Goal: Task Accomplishment & Management: Use online tool/utility

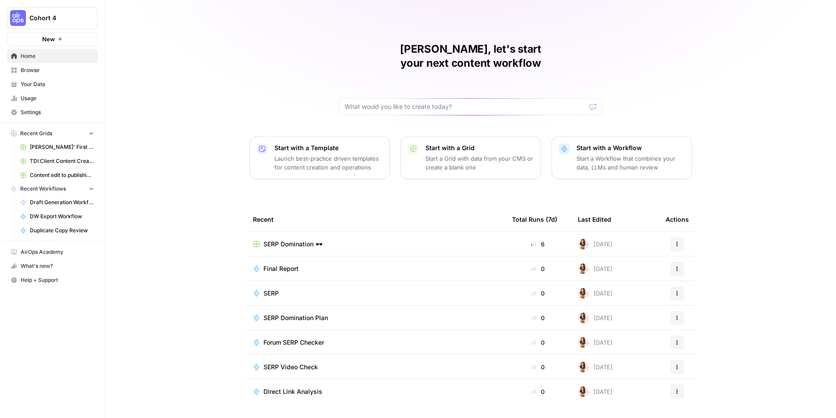
click at [45, 37] on span "New" at bounding box center [48, 39] width 13 height 9
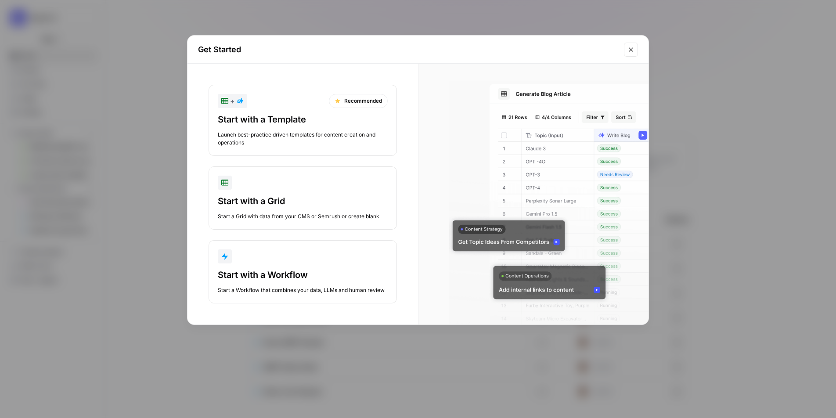
click at [327, 122] on div "Start with a Template" at bounding box center [303, 119] width 170 height 12
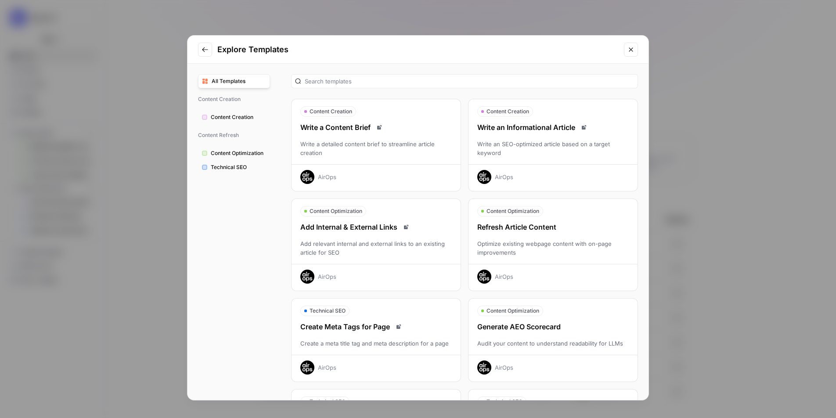
click at [244, 113] on span "Content Creation" at bounding box center [238, 117] width 55 height 8
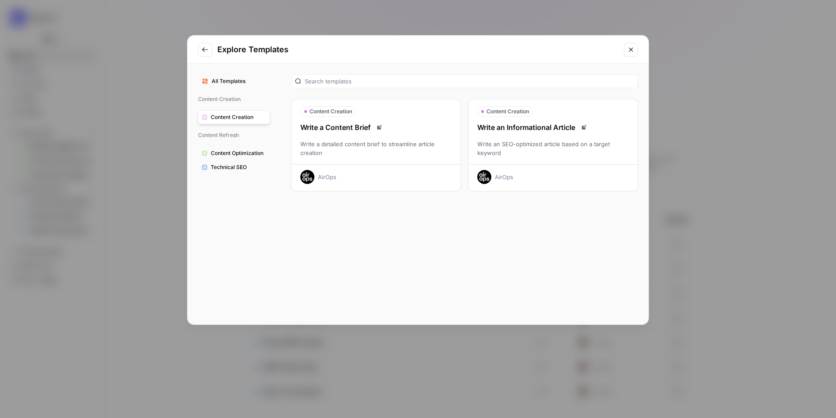
click at [558, 145] on div "Write an SEO-optimized article based on a target keyword" at bounding box center [552, 149] width 169 height 18
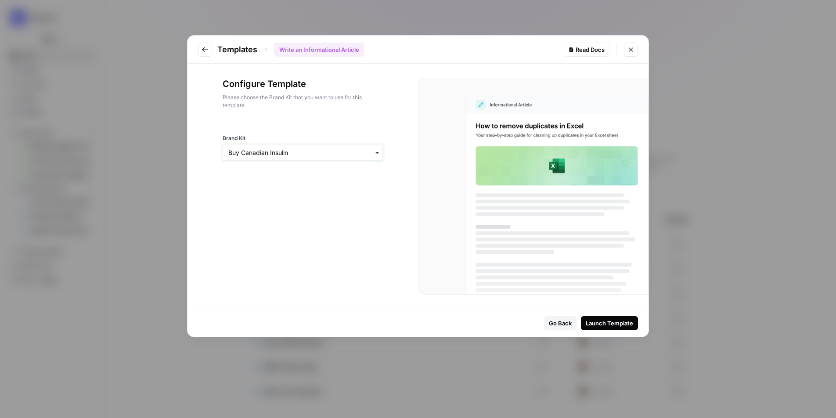
click at [360, 154] on input "Brand Kit" at bounding box center [302, 152] width 149 height 9
click at [202, 50] on icon "Go to previous step" at bounding box center [204, 49] width 7 height 7
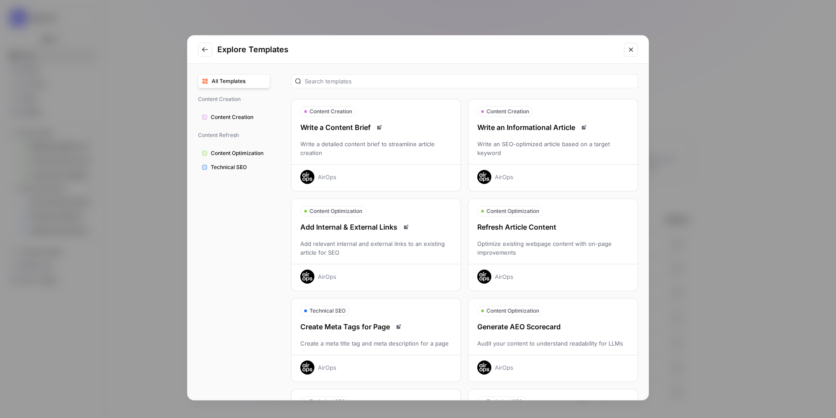
click at [164, 49] on div "Explore Templates All Templates Content Creation Content Creation Content Refre…" at bounding box center [418, 209] width 836 height 418
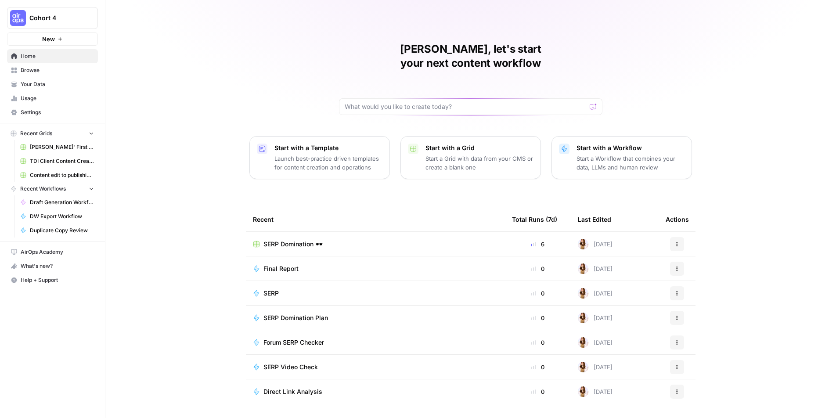
click at [59, 36] on button "New" at bounding box center [52, 38] width 91 height 13
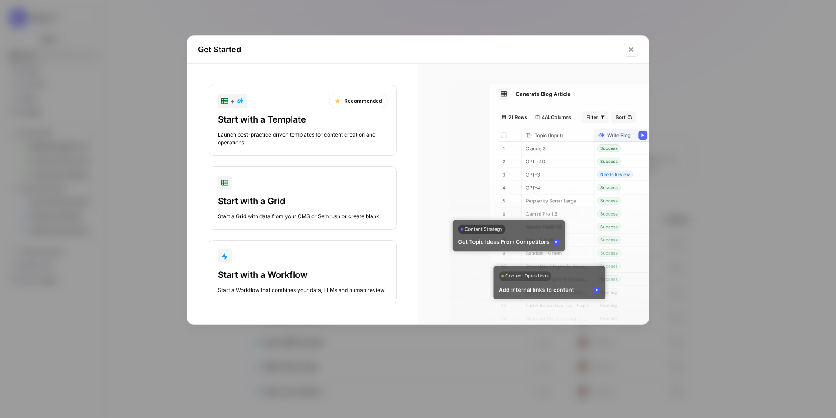
click at [302, 130] on div "Start with a Template Launch best-practice driven templates for content creatio…" at bounding box center [303, 129] width 170 height 33
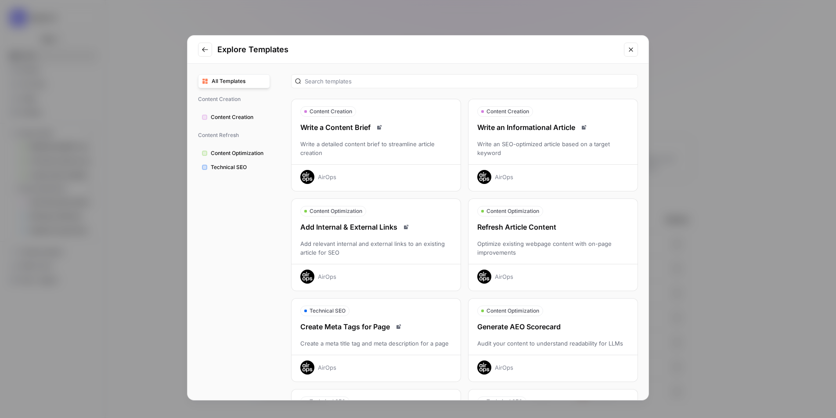
click at [557, 143] on div "Write an SEO-optimized article based on a target keyword" at bounding box center [552, 149] width 169 height 18
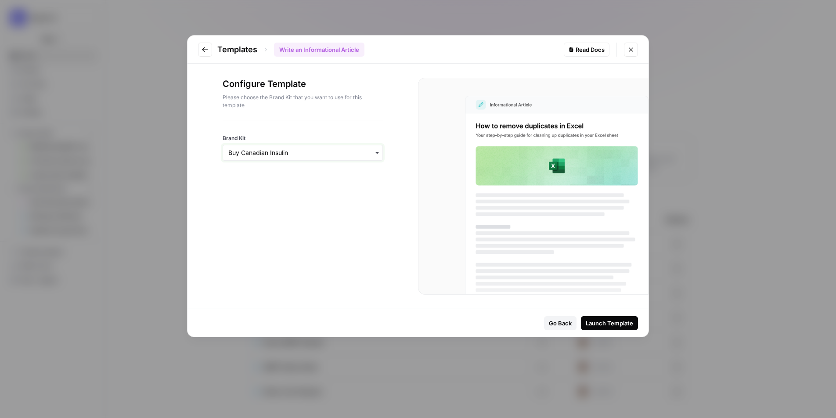
click at [324, 153] on input "Brand Kit" at bounding box center [302, 152] width 149 height 9
click at [308, 240] on div "Kaylee Pope" at bounding box center [302, 238] width 159 height 17
click at [619, 324] on div "Launch Template" at bounding box center [608, 323] width 47 height 9
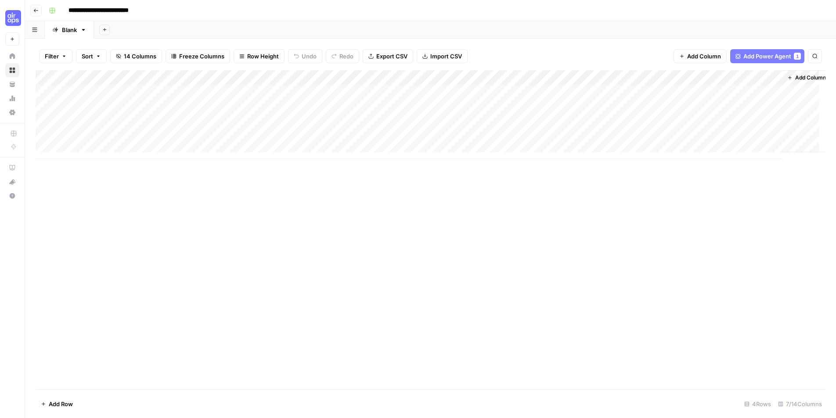
scroll to position [0, 12]
click at [747, 74] on div "Add Column" at bounding box center [431, 114] width 790 height 89
click at [632, 74] on div "Add Column" at bounding box center [431, 114] width 790 height 89
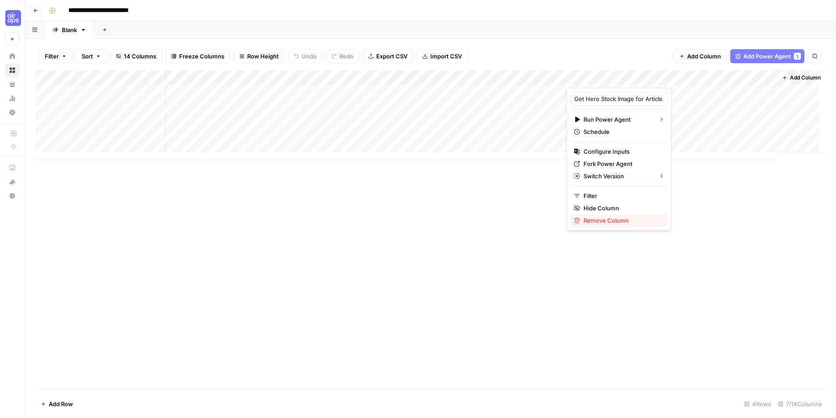
click at [628, 223] on span "Remove Column" at bounding box center [621, 220] width 77 height 9
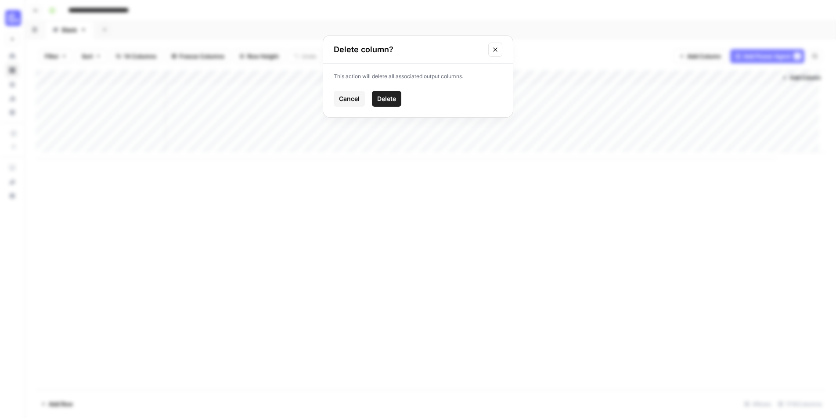
click at [369, 97] on div "Cancel Delete" at bounding box center [418, 99] width 169 height 16
click at [384, 98] on span "Delete" at bounding box center [386, 98] width 19 height 9
drag, startPoint x: 338, startPoint y: 198, endPoint x: 255, endPoint y: 97, distance: 131.2
click at [334, 193] on div "Add Column" at bounding box center [431, 229] width 790 height 319
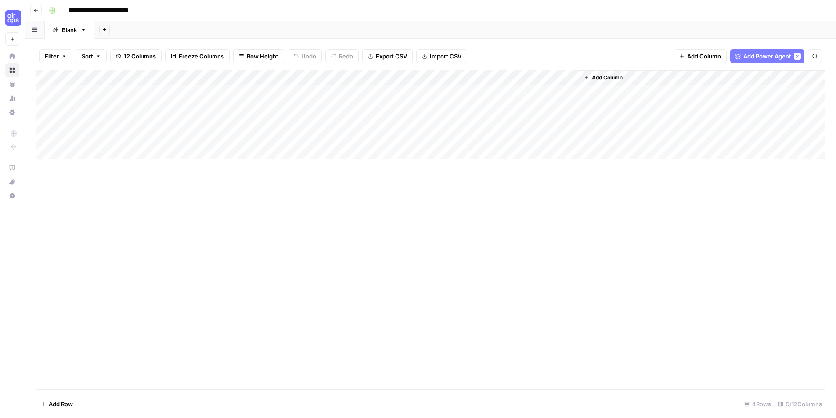
click at [279, 78] on div "Add Column" at bounding box center [431, 114] width 790 height 89
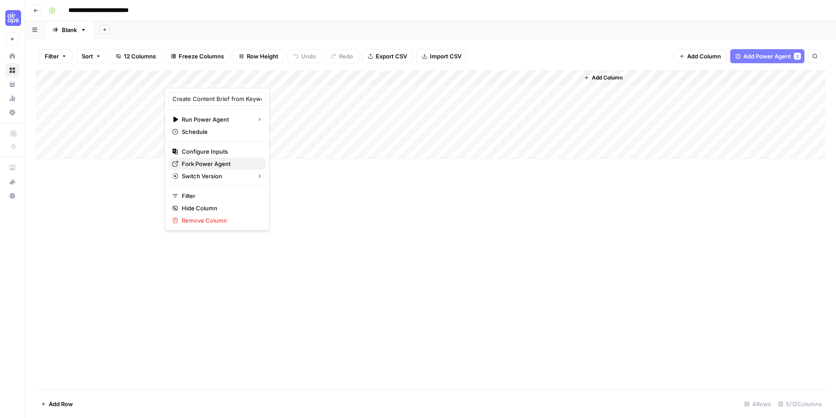
click at [228, 165] on span "Fork Power Agent" at bounding box center [220, 163] width 77 height 9
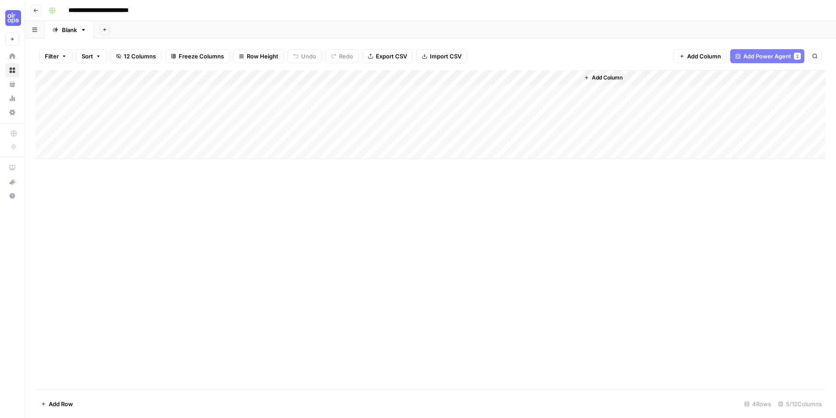
click at [482, 78] on div "Add Column" at bounding box center [431, 114] width 790 height 89
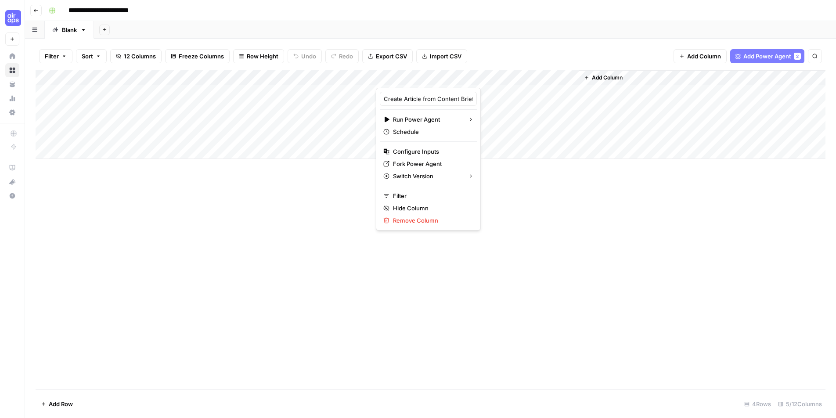
click at [517, 224] on div "Add Column" at bounding box center [431, 229] width 790 height 319
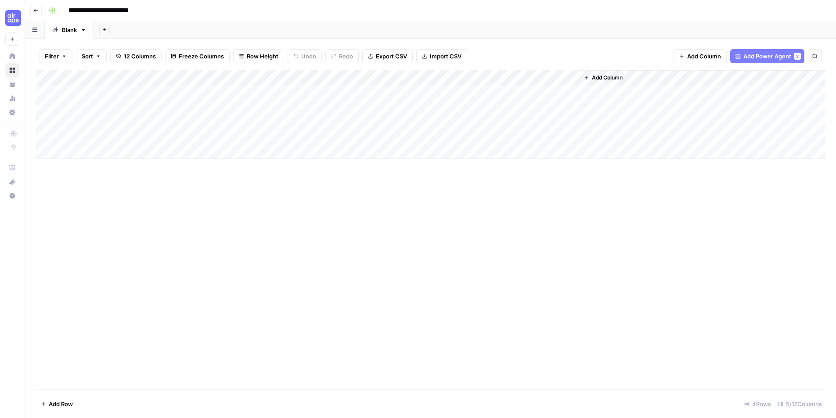
click at [481, 76] on div "Add Column" at bounding box center [431, 114] width 790 height 89
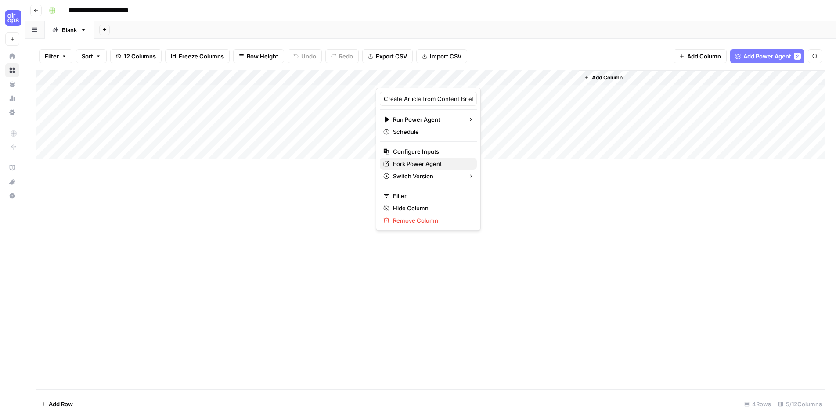
click at [427, 161] on span "Fork Power Agent" at bounding box center [431, 163] width 77 height 9
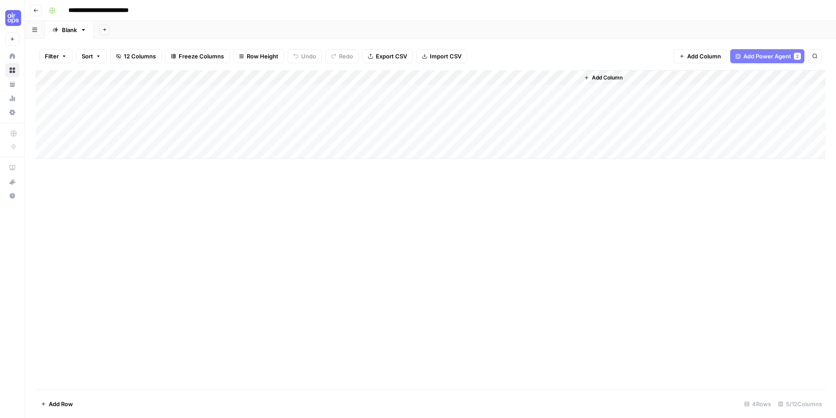
click at [124, 92] on div "Add Column" at bounding box center [431, 114] width 790 height 89
click at [122, 107] on div "Add Column" at bounding box center [431, 114] width 790 height 89
click at [119, 93] on div "Add Column" at bounding box center [431, 114] width 790 height 89
click at [182, 190] on div "Add Column" at bounding box center [431, 229] width 790 height 319
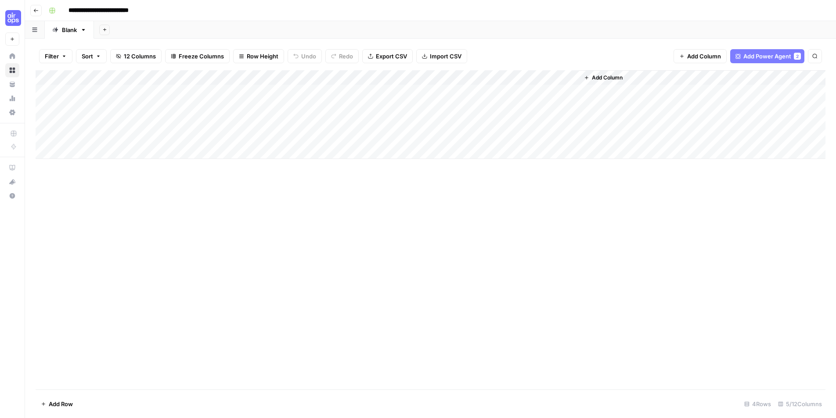
drag, startPoint x: 144, startPoint y: 90, endPoint x: 143, endPoint y: 138, distance: 47.8
click at [143, 138] on div "Add Column" at bounding box center [431, 114] width 790 height 89
click at [223, 76] on div "Add Column" at bounding box center [431, 114] width 790 height 89
drag, startPoint x: 343, startPoint y: 74, endPoint x: 460, endPoint y: 73, distance: 117.6
click at [346, 74] on div "Add Column" at bounding box center [431, 114] width 790 height 89
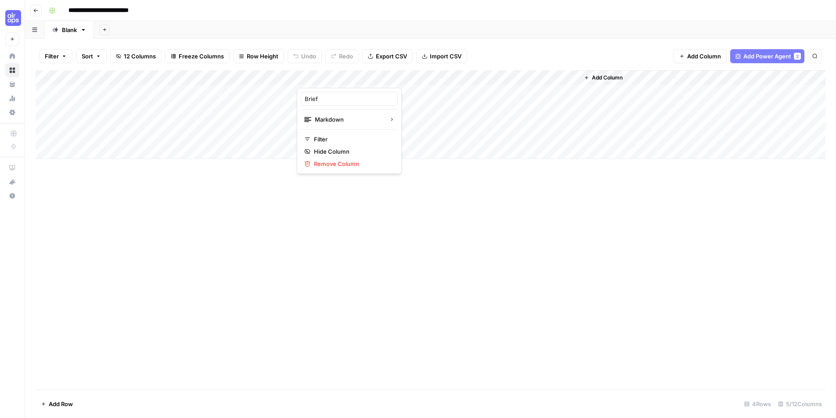
click at [461, 73] on div "Add Column" at bounding box center [431, 114] width 790 height 89
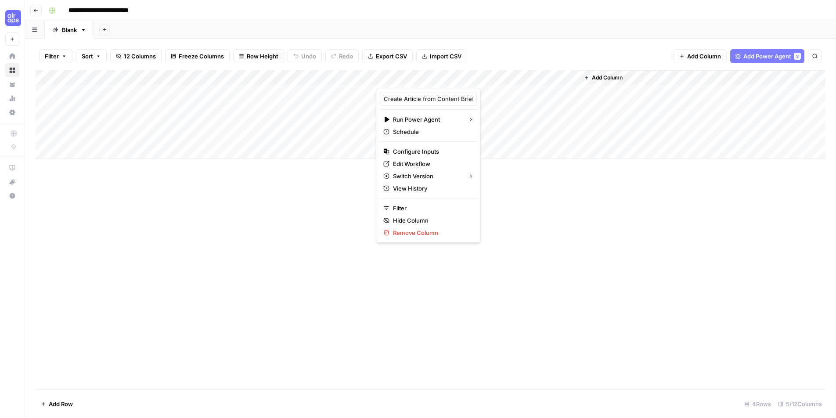
drag, startPoint x: 531, startPoint y: 75, endPoint x: 596, endPoint y: 72, distance: 64.6
click at [537, 75] on div "Add Column" at bounding box center [431, 114] width 790 height 89
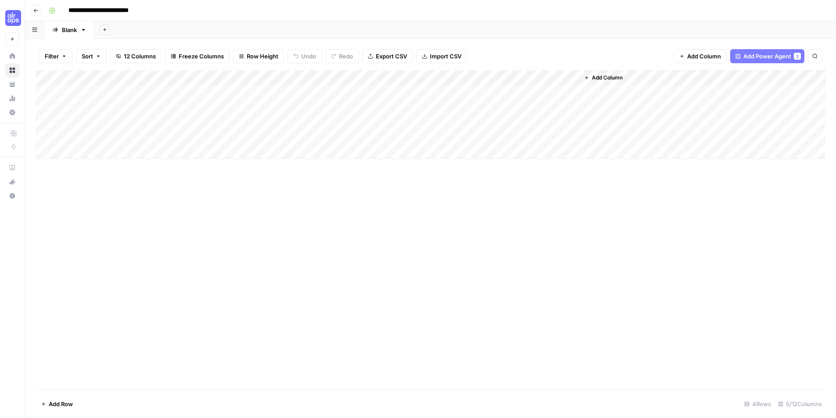
click at [614, 73] on button "Add Column" at bounding box center [603, 77] width 46 height 11
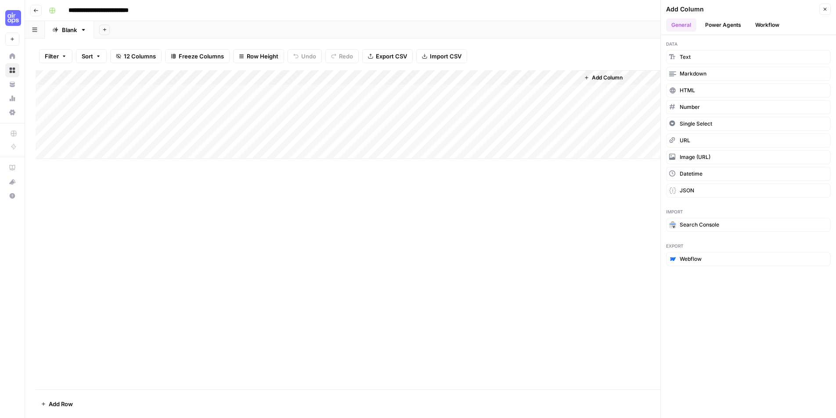
click at [460, 307] on div "Add Column" at bounding box center [431, 229] width 790 height 319
drag, startPoint x: 473, startPoint y: 220, endPoint x: 300, endPoint y: 179, distance: 178.1
click at [468, 215] on div "Add Column" at bounding box center [431, 229] width 790 height 319
drag, startPoint x: 263, startPoint y: 201, endPoint x: 225, endPoint y: 209, distance: 39.1
click at [263, 201] on div "Add Column" at bounding box center [431, 229] width 790 height 319
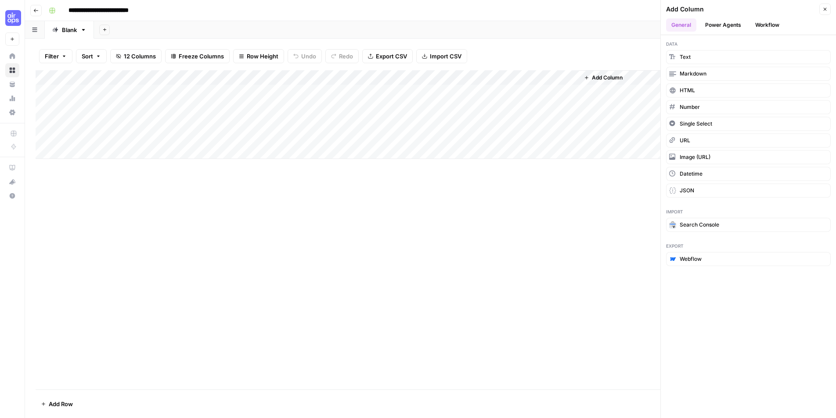
drag, startPoint x: 171, startPoint y: 215, endPoint x: 180, endPoint y: 154, distance: 61.7
click at [171, 206] on div "Add Column" at bounding box center [431, 229] width 790 height 319
click at [292, 23] on div "Add Sheet" at bounding box center [465, 30] width 742 height 18
click at [610, 33] on div "Add Sheet" at bounding box center [465, 30] width 742 height 18
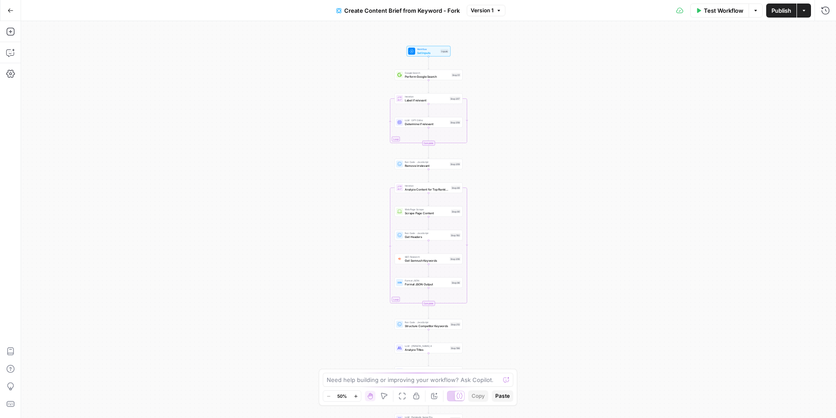
click at [356, 399] on button "Zoom In" at bounding box center [355, 396] width 11 height 11
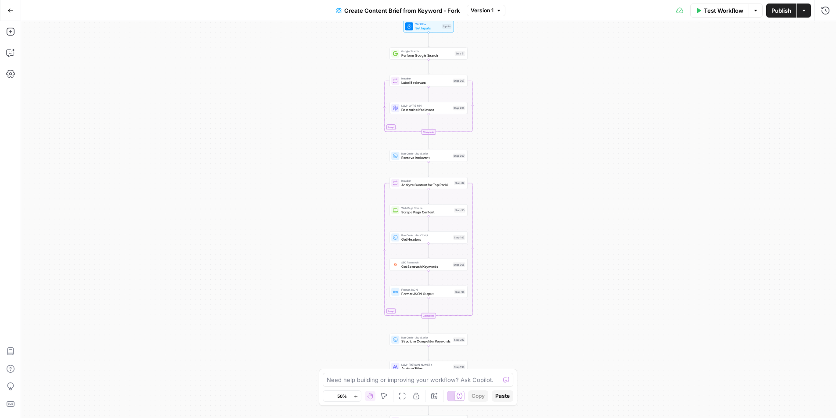
click at [356, 398] on button "Zoom In" at bounding box center [355, 396] width 11 height 11
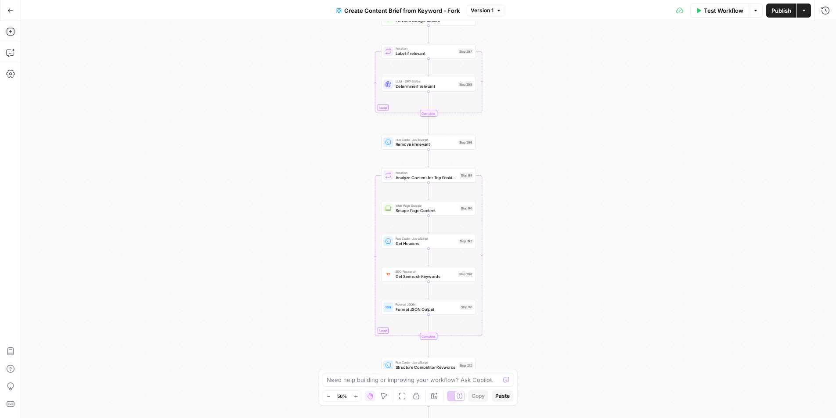
click at [356, 398] on icon "button" at bounding box center [355, 396] width 5 height 5
click at [356, 397] on icon "button" at bounding box center [355, 396] width 5 height 5
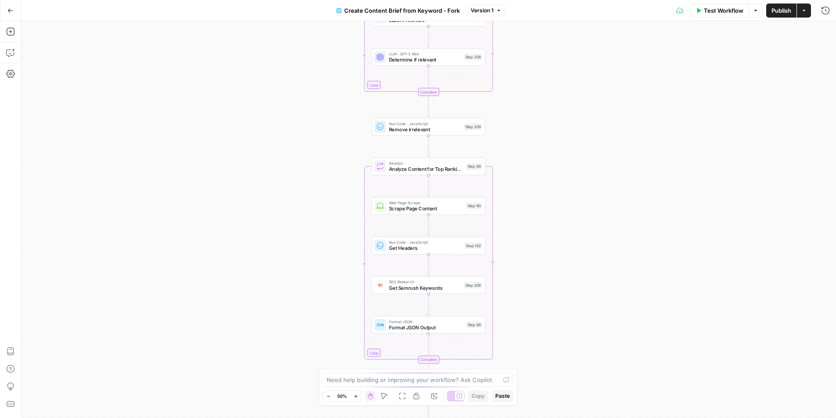
click at [356, 397] on icon "button" at bounding box center [355, 396] width 5 height 5
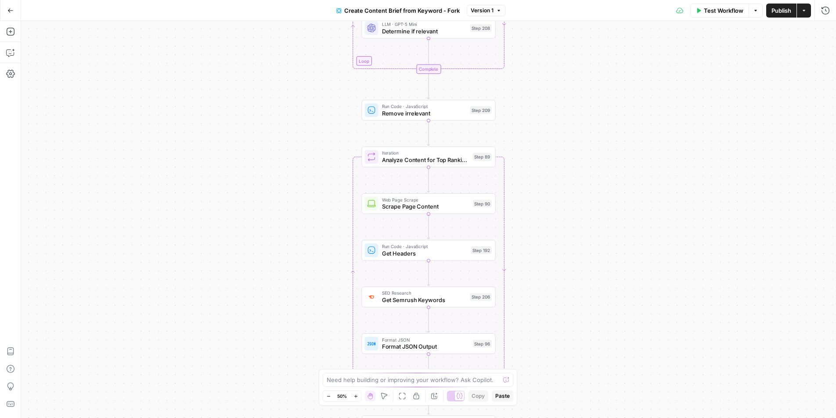
click at [356, 397] on icon "button" at bounding box center [355, 396] width 5 height 5
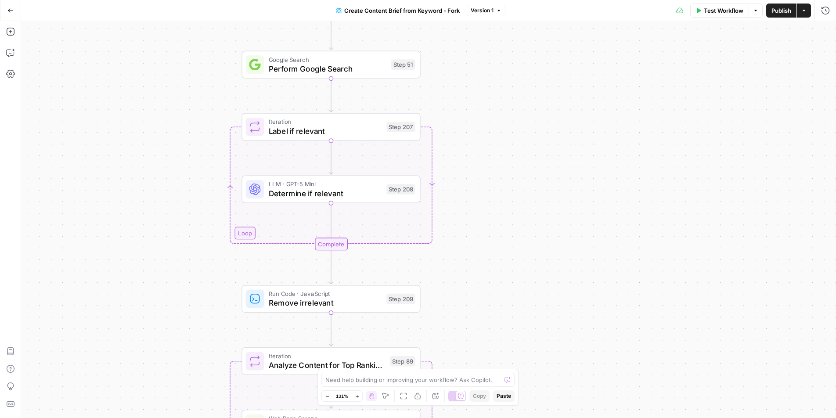
drag, startPoint x: 586, startPoint y: 122, endPoint x: 467, endPoint y: 195, distance: 139.7
click at [490, 334] on div "Workflow Set Inputs Inputs Google Search Perform Google Search Step 51 Loop Ite…" at bounding box center [428, 219] width 815 height 397
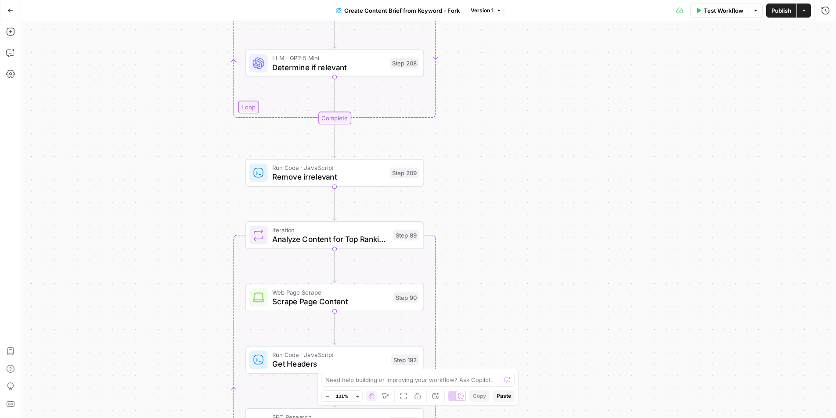
drag, startPoint x: 515, startPoint y: 270, endPoint x: 519, endPoint y: 147, distance: 123.4
click at [519, 147] on div "Workflow Set Inputs Inputs Google Search Perform Google Search Step 51 Loop Ite…" at bounding box center [428, 219] width 815 height 397
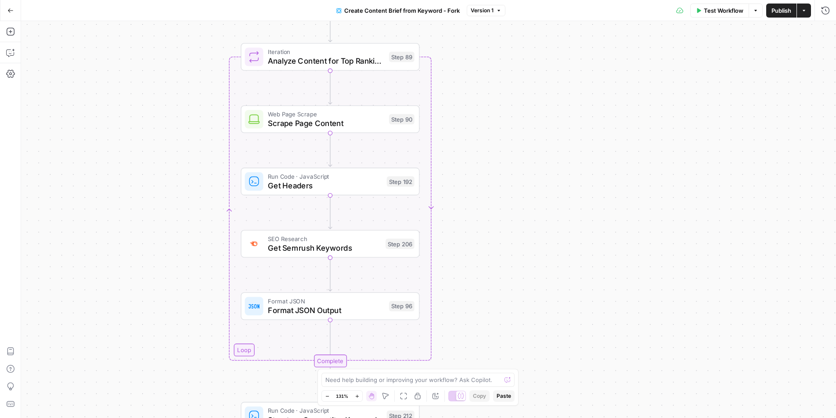
drag, startPoint x: 546, startPoint y: 309, endPoint x: 564, endPoint y: 137, distance: 173.3
click at [542, 131] on div "Workflow Set Inputs Inputs Google Search Perform Google Search Step 51 Loop Ite…" at bounding box center [428, 219] width 815 height 397
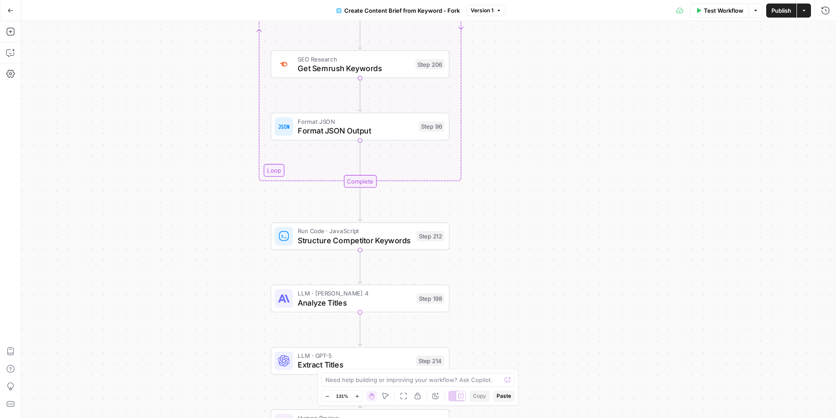
drag, startPoint x: 601, startPoint y: 338, endPoint x: 631, endPoint y: 159, distance: 181.5
click at [631, 159] on div "Workflow Set Inputs Inputs Google Search Perform Google Search Step 51 Loop Ite…" at bounding box center [428, 219] width 815 height 397
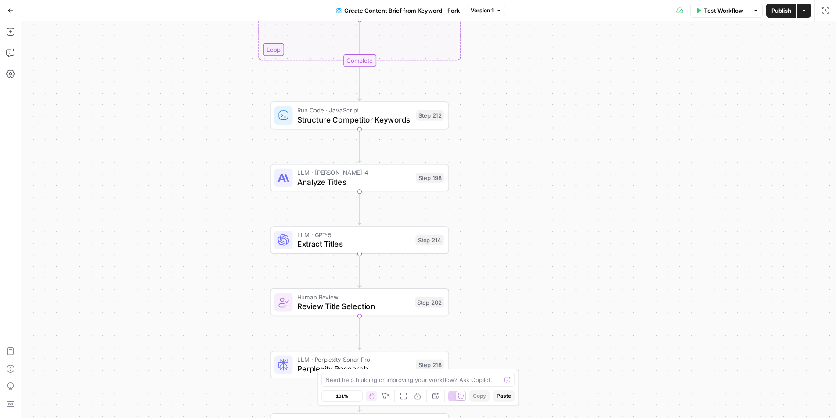
drag, startPoint x: 525, startPoint y: 301, endPoint x: 524, endPoint y: 180, distance: 120.7
click at [524, 180] on div "Workflow Set Inputs Inputs Google Search Perform Google Search Step 51 Loop Ite…" at bounding box center [428, 219] width 815 height 397
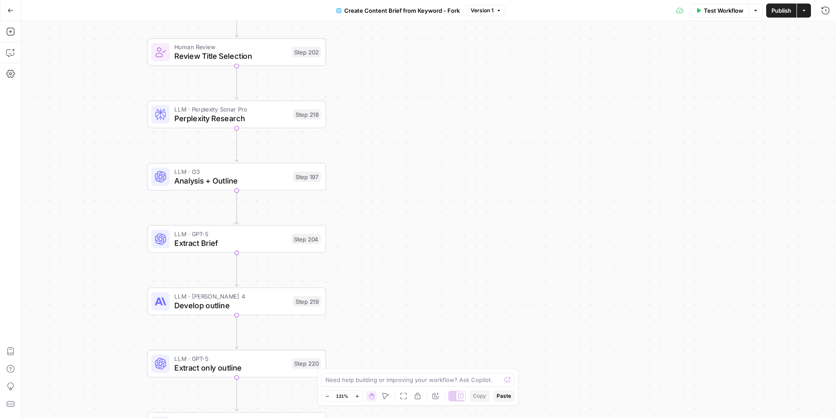
drag, startPoint x: 553, startPoint y: 294, endPoint x: 481, endPoint y: 200, distance: 118.3
click at [431, 45] on div "Workflow Set Inputs Inputs Google Search Perform Google Search Step 51 Loop Ite…" at bounding box center [428, 219] width 815 height 397
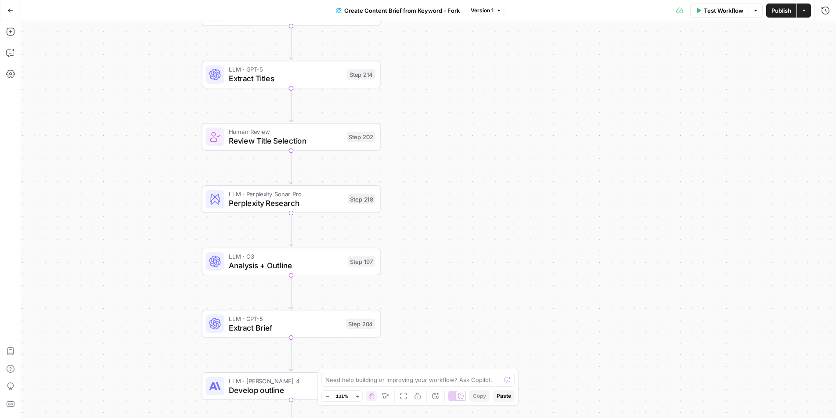
drag, startPoint x: 525, startPoint y: 291, endPoint x: 578, endPoint y: 369, distance: 94.1
click at [582, 379] on div "Workflow Set Inputs Inputs Google Search Perform Google Search Step 51 Loop Ite…" at bounding box center [428, 219] width 815 height 397
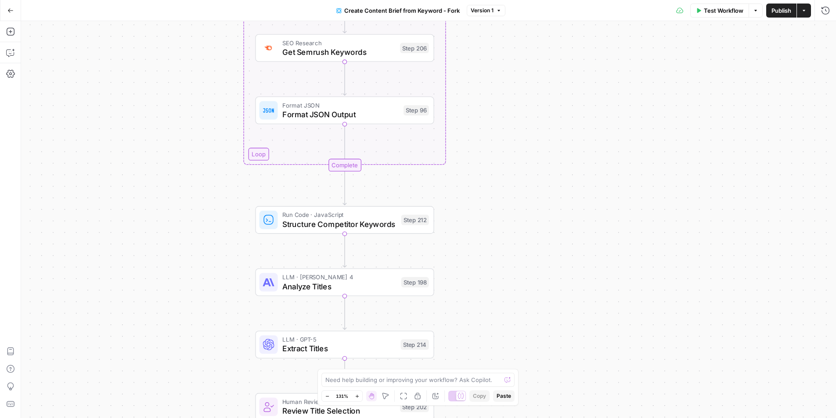
drag, startPoint x: 479, startPoint y: 90, endPoint x: 528, endPoint y: 292, distance: 208.5
click at [528, 349] on div "Workflow Set Inputs Inputs Google Search Perform Google Search Step 51 Loop Ite…" at bounding box center [428, 219] width 815 height 397
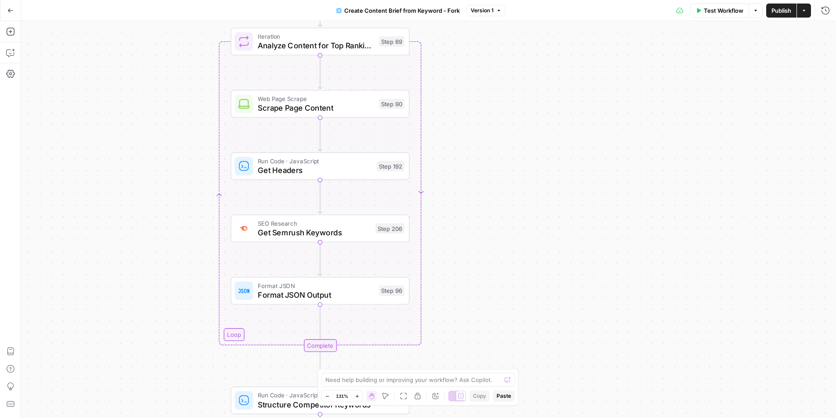
drag, startPoint x: 523, startPoint y: 81, endPoint x: 485, endPoint y: 193, distance: 117.8
click at [496, 260] on div "Workflow Set Inputs Inputs Google Search Perform Google Search Step 51 Loop Ite…" at bounding box center [428, 219] width 815 height 397
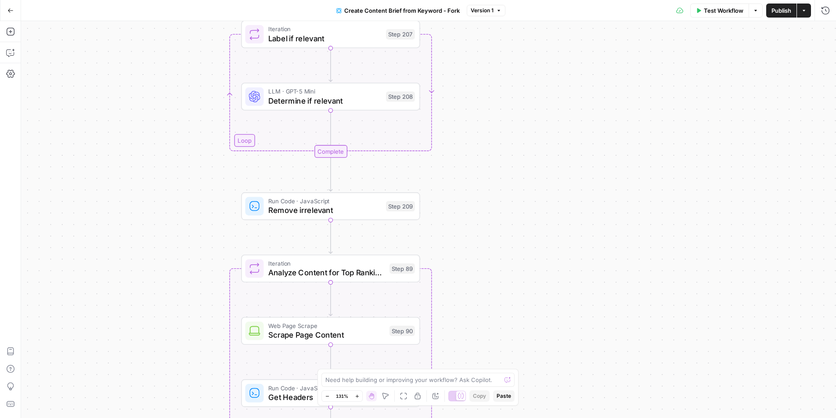
drag, startPoint x: 484, startPoint y: 43, endPoint x: 497, endPoint y: 268, distance: 225.1
click at [497, 273] on div "Workflow Set Inputs Inputs Google Search Perform Google Search Step 51 Loop Ite…" at bounding box center [428, 219] width 815 height 397
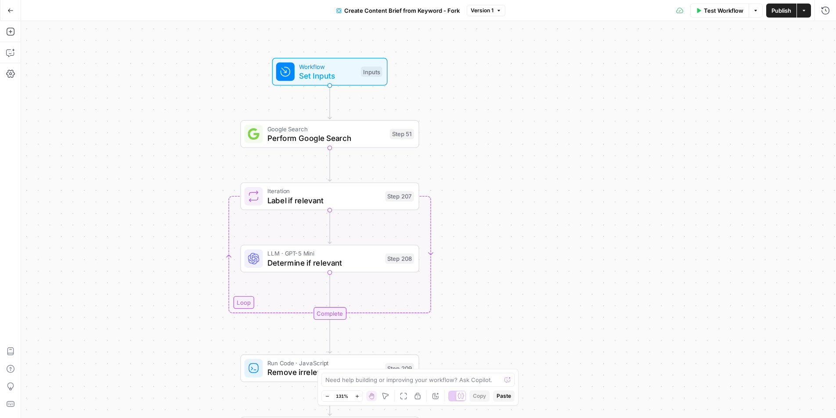
drag, startPoint x: 510, startPoint y: 74, endPoint x: 507, endPoint y: 233, distance: 158.5
click at [507, 233] on div "Workflow Set Inputs Inputs Google Search Perform Google Search Step 51 Loop Ite…" at bounding box center [428, 219] width 815 height 397
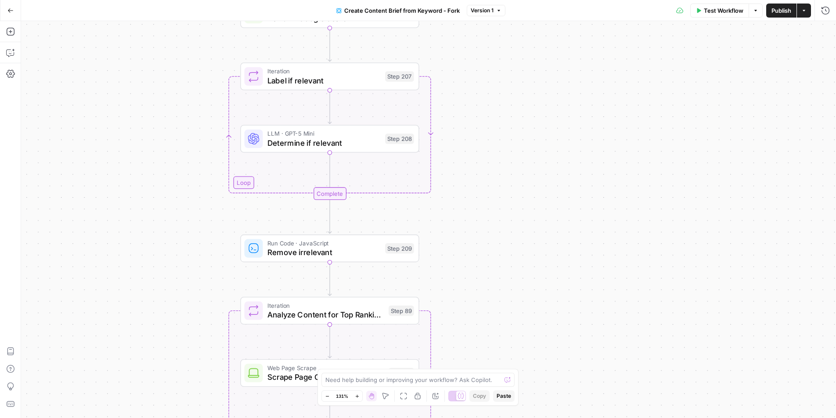
drag, startPoint x: 530, startPoint y: 200, endPoint x: 540, endPoint y: 145, distance: 55.7
click at [540, 145] on div "Workflow Set Inputs Inputs Google Search Perform Google Search Step 51 Loop Ite…" at bounding box center [428, 219] width 815 height 397
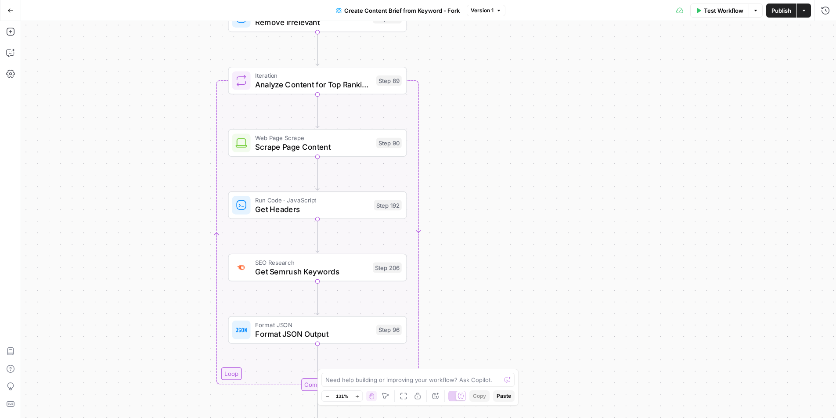
drag, startPoint x: 564, startPoint y: 330, endPoint x: 400, endPoint y: 249, distance: 182.9
click at [552, 103] on div "Workflow Set Inputs Inputs Google Search Perform Google Search Step 51 Loop Ite…" at bounding box center [428, 219] width 815 height 397
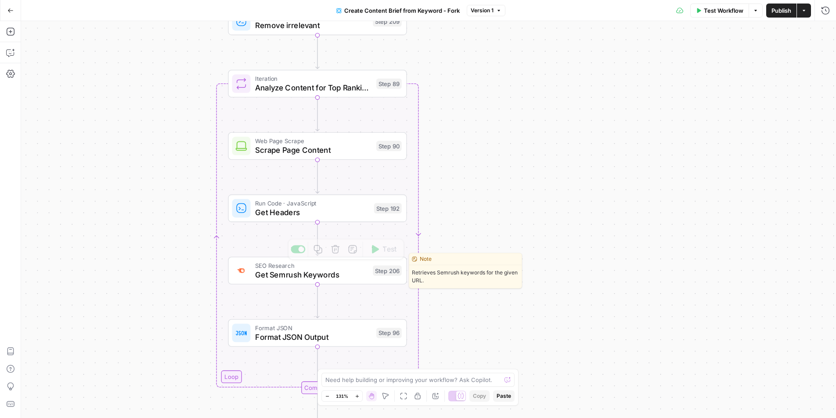
click at [351, 273] on span "Get Semrush Keywords" at bounding box center [311, 274] width 113 height 11
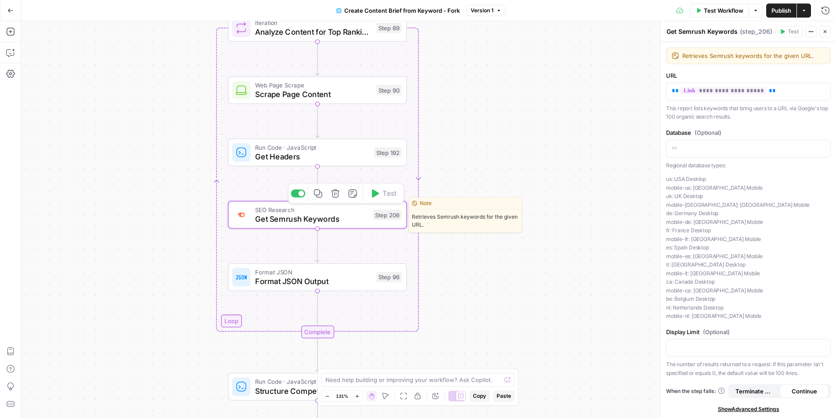
click at [367, 220] on div "SEO Research Get Semrush Keywords Step 206 Copy step Delete step Edit Note Test" at bounding box center [316, 215] width 169 height 20
click at [823, 31] on icon "button" at bounding box center [824, 31] width 5 height 5
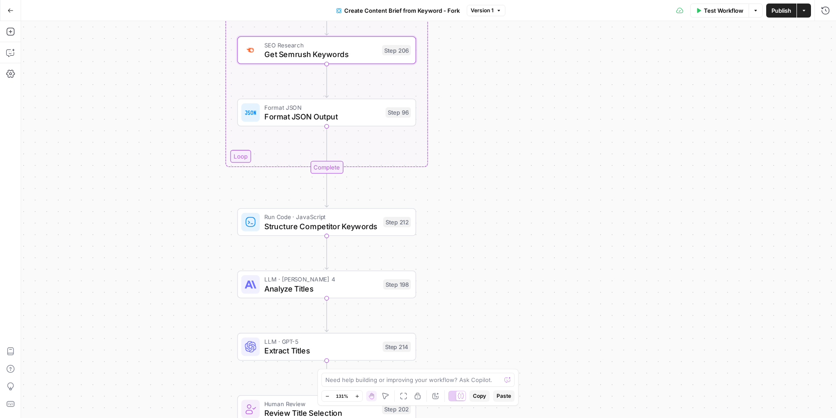
drag, startPoint x: 536, startPoint y: 165, endPoint x: 542, endPoint y: 62, distance: 103.3
click at [542, 62] on div "Workflow Set Inputs Inputs Google Search Perform Google Search Step 51 Loop Ite…" at bounding box center [428, 219] width 815 height 397
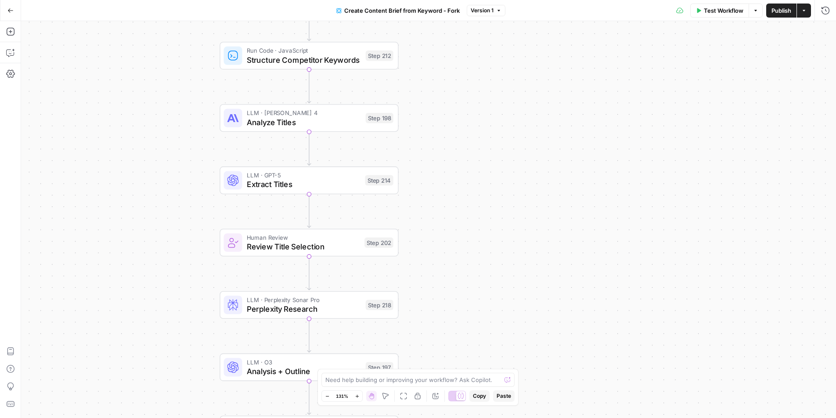
drag, startPoint x: 539, startPoint y: 315, endPoint x: 521, endPoint y: 149, distance: 167.3
click at [521, 149] on div "Workflow Set Inputs Inputs Google Search Perform Google Search Step 51 Loop Ite…" at bounding box center [428, 219] width 815 height 397
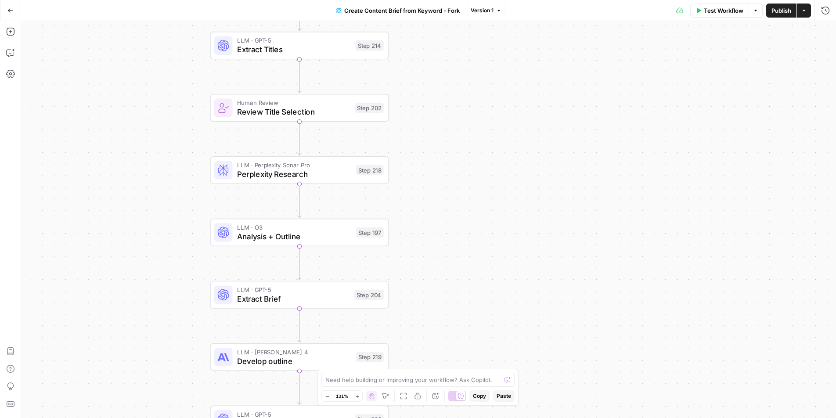
drag, startPoint x: 515, startPoint y: 318, endPoint x: 506, endPoint y: 183, distance: 135.1
click at [506, 183] on div "Workflow Set Inputs Inputs Google Search Perform Google Search Step 51 Loop Ite…" at bounding box center [428, 219] width 815 height 397
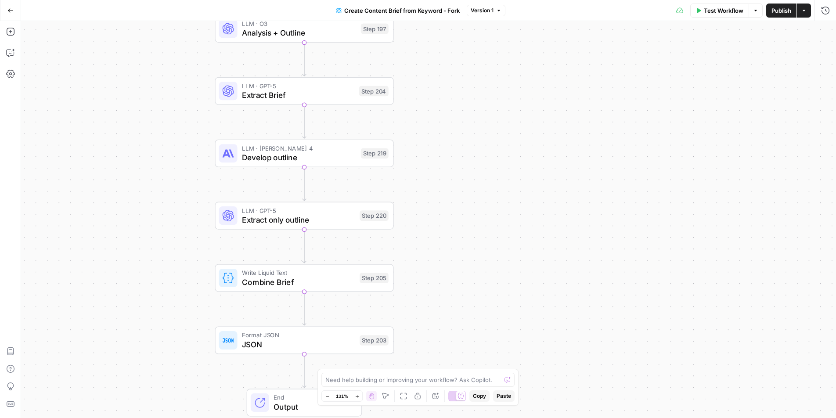
drag, startPoint x: 470, startPoint y: 250, endPoint x: 475, endPoint y: 101, distance: 149.3
click at [475, 101] on div "Workflow Set Inputs Inputs Google Search Perform Google Search Step 51 Loop Ite…" at bounding box center [428, 219] width 815 height 397
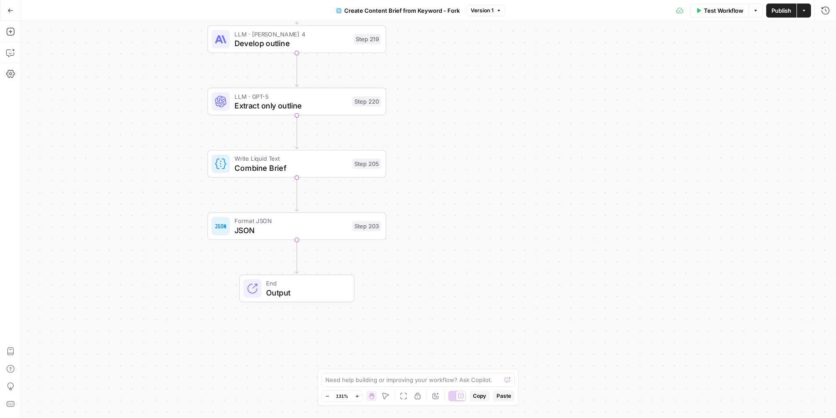
drag, startPoint x: 470, startPoint y: 308, endPoint x: 497, endPoint y: 279, distance: 39.1
click at [475, 397] on body "Cohort 4 New Home Browse Your Data Usage Settings Recent Grids Write Informatio…" at bounding box center [418, 209] width 836 height 418
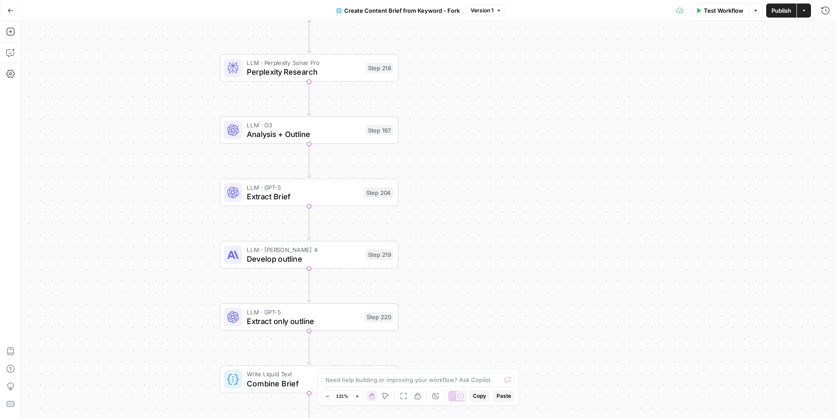
drag, startPoint x: 487, startPoint y: 94, endPoint x: 480, endPoint y: 271, distance: 176.6
click at [477, 282] on div "Workflow Set Inputs Inputs Google Search Perform Google Search Step 51 Loop Ite…" at bounding box center [428, 219] width 815 height 397
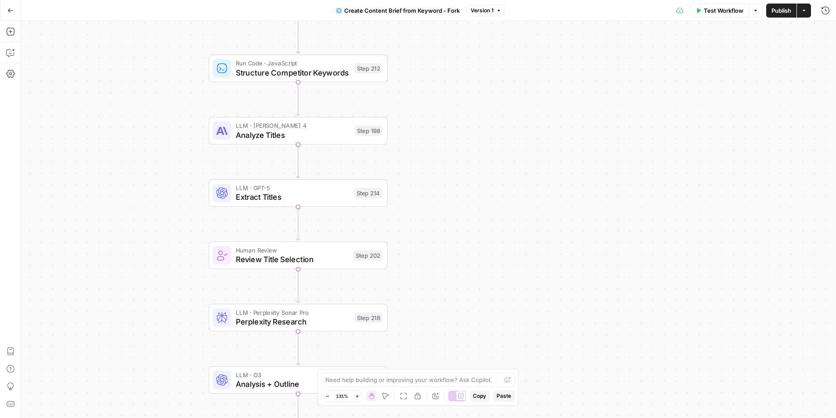
drag, startPoint x: 486, startPoint y: 74, endPoint x: 485, endPoint y: 247, distance: 172.9
click at [485, 247] on div "Workflow Set Inputs Inputs Google Search Perform Google Search Step 51 Loop Ite…" at bounding box center [428, 219] width 815 height 397
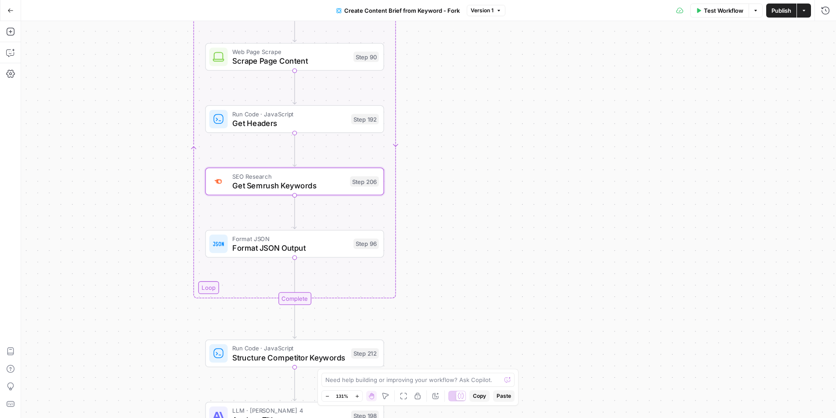
drag, startPoint x: 475, startPoint y: 99, endPoint x: 467, endPoint y: 108, distance: 12.4
click at [472, 255] on div "Workflow Set Inputs Inputs Google Search Perform Google Search Step 51 Loop Ite…" at bounding box center [428, 219] width 815 height 397
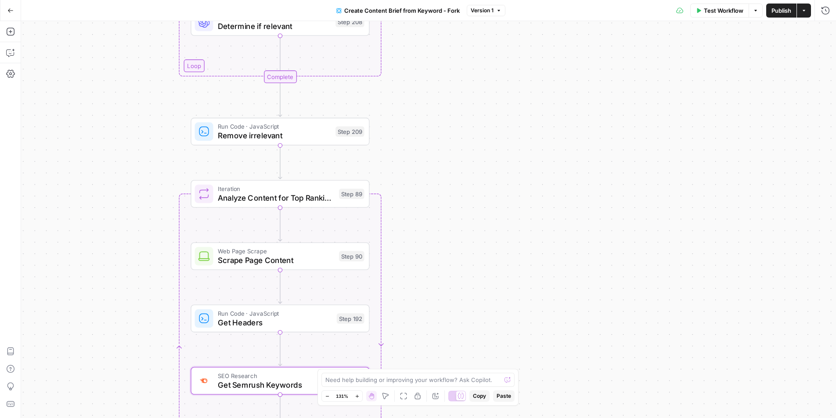
drag, startPoint x: 467, startPoint y: 70, endPoint x: 452, endPoint y: 266, distance: 196.3
click at [452, 270] on div "Workflow Set Inputs Inputs Google Search Perform Google Search Step 51 Loop Ite…" at bounding box center [428, 219] width 815 height 397
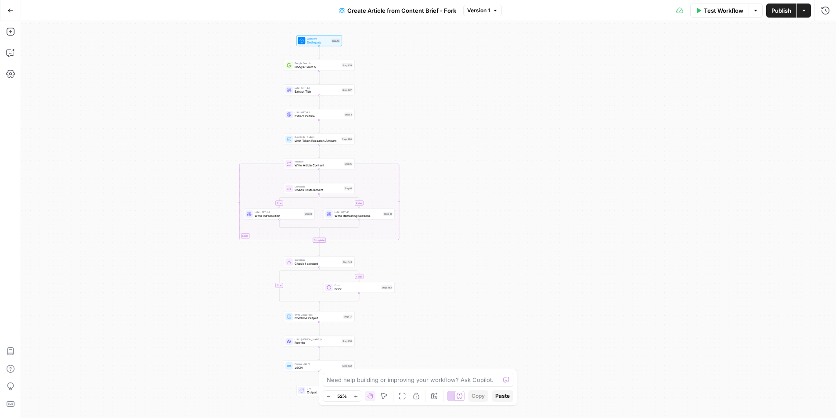
drag, startPoint x: 610, startPoint y: 263, endPoint x: 506, endPoint y: 259, distance: 104.5
click at [506, 259] on div "true false true false Workflow Set Inputs Inputs Google Search Google Search St…" at bounding box center [428, 219] width 815 height 397
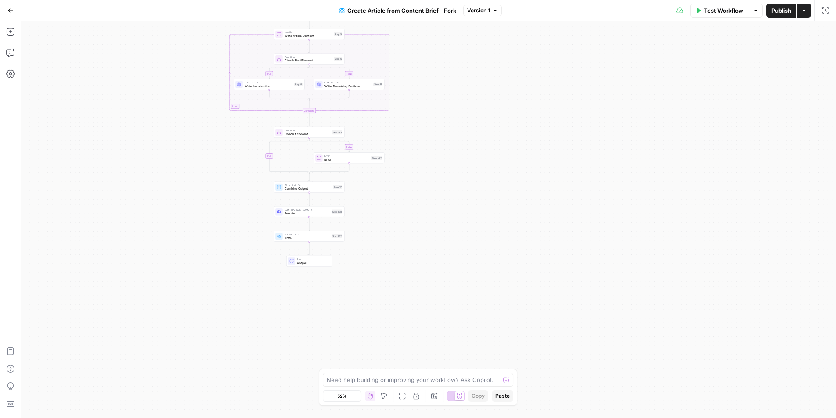
drag, startPoint x: 492, startPoint y: 318, endPoint x: 482, endPoint y: 188, distance: 129.9
click at [482, 188] on div "true false true false Workflow Set Inputs Inputs Google Search Google Search St…" at bounding box center [428, 219] width 815 height 397
click at [303, 135] on span "Check if content" at bounding box center [306, 134] width 45 height 4
click at [534, 144] on div "true false false true Workflow Set Inputs Inputs Google Search Google Search St…" at bounding box center [428, 219] width 815 height 397
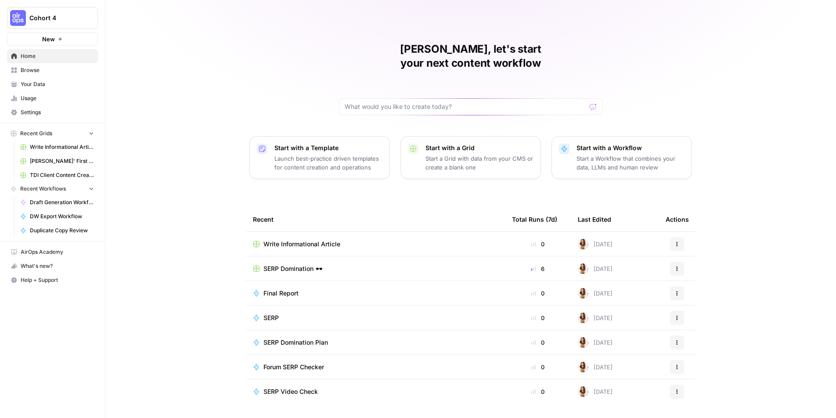
click at [69, 38] on button "New" at bounding box center [52, 38] width 91 height 13
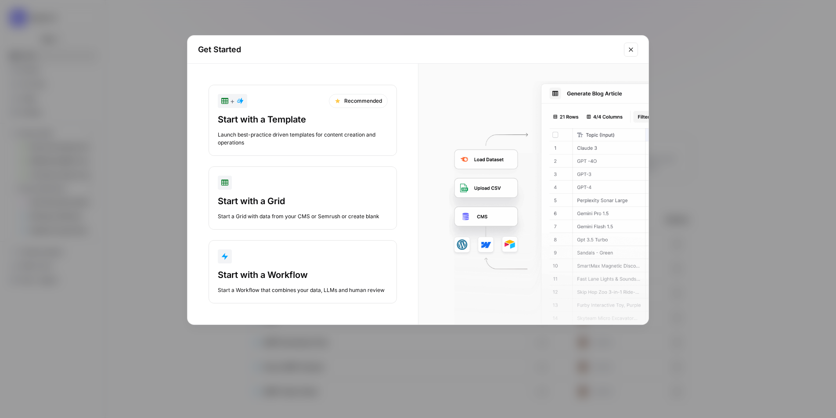
click at [296, 195] on div "Start with a Grid" at bounding box center [303, 201] width 170 height 12
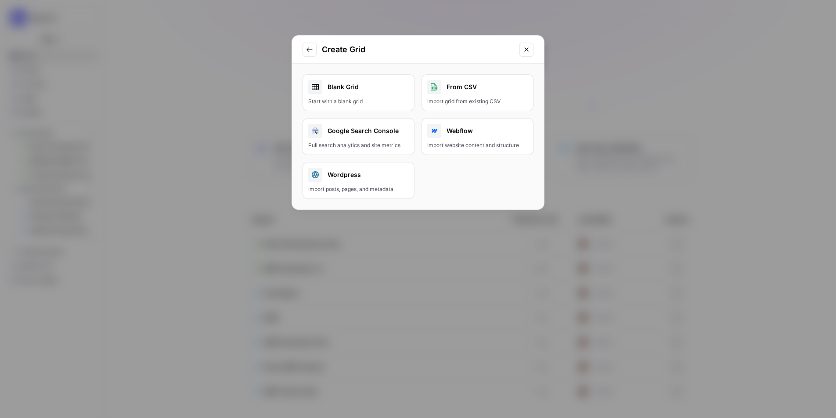
click at [346, 93] on div "Blank Grid" at bounding box center [358, 87] width 101 height 14
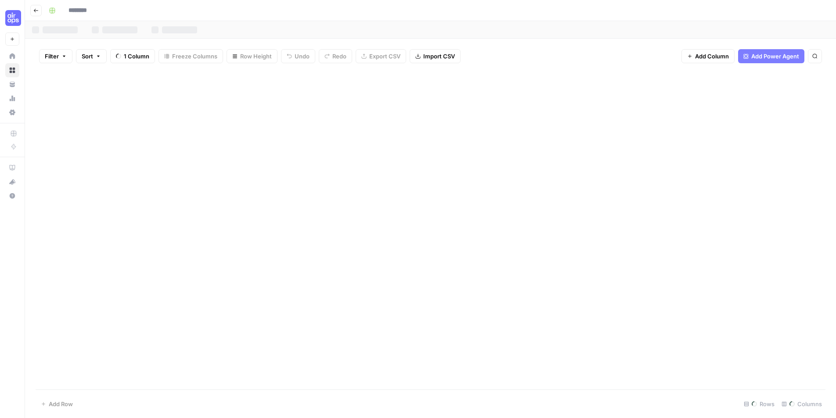
type input "********"
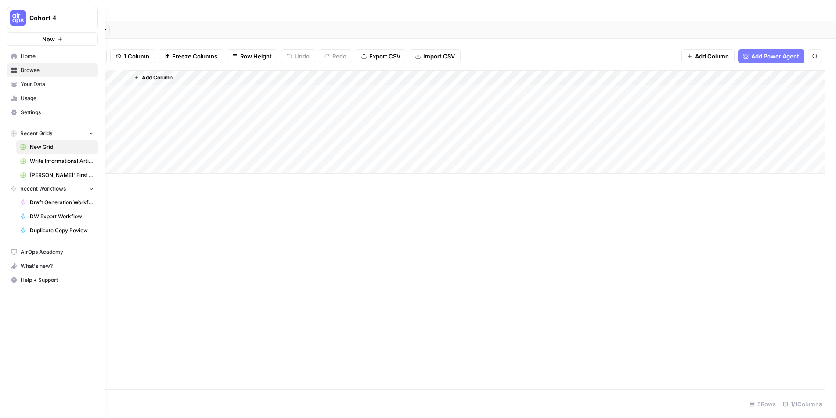
click at [35, 18] on span "Cohort 4" at bounding box center [55, 18] width 53 height 9
click at [55, 65] on span "Cohort 4" at bounding box center [81, 65] width 108 height 9
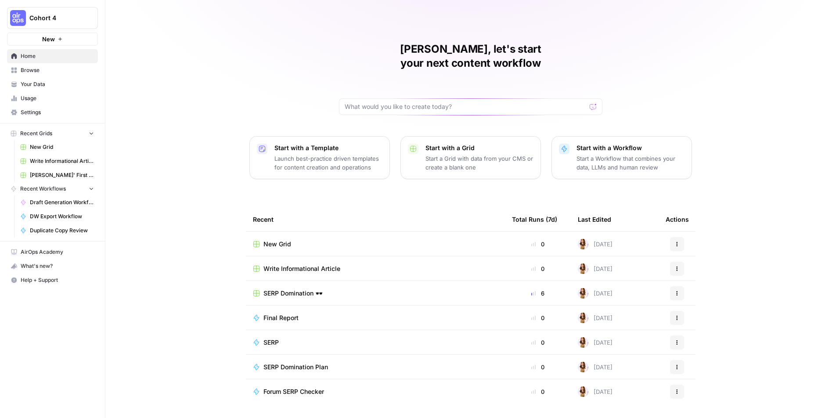
click at [55, 69] on span "Browse" at bounding box center [57, 70] width 73 height 8
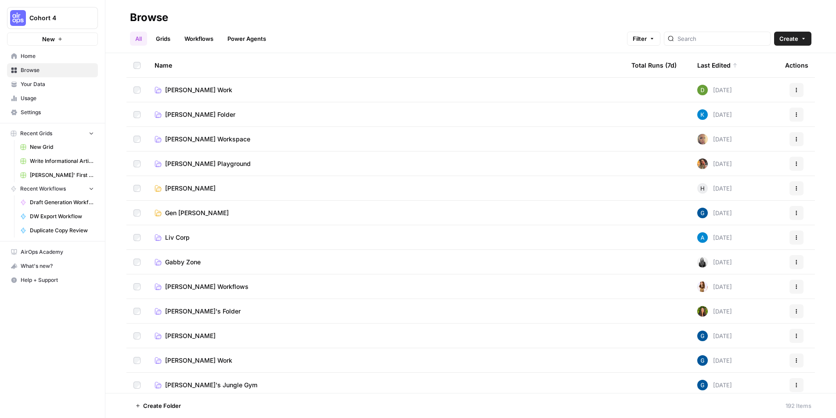
click at [167, 40] on link "Grids" at bounding box center [163, 39] width 25 height 14
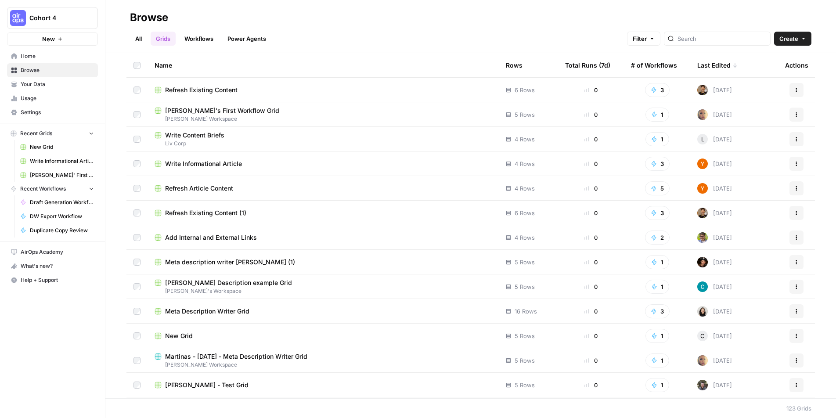
click at [707, 65] on div "Last Edited" at bounding box center [717, 65] width 40 height 24
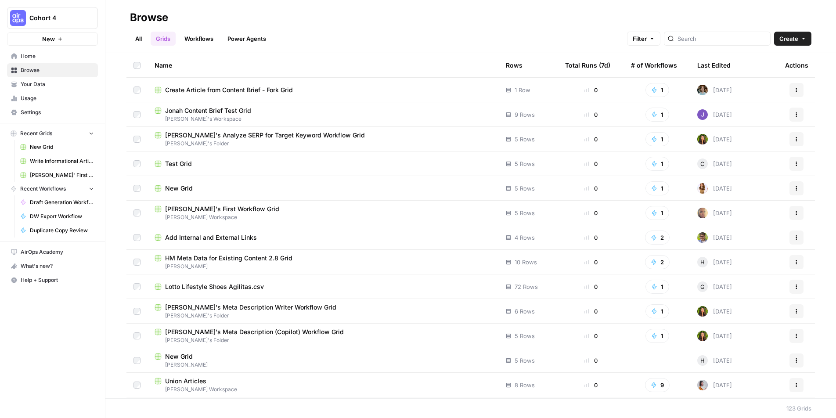
drag, startPoint x: 196, startPoint y: 38, endPoint x: 259, endPoint y: 38, distance: 62.8
click at [196, 38] on link "Workflows" at bounding box center [199, 39] width 40 height 14
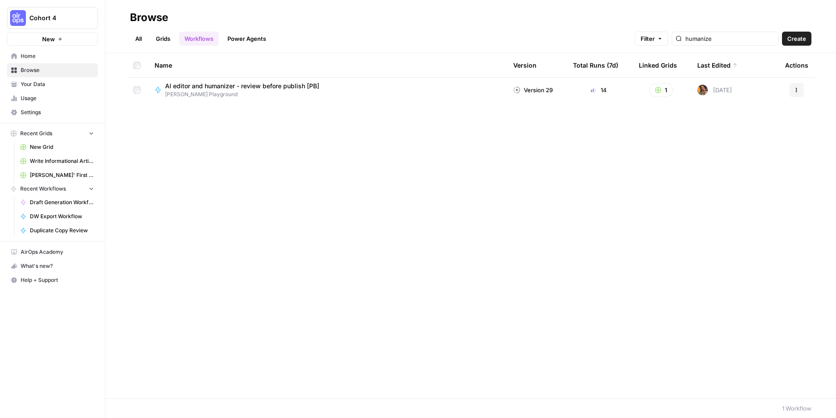
click at [258, 39] on link "Power Agents" at bounding box center [246, 39] width 49 height 14
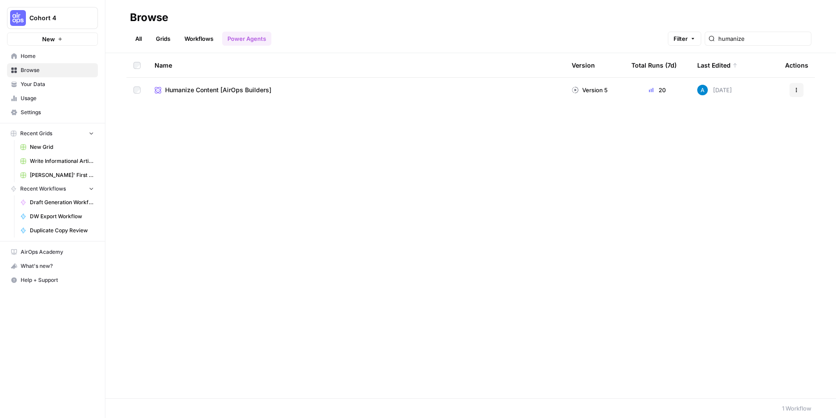
click at [231, 87] on span "Humanize Content [AirOps Builders]" at bounding box center [218, 90] width 106 height 9
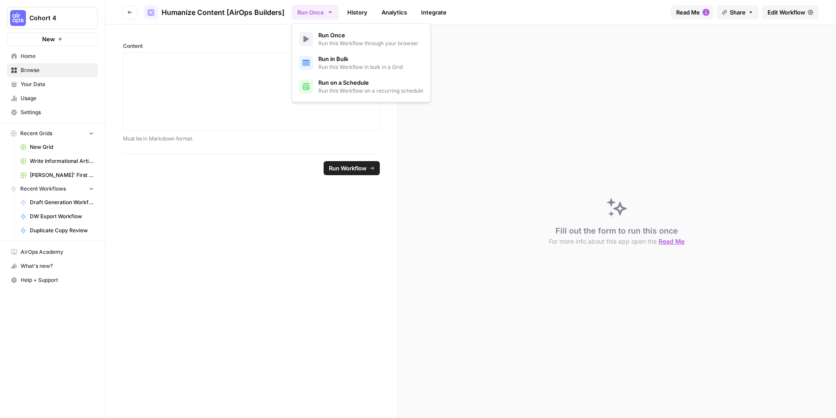
click at [330, 13] on icon "button" at bounding box center [329, 12] width 3 height 2
click at [154, 12] on icon at bounding box center [150, 12] width 7 height 7
click at [693, 11] on span "Read Me" at bounding box center [688, 12] width 24 height 9
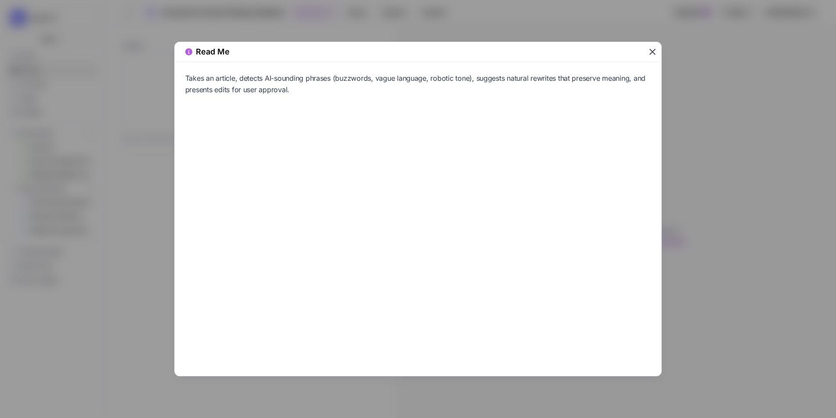
click at [656, 50] on icon "button" at bounding box center [652, 52] width 11 height 11
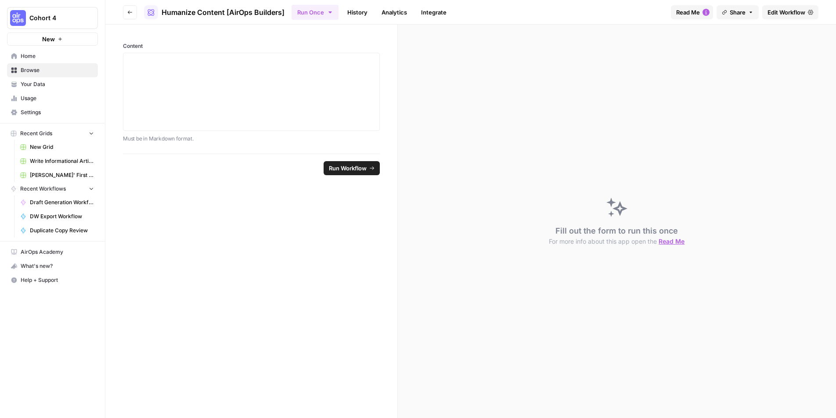
click at [130, 14] on icon "button" at bounding box center [129, 12] width 5 height 5
click at [129, 11] on icon "button" at bounding box center [130, 13] width 4 height 4
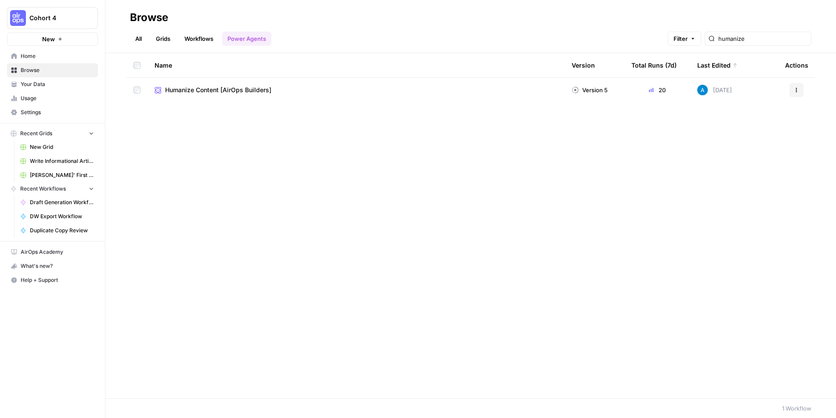
click at [157, 89] on icon at bounding box center [157, 89] width 7 height 7
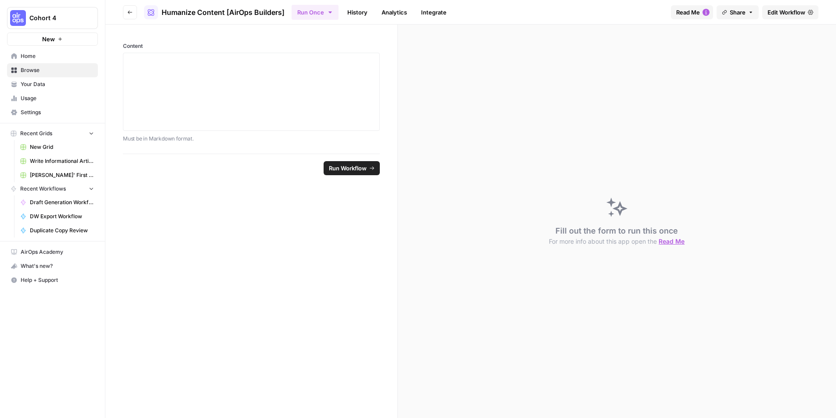
click at [131, 10] on icon "button" at bounding box center [129, 12] width 5 height 5
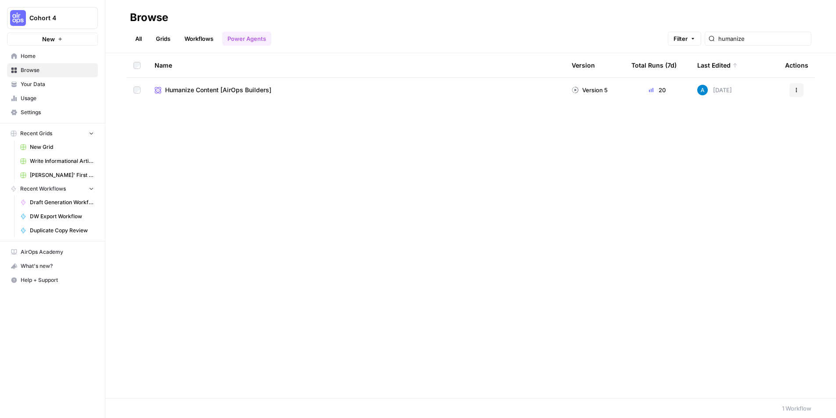
click at [801, 92] on button "Actions" at bounding box center [796, 90] width 14 height 14
click at [749, 124] on span "Edit in Studio" at bounding box center [757, 123] width 70 height 9
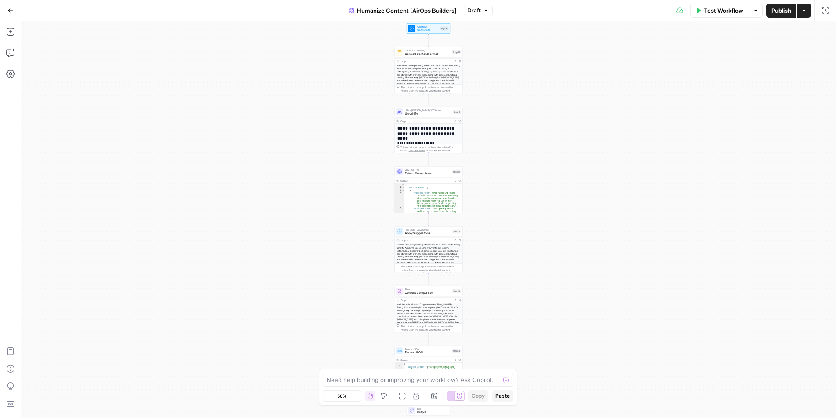
click at [471, 12] on span "Draft" at bounding box center [473, 11] width 13 height 8
click at [755, 16] on button "Options" at bounding box center [755, 11] width 14 height 14
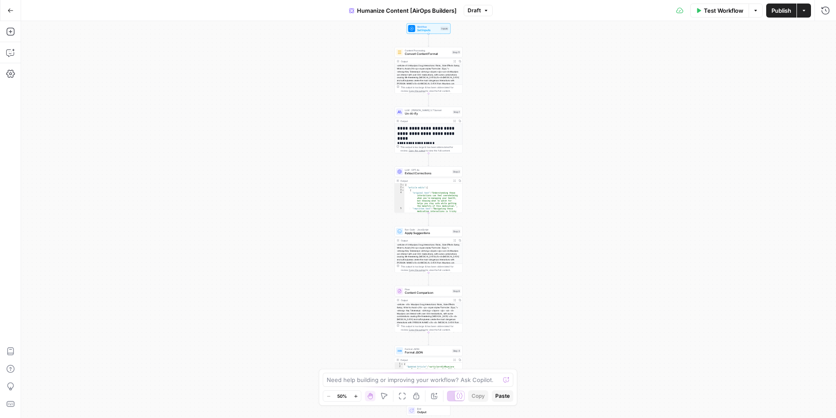
click at [755, 16] on button "Options" at bounding box center [755, 11] width 14 height 14
click at [9, 72] on icon "button" at bounding box center [10, 73] width 9 height 9
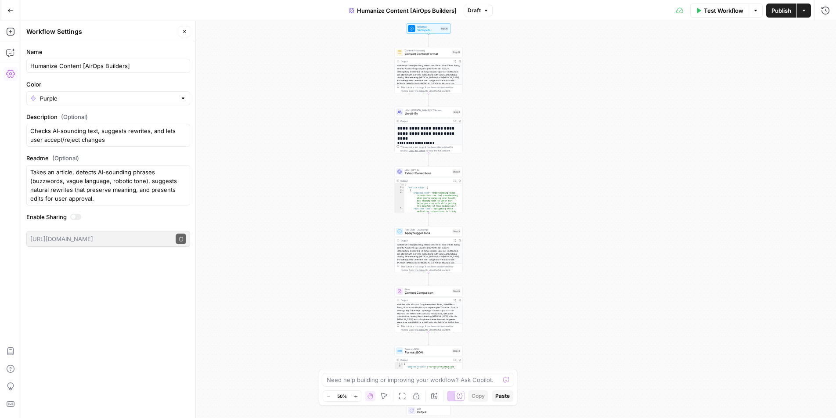
click at [9, 72] on icon "button" at bounding box center [10, 73] width 9 height 9
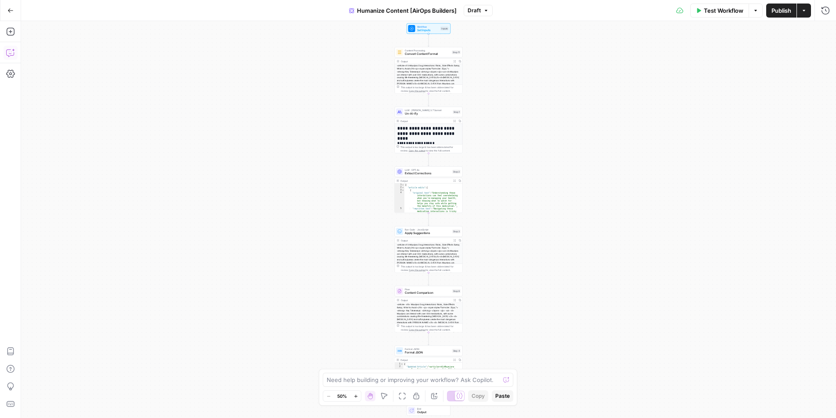
click at [12, 51] on icon "button" at bounding box center [10, 52] width 9 height 9
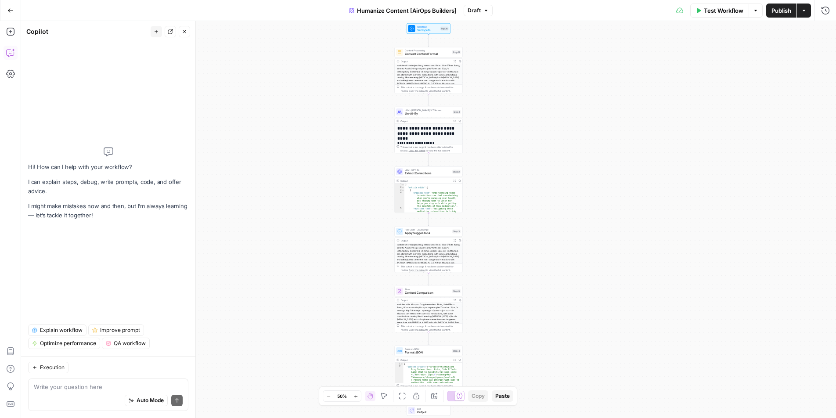
click at [12, 51] on icon "button" at bounding box center [10, 52] width 9 height 9
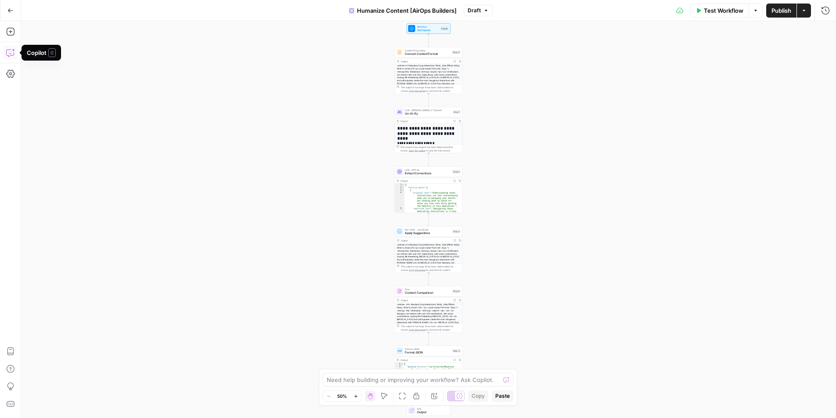
click at [10, 53] on icon "button" at bounding box center [10, 52] width 9 height 9
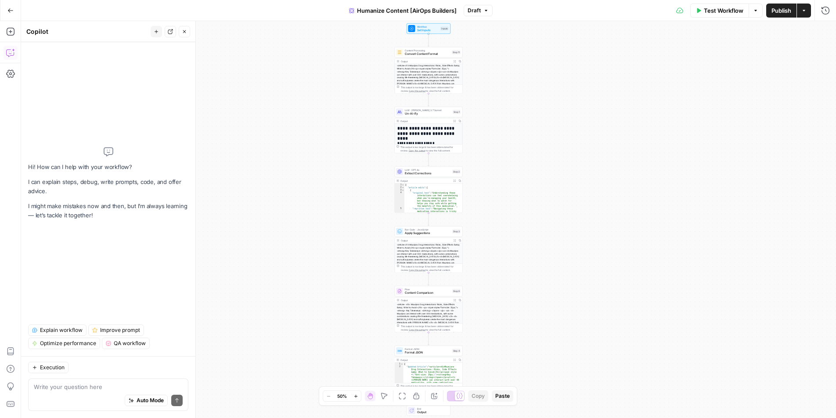
click at [10, 53] on icon "button" at bounding box center [10, 52] width 9 height 9
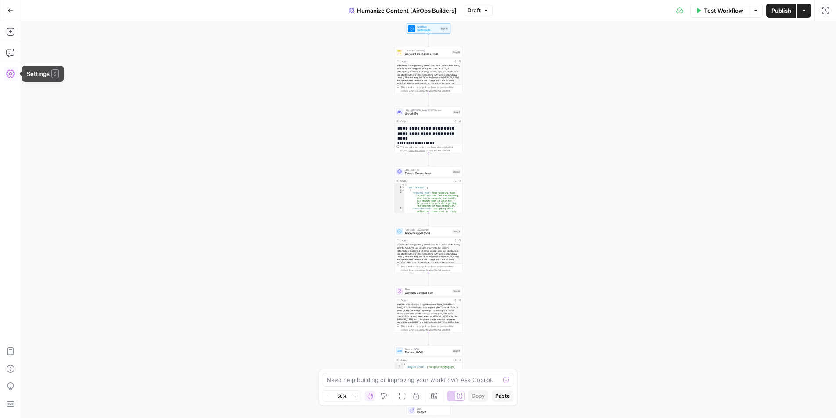
click at [9, 72] on icon "button" at bounding box center [10, 73] width 9 height 9
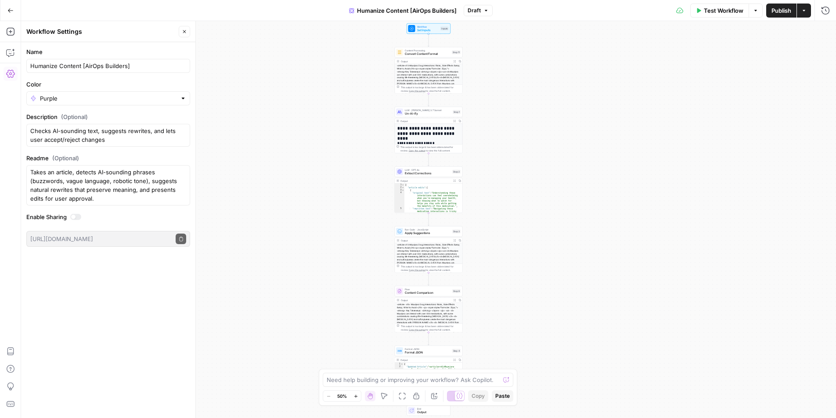
click at [9, 72] on icon "button" at bounding box center [10, 73] width 9 height 9
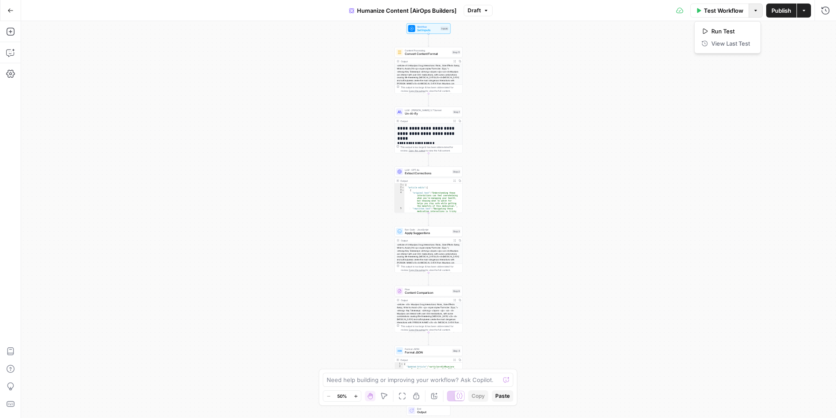
click at [757, 15] on button "Options" at bounding box center [755, 11] width 14 height 14
click at [805, 13] on button "Actions" at bounding box center [804, 11] width 14 height 14
click at [770, 203] on div "**********" at bounding box center [428, 219] width 815 height 397
click at [808, 10] on button "Actions" at bounding box center [804, 11] width 14 height 14
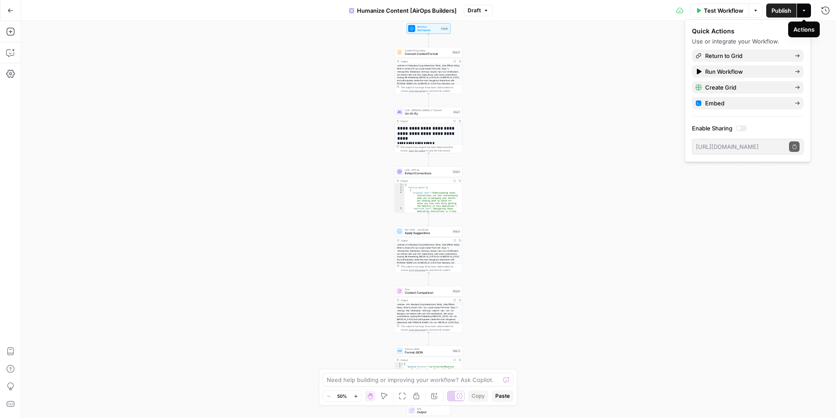
click at [807, 11] on button "Actions" at bounding box center [804, 11] width 14 height 14
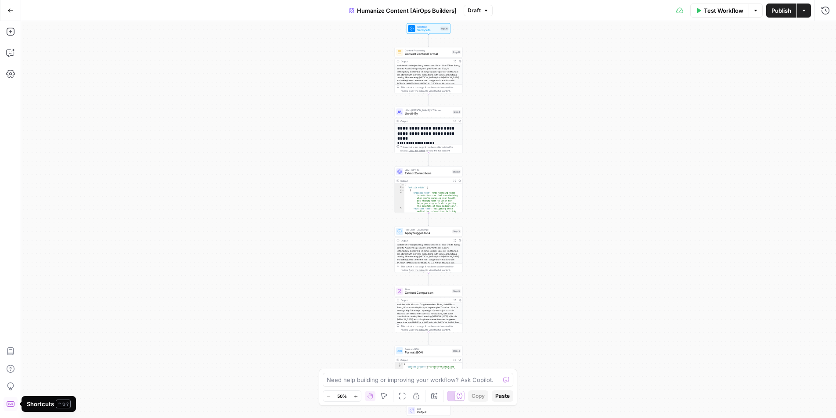
click at [11, 403] on icon "button" at bounding box center [10, 404] width 8 height 6
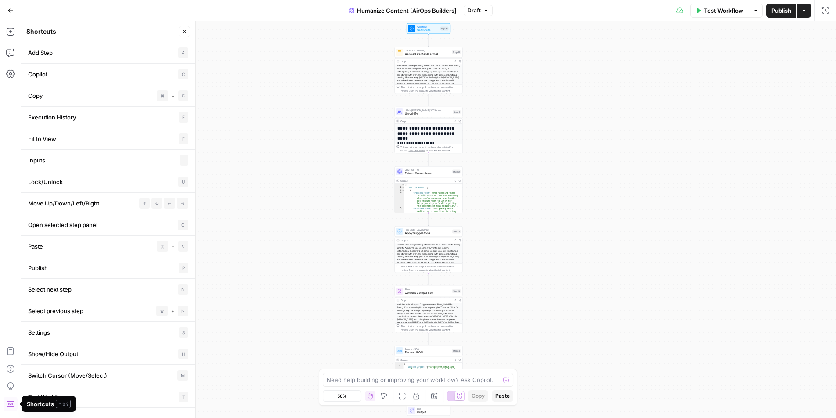
click at [11, 404] on icon "button" at bounding box center [10, 403] width 9 height 9
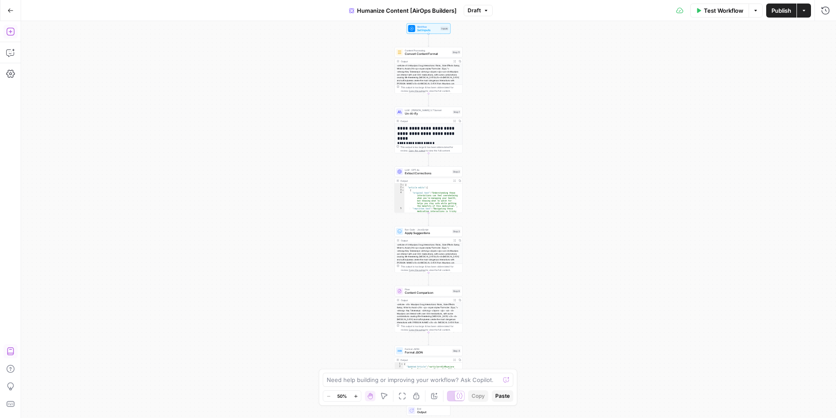
click at [7, 35] on icon "button" at bounding box center [10, 31] width 9 height 9
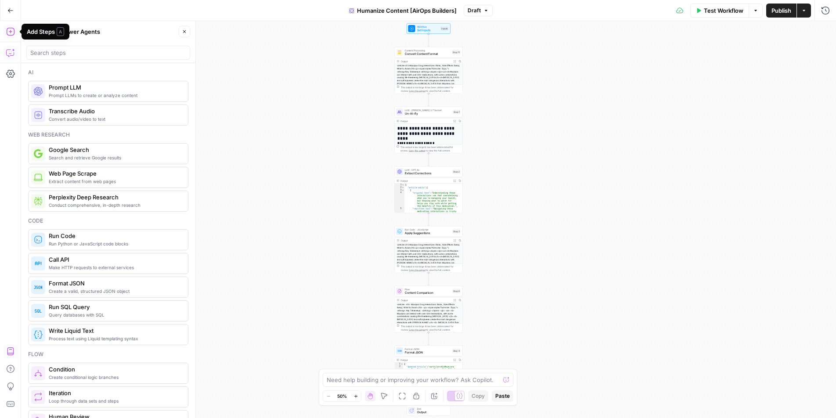
click at [14, 51] on icon "button" at bounding box center [10, 52] width 9 height 9
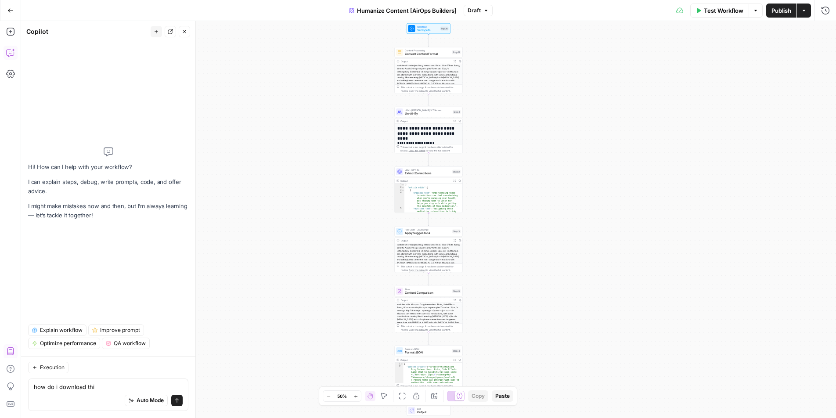
type textarea "how do i download this"
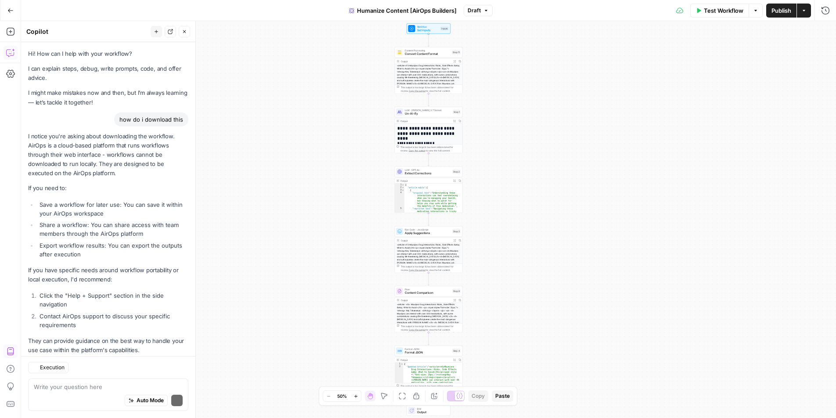
scroll to position [20, 0]
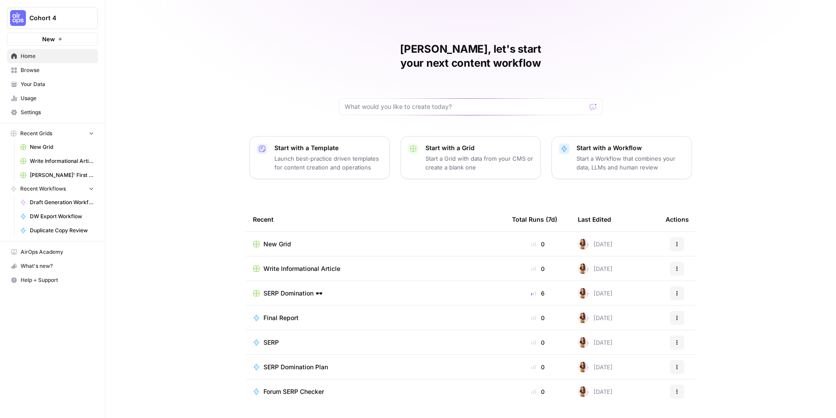
click at [682, 237] on button "Actions" at bounding box center [677, 244] width 14 height 14
click at [699, 274] on span "Delete" at bounding box center [722, 270] width 70 height 9
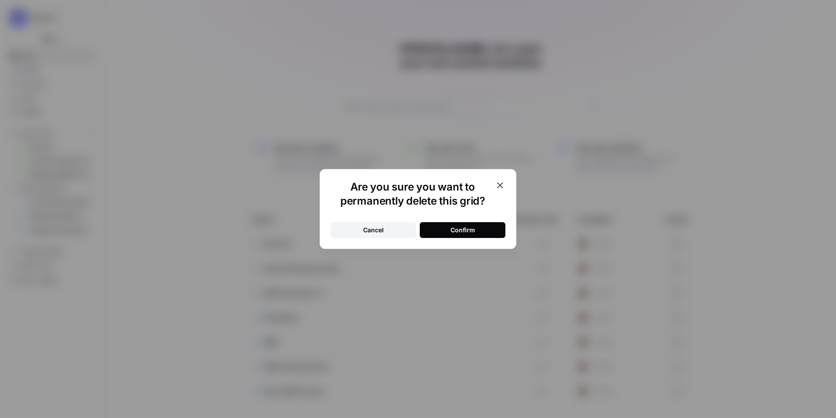
click at [465, 234] on button "Confirm" at bounding box center [463, 230] width 86 height 16
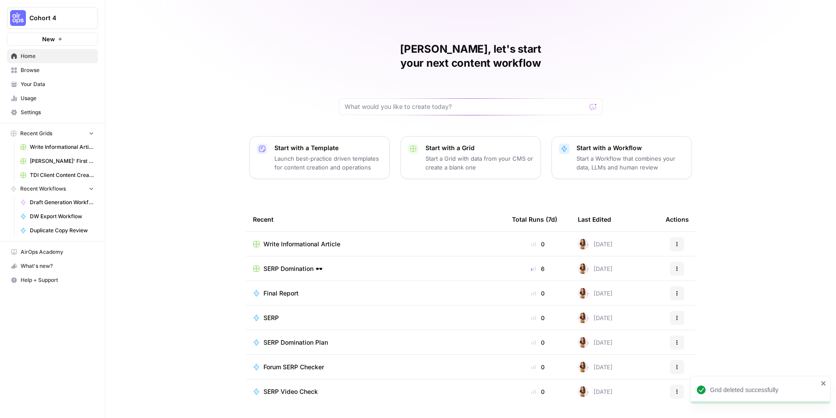
click at [677, 241] on icon "button" at bounding box center [676, 243] width 5 height 5
click at [688, 269] on span "Delete" at bounding box center [722, 270] width 70 height 9
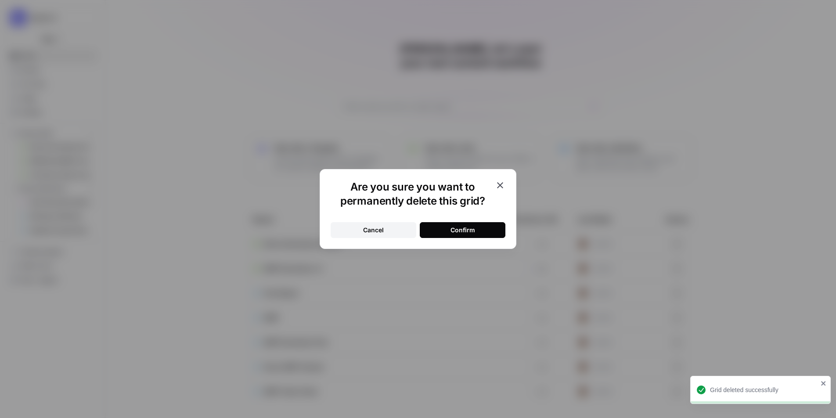
click at [446, 232] on button "Confirm" at bounding box center [463, 230] width 86 height 16
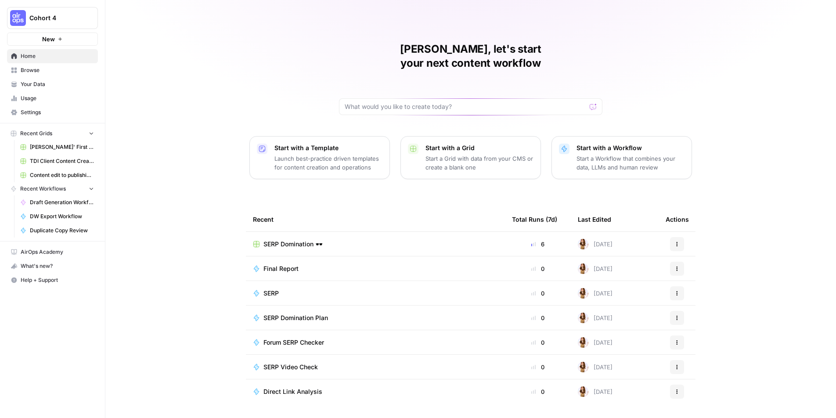
click at [649, 154] on p "Start a Workflow that combines your data, LLMs and human review" at bounding box center [630, 163] width 108 height 18
click at [327, 154] on p "Launch best-practice driven templates for content creation and operations" at bounding box center [328, 163] width 108 height 18
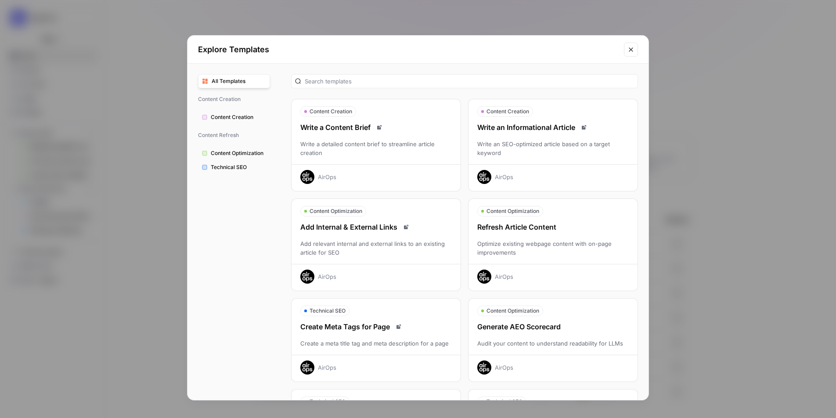
click at [539, 143] on div "Write an SEO-optimized article based on a target keyword" at bounding box center [552, 149] width 169 height 18
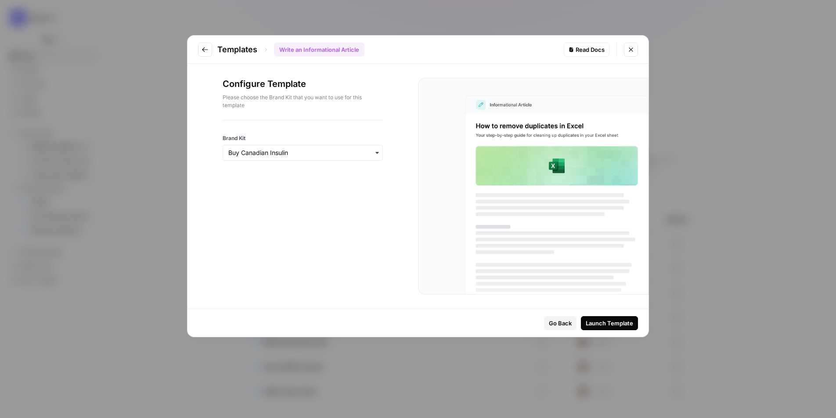
click at [332, 158] on div "button" at bounding box center [303, 153] width 160 height 16
click at [308, 150] on input "Brand Kit" at bounding box center [302, 152] width 149 height 9
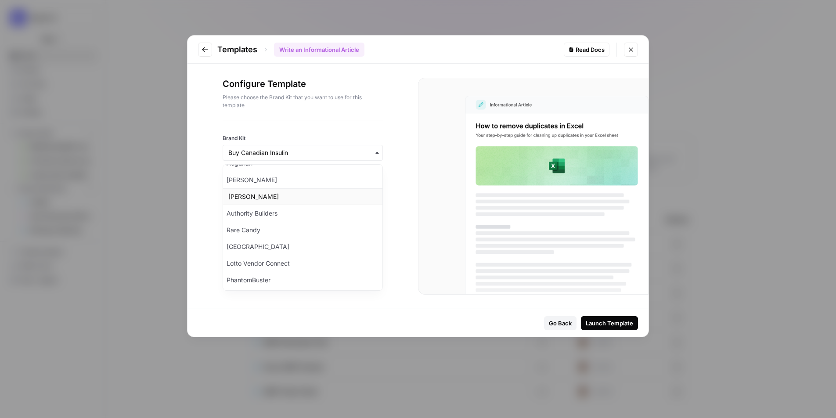
click at [294, 190] on div "Kaylee Pope" at bounding box center [302, 196] width 159 height 17
click at [623, 325] on div "Launch Template" at bounding box center [608, 323] width 47 height 9
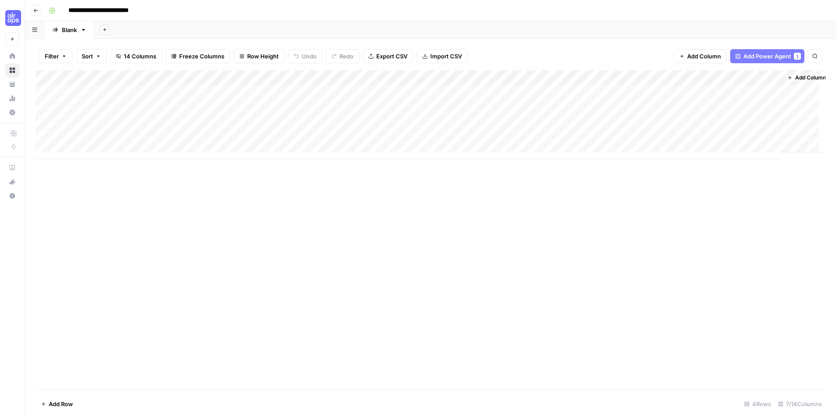
click at [703, 56] on span "Add Column" at bounding box center [704, 56] width 34 height 9
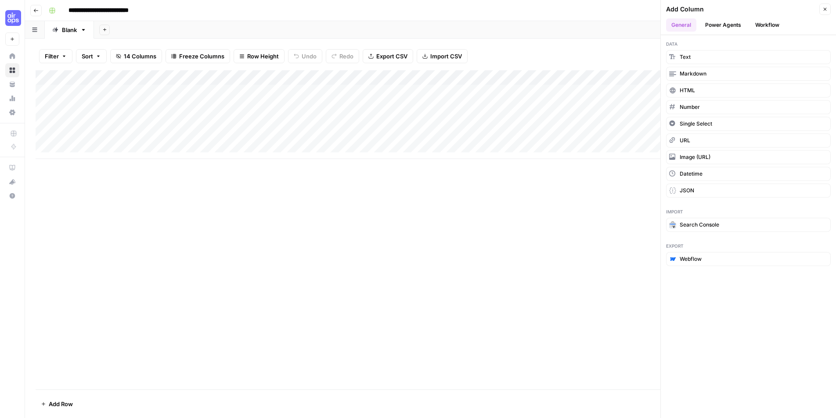
click at [718, 28] on button "Power Agents" at bounding box center [723, 24] width 47 height 13
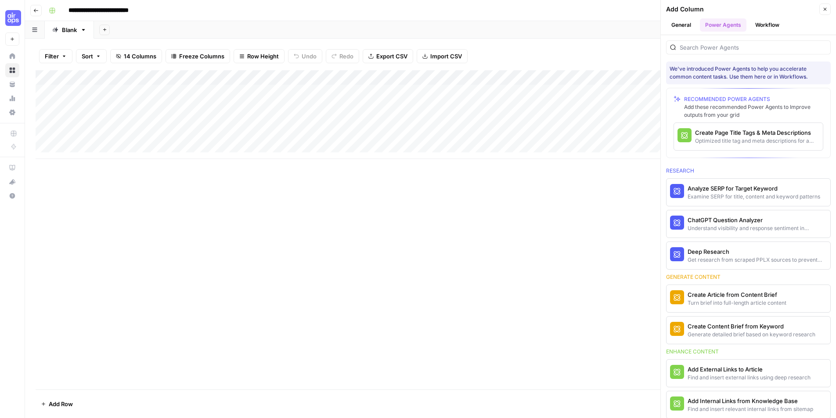
click at [764, 25] on button "Workflow" at bounding box center [767, 24] width 35 height 13
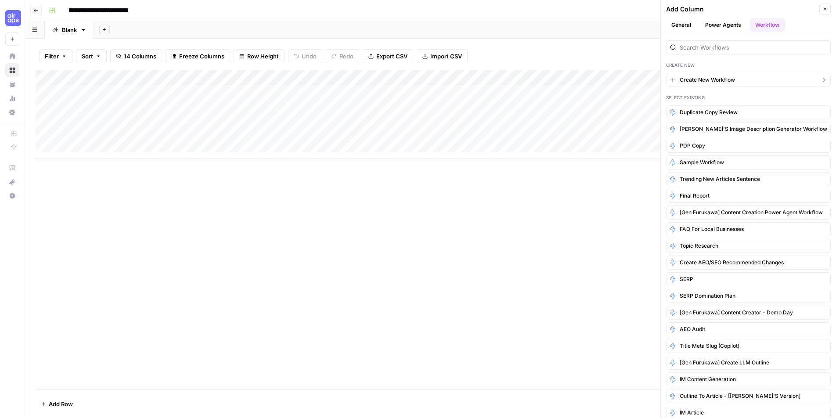
click at [695, 79] on span "Create New Workflow" at bounding box center [706, 80] width 55 height 8
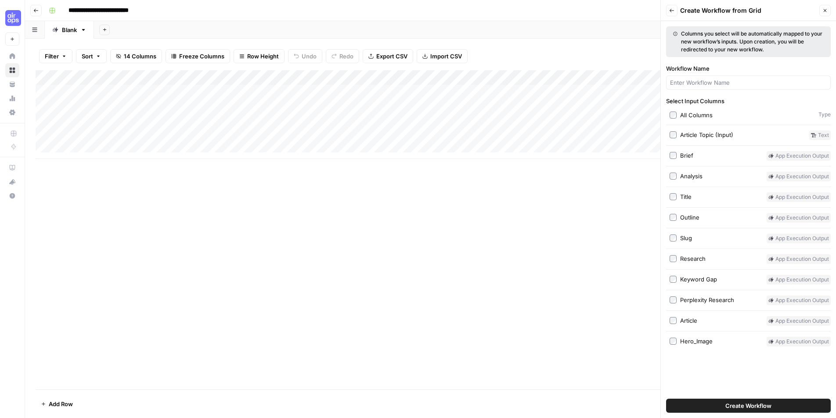
click at [793, 402] on button "Create Workflow" at bounding box center [748, 406] width 165 height 14
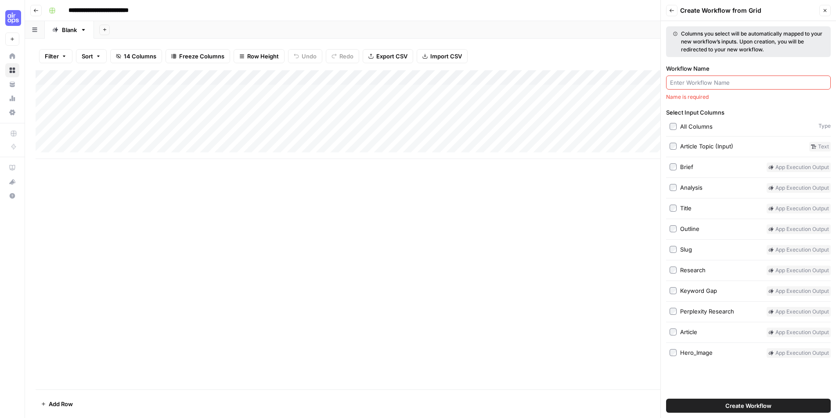
click at [775, 82] on input "Workflow Name" at bounding box center [748, 82] width 157 height 9
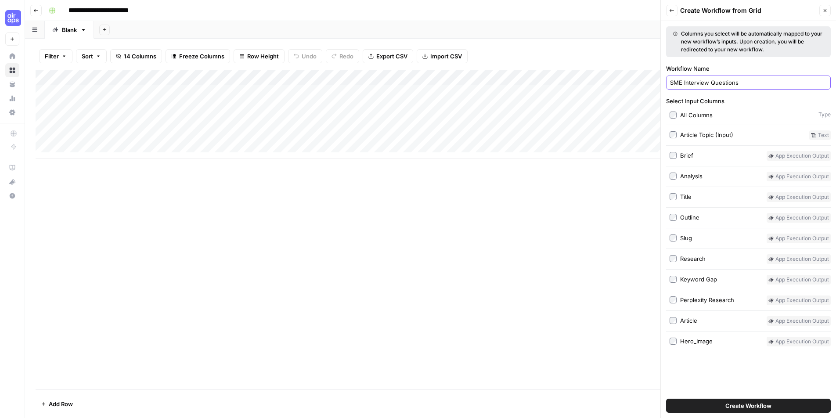
type input "SME Interview Questions"
drag, startPoint x: 765, startPoint y: 415, endPoint x: 767, endPoint y: 409, distance: 6.5
click at [765, 414] on div "Create Workflow" at bounding box center [748, 405] width 165 height 25
click at [768, 404] on span "Create Workflow" at bounding box center [748, 405] width 46 height 9
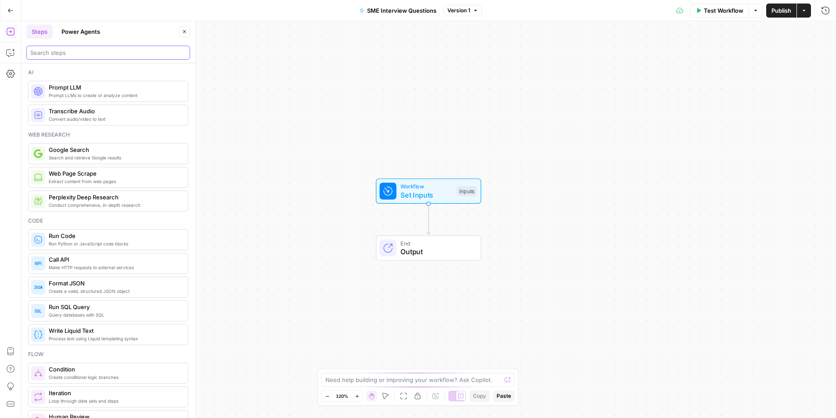
click at [72, 51] on input "search" at bounding box center [108, 52] width 156 height 9
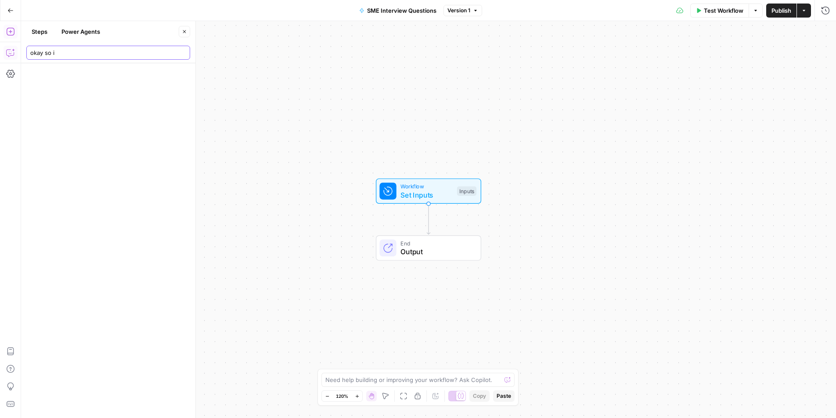
type input "okay so i"
click at [7, 52] on icon "button" at bounding box center [10, 52] width 9 height 9
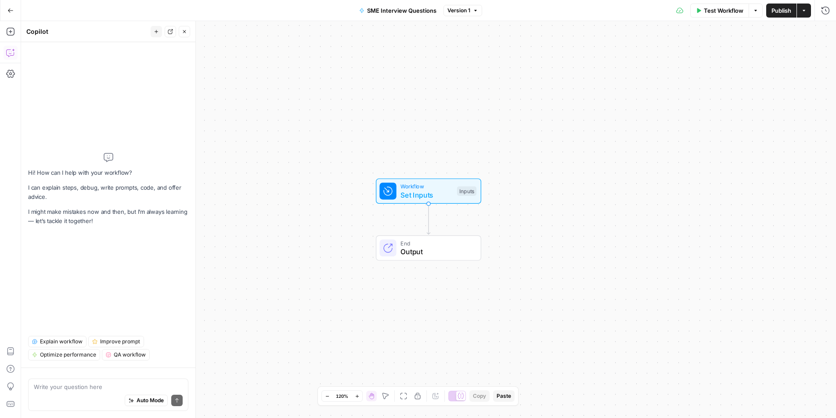
drag, startPoint x: 108, startPoint y: 396, endPoint x: 108, endPoint y: 382, distance: 13.6
click at [108, 395] on div "Auto Mode Send" at bounding box center [108, 400] width 149 height 19
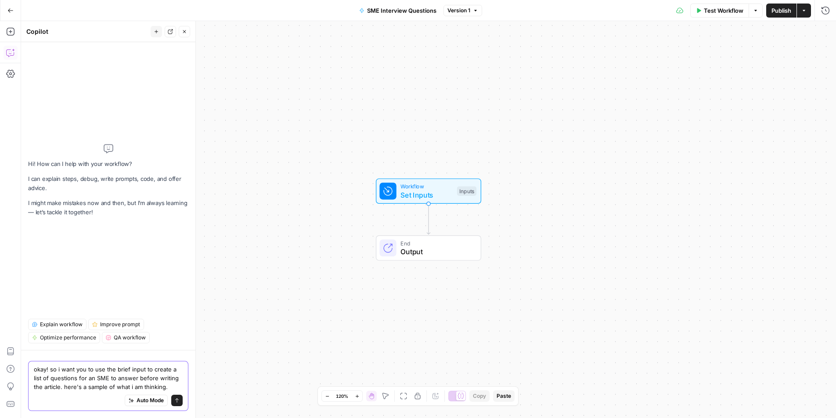
paste textarea "Role & POV You are a senior content strategist and ghostwriter for executives. …"
type textarea "okay! so i want you to use the brief input to create a list of questions for an…"
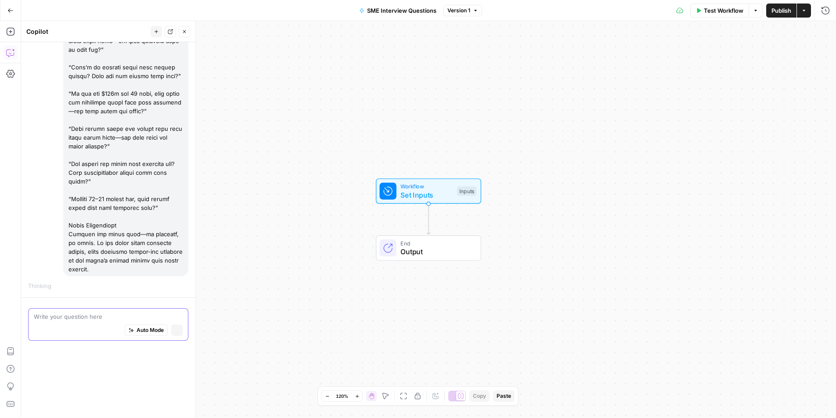
scroll to position [1711, 0]
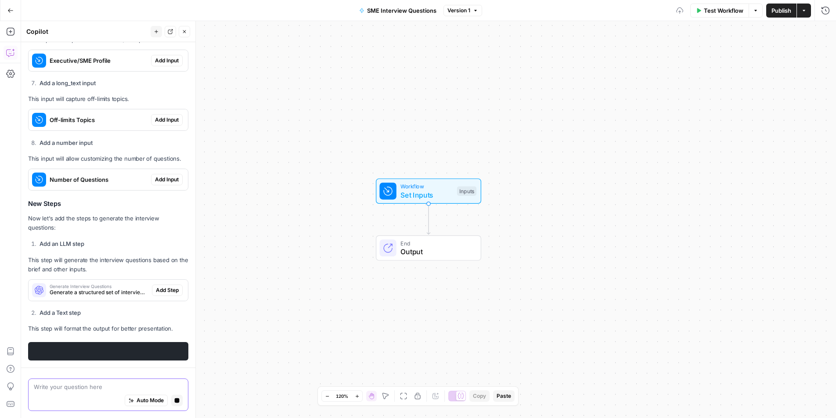
click at [73, 385] on textarea at bounding box center [108, 386] width 149 height 9
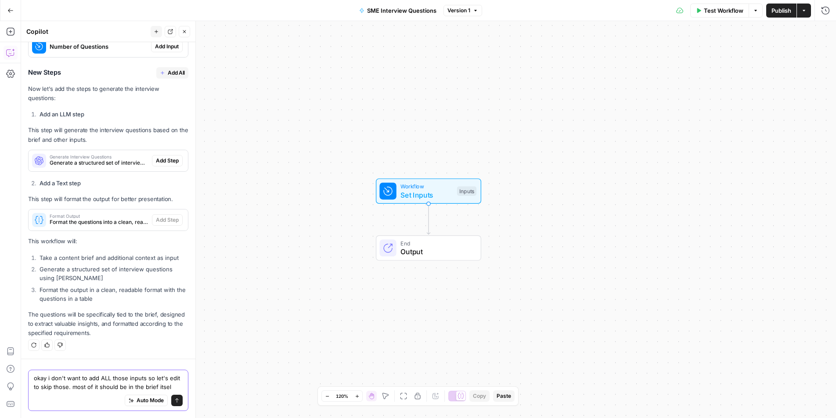
scroll to position [2611, 0]
type textarea "okay i don't want to add ALL those inputs so let's edit to skip those. most of …"
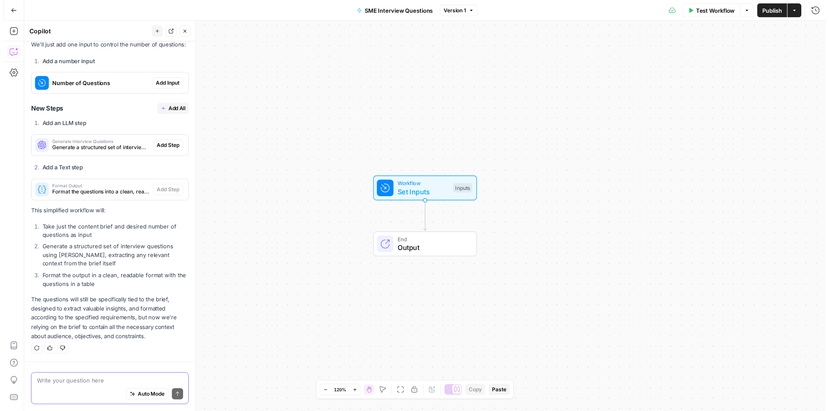
scroll to position [3014, 0]
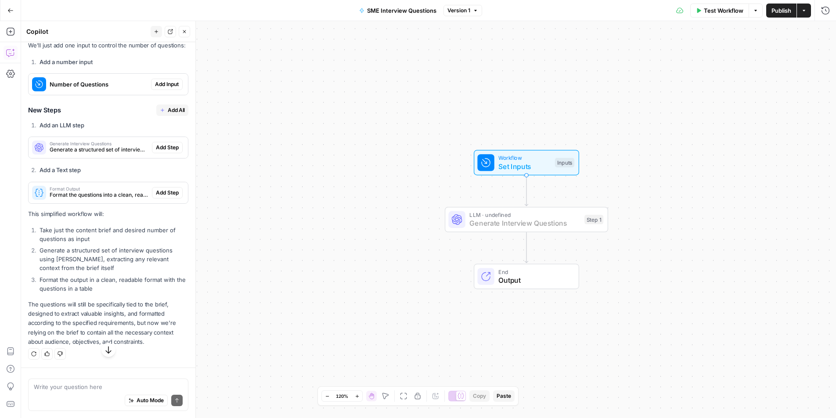
click at [163, 151] on span "Add Step" at bounding box center [167, 148] width 23 height 8
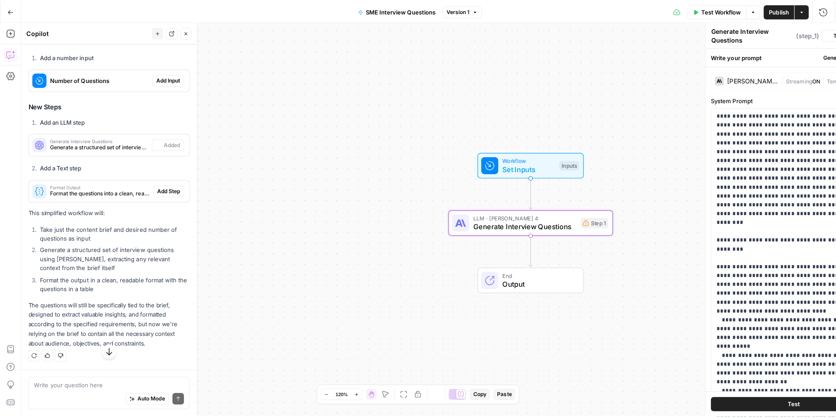
scroll to position [3042, 0]
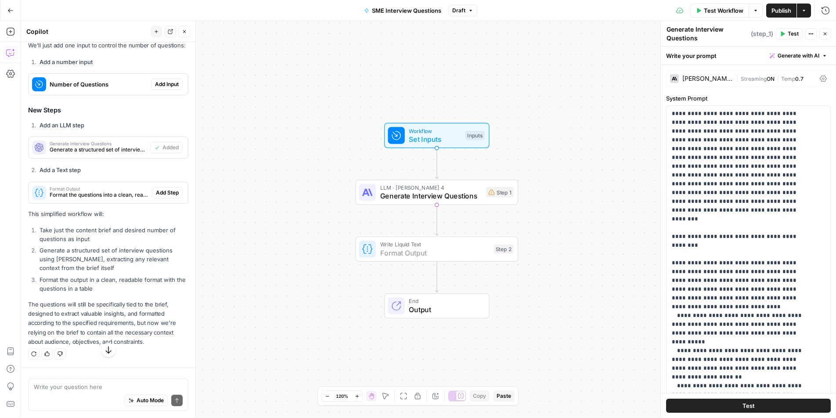
click at [163, 197] on span "Add Step" at bounding box center [167, 193] width 23 height 8
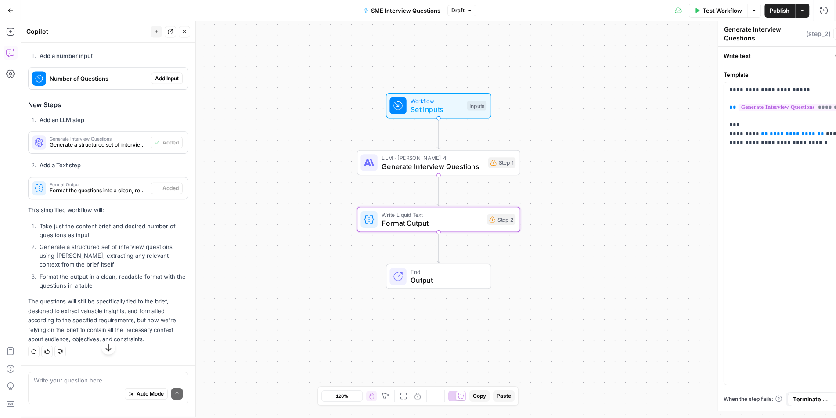
type textarea "Format Output"
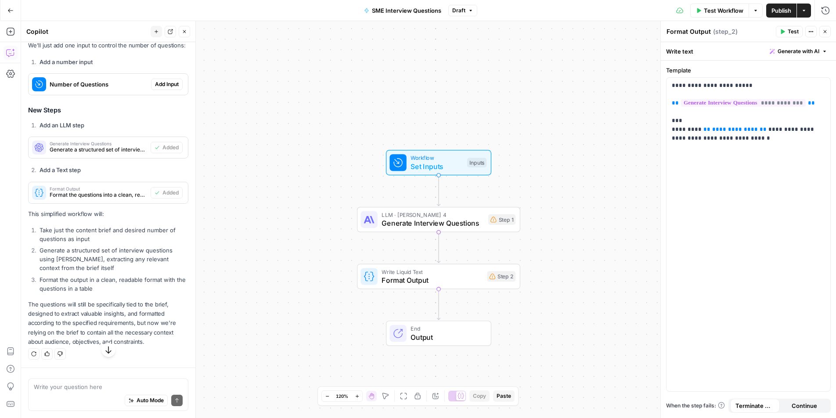
click at [771, 15] on button "Publish" at bounding box center [781, 11] width 30 height 14
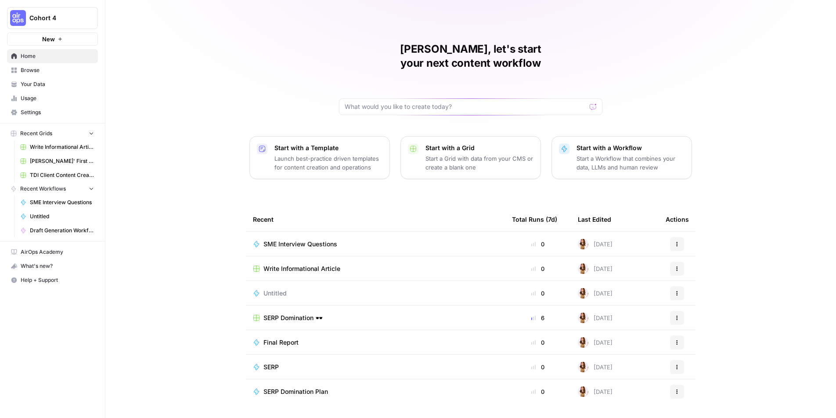
click at [308, 264] on span "Write Informational Article" at bounding box center [301, 268] width 77 height 9
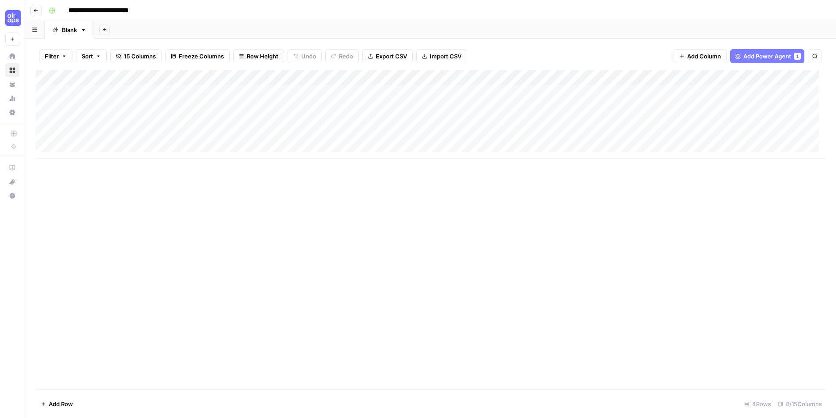
click at [279, 77] on div "Add Column" at bounding box center [431, 114] width 790 height 89
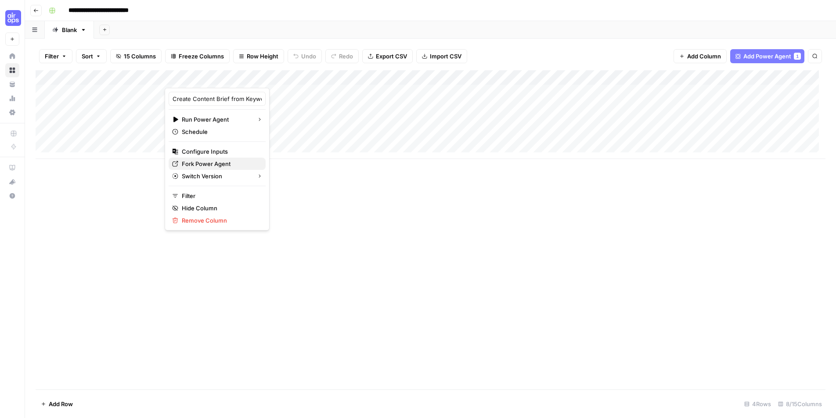
click at [212, 165] on span "Fork Power Agent" at bounding box center [220, 163] width 77 height 9
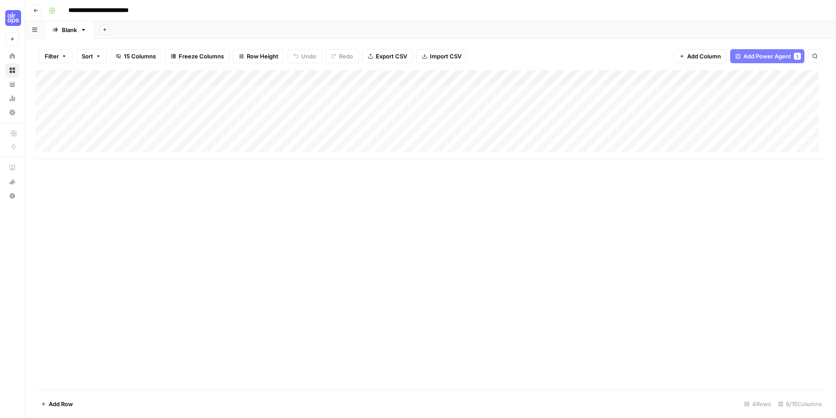
scroll to position [0, 91]
drag, startPoint x: 726, startPoint y: 74, endPoint x: 308, endPoint y: 93, distance: 418.7
click at [308, 93] on div "Add Column" at bounding box center [431, 114] width 790 height 89
drag, startPoint x: 144, startPoint y: 95, endPoint x: 139, endPoint y: 136, distance: 42.0
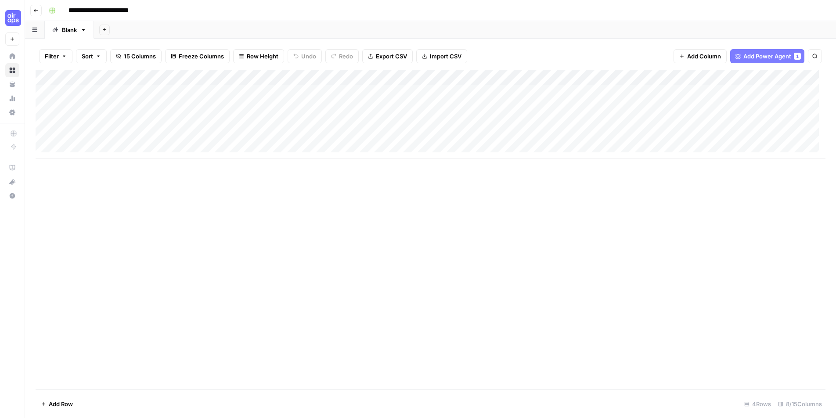
click at [142, 134] on div "Add Column" at bounding box center [431, 114] width 790 height 89
click at [99, 78] on div "Add Column" at bounding box center [431, 114] width 790 height 89
drag, startPoint x: 390, startPoint y: 239, endPoint x: 477, endPoint y: 118, distance: 148.5
click at [391, 237] on div "Add Column" at bounding box center [431, 229] width 790 height 319
click at [463, 79] on div "Add Column" at bounding box center [431, 114] width 790 height 89
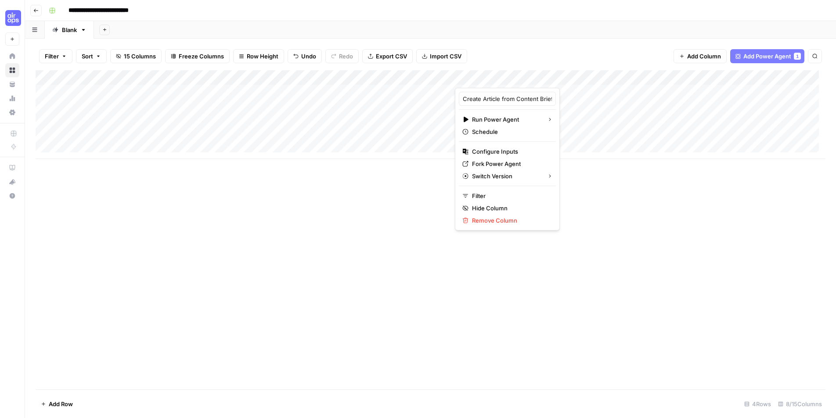
click at [686, 248] on div "Add Column" at bounding box center [431, 229] width 790 height 319
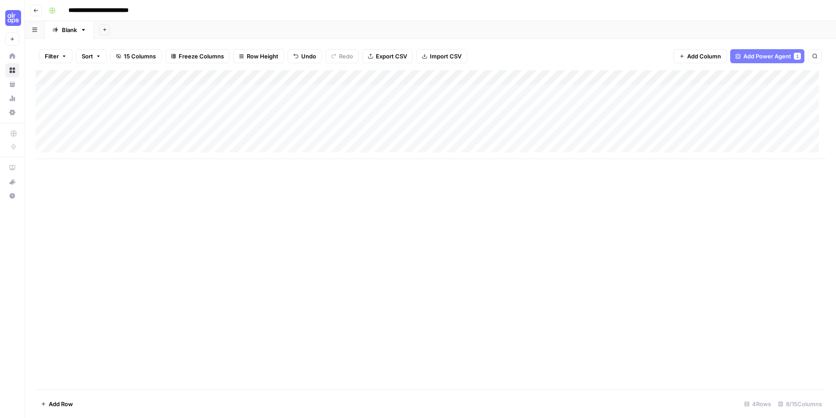
click at [279, 78] on div "Add Column" at bounding box center [431, 114] width 790 height 89
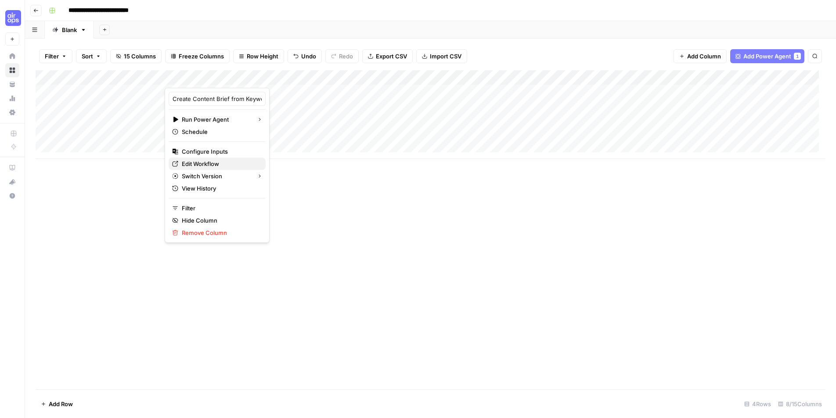
click at [218, 162] on span "Edit Workflow" at bounding box center [220, 163] width 77 height 9
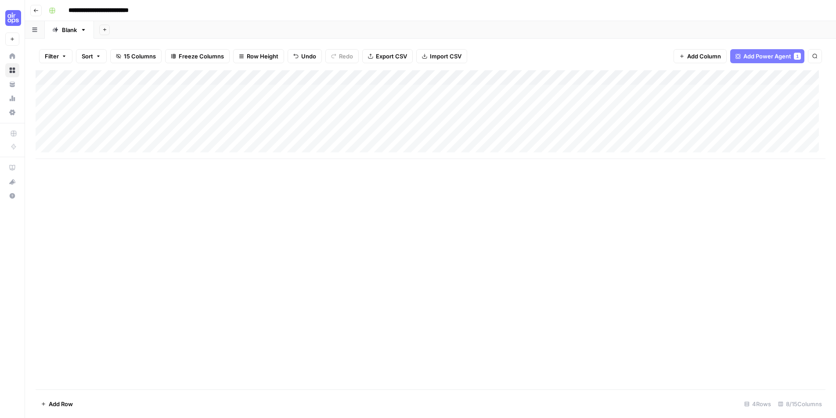
click at [560, 77] on div "Add Column" at bounding box center [431, 114] width 790 height 89
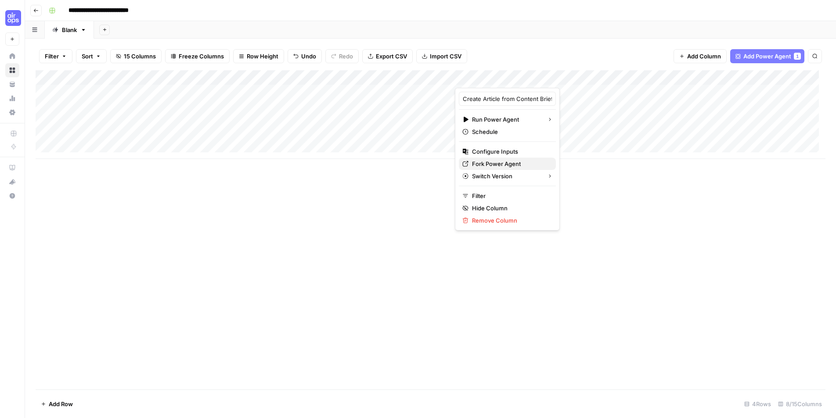
click at [514, 165] on span "Fork Power Agent" at bounding box center [510, 163] width 77 height 9
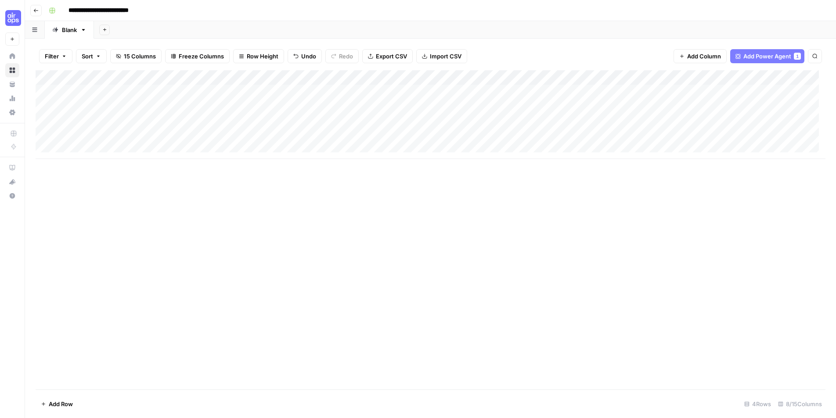
click at [279, 77] on div "Add Column" at bounding box center [431, 114] width 790 height 89
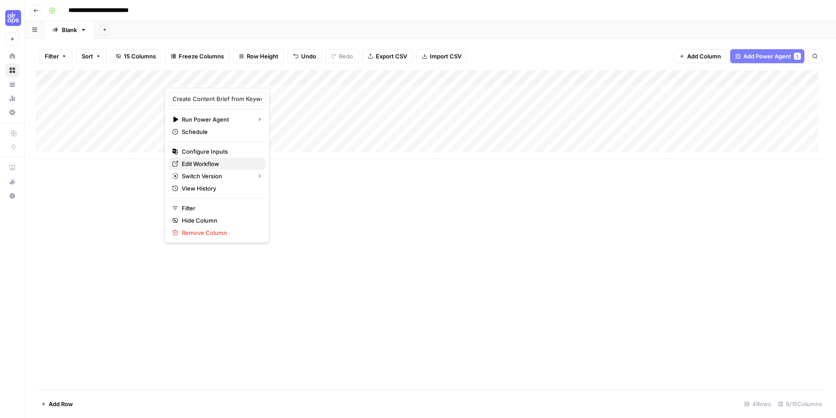
click at [222, 160] on span "Edit Workflow" at bounding box center [220, 163] width 77 height 9
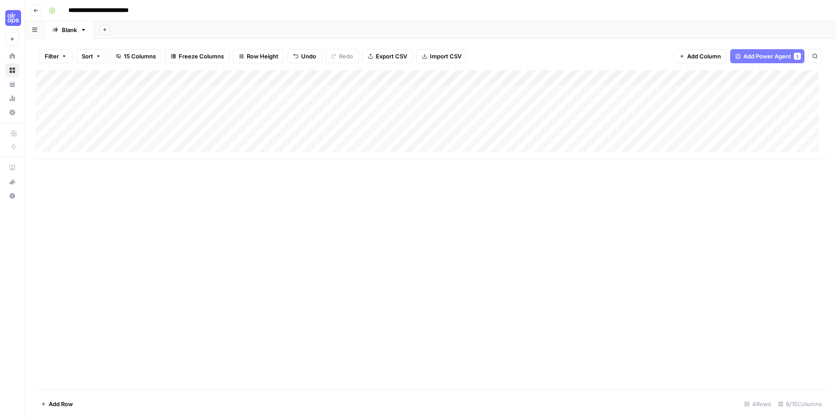
click at [108, 89] on div "Add Column" at bounding box center [431, 114] width 790 height 89
drag, startPoint x: 189, startPoint y: 238, endPoint x: 216, endPoint y: 169, distance: 74.2
click at [195, 229] on div "Add Column" at bounding box center [431, 229] width 790 height 319
click at [231, 90] on div "Add Column" at bounding box center [431, 114] width 790 height 89
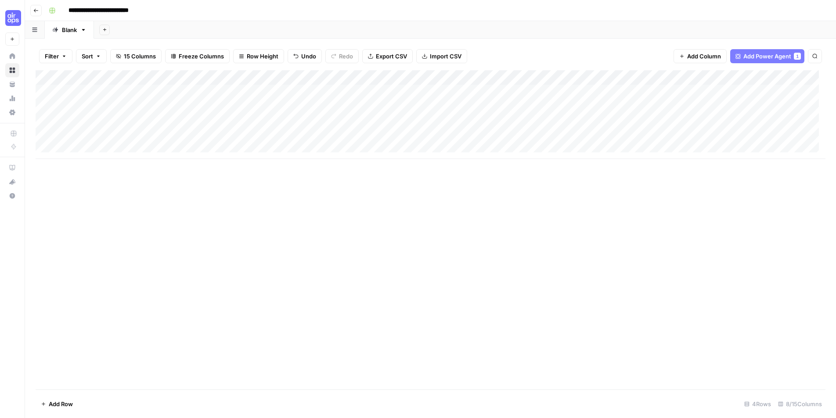
click at [210, 90] on div "Add Column" at bounding box center [431, 114] width 790 height 89
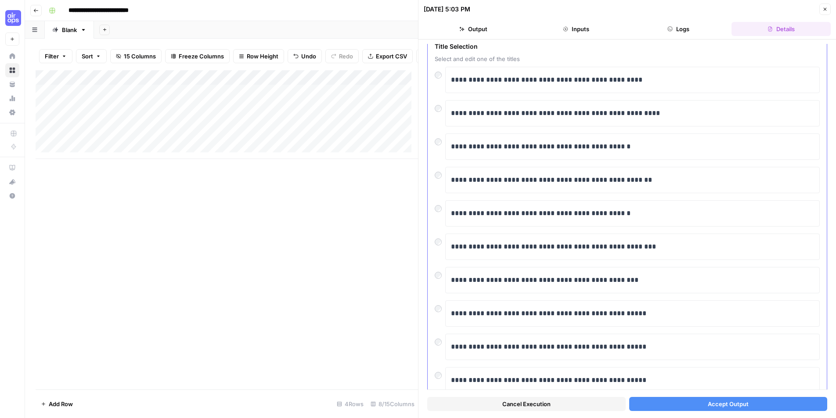
scroll to position [73, 0]
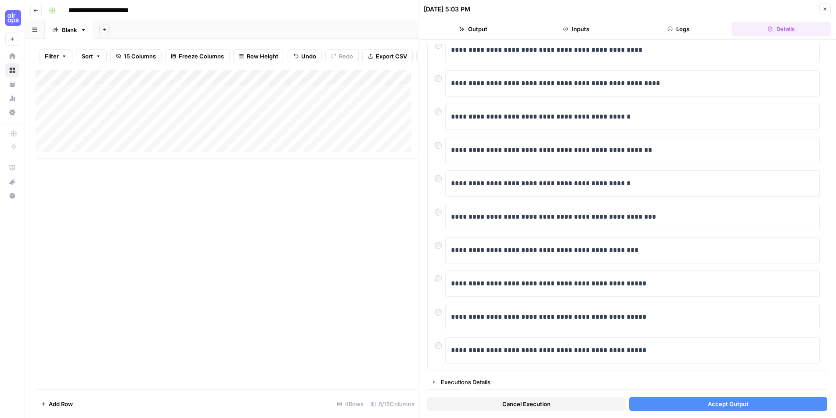
click at [736, 405] on span "Accept Output" at bounding box center [727, 403] width 41 height 9
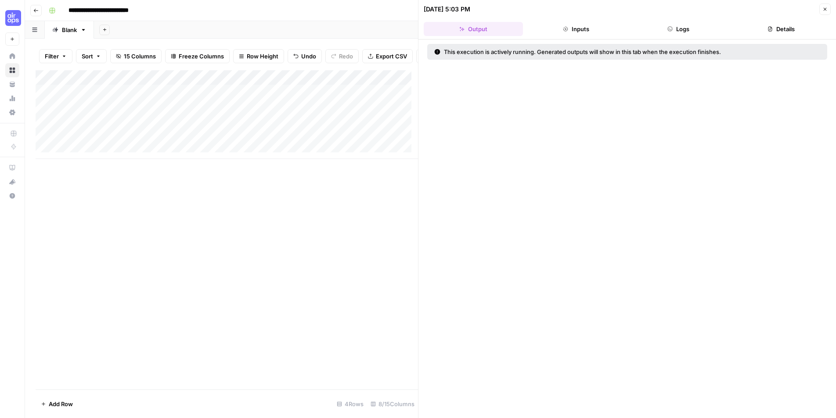
click at [826, 12] on button "Close" at bounding box center [824, 9] width 11 height 11
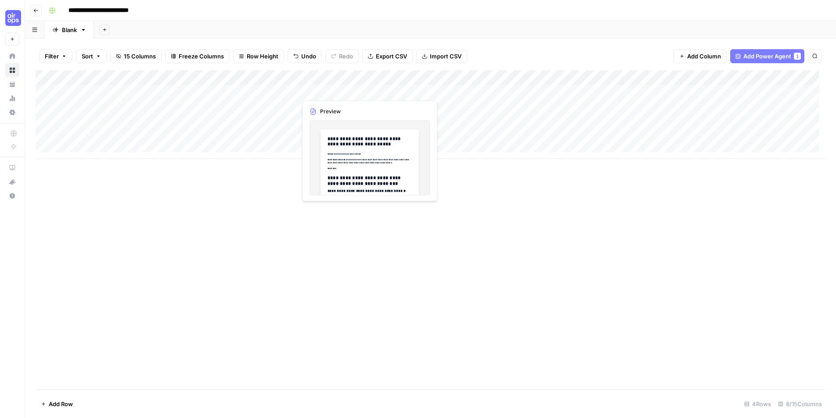
click at [323, 90] on div "Add Column" at bounding box center [431, 114] width 790 height 89
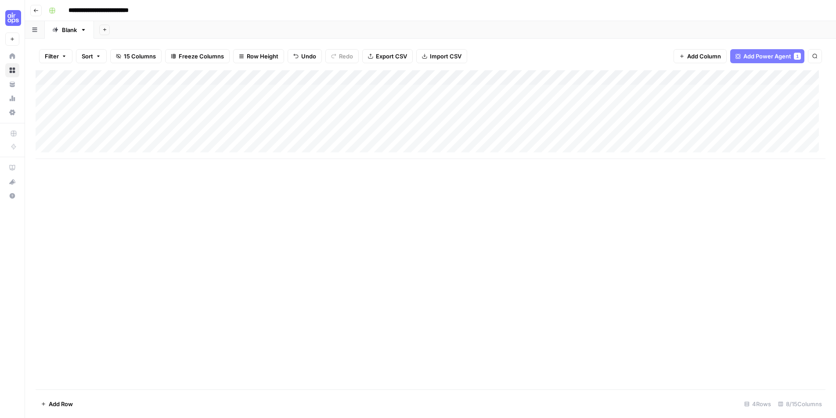
click at [366, 90] on div "Add Column" at bounding box center [431, 114] width 790 height 89
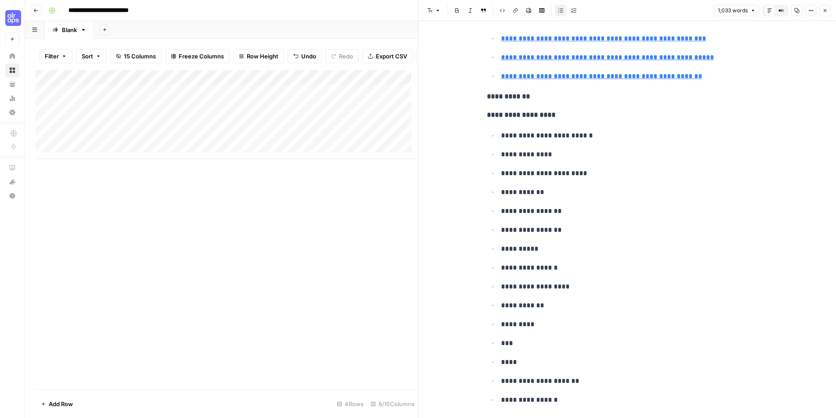
scroll to position [2810, 0]
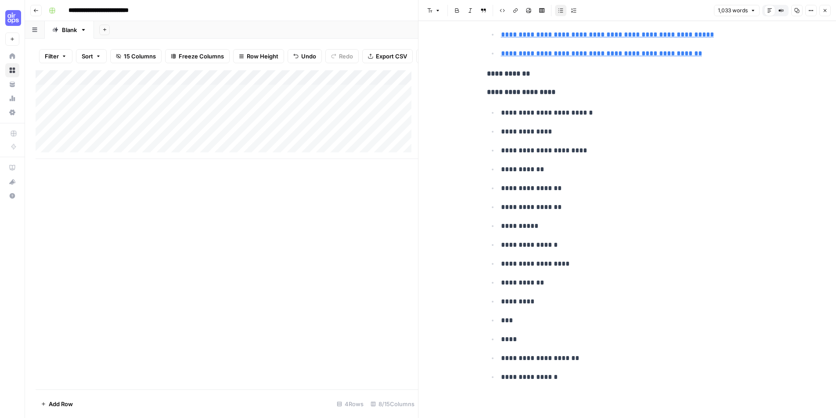
click at [827, 14] on button "Close" at bounding box center [824, 10] width 11 height 11
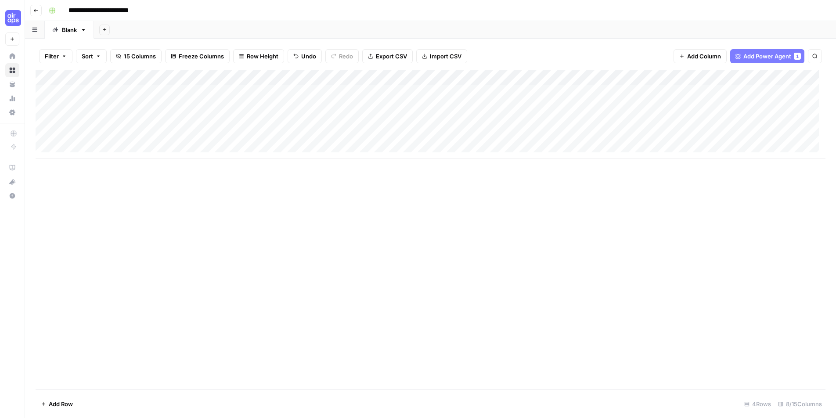
click at [413, 90] on div "Add Column" at bounding box center [431, 114] width 790 height 89
click at [527, 91] on div "Add Column" at bounding box center [431, 114] width 790 height 89
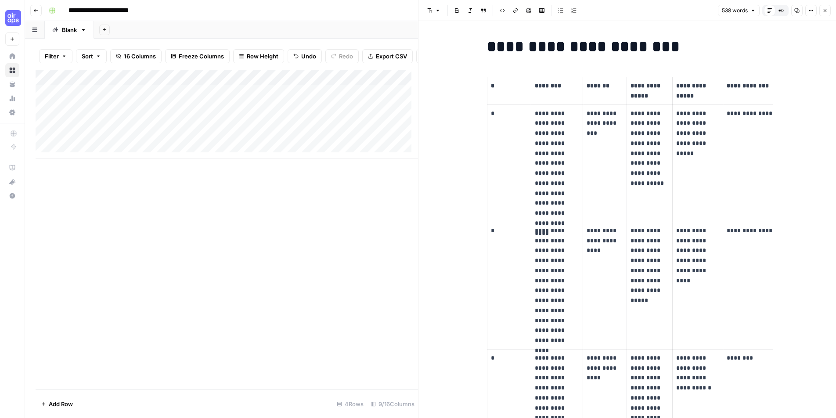
scroll to position [2, 0]
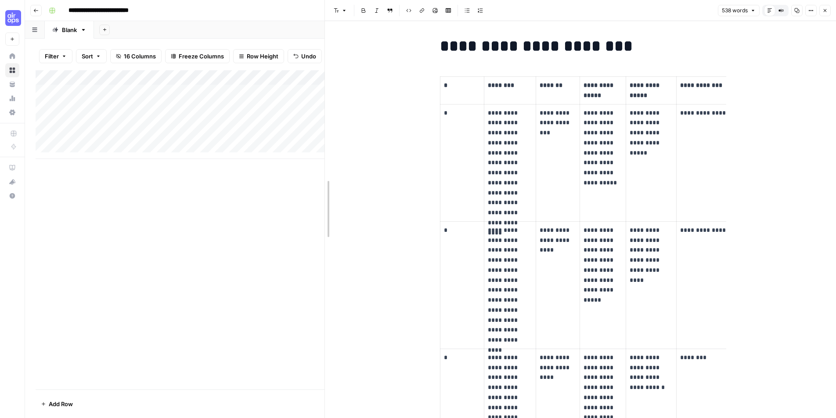
drag, startPoint x: 416, startPoint y: 150, endPoint x: 376, endPoint y: 163, distance: 42.3
click at [327, 151] on div at bounding box center [324, 209] width 9 height 418
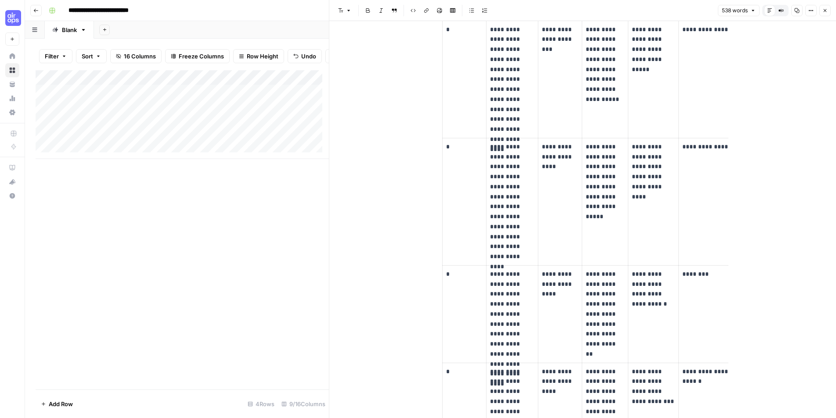
scroll to position [0, 0]
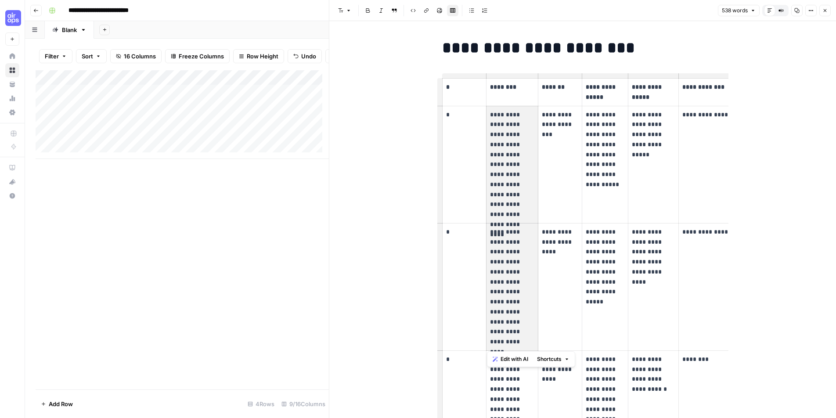
drag, startPoint x: 487, startPoint y: 112, endPoint x: 517, endPoint y: 297, distance: 187.2
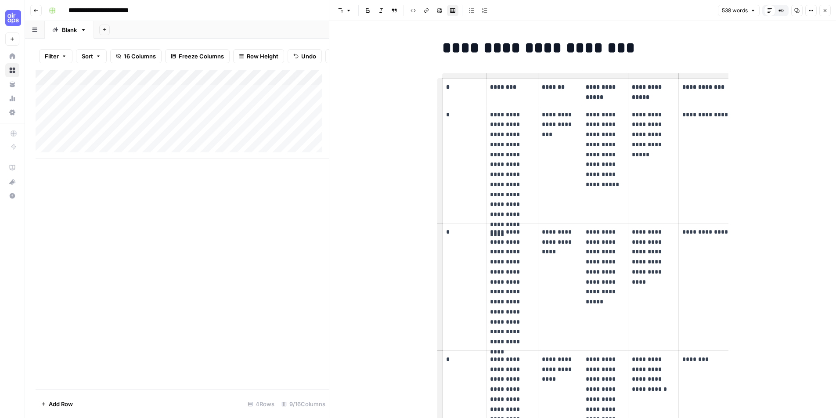
click at [517, 300] on p "**********" at bounding box center [512, 287] width 44 height 120
click at [527, 251] on p "**********" at bounding box center [512, 287] width 44 height 120
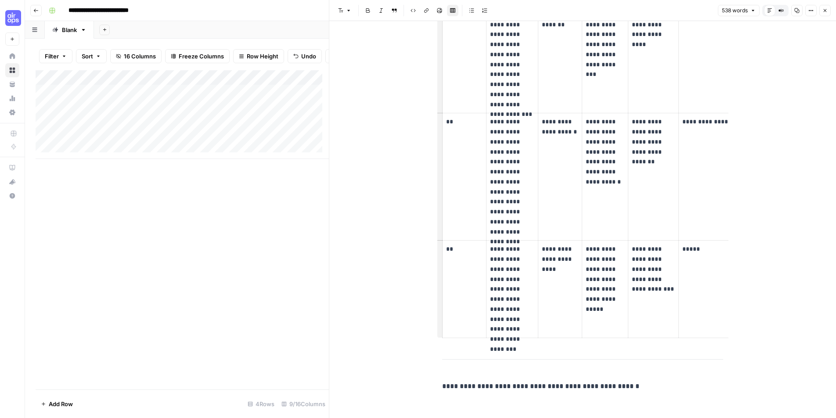
scroll to position [1128, 0]
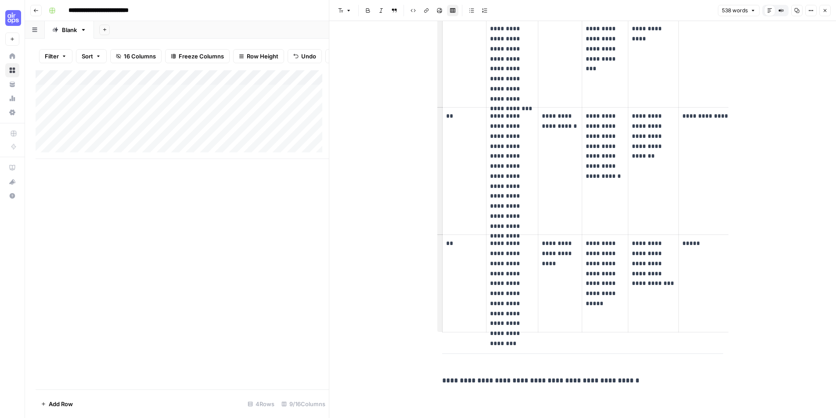
click at [822, 12] on icon "button" at bounding box center [824, 10] width 5 height 5
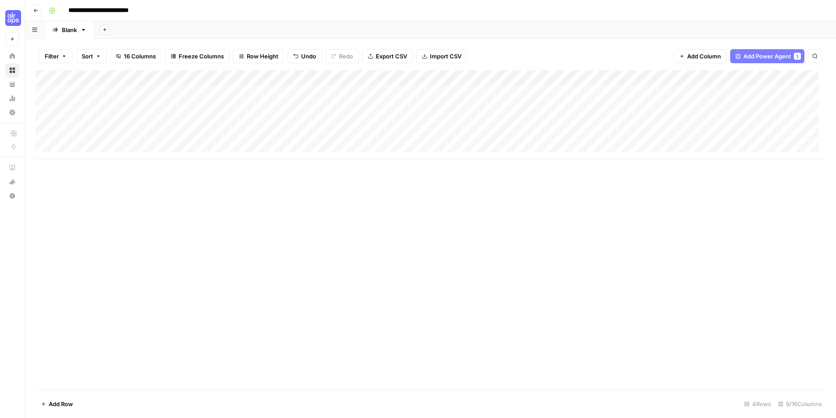
click at [526, 79] on div "Add Column" at bounding box center [431, 114] width 790 height 89
click at [509, 57] on div "Filter Sort 16 Columns Freeze Columns Row Height Undo Redo Export CSV Import CS…" at bounding box center [431, 56] width 790 height 28
click at [435, 78] on div "Add Column" at bounding box center [431, 114] width 790 height 89
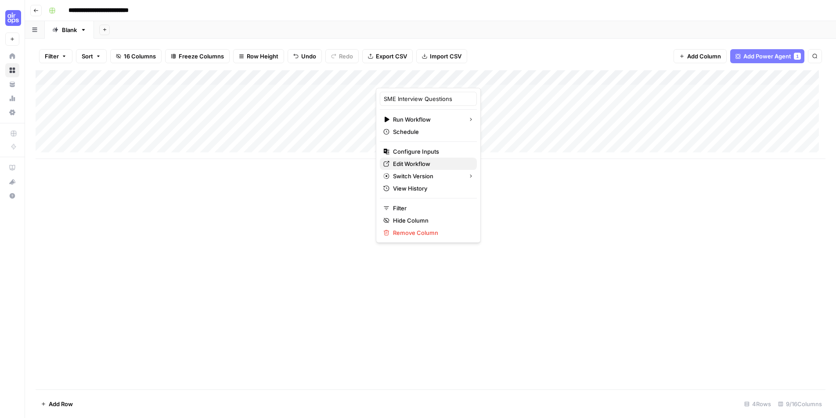
click at [425, 166] on span "Edit Workflow" at bounding box center [431, 163] width 77 height 9
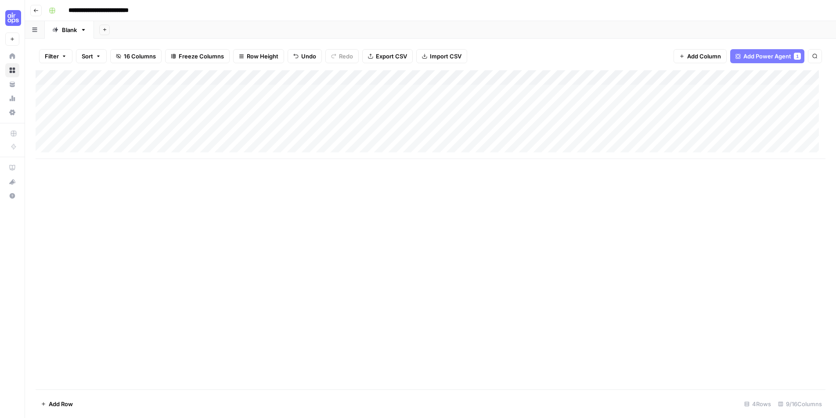
click at [445, 90] on div "Add Column" at bounding box center [431, 114] width 790 height 89
click at [446, 90] on div "Add Column" at bounding box center [431, 114] width 790 height 89
click at [525, 75] on div "Add Column" at bounding box center [431, 114] width 790 height 89
click at [463, 236] on div "Add Column" at bounding box center [431, 229] width 790 height 319
click at [526, 93] on div "Add Column" at bounding box center [431, 114] width 790 height 89
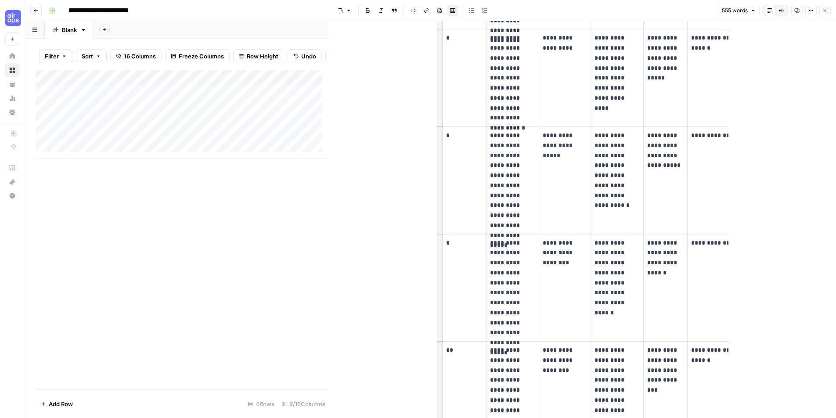
scroll to position [569, 0]
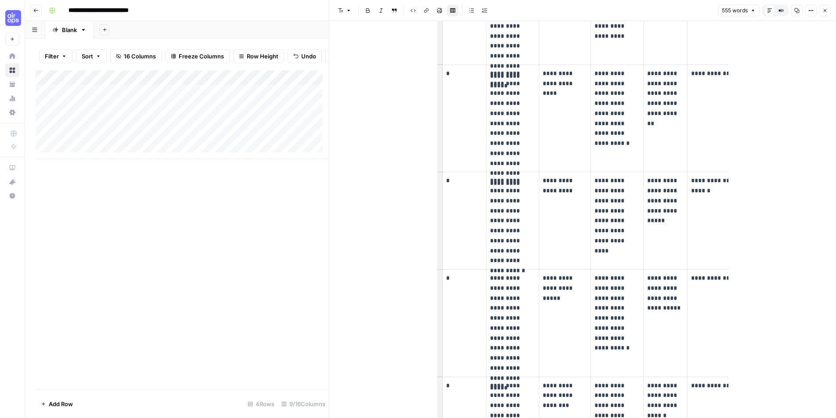
click at [830, 12] on button "Close" at bounding box center [824, 10] width 11 height 11
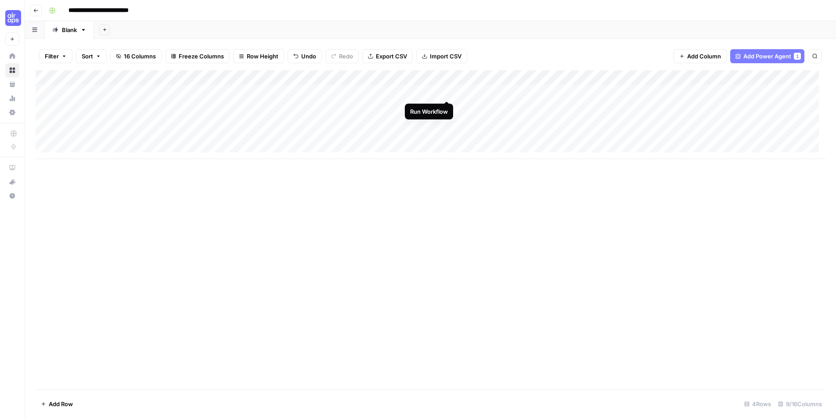
click at [445, 92] on div "Add Column" at bounding box center [431, 114] width 790 height 89
click at [524, 90] on div "Add Column" at bounding box center [431, 114] width 790 height 89
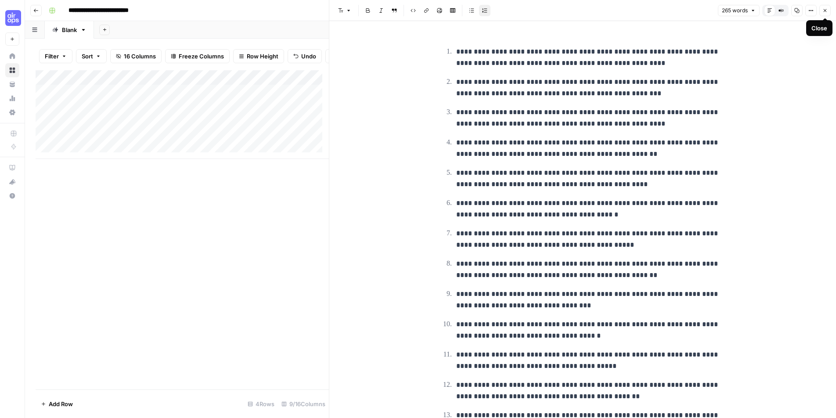
click at [564, 52] on p "**********" at bounding box center [589, 57] width 267 height 23
click at [672, 64] on p "**********" at bounding box center [589, 57] width 267 height 23
click at [676, 72] on ol "**********" at bounding box center [582, 254] width 281 height 417
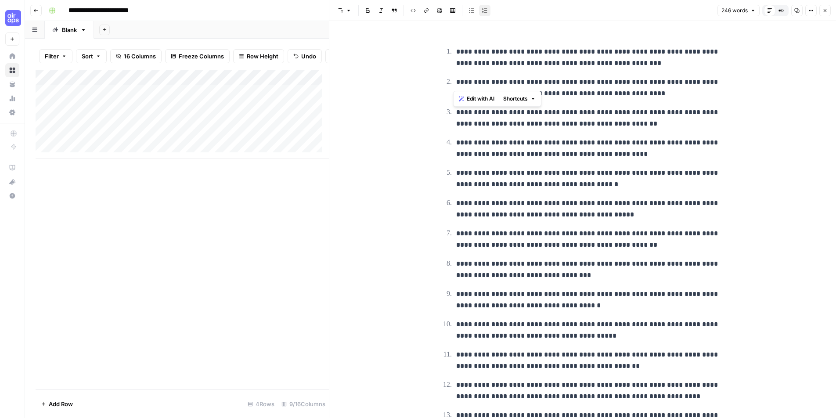
click at [676, 72] on ol "**********" at bounding box center [582, 254] width 281 height 417
click at [627, 58] on p "**********" at bounding box center [589, 57] width 267 height 23
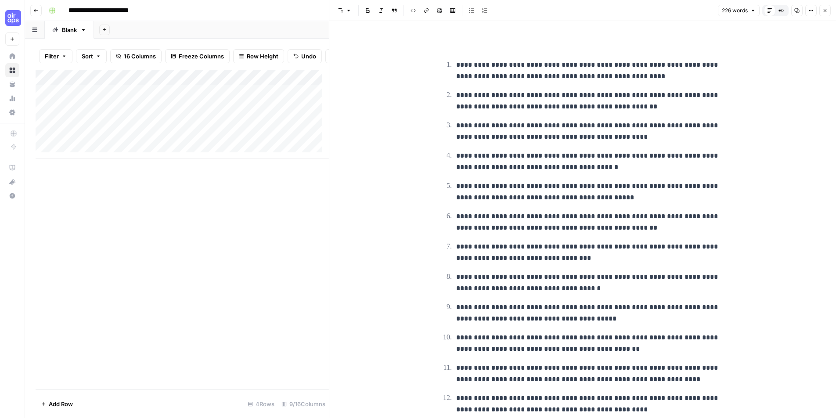
click at [453, 64] on li "**********" at bounding box center [587, 70] width 269 height 23
click at [630, 81] on p "**********" at bounding box center [589, 70] width 267 height 23
click at [607, 51] on div "**********" at bounding box center [582, 243] width 291 height 417
click at [570, 71] on p "**********" at bounding box center [589, 70] width 267 height 23
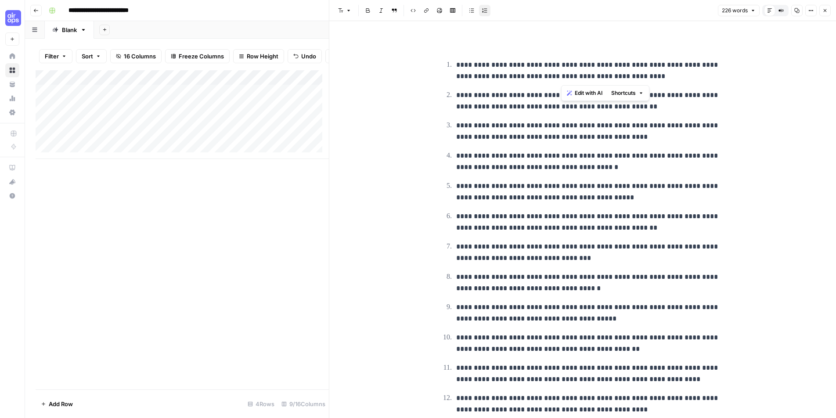
click at [570, 71] on p "**********" at bounding box center [589, 70] width 267 height 23
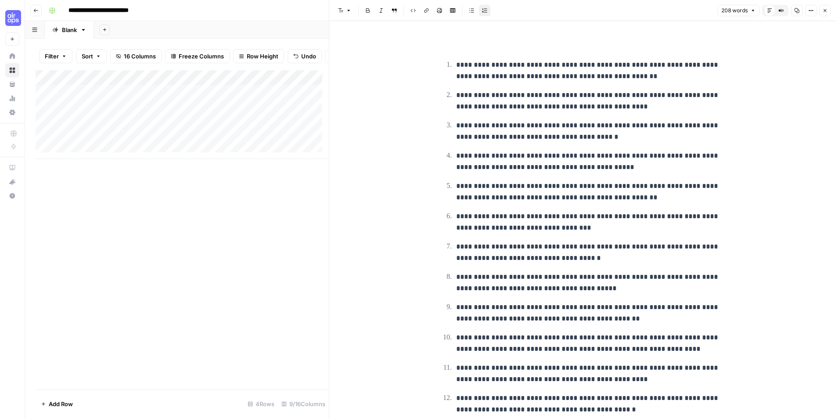
click at [662, 78] on p "**********" at bounding box center [589, 70] width 267 height 23
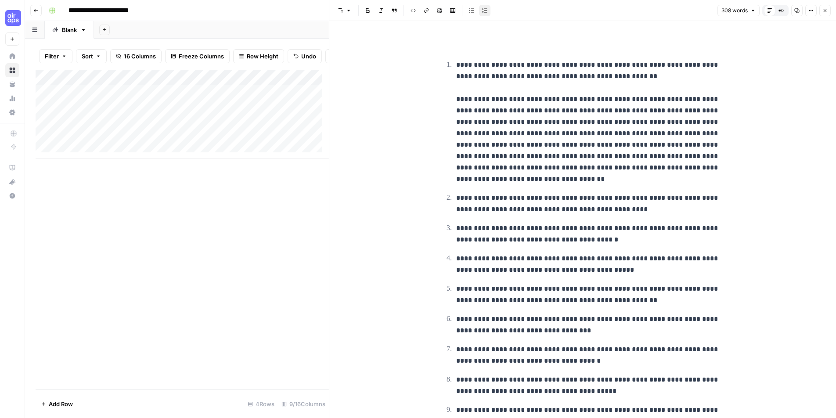
click at [685, 207] on p "**********" at bounding box center [589, 203] width 267 height 23
click at [649, 208] on p "**********" at bounding box center [589, 203] width 267 height 23
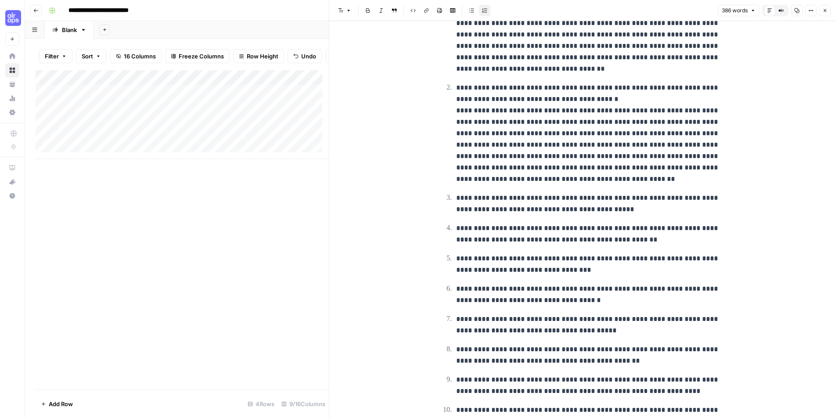
scroll to position [177, 0]
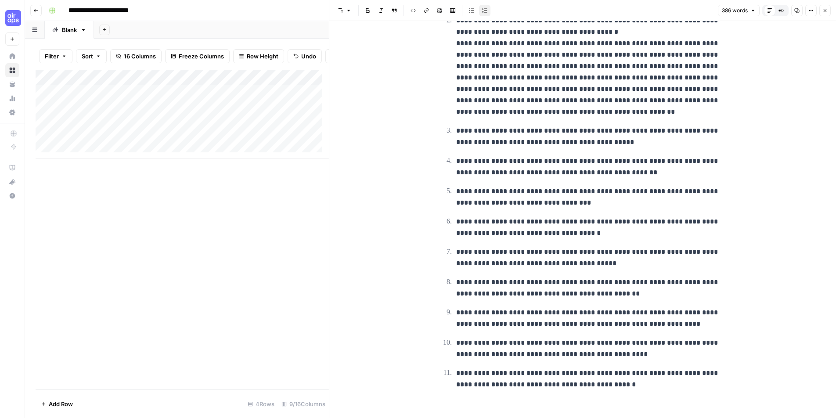
click at [595, 122] on ol "**********" at bounding box center [582, 135] width 281 height 509
click at [597, 132] on p "**********" at bounding box center [589, 136] width 267 height 23
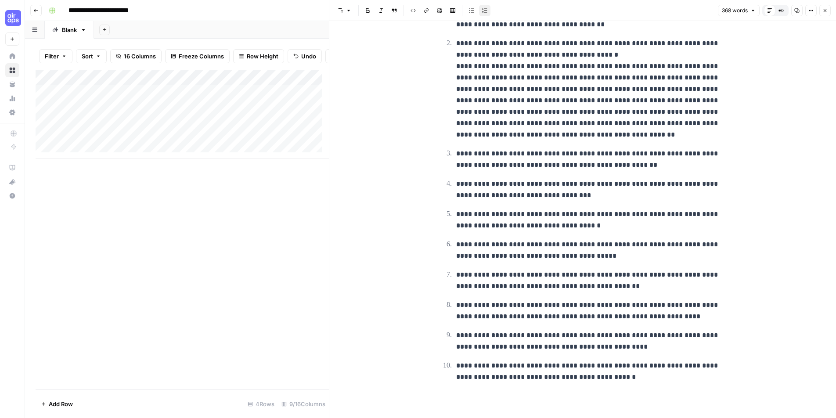
scroll to position [154, 0]
click at [673, 165] on p "**********" at bounding box center [589, 159] width 267 height 23
click at [673, 164] on p "**********" at bounding box center [589, 159] width 267 height 23
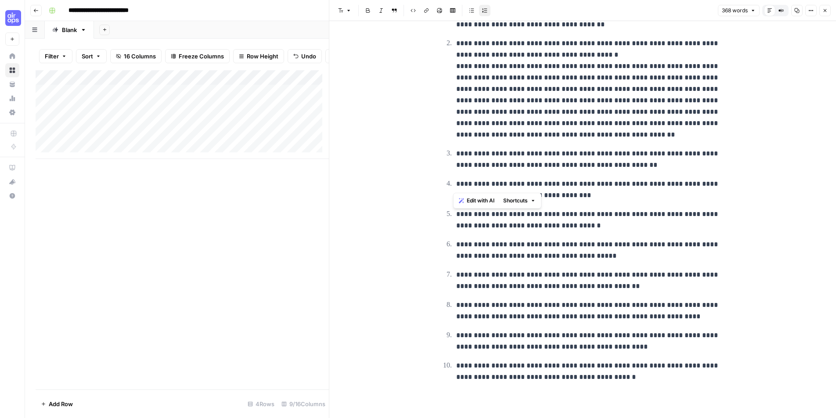
scroll to position [124, 0]
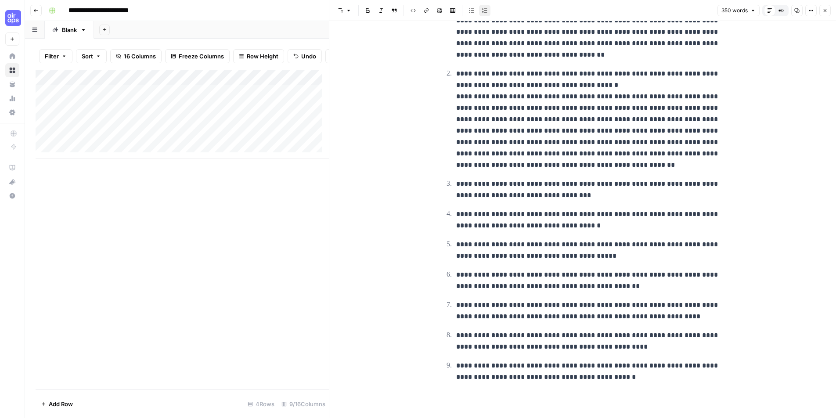
click at [607, 193] on p "**********" at bounding box center [589, 189] width 267 height 23
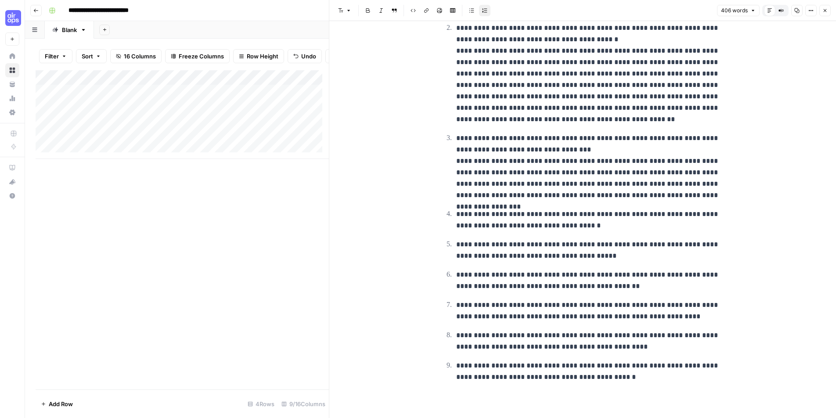
scroll to position [177, 0]
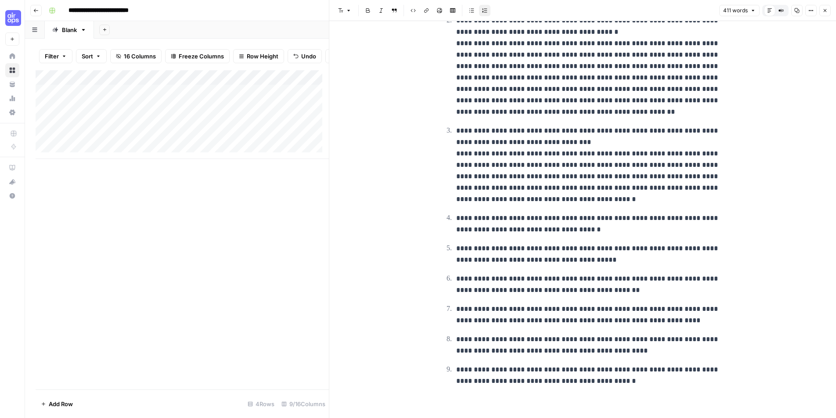
click at [590, 226] on p "**********" at bounding box center [589, 223] width 267 height 23
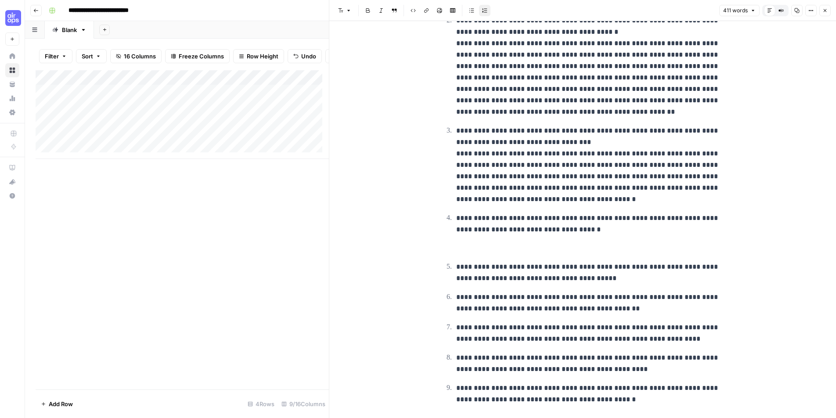
click at [583, 144] on p "**********" at bounding box center [589, 165] width 267 height 80
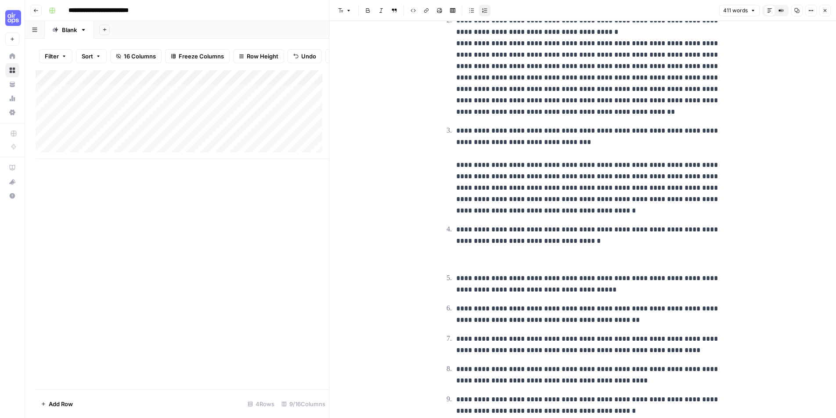
click at [492, 257] on p at bounding box center [589, 259] width 267 height 11
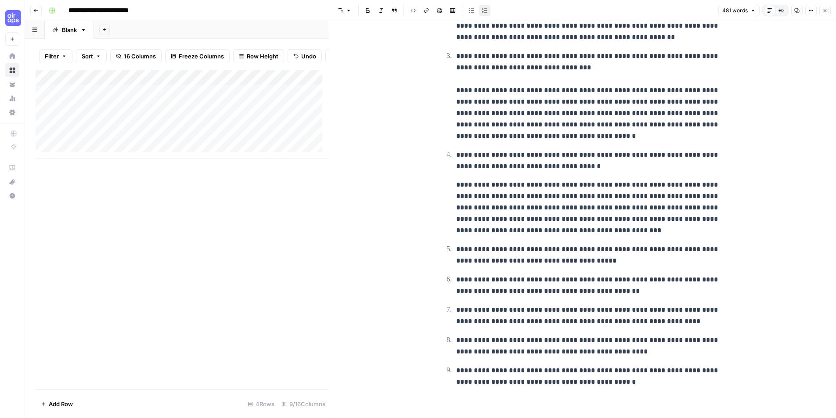
scroll to position [257, 0]
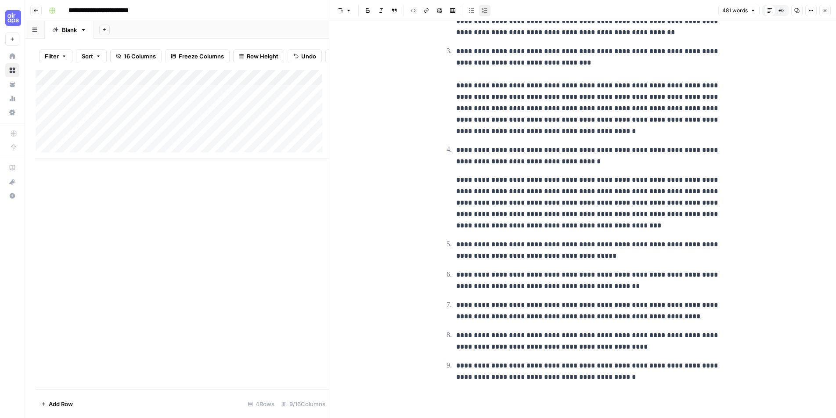
click at [502, 250] on p "**********" at bounding box center [589, 250] width 267 height 23
click at [590, 226] on p "**********" at bounding box center [589, 202] width 267 height 57
click at [639, 252] on p "**********" at bounding box center [589, 250] width 267 height 23
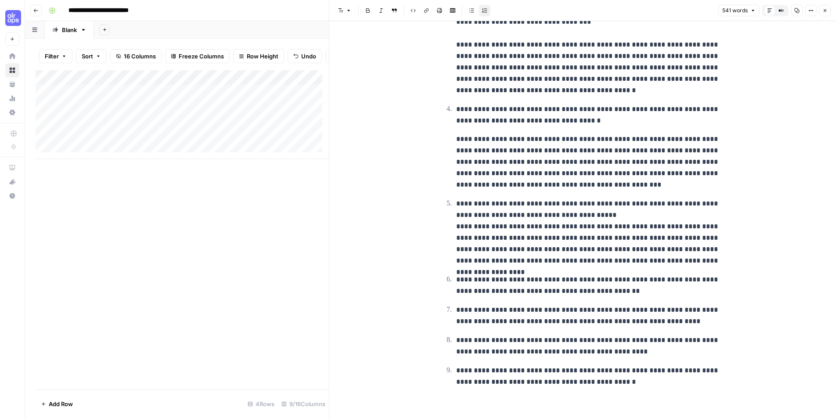
scroll to position [302, 0]
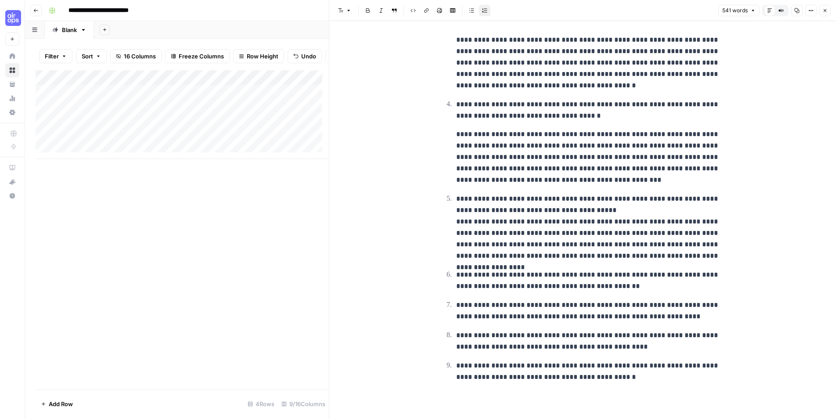
click at [639, 282] on p "**********" at bounding box center [589, 280] width 267 height 23
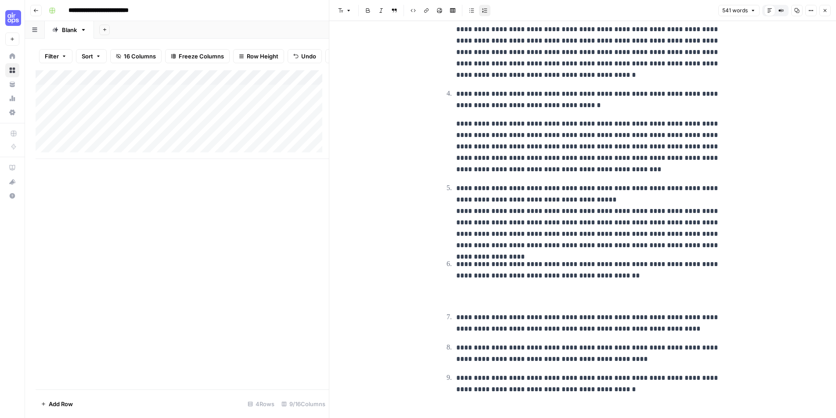
scroll to position [325, 0]
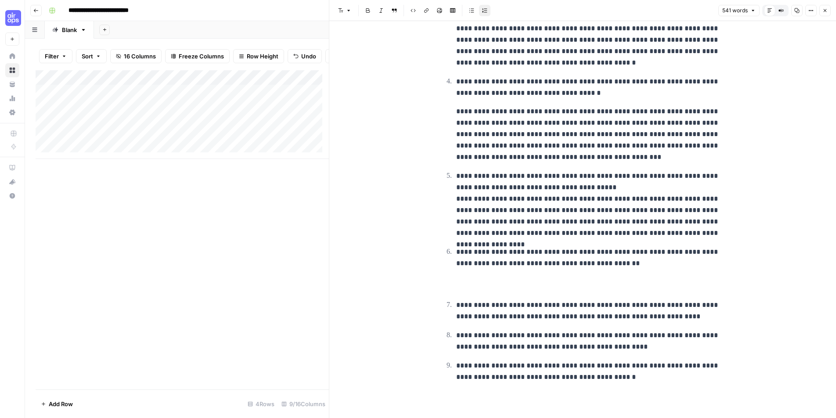
click at [639, 190] on p "**********" at bounding box center [589, 204] width 267 height 68
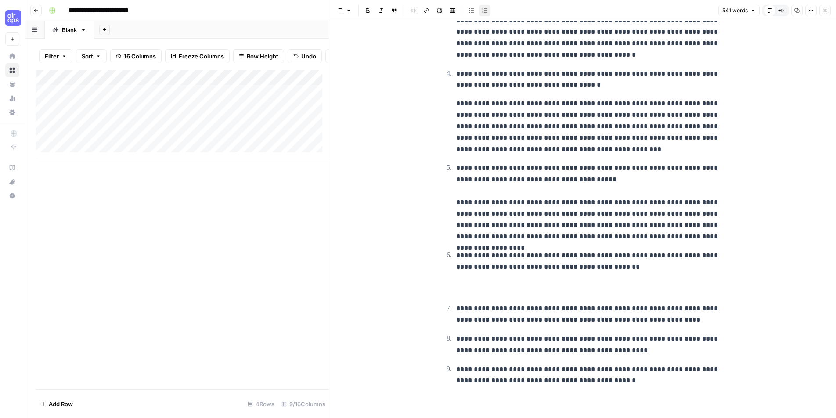
scroll to position [337, 0]
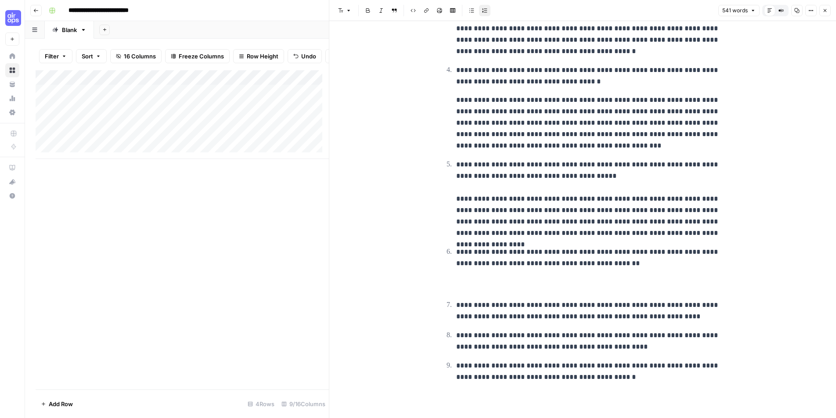
click at [522, 279] on p "**********" at bounding box center [589, 269] width 267 height 46
click at [522, 285] on p "**********" at bounding box center [589, 269] width 267 height 46
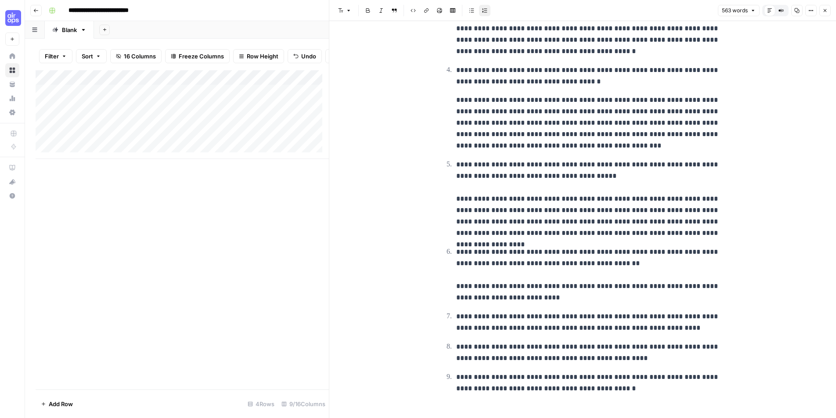
scroll to position [348, 0]
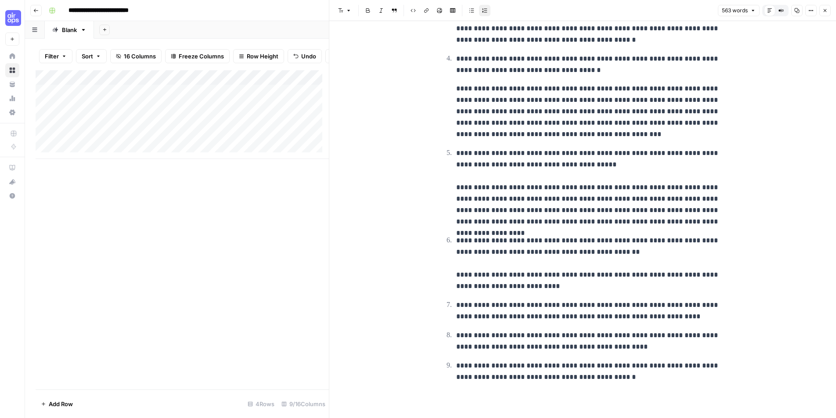
click at [584, 313] on p "**********" at bounding box center [589, 310] width 267 height 23
click at [700, 316] on p "**********" at bounding box center [589, 310] width 267 height 23
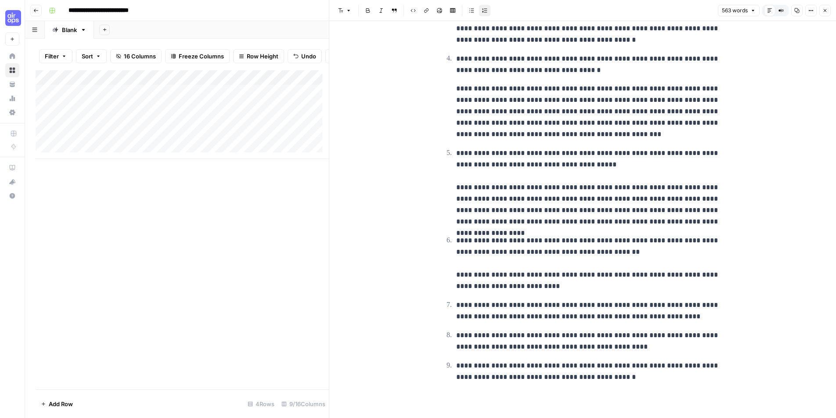
click at [700, 316] on p "**********" at bounding box center [589, 310] width 267 height 23
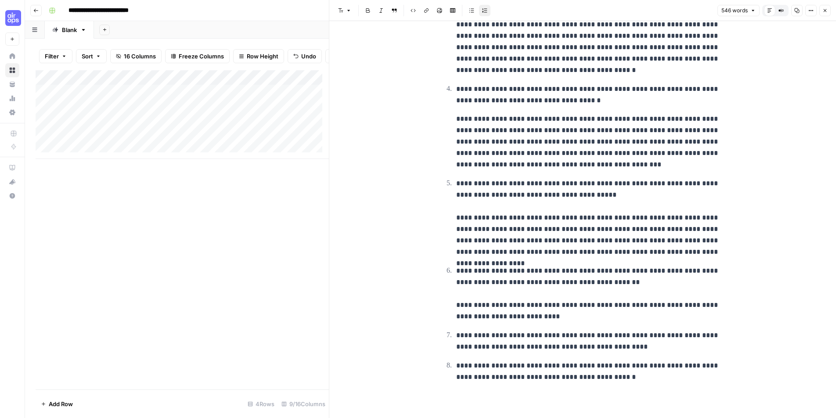
scroll to position [318, 0]
drag, startPoint x: 677, startPoint y: 345, endPoint x: 413, endPoint y: 329, distance: 264.3
click at [413, 329] on div "**********" at bounding box center [582, 60] width 506 height 715
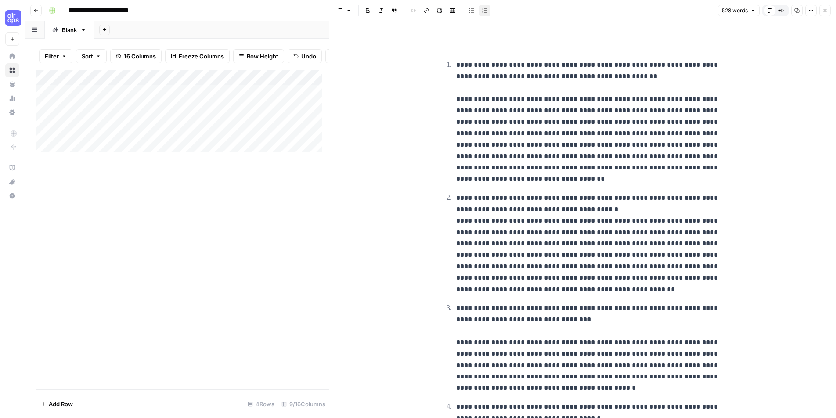
scroll to position [287, 0]
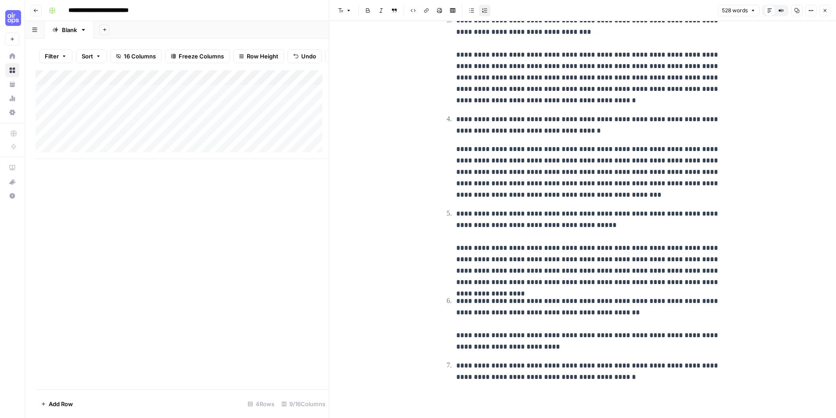
click at [635, 381] on p "**********" at bounding box center [589, 371] width 267 height 23
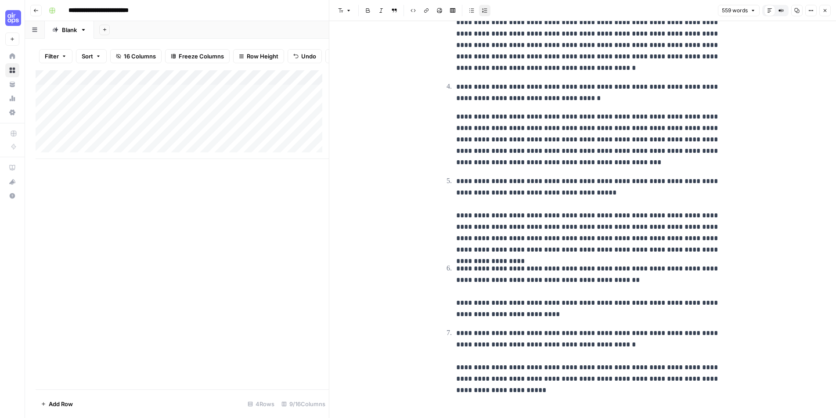
scroll to position [333, 0]
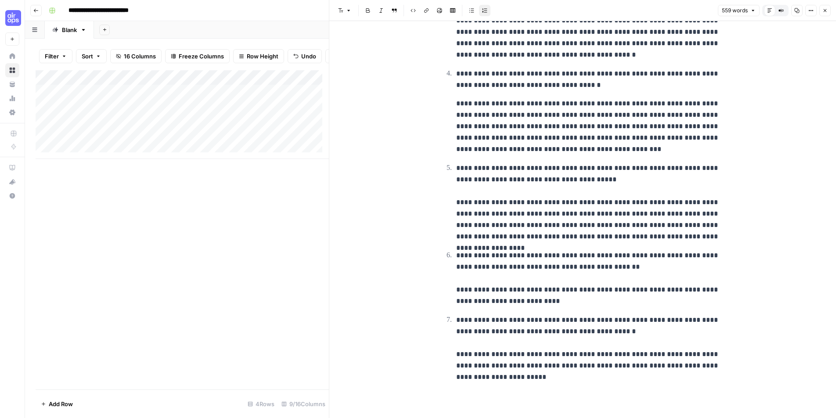
click at [531, 379] on p "**********" at bounding box center [589, 348] width 267 height 68
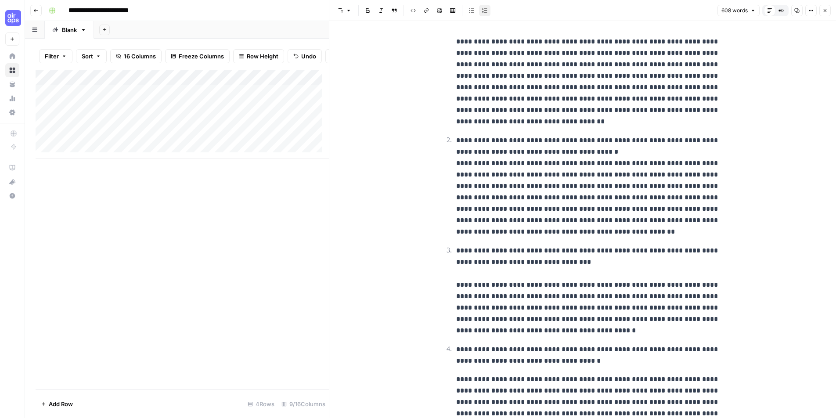
scroll to position [0, 0]
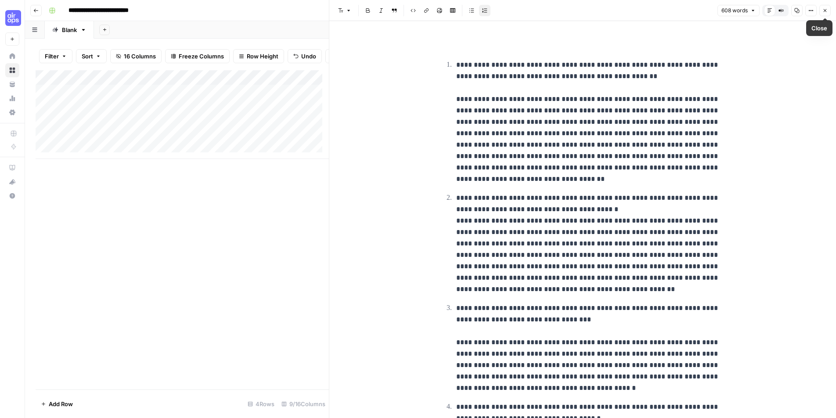
drag, startPoint x: 826, startPoint y: 10, endPoint x: 810, endPoint y: 28, distance: 24.3
click at [826, 10] on icon "button" at bounding box center [824, 10] width 5 height 5
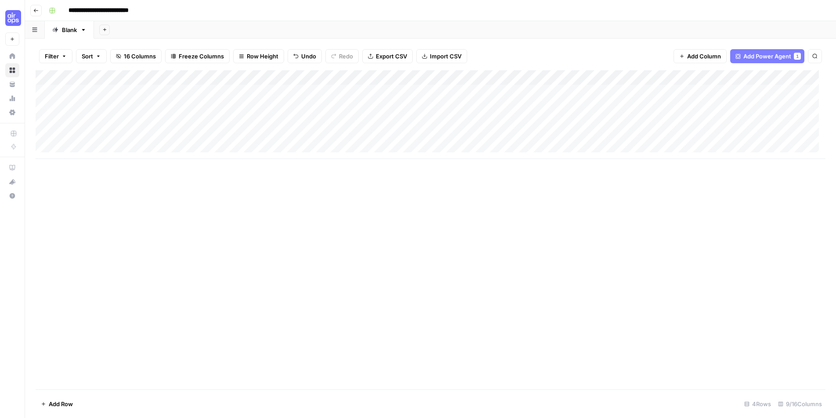
click at [278, 79] on div "Add Column" at bounding box center [431, 114] width 790 height 89
click at [498, 248] on div "Add Column" at bounding box center [431, 229] width 790 height 319
click at [686, 53] on button "Add Column" at bounding box center [699, 56] width 53 height 14
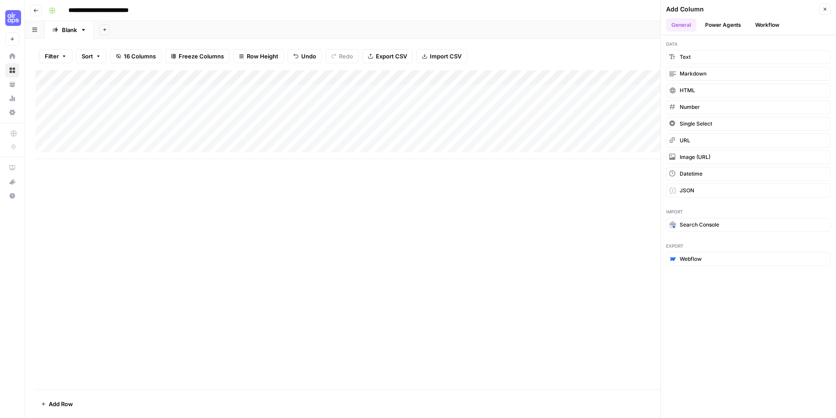
click at [736, 26] on button "Power Agents" at bounding box center [723, 24] width 47 height 13
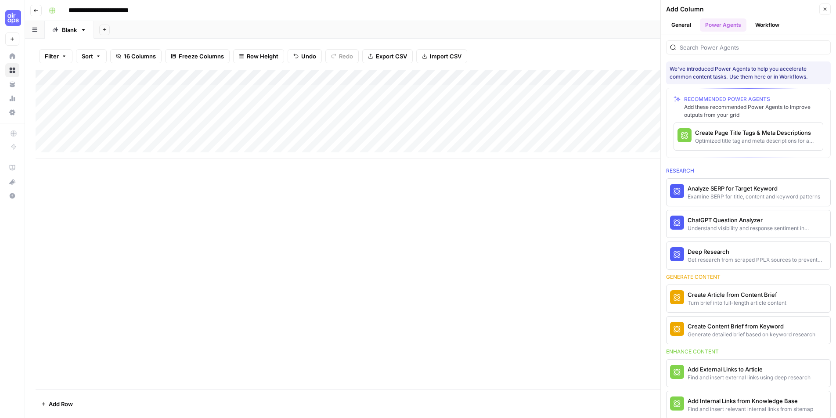
click at [764, 25] on button "Workflow" at bounding box center [767, 24] width 35 height 13
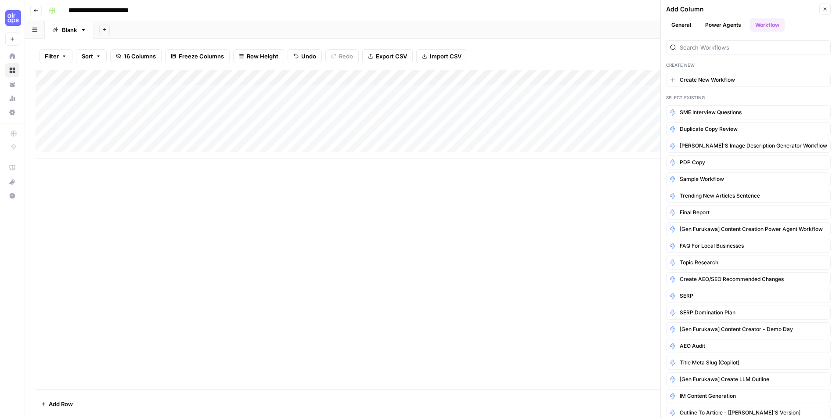
click at [725, 26] on button "Power Agents" at bounding box center [723, 24] width 47 height 13
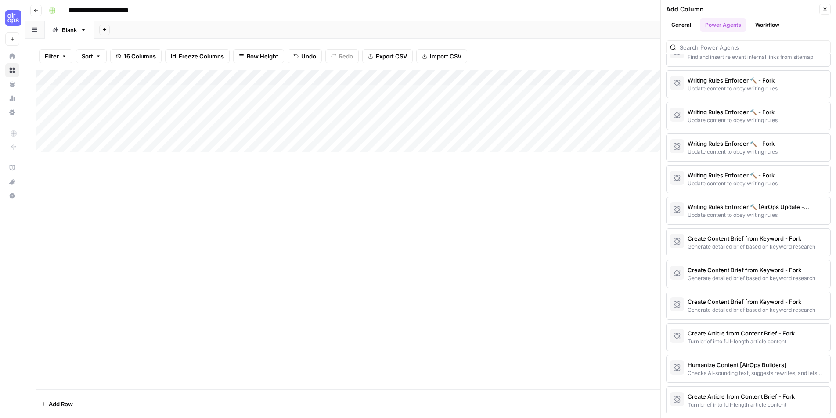
scroll to position [3495, 0]
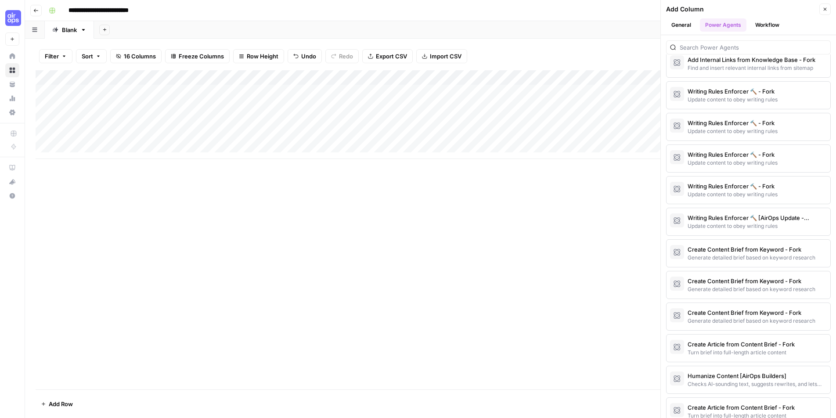
click at [771, 23] on button "Workflow" at bounding box center [767, 24] width 35 height 13
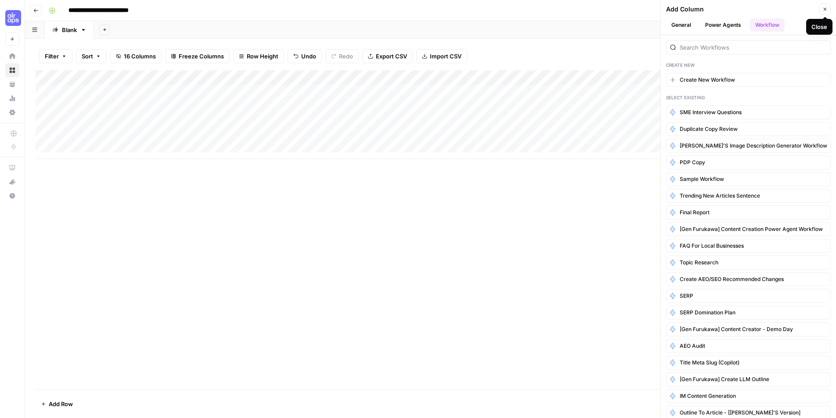
click at [822, 8] on icon "button" at bounding box center [824, 9] width 5 height 5
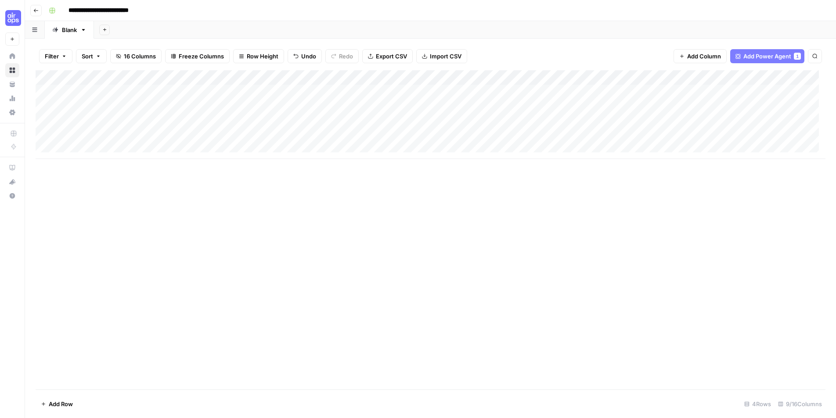
click at [701, 55] on span "Add Column" at bounding box center [704, 56] width 34 height 9
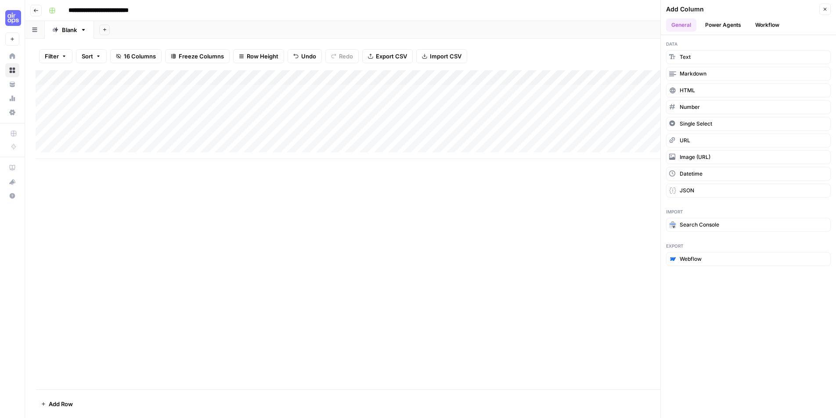
click at [767, 26] on button "Workflow" at bounding box center [767, 24] width 35 height 13
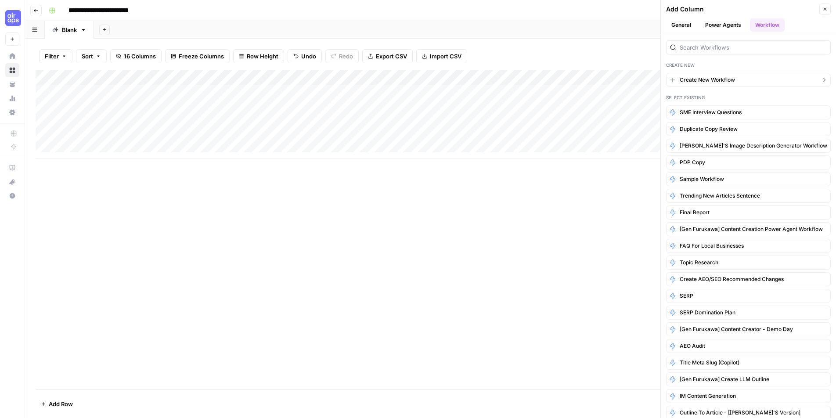
click at [736, 75] on button "Create New Workflow" at bounding box center [748, 80] width 165 height 14
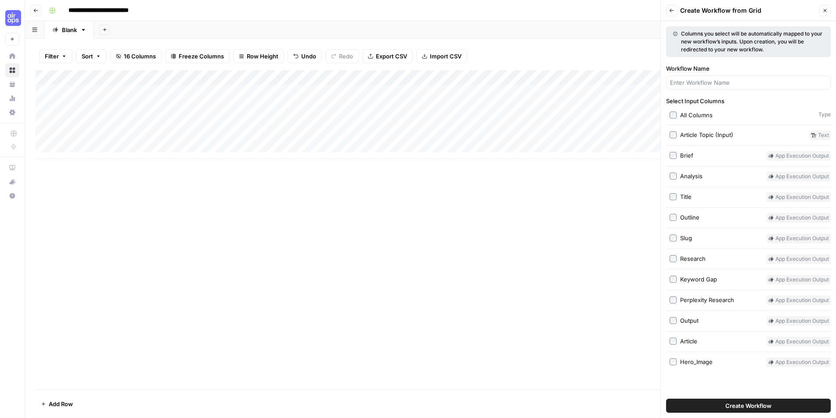
click at [825, 11] on icon "button" at bounding box center [824, 10] width 5 height 5
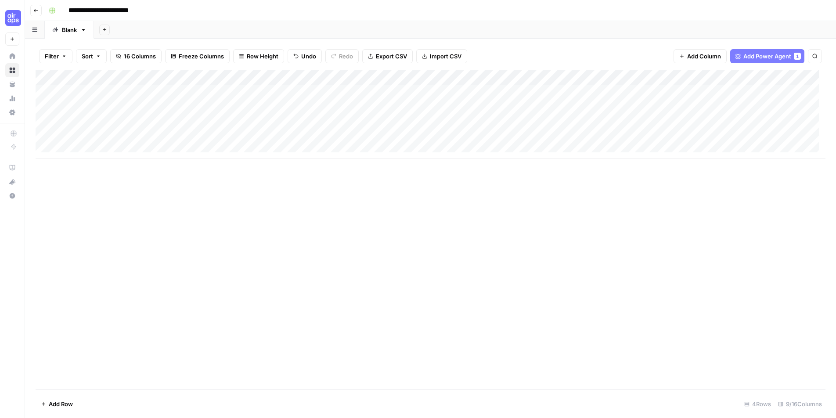
click at [478, 76] on div "Add Column" at bounding box center [431, 114] width 790 height 89
click at [481, 103] on input "Output" at bounding box center [507, 98] width 89 height 9
type input "SME Answers"
click at [563, 218] on div "Add Column" at bounding box center [431, 229] width 790 height 319
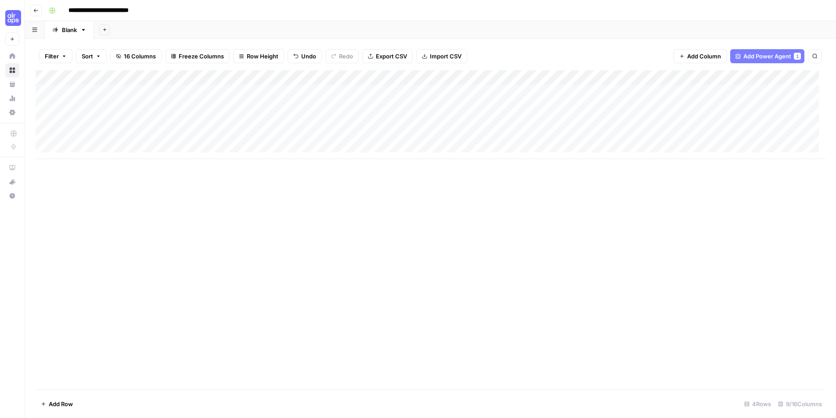
click at [517, 91] on div "Add Column" at bounding box center [431, 114] width 790 height 89
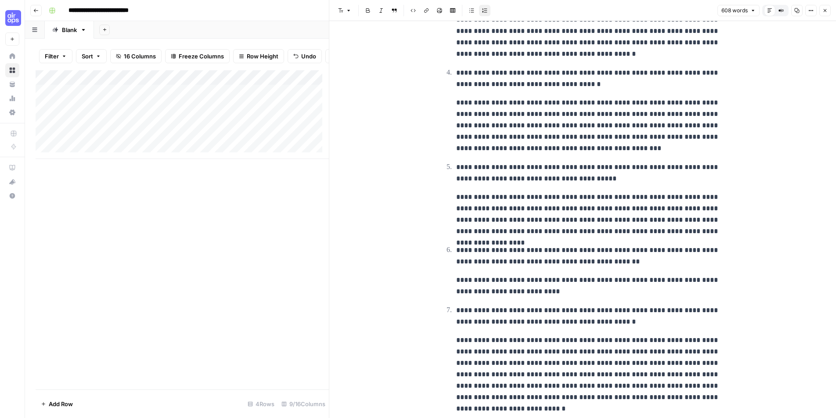
scroll to position [332, 0]
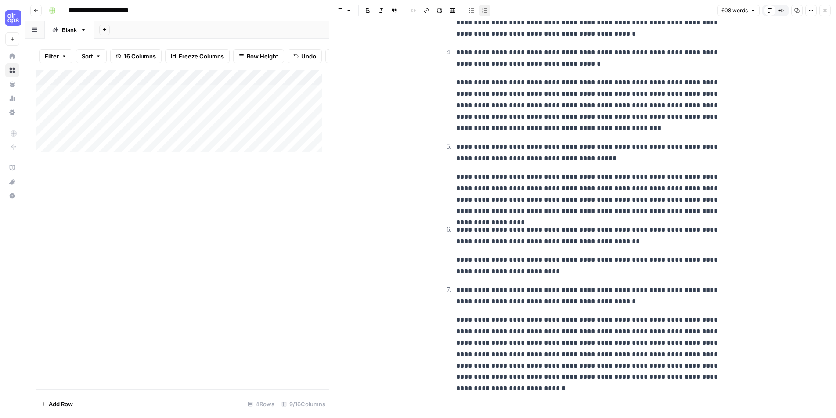
click at [724, 377] on div "**********" at bounding box center [582, 46] width 291 height 687
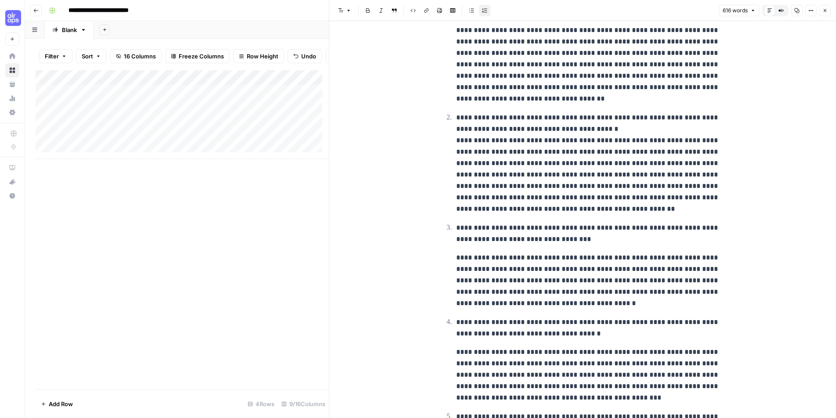
scroll to position [0, 0]
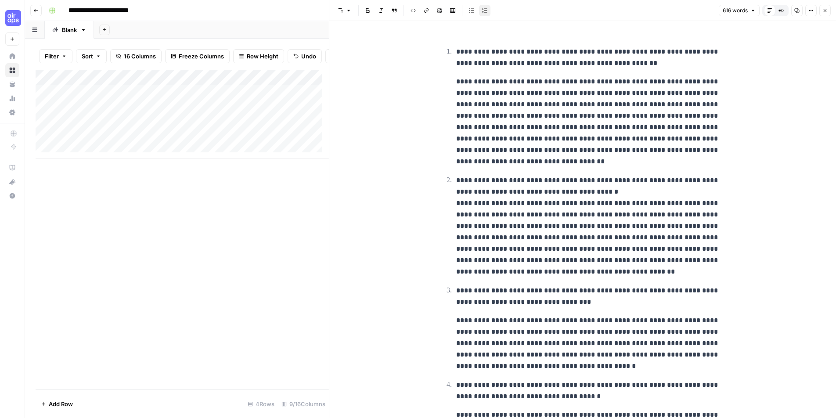
click at [271, 315] on div "Add Column" at bounding box center [182, 229] width 293 height 319
click at [823, 11] on icon "button" at bounding box center [824, 10] width 5 height 5
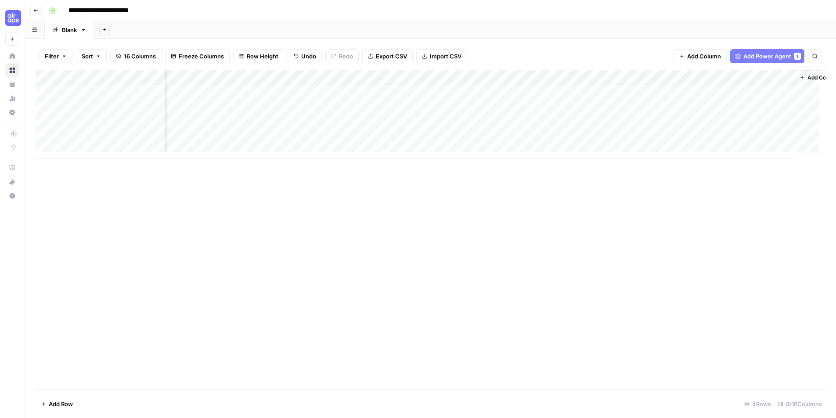
scroll to position [0, 170]
click at [743, 77] on div "Add Column" at bounding box center [431, 114] width 790 height 89
click at [641, 75] on div "Add Column" at bounding box center [431, 114] width 790 height 89
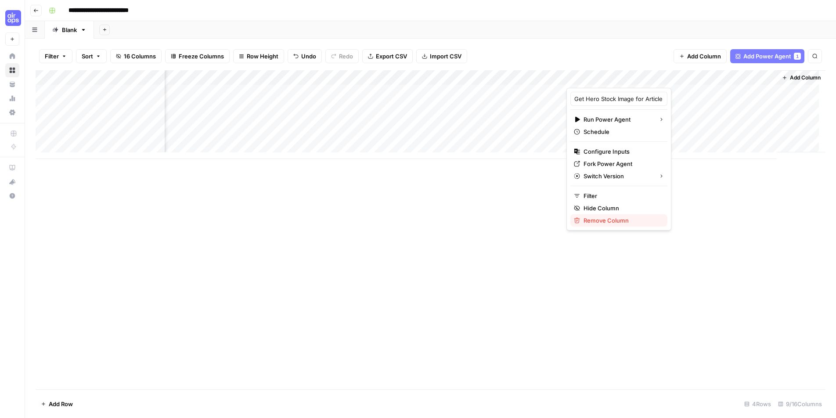
click at [612, 219] on span "Remove Column" at bounding box center [621, 220] width 77 height 9
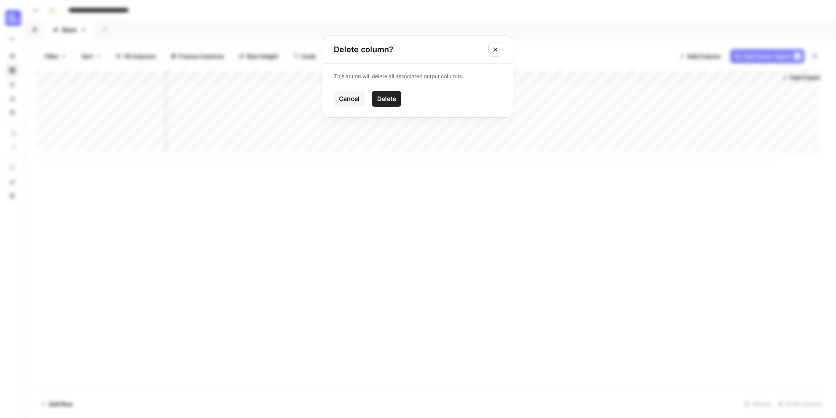
click at [388, 98] on span "Delete" at bounding box center [386, 98] width 19 height 9
click at [745, 76] on icon "button" at bounding box center [744, 77] width 5 height 5
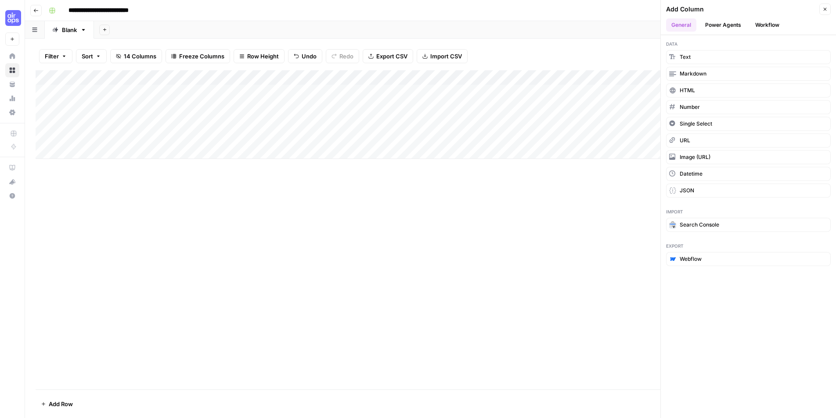
click at [721, 28] on button "Power Agents" at bounding box center [723, 24] width 47 height 13
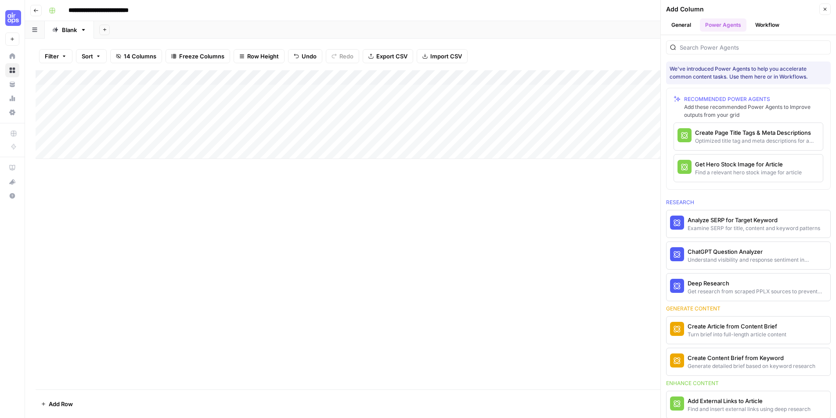
click at [767, 23] on button "Workflow" at bounding box center [767, 24] width 35 height 13
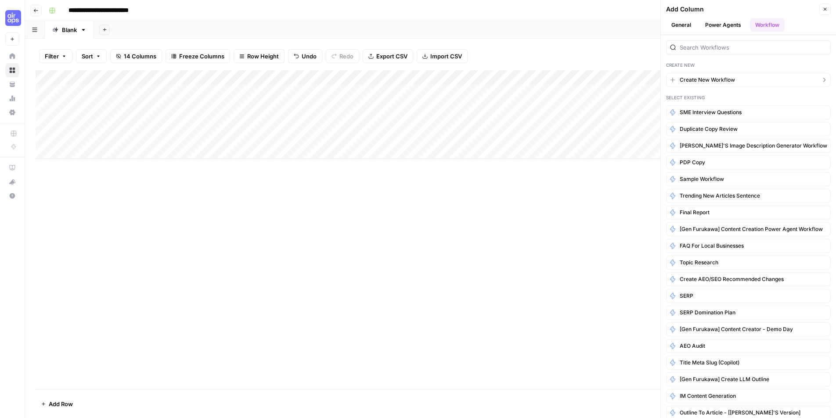
click at [738, 83] on button "Create New Workflow" at bounding box center [748, 80] width 165 height 14
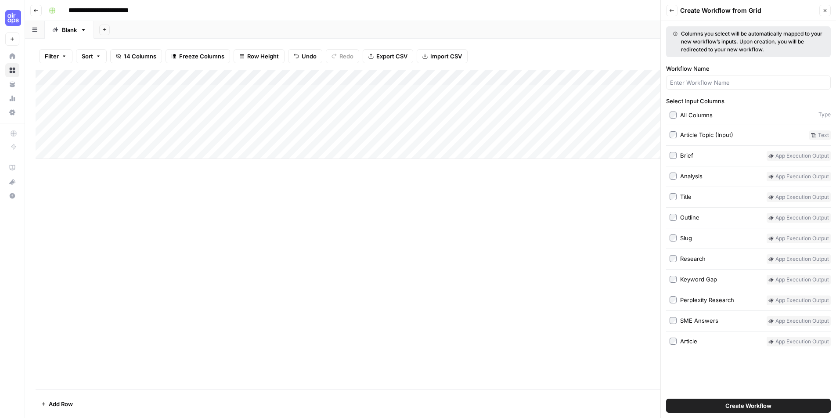
click at [692, 154] on div "Brief" at bounding box center [686, 155] width 13 height 9
click at [711, 320] on div "SME Answers" at bounding box center [699, 320] width 38 height 9
click at [740, 406] on span "Create Workflow" at bounding box center [748, 405] width 46 height 9
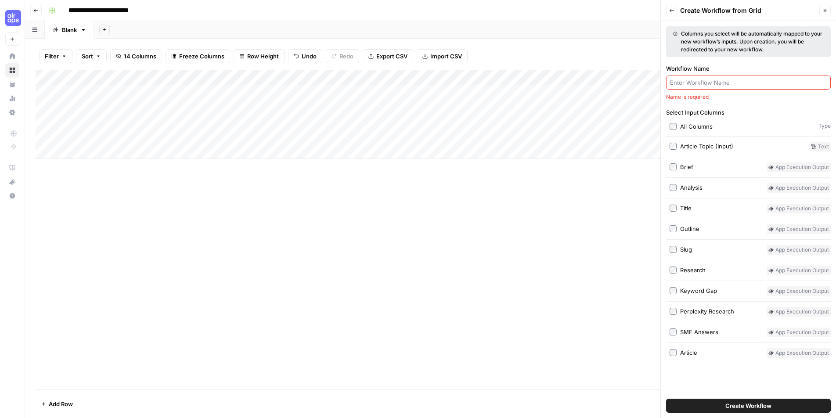
click at [729, 405] on span "Create Workflow" at bounding box center [748, 405] width 46 height 9
click at [707, 85] on input "Workflow Name" at bounding box center [748, 82] width 157 height 9
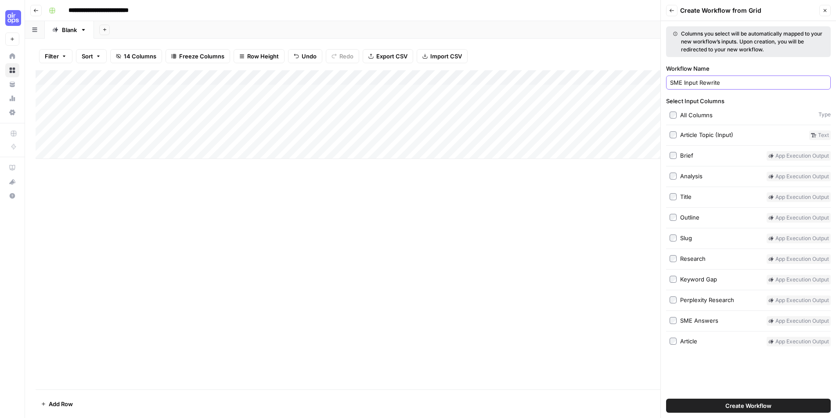
type input "SME Input Rewrite"
click at [769, 411] on button "Create Workflow" at bounding box center [748, 406] width 165 height 14
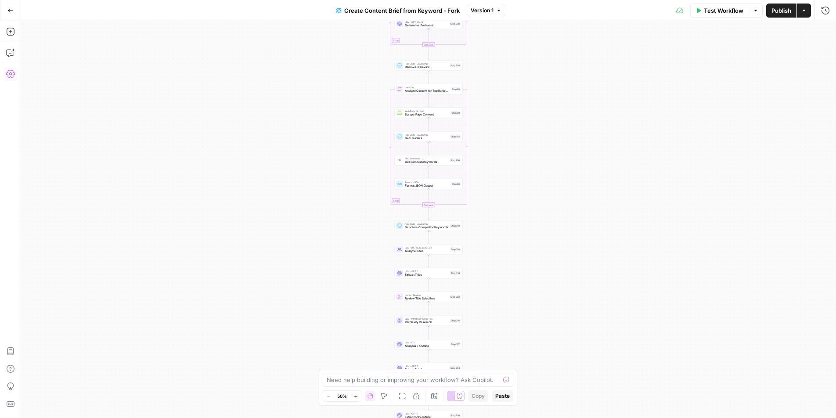
click at [6, 75] on icon "button" at bounding box center [10, 73] width 9 height 9
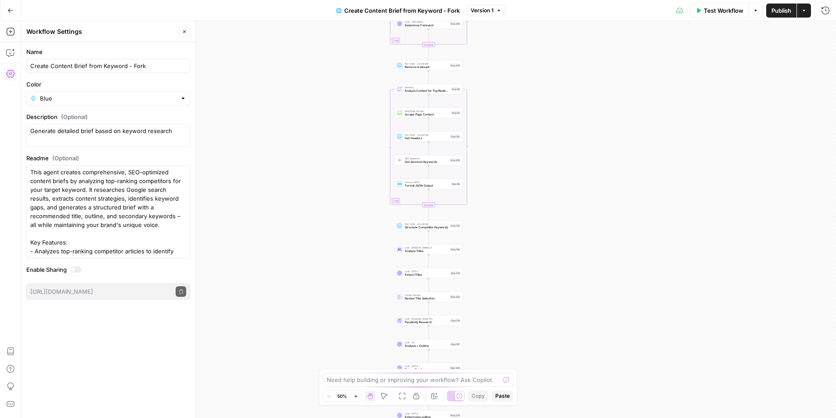
click at [182, 34] on icon "button" at bounding box center [184, 31] width 5 height 5
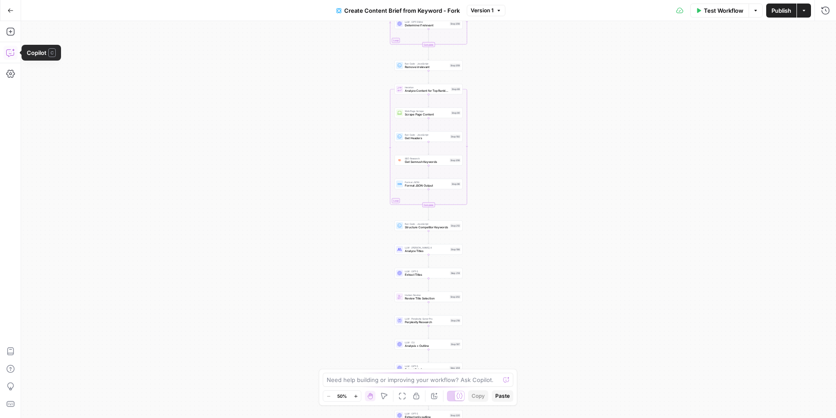
click at [13, 53] on icon "button" at bounding box center [10, 52] width 9 height 9
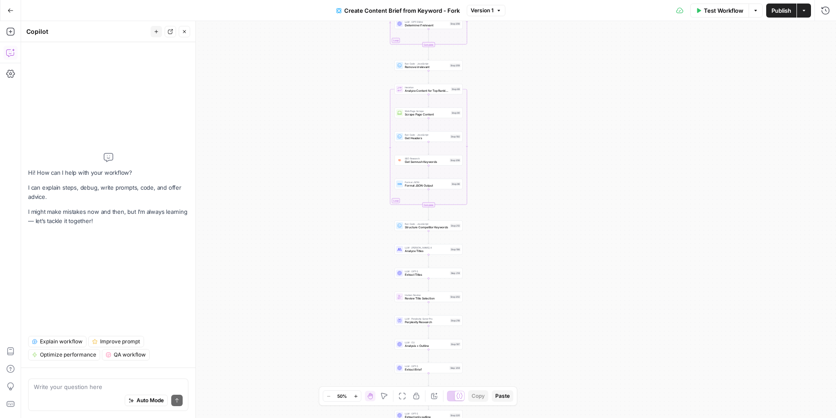
click at [184, 29] on icon "button" at bounding box center [184, 31] width 5 height 5
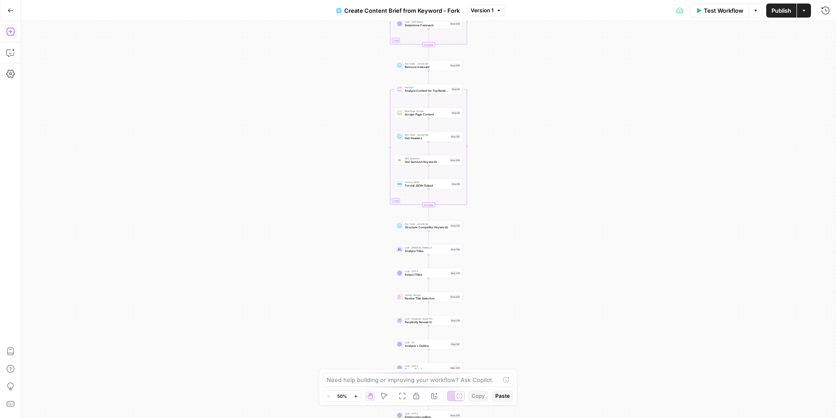
click at [11, 31] on icon "button" at bounding box center [10, 32] width 8 height 8
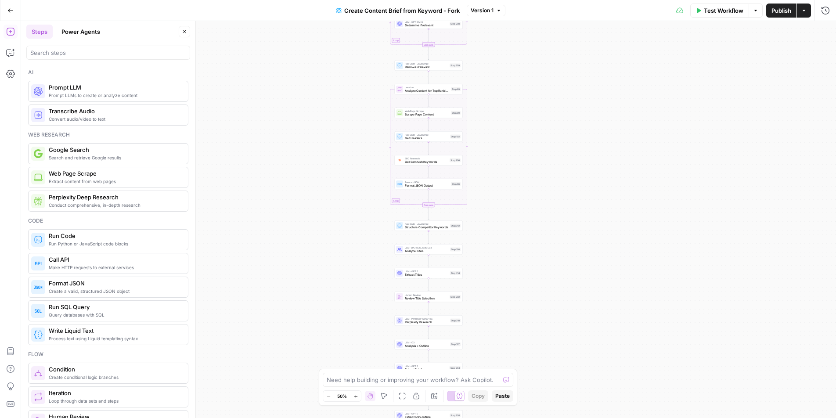
click at [11, 31] on icon "button" at bounding box center [10, 32] width 8 height 8
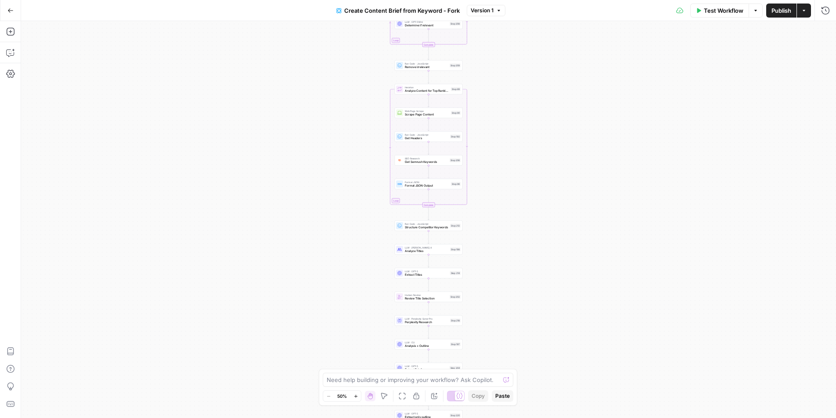
click at [755, 12] on icon "button" at bounding box center [755, 10] width 5 height 5
click at [806, 10] on button "Actions" at bounding box center [804, 11] width 14 height 14
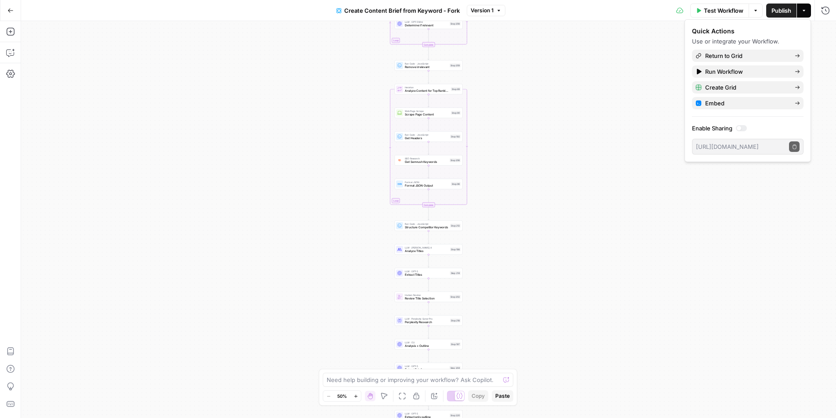
click at [806, 10] on button "Actions" at bounding box center [804, 11] width 14 height 14
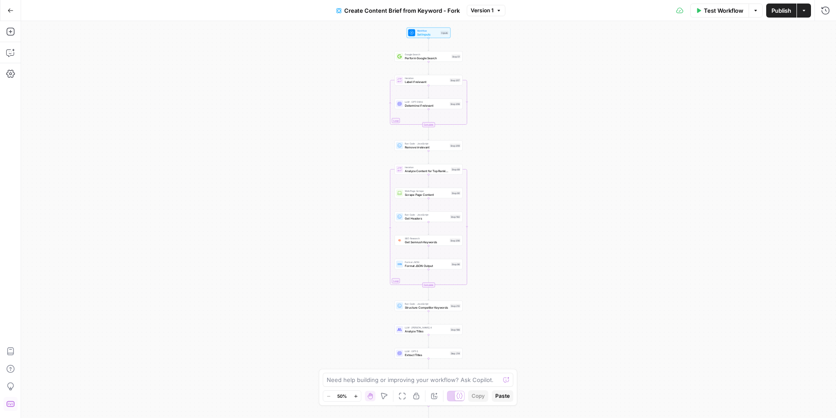
drag, startPoint x: 13, startPoint y: 396, endPoint x: 10, endPoint y: 406, distance: 10.6
click at [10, 406] on icon "button" at bounding box center [10, 404] width 8 height 6
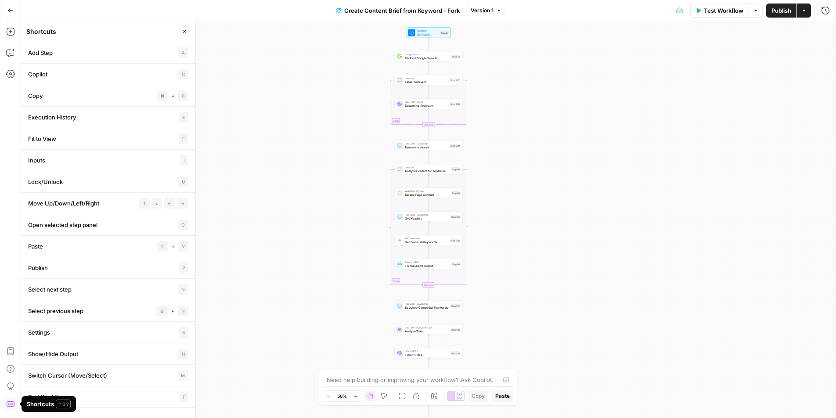
click at [10, 405] on icon "button" at bounding box center [10, 403] width 9 height 9
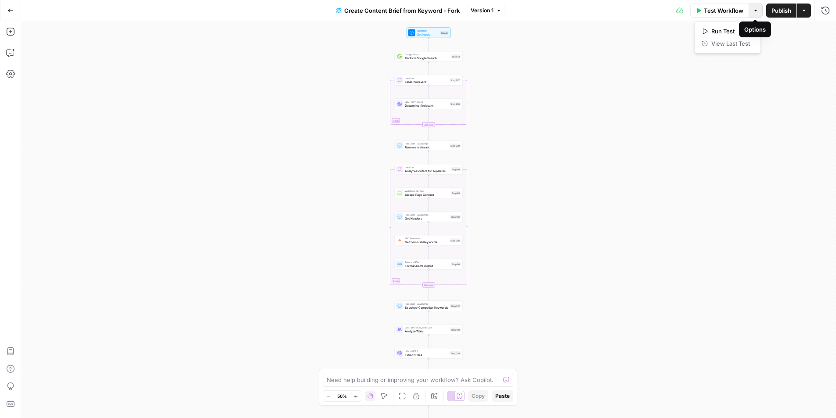
click at [755, 11] on icon "button" at bounding box center [755, 10] width 3 height 1
click at [12, 72] on icon "button" at bounding box center [10, 73] width 9 height 9
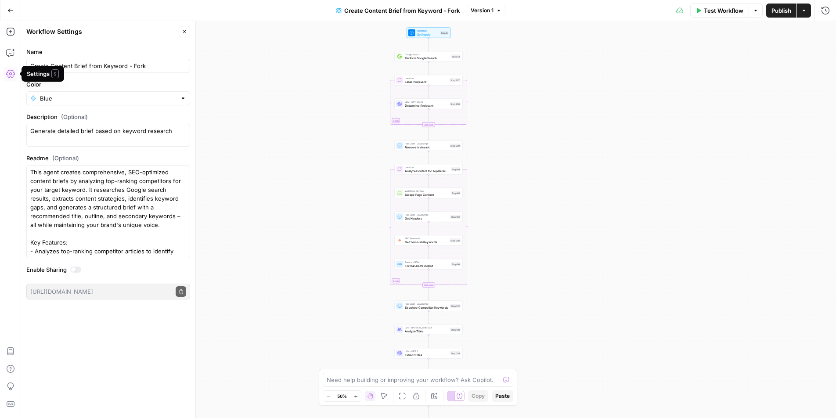
click at [12, 72] on icon "button" at bounding box center [10, 73] width 9 height 9
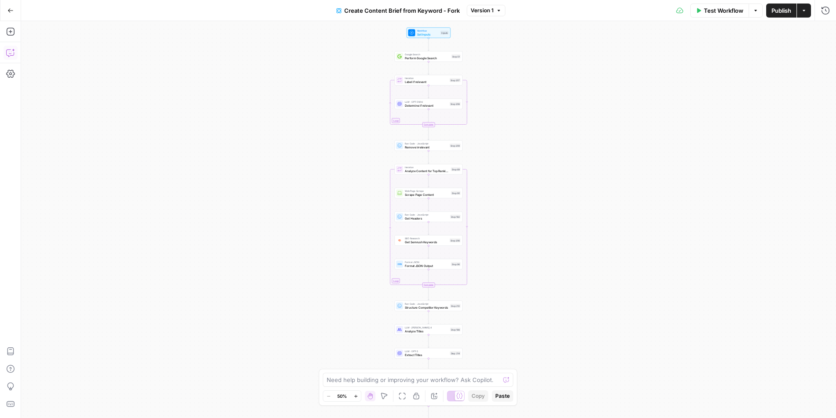
click at [11, 54] on icon "button" at bounding box center [10, 52] width 9 height 9
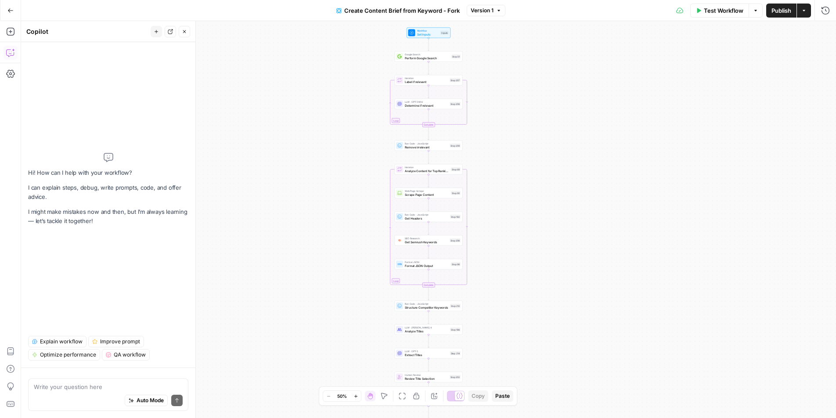
click at [11, 54] on icon "button" at bounding box center [10, 52] width 9 height 9
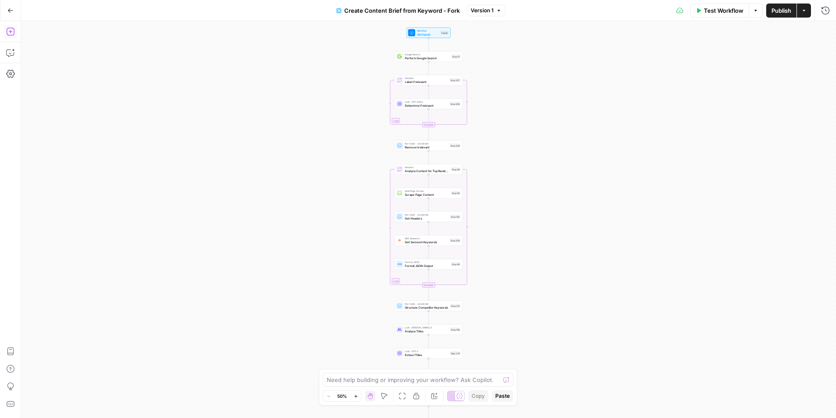
click at [10, 30] on icon "button" at bounding box center [10, 32] width 8 height 8
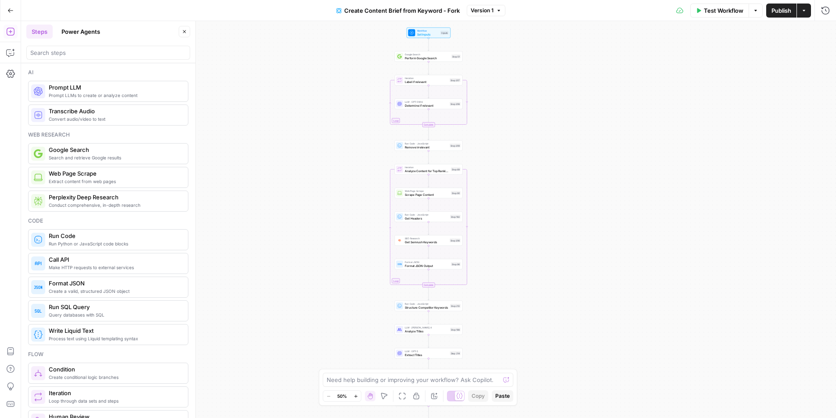
click at [10, 30] on icon "button" at bounding box center [10, 32] width 8 height 8
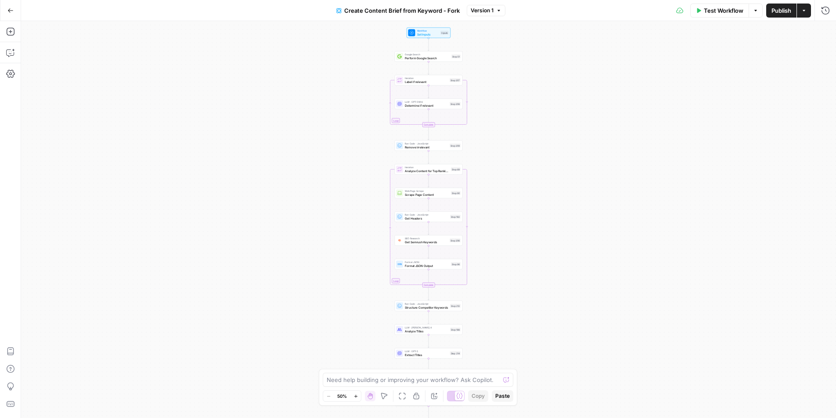
drag, startPoint x: 437, startPoint y: 7, endPoint x: 451, endPoint y: 8, distance: 13.6
click at [437, 7] on span "Create Content Brief from Keyword - Fork" at bounding box center [401, 10] width 115 height 9
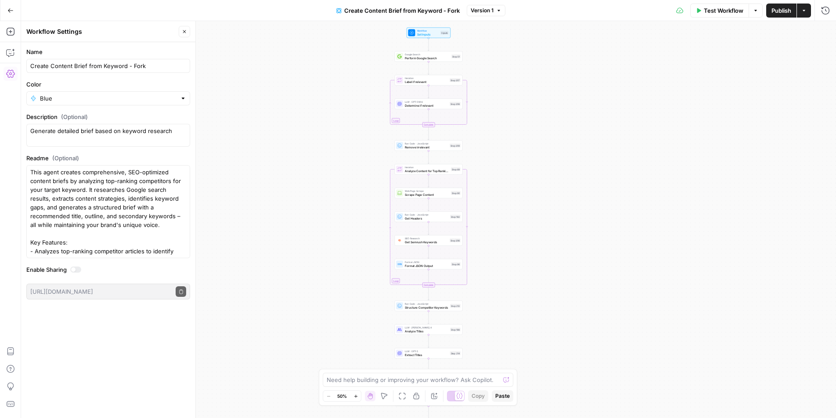
click at [455, 9] on span "Create Content Brief from Keyword - Fork" at bounding box center [401, 10] width 115 height 9
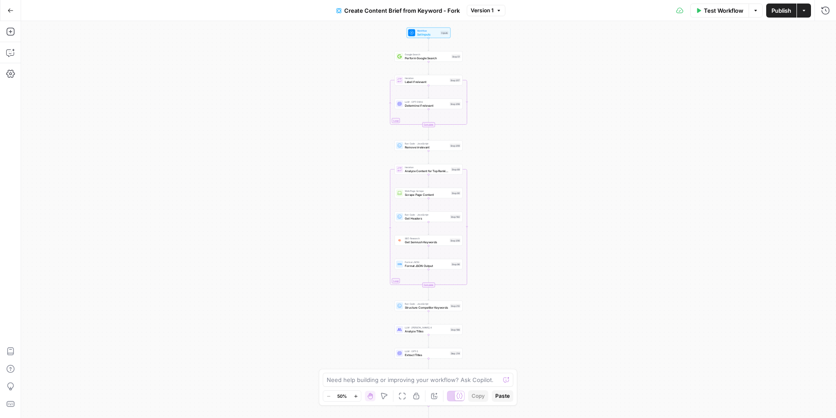
click at [454, 8] on span "Create Content Brief from Keyword - Fork" at bounding box center [401, 10] width 115 height 9
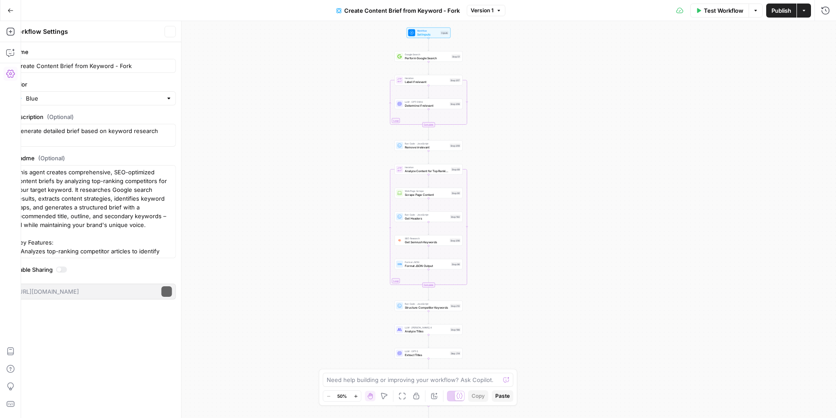
click at [454, 8] on span "Create Content Brief from Keyword - Fork" at bounding box center [401, 10] width 115 height 9
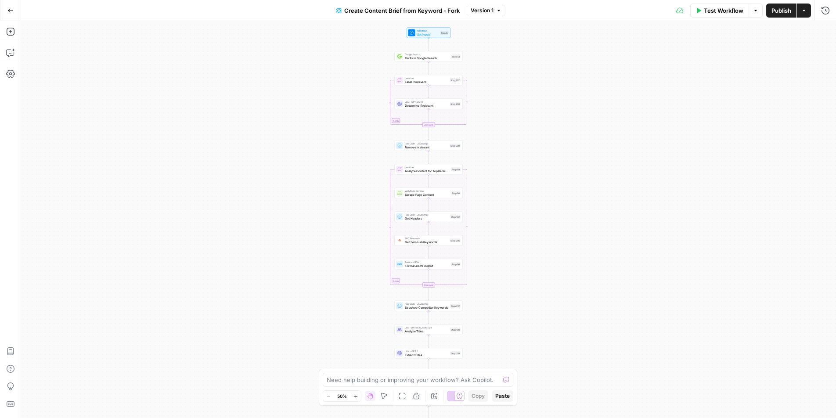
click at [454, 8] on span "Create Content Brief from Keyword - Fork" at bounding box center [401, 10] width 115 height 9
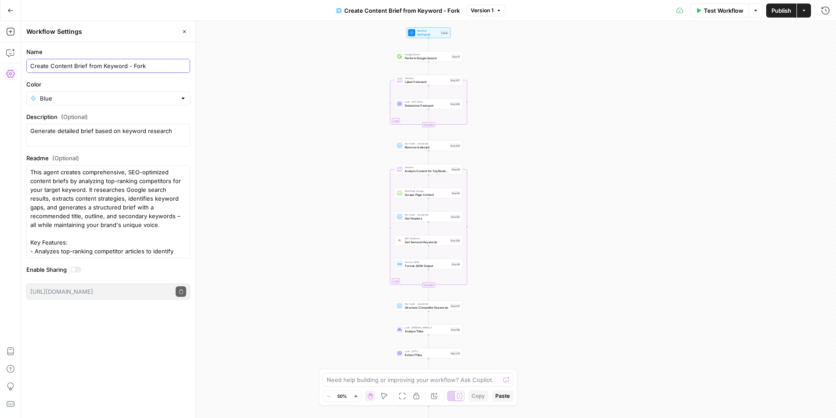
click at [136, 65] on input "Create Content Brief from Keyword - Fork" at bounding box center [108, 65] width 156 height 9
type input "Create Content Brief from Keyword - SME"
click at [269, 212] on div "Workflow Set Inputs Inputs Google Search Perform Google Search Step 51 Loop Ite…" at bounding box center [428, 219] width 815 height 397
click at [189, 33] on button "Close" at bounding box center [184, 31] width 11 height 11
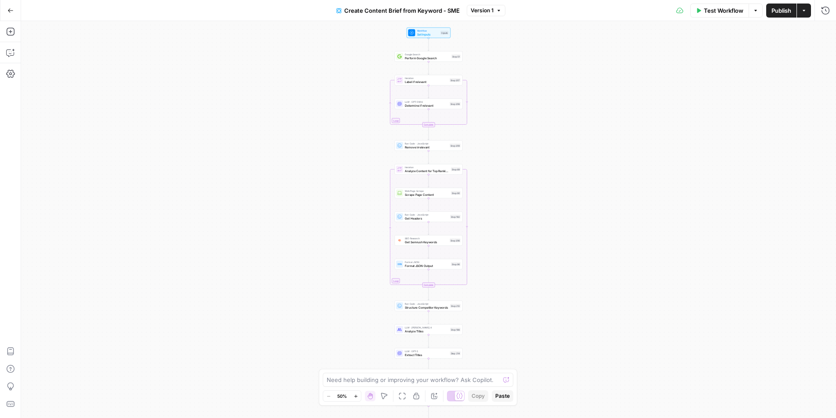
click at [13, 9] on button "Go Back" at bounding box center [11, 11] width 16 height 16
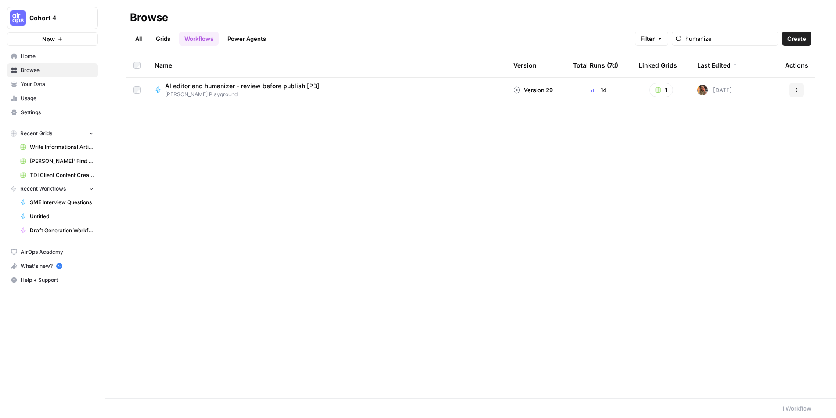
click at [62, 57] on span "Home" at bounding box center [57, 56] width 73 height 8
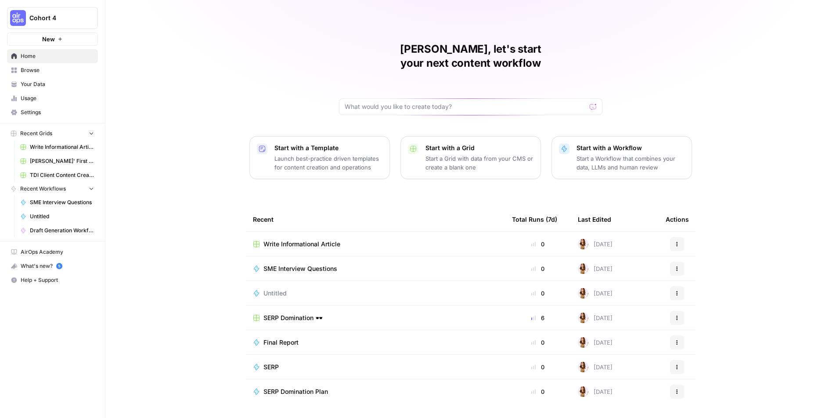
click at [307, 240] on span "Write Informational Article" at bounding box center [301, 244] width 77 height 9
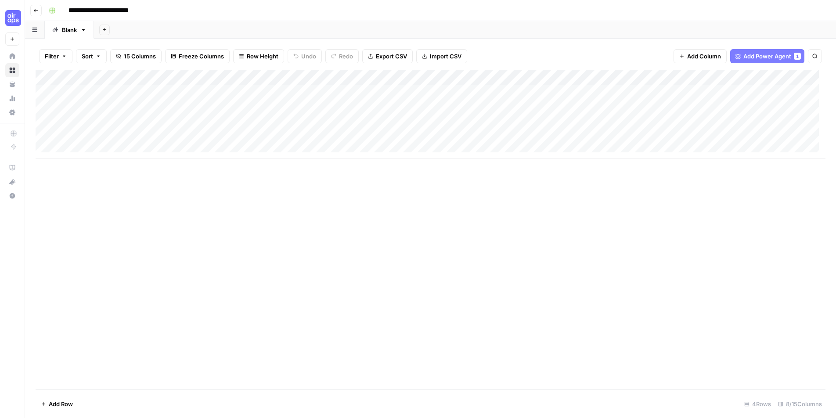
click at [280, 80] on div "Add Column" at bounding box center [431, 114] width 790 height 89
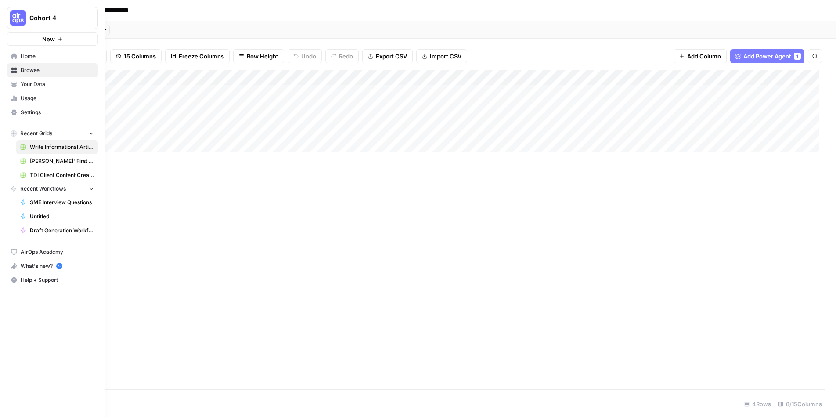
click at [21, 71] on span "Browse" at bounding box center [57, 70] width 73 height 8
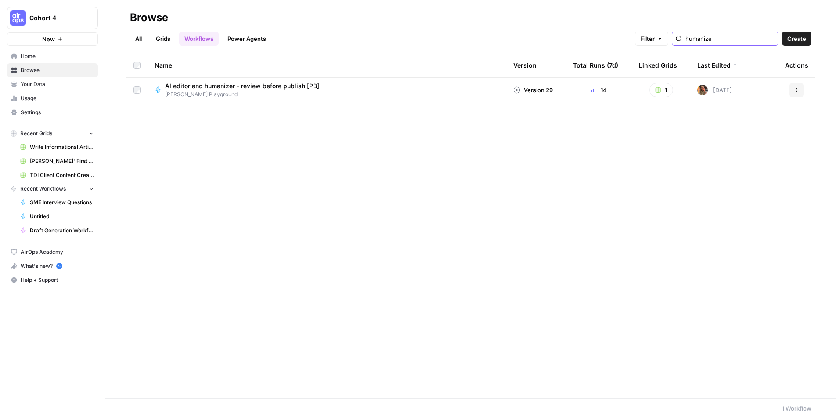
click at [737, 40] on input "humanize" at bounding box center [729, 38] width 89 height 9
click at [767, 38] on input "humanize" at bounding box center [729, 38] width 89 height 9
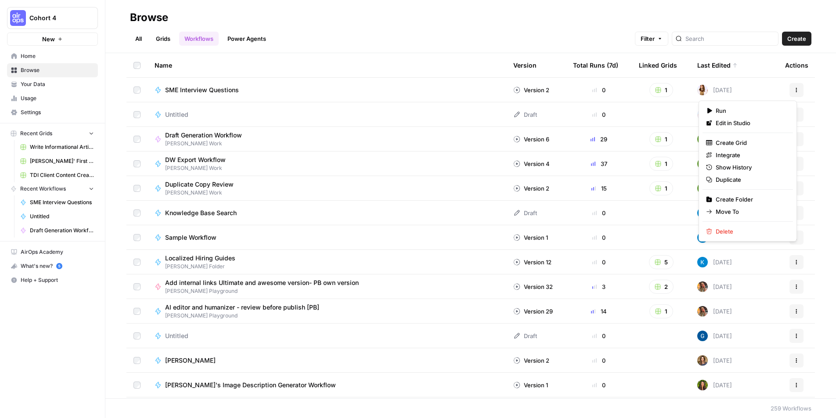
click at [793, 86] on button "Actions" at bounding box center [796, 90] width 14 height 14
click at [761, 122] on span "Edit in Studio" at bounding box center [750, 123] width 70 height 9
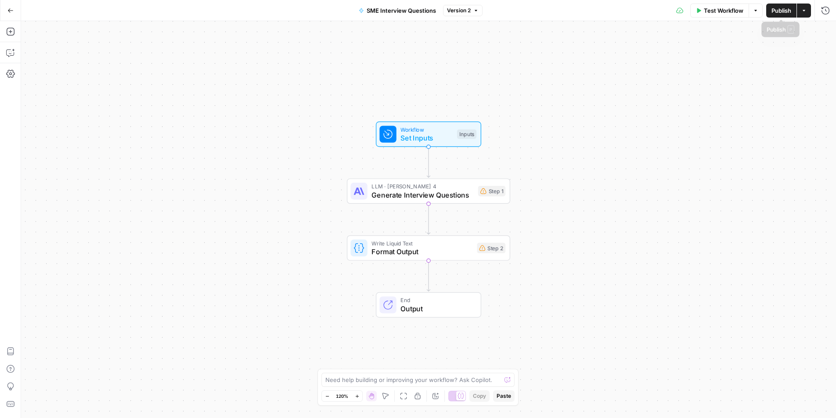
click at [785, 9] on span "Publish" at bounding box center [781, 10] width 20 height 9
click at [12, 72] on icon "button" at bounding box center [10, 73] width 9 height 9
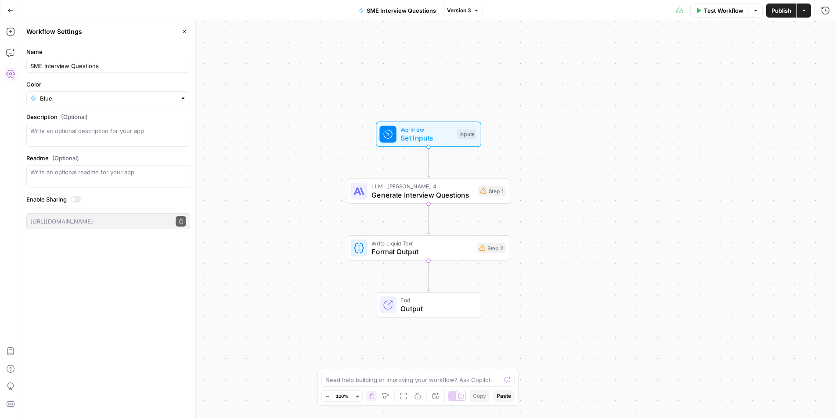
click at [12, 72] on icon "button" at bounding box center [10, 73] width 9 height 9
click at [6, 9] on button "Go Back" at bounding box center [11, 11] width 16 height 16
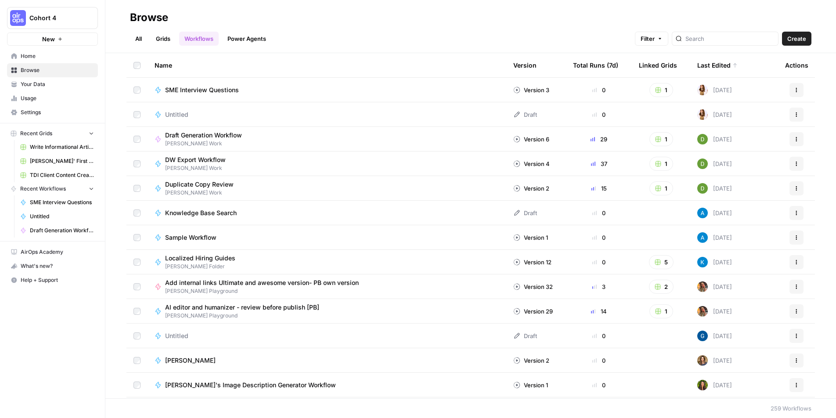
click at [192, 184] on span "Duplicate Copy Review" at bounding box center [199, 184] width 68 height 9
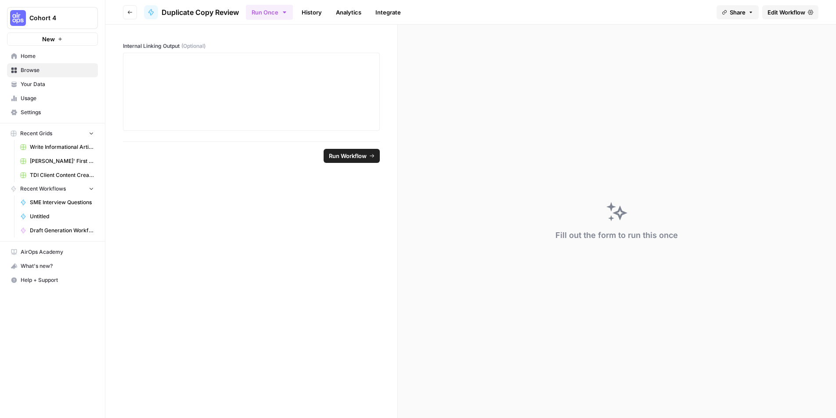
click at [778, 7] on link "Edit Workflow" at bounding box center [790, 12] width 56 height 14
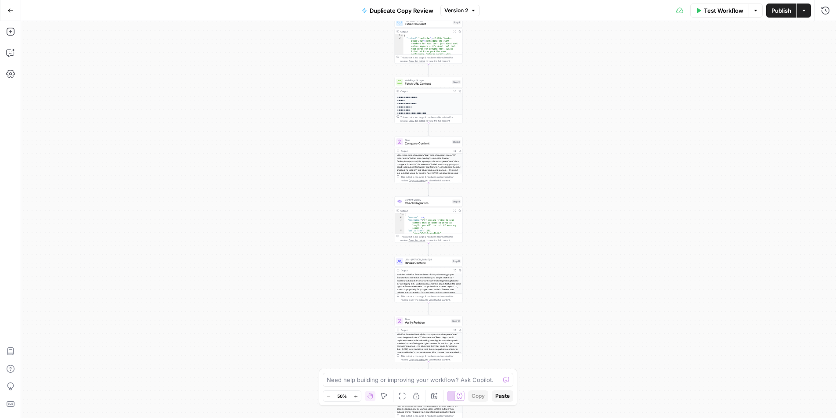
click at [16, 10] on button "Go Back" at bounding box center [11, 11] width 16 height 16
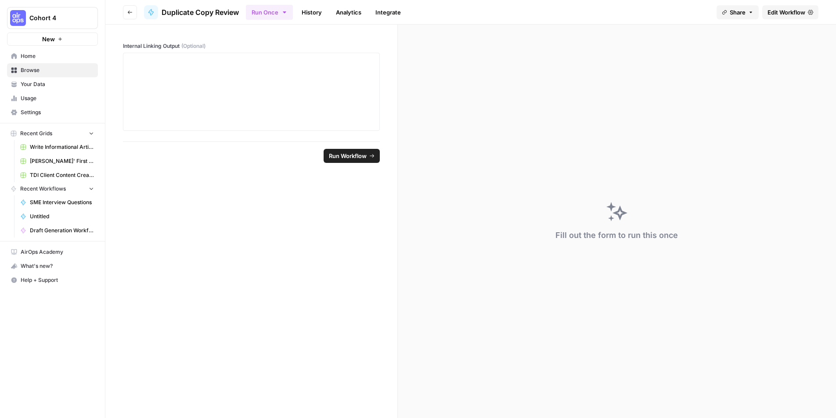
click at [15, 10] on img "Workspace: Cohort 4" at bounding box center [18, 18] width 16 height 16
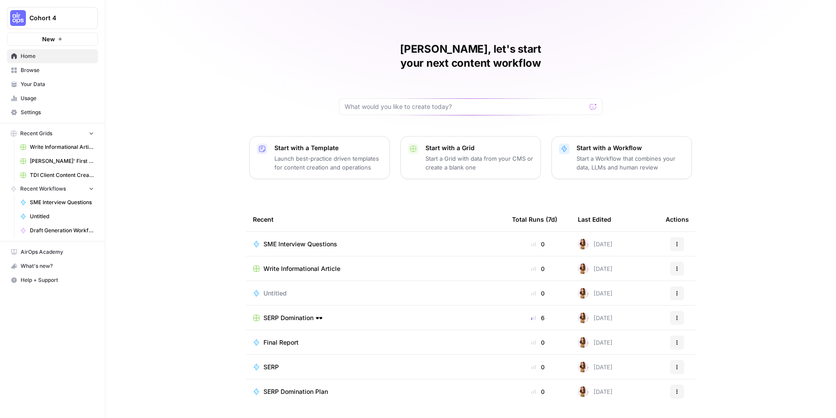
click at [296, 313] on span "SERP Domination 🕶️" at bounding box center [292, 317] width 59 height 9
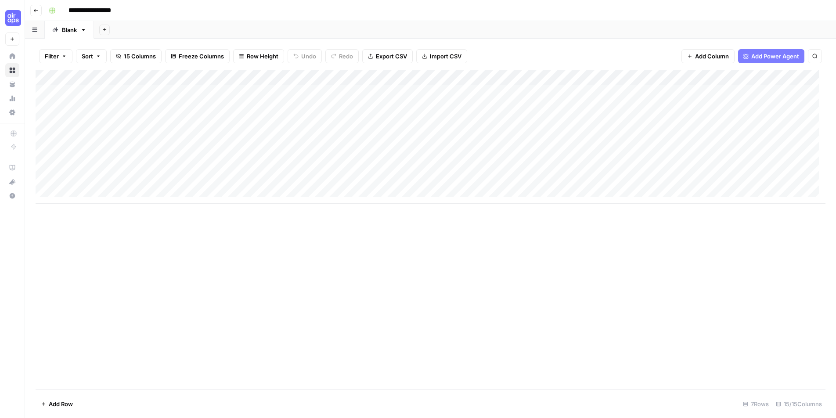
click at [190, 77] on div "Add Column" at bounding box center [431, 136] width 790 height 133
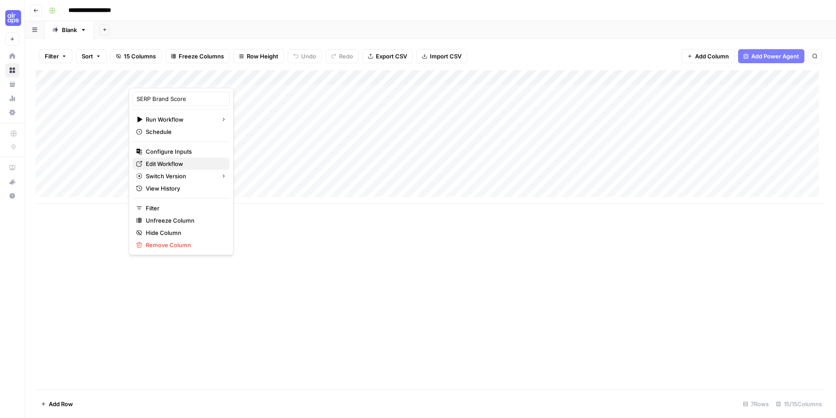
click at [172, 160] on span "Edit Workflow" at bounding box center [184, 163] width 77 height 9
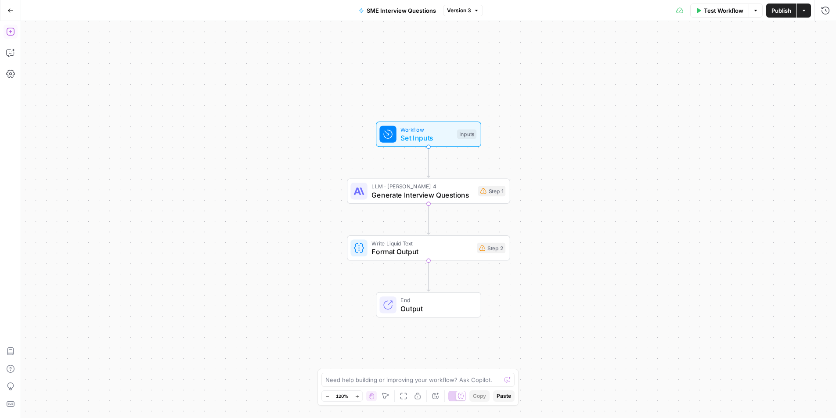
click at [11, 29] on icon "button" at bounding box center [10, 31] width 9 height 9
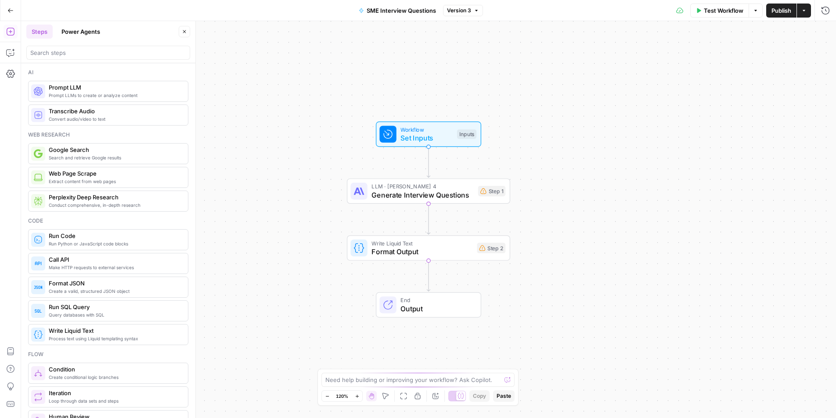
click at [12, 32] on icon "button" at bounding box center [10, 31] width 9 height 9
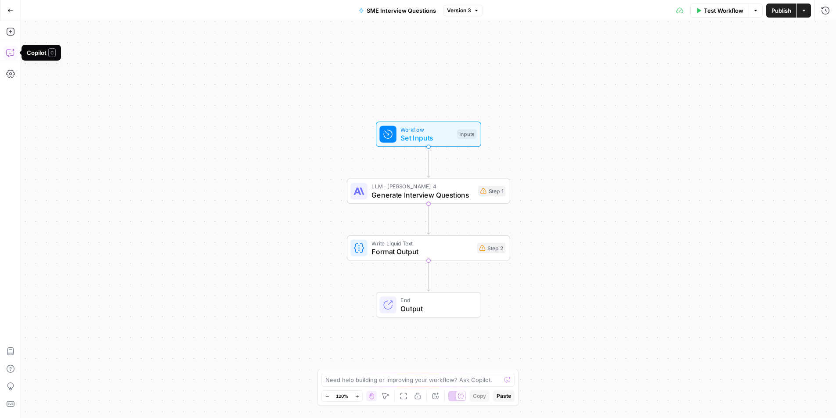
click at [7, 53] on icon "button" at bounding box center [10, 52] width 9 height 9
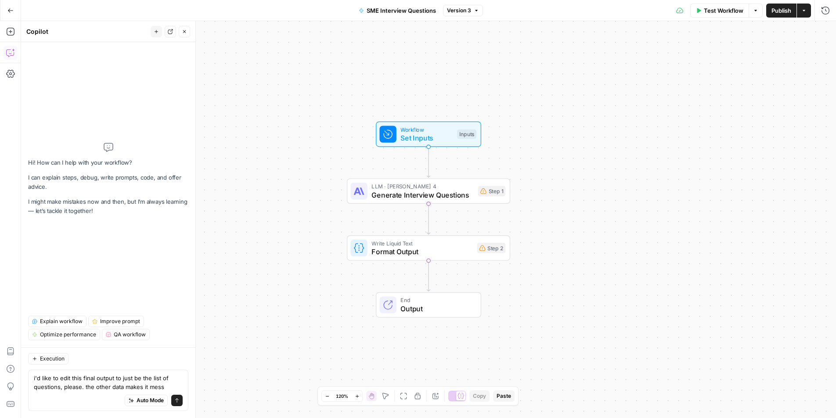
type textarea "i'd like to edit this final output to just be the list of questions, please. th…"
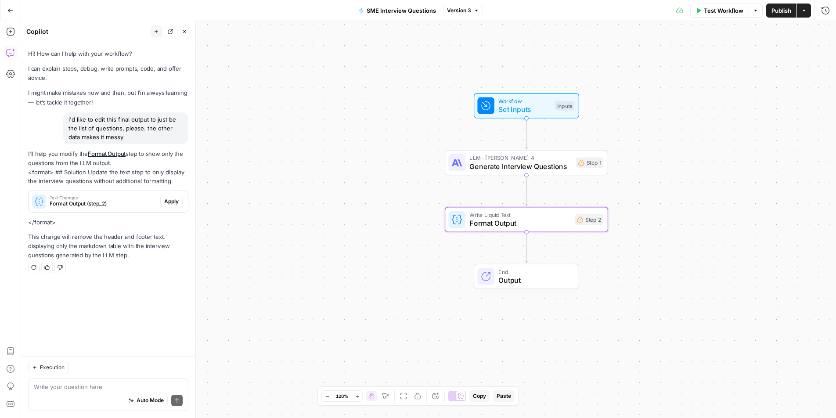
click at [167, 202] on span "Apply" at bounding box center [171, 202] width 14 height 8
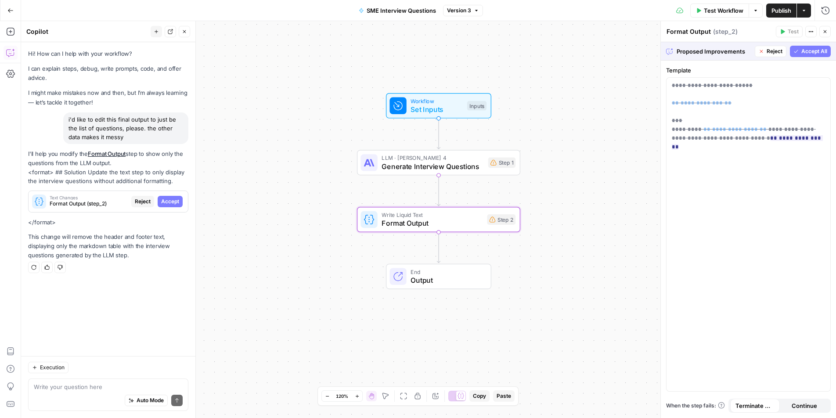
click at [173, 200] on span "Accept" at bounding box center [170, 202] width 18 height 8
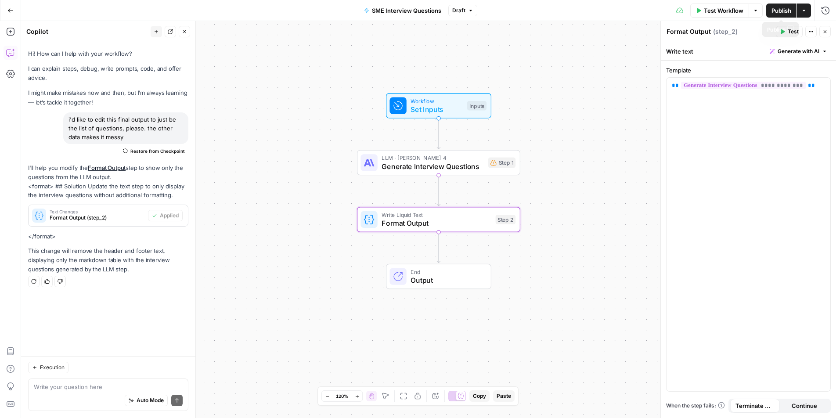
click at [776, 10] on span "Publish" at bounding box center [781, 10] width 20 height 9
click at [767, 7] on button "Publish" at bounding box center [781, 11] width 30 height 14
click at [89, 387] on textarea at bounding box center [108, 386] width 149 height 9
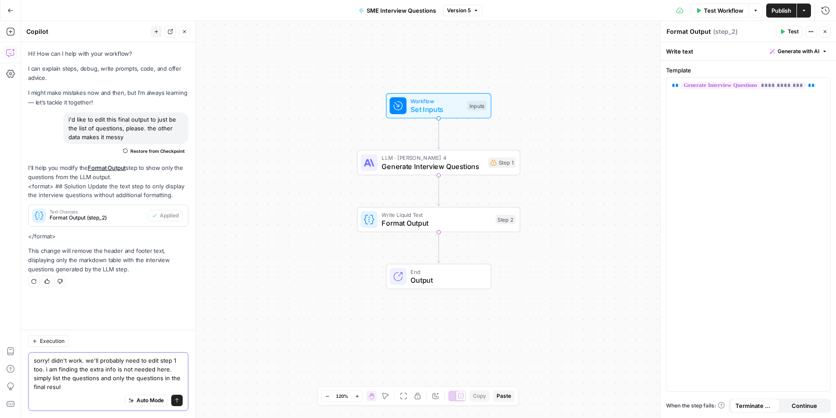
type textarea "sorry! didn't work. we'll probably need to edit step 1 too. i am finding the ex…"
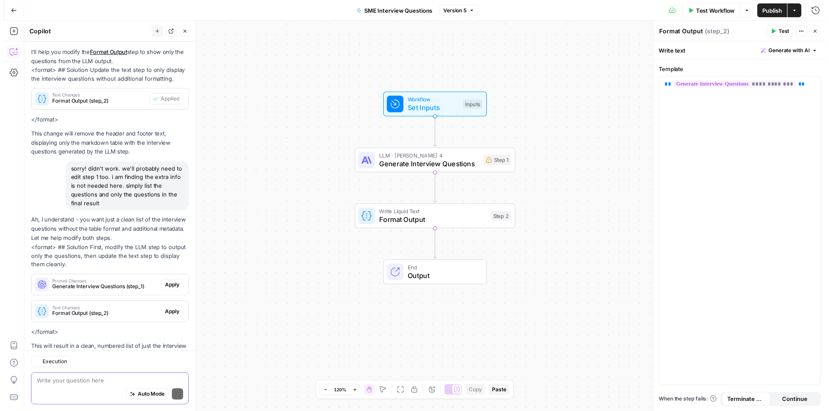
scroll to position [154, 0]
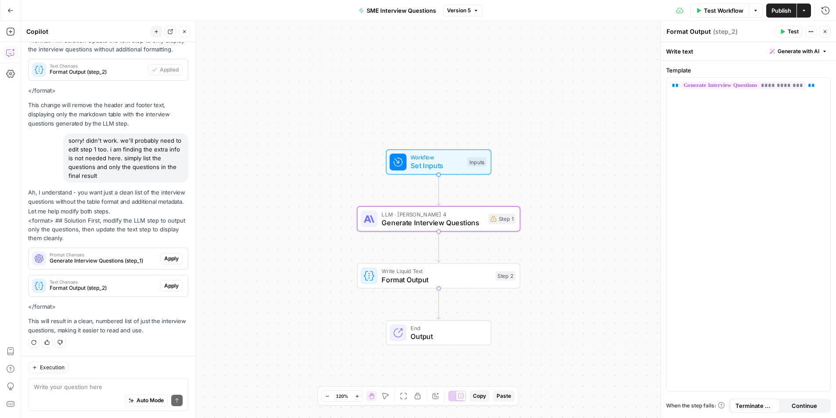
click at [169, 259] on span "Apply" at bounding box center [171, 259] width 14 height 8
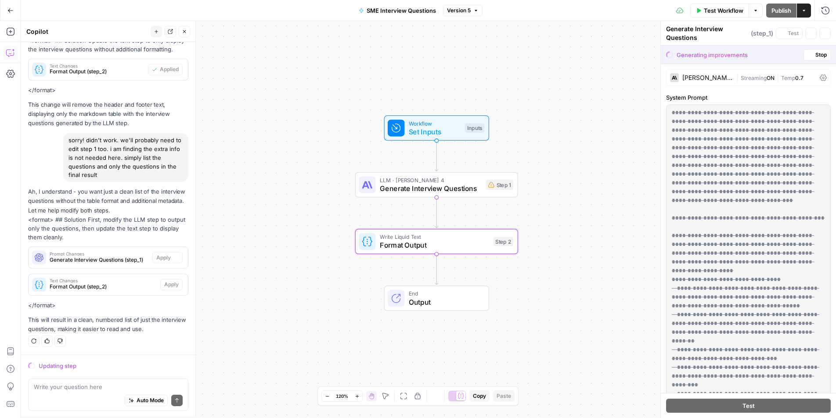
scroll to position [140, 0]
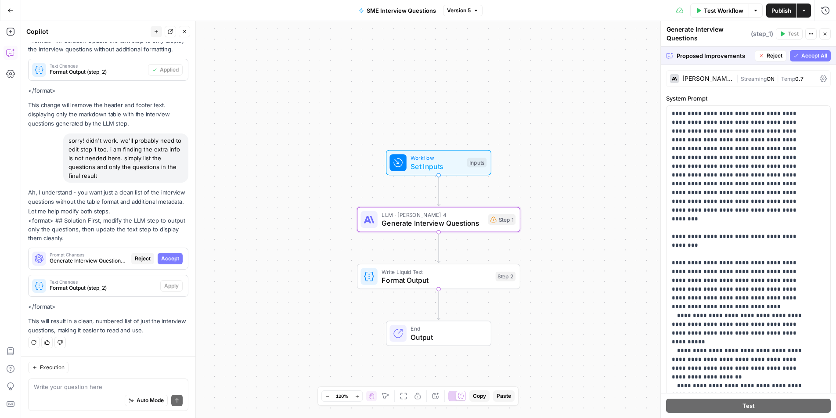
click at [168, 256] on span "Accept" at bounding box center [170, 259] width 18 height 8
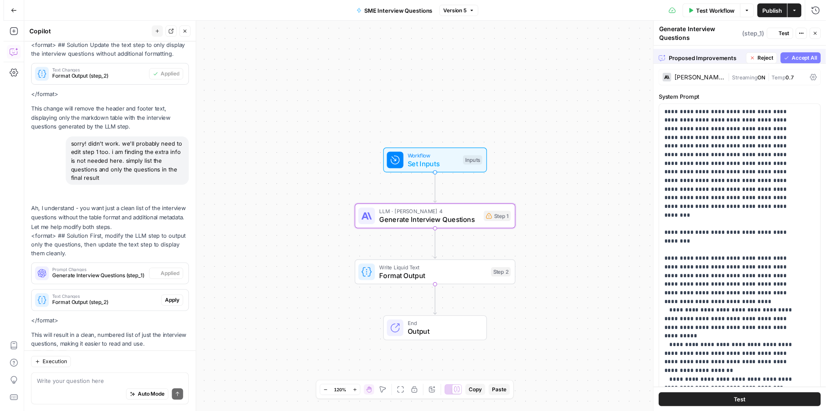
scroll to position [169, 0]
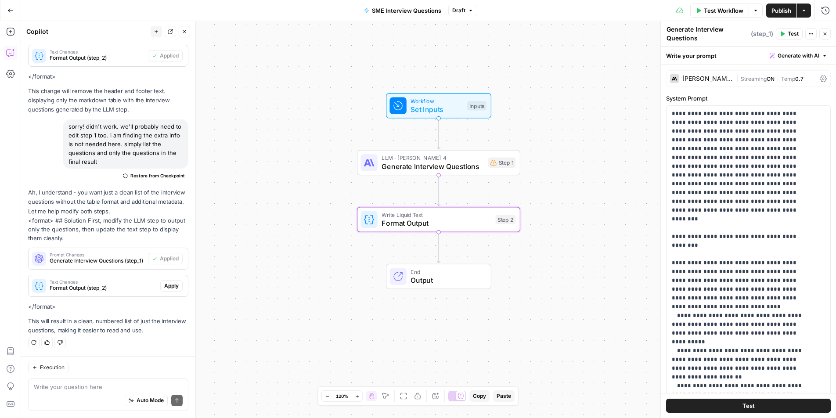
click at [164, 285] on span "Apply" at bounding box center [171, 286] width 14 height 8
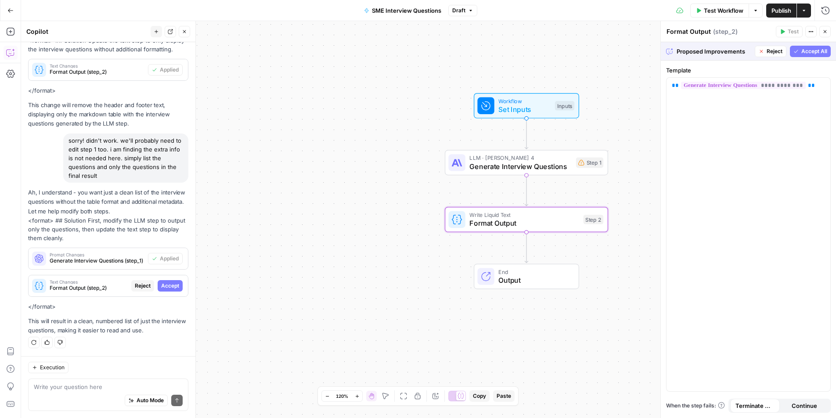
click at [163, 285] on span "Accept" at bounding box center [170, 286] width 18 height 8
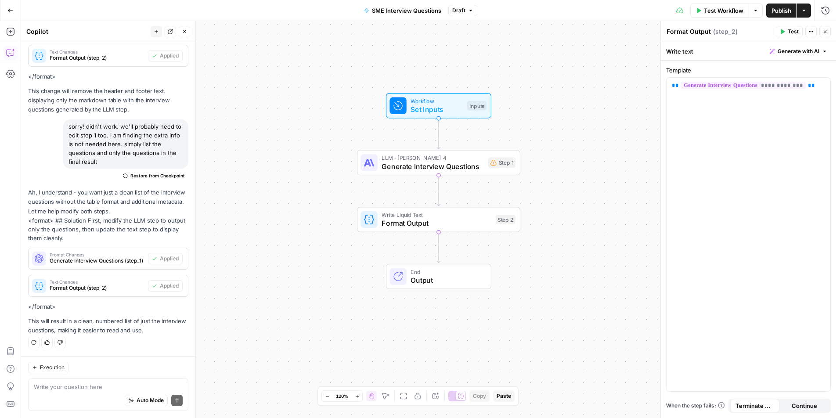
click at [792, 14] on button "Publish" at bounding box center [781, 11] width 30 height 14
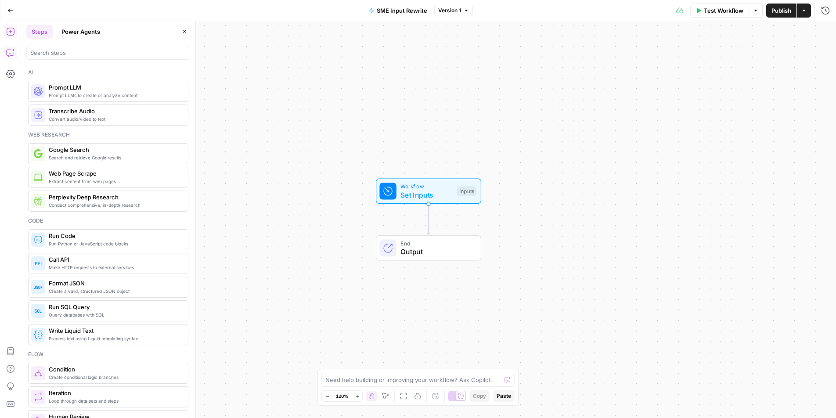
click at [9, 50] on icon "button" at bounding box center [10, 52] width 9 height 9
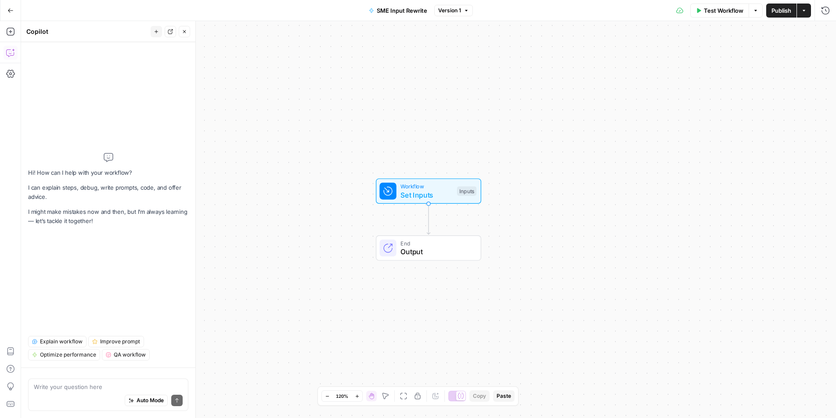
type textarea "u"
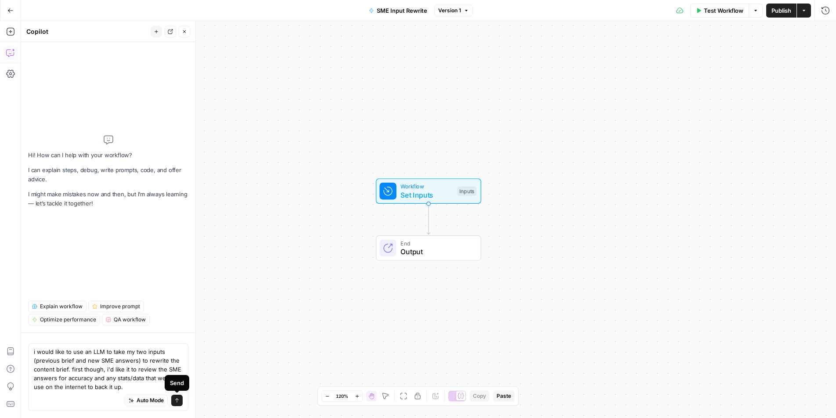
type textarea "i would like to use an LLM to take my two inputs (previous brief and new SME an…"
click at [176, 400] on icon "submit" at bounding box center [176, 400] width 5 height 5
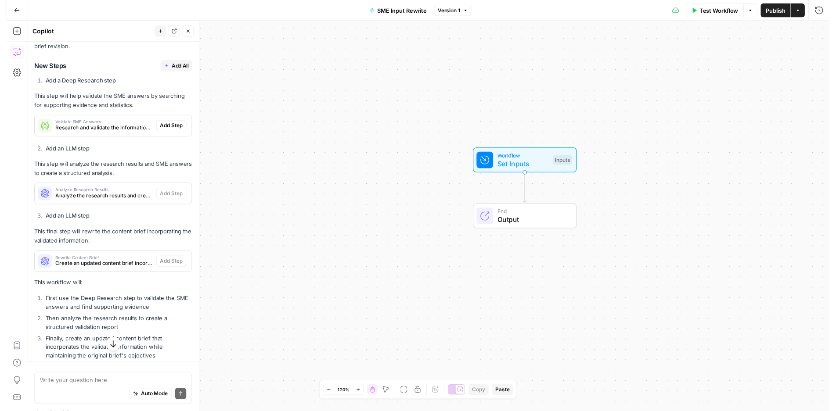
scroll to position [161, 0]
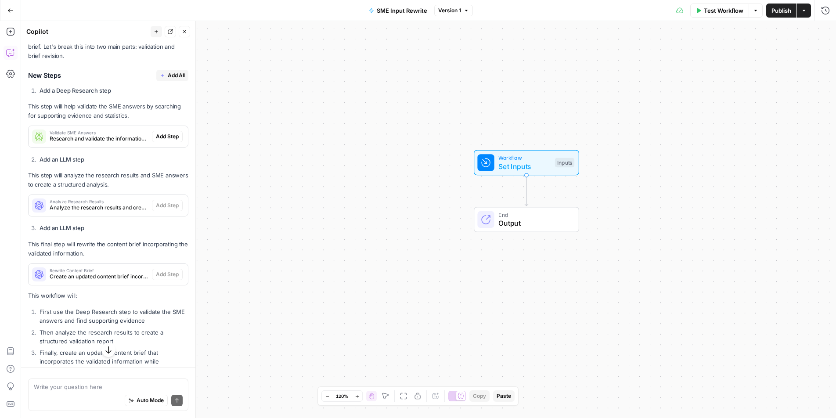
click at [168, 72] on span "Add All" at bounding box center [176, 76] width 17 height 8
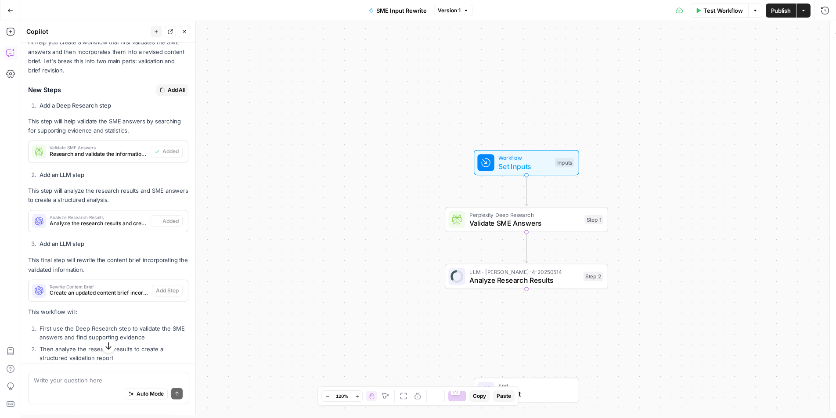
type textarea "Rewrite Content Brief"
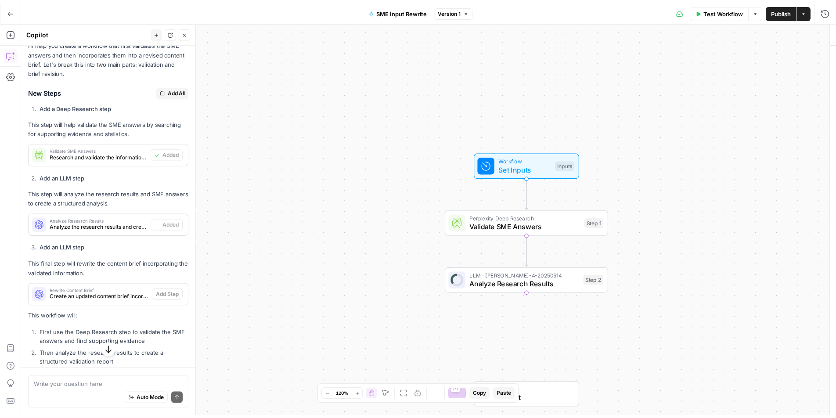
scroll to position [175, 0]
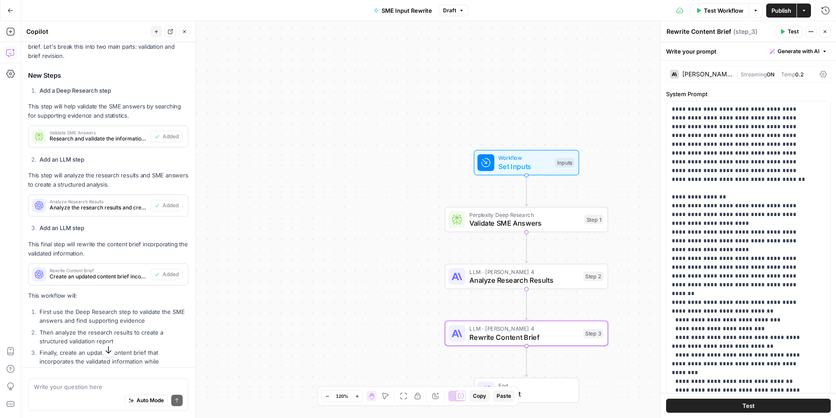
click at [777, 11] on span "Publish" at bounding box center [781, 10] width 20 height 9
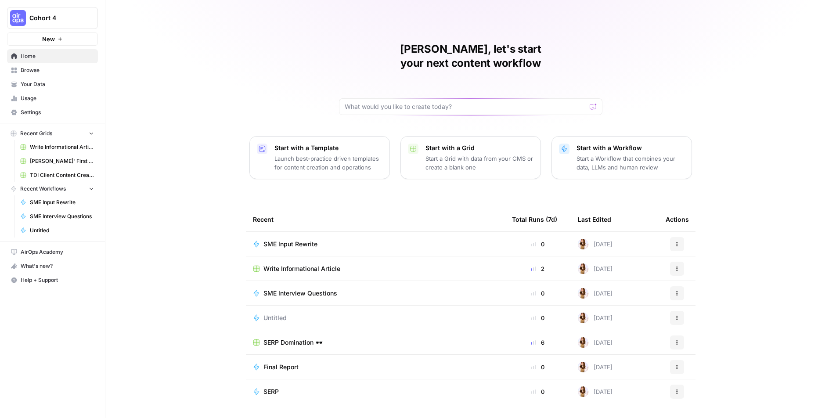
click at [295, 264] on span "Write Informational Article" at bounding box center [301, 268] width 77 height 9
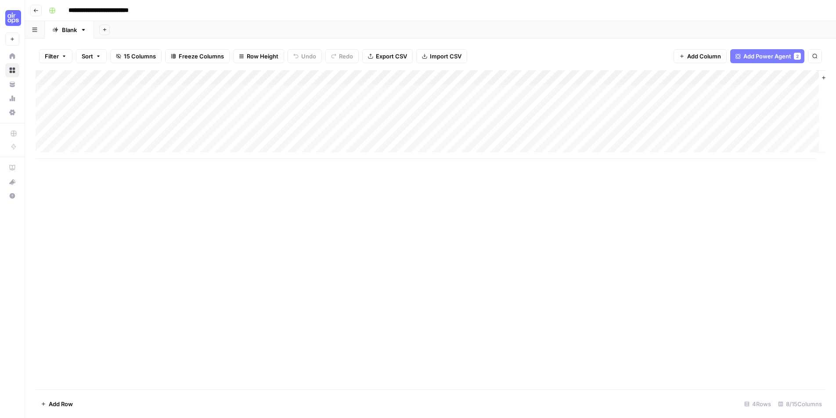
scroll to position [0, 46]
drag, startPoint x: 737, startPoint y: 74, endPoint x: 525, endPoint y: 87, distance: 212.4
click at [525, 87] on div "Add Column" at bounding box center [431, 114] width 790 height 89
click at [528, 91] on div "Add Column" at bounding box center [431, 114] width 790 height 89
click at [766, 53] on span "Add Power Agent" at bounding box center [767, 56] width 48 height 9
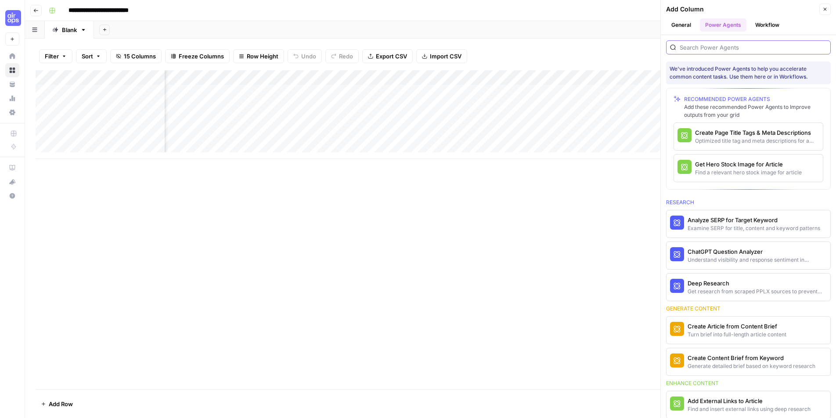
click at [740, 47] on input "search" at bounding box center [752, 47] width 147 height 9
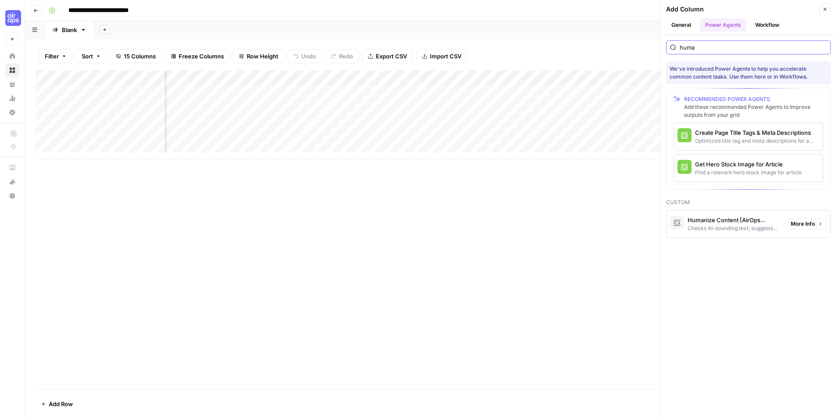
type input "huma"
click at [741, 223] on div "Humanize Content [AirOps Builders]" at bounding box center [733, 219] width 92 height 9
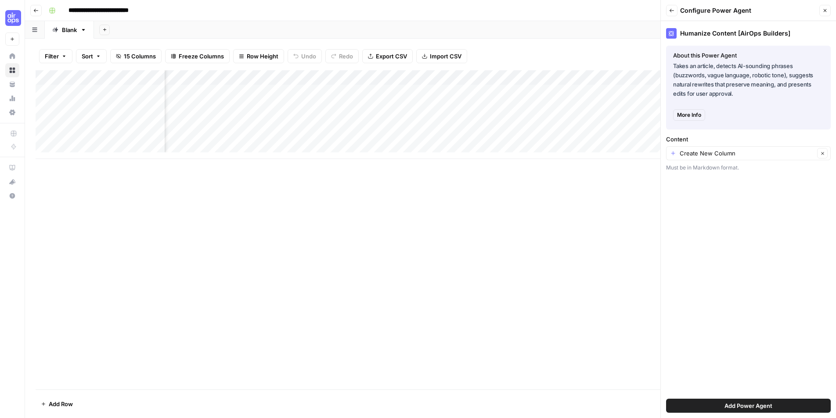
click at [784, 409] on button "Add Power Agent" at bounding box center [748, 406] width 165 height 14
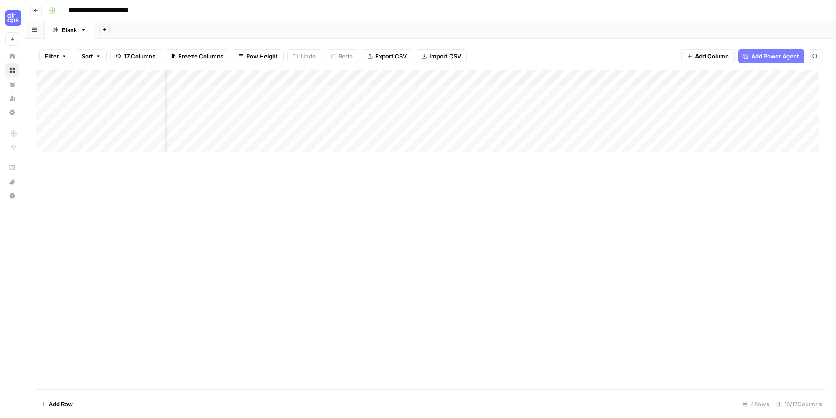
scroll to position [0, 204]
click at [629, 75] on div "Add Column" at bounding box center [431, 114] width 790 height 89
click at [593, 215] on div "Add Column" at bounding box center [431, 229] width 790 height 319
click at [750, 79] on div "Add Column" at bounding box center [431, 114] width 790 height 89
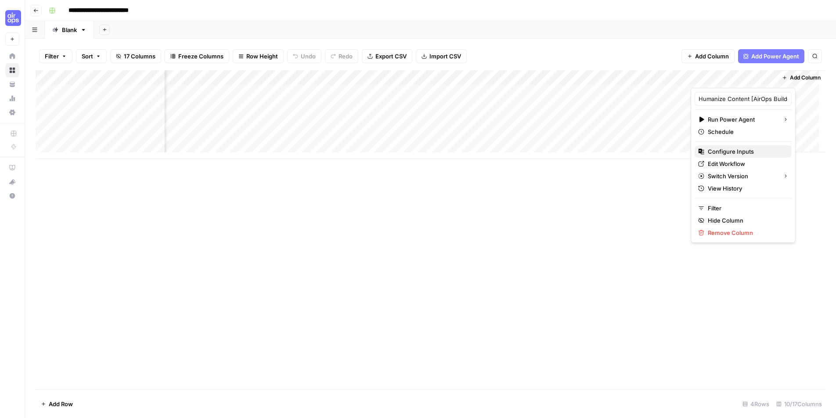
click at [734, 153] on span "Configure Inputs" at bounding box center [745, 151] width 77 height 9
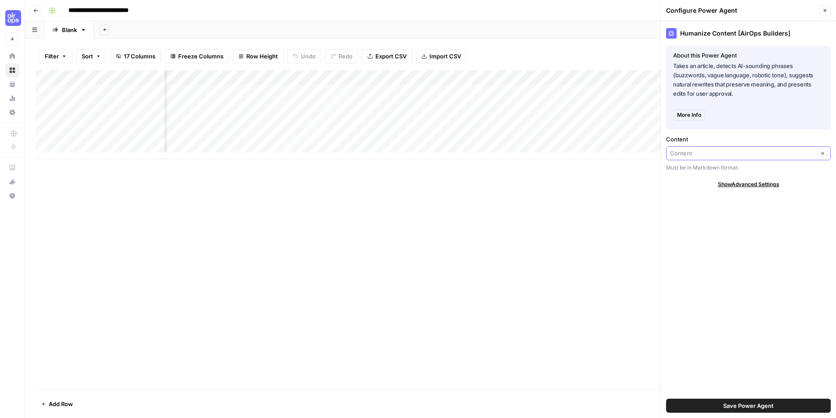
click at [726, 153] on input "Content" at bounding box center [742, 153] width 144 height 9
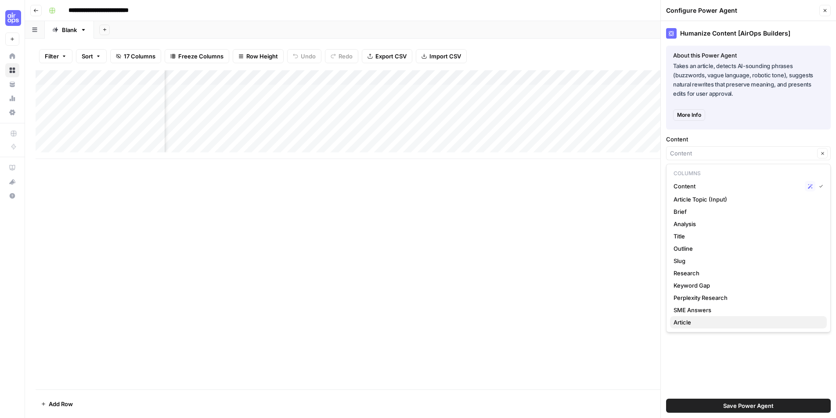
click at [739, 324] on span "Article" at bounding box center [746, 322] width 146 height 9
type input "Article"
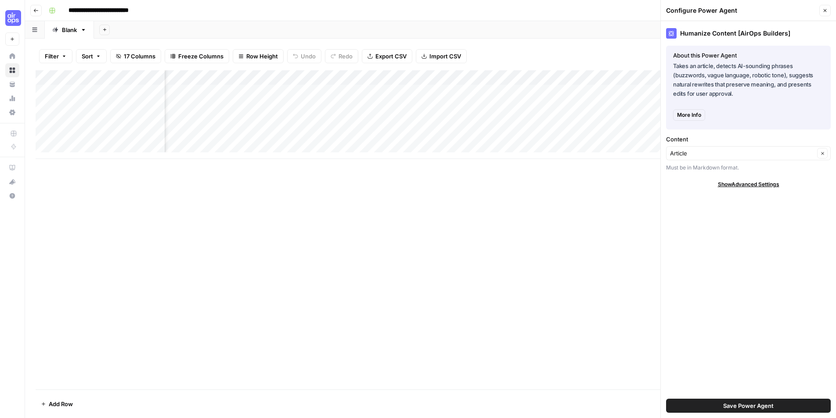
click at [751, 408] on span "Save Power Agent" at bounding box center [748, 405] width 50 height 9
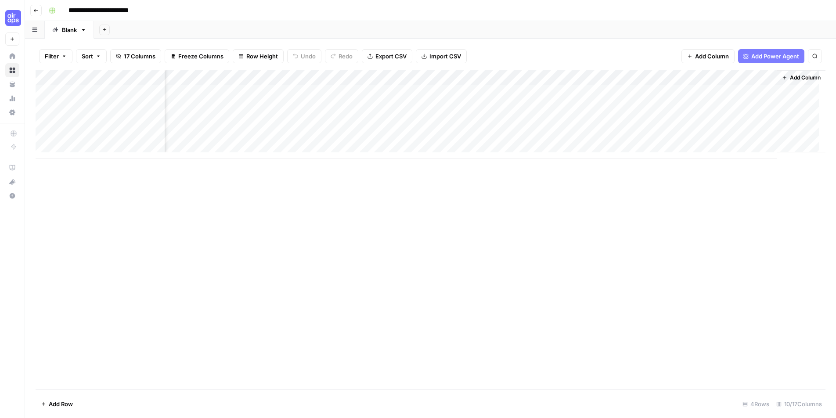
click at [685, 79] on div "Add Column" at bounding box center [431, 114] width 790 height 89
click at [669, 195] on span "Remove Column" at bounding box center [666, 195] width 77 height 9
click at [382, 90] on span "Delete" at bounding box center [386, 90] width 19 height 9
click at [466, 93] on div "Add Column" at bounding box center [431, 114] width 790 height 89
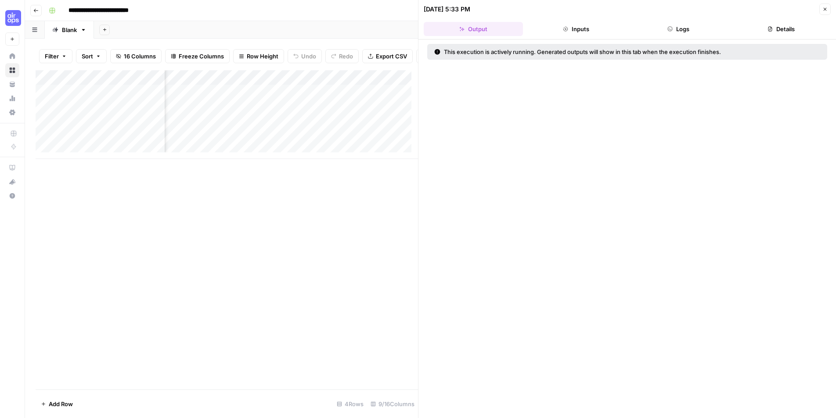
click at [584, 29] on button "Inputs" at bounding box center [575, 29] width 99 height 14
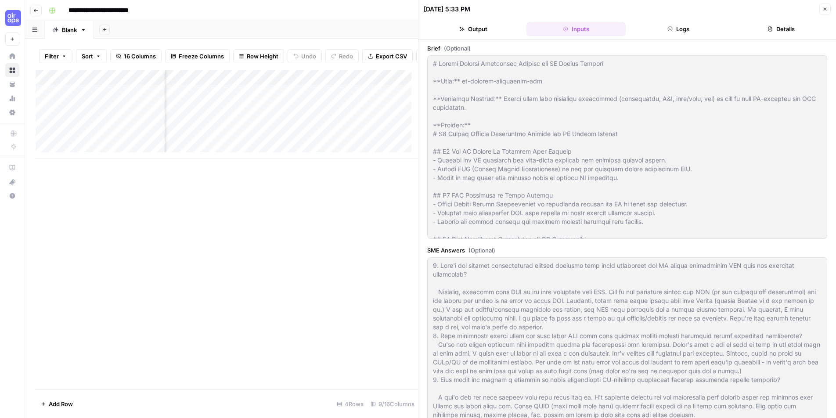
click at [683, 30] on button "Logs" at bounding box center [678, 29] width 99 height 14
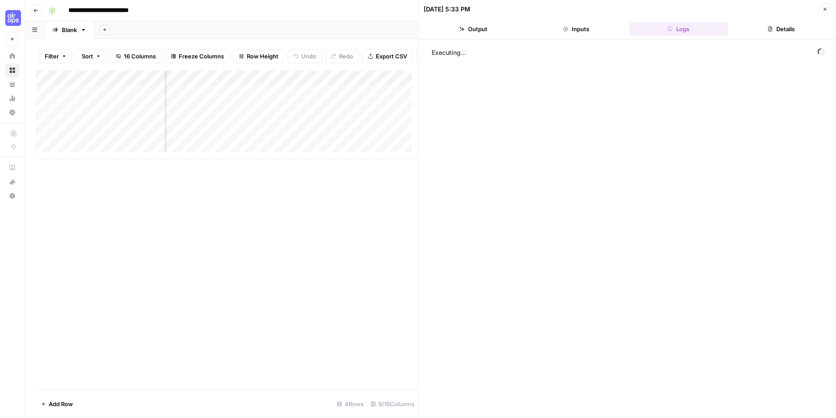
click at [762, 28] on button "Details" at bounding box center [780, 29] width 99 height 14
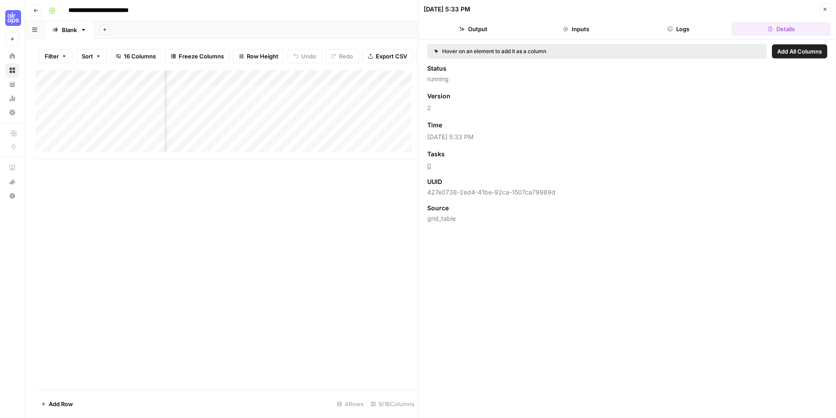
click at [484, 31] on button "Output" at bounding box center [473, 29] width 99 height 14
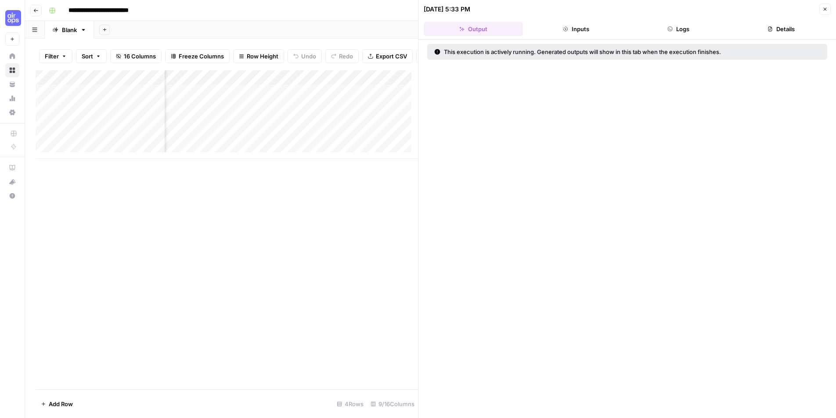
click at [826, 7] on icon "button" at bounding box center [824, 9] width 5 height 5
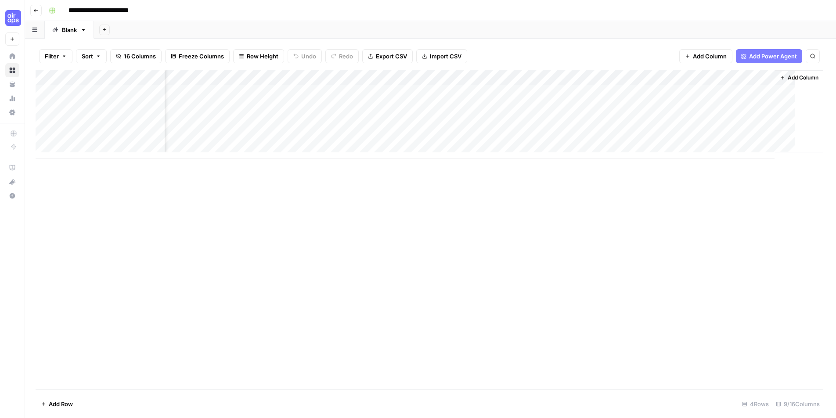
scroll to position [0, 115]
click at [251, 91] on div "Add Column" at bounding box center [431, 114] width 790 height 89
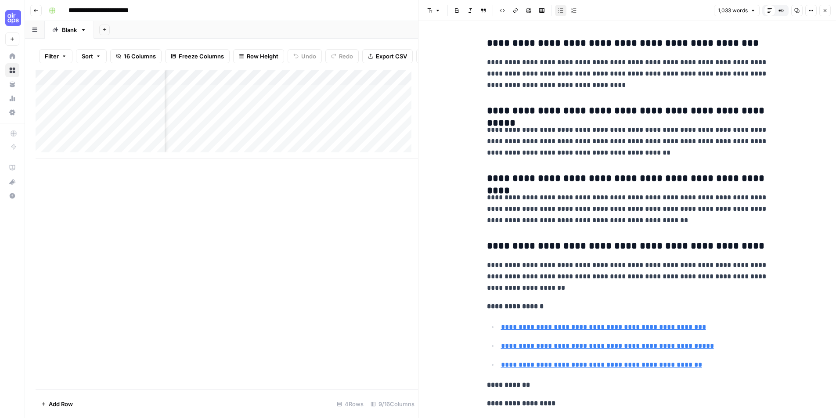
scroll to position [2810, 0]
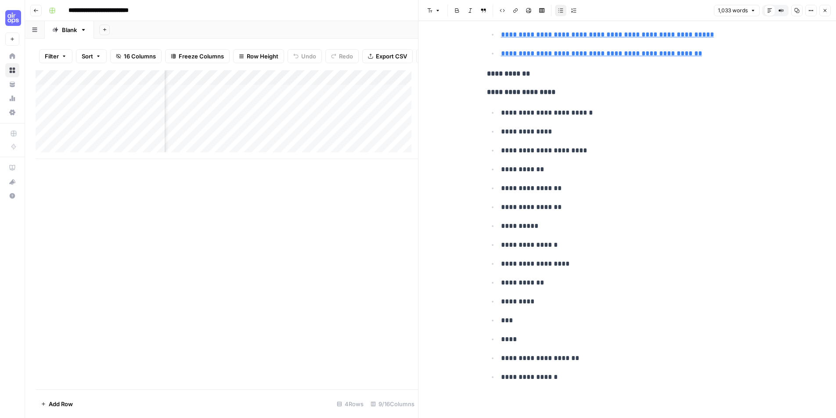
click at [824, 10] on icon "button" at bounding box center [824, 10] width 5 height 5
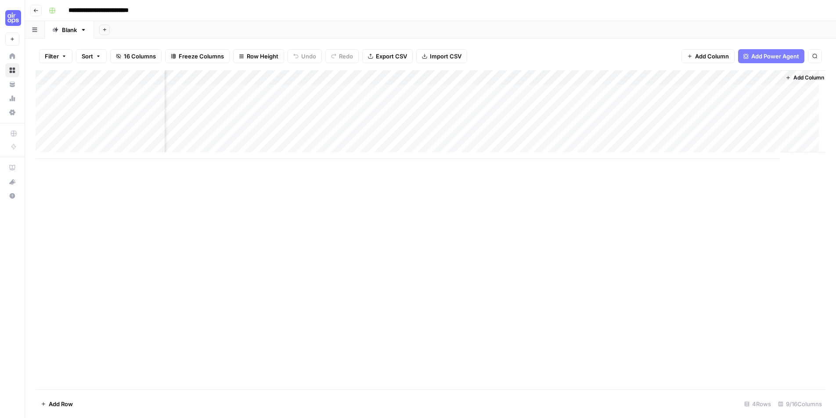
click at [606, 79] on div "Add Column" at bounding box center [431, 114] width 790 height 89
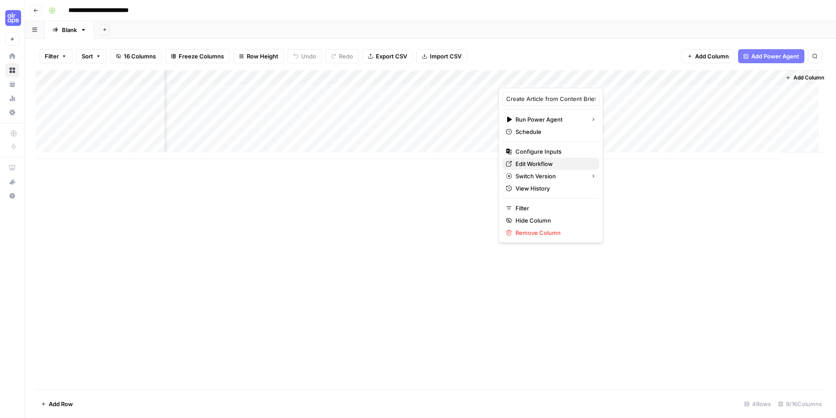
click at [541, 162] on span "Edit Workflow" at bounding box center [553, 163] width 77 height 9
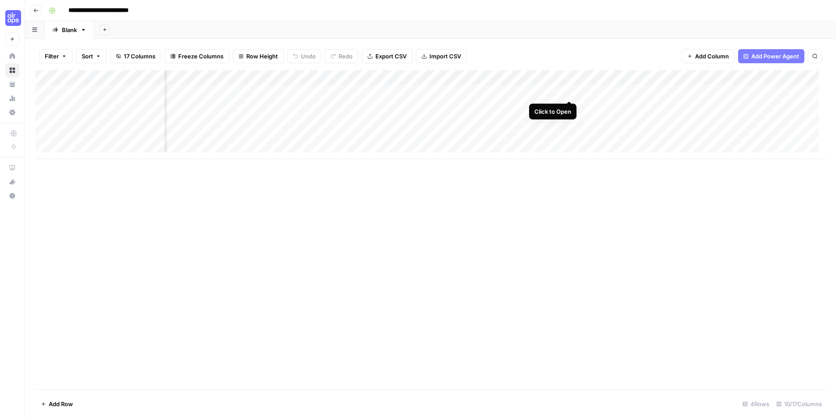
click at [570, 92] on div "Add Column" at bounding box center [431, 114] width 790 height 89
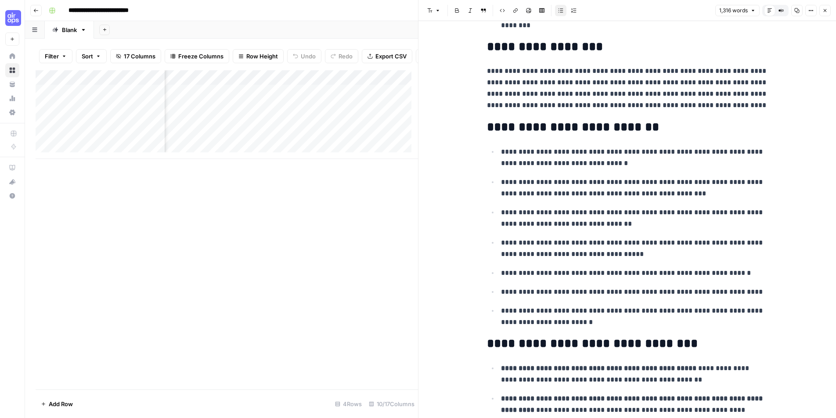
scroll to position [495, 0]
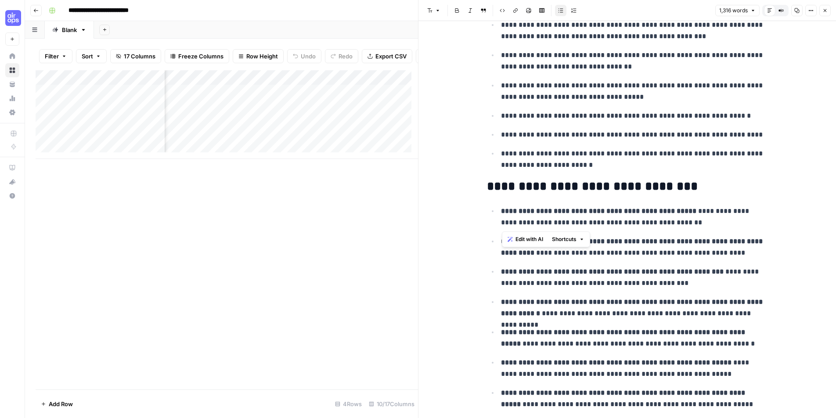
drag, startPoint x: 503, startPoint y: 222, endPoint x: 678, endPoint y: 210, distance: 175.1
click at [678, 210] on p "**********" at bounding box center [634, 216] width 267 height 23
drag, startPoint x: 559, startPoint y: 219, endPoint x: 550, endPoint y: 220, distance: 8.4
click at [554, 220] on p "**********" at bounding box center [634, 216] width 267 height 23
drag, startPoint x: 506, startPoint y: 225, endPoint x: 677, endPoint y: 211, distance: 171.3
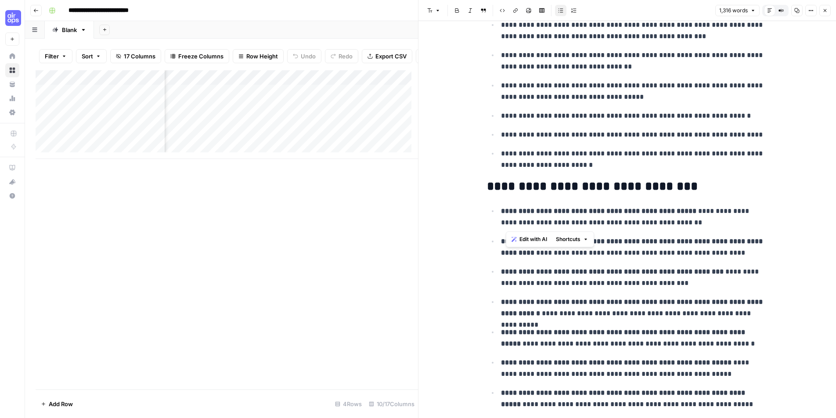
click at [677, 211] on p "**********" at bounding box center [634, 216] width 267 height 23
copy p "**********"
click at [827, 8] on button "Close" at bounding box center [824, 10] width 11 height 11
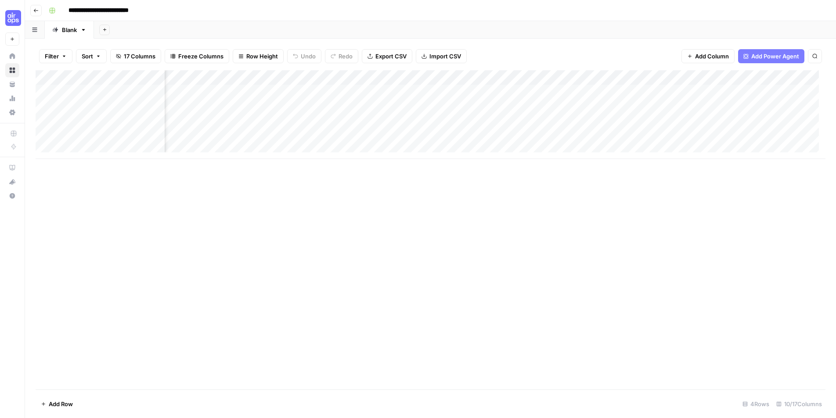
click at [478, 78] on div "Add Column" at bounding box center [431, 114] width 790 height 89
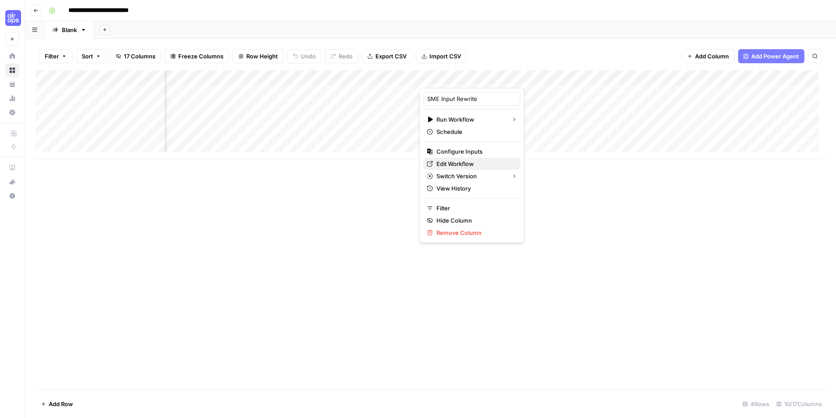
click at [442, 164] on span "Edit Workflow" at bounding box center [474, 163] width 77 height 9
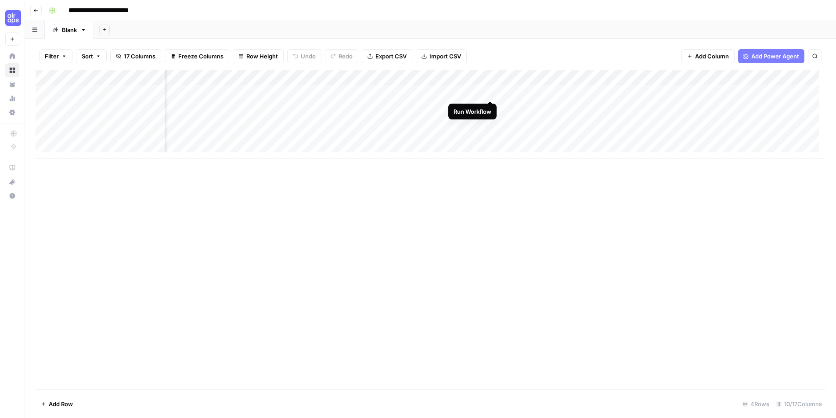
click at [490, 92] on div "Add Column" at bounding box center [431, 114] width 790 height 89
click at [571, 90] on div "Add Column" at bounding box center [431, 114] width 790 height 89
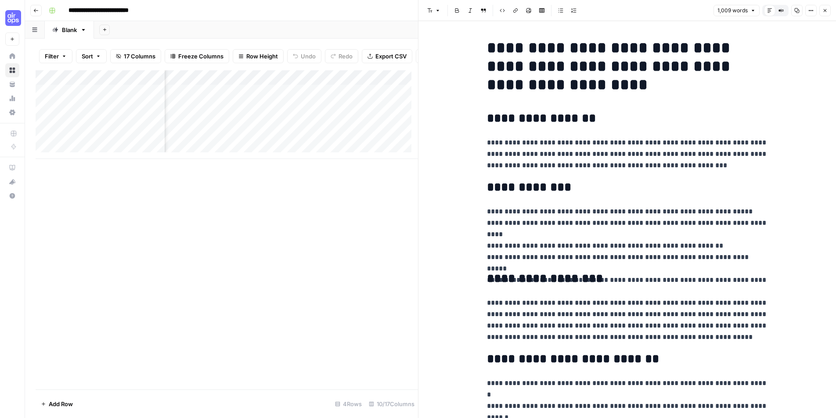
click at [821, 12] on button "Close" at bounding box center [824, 10] width 11 height 11
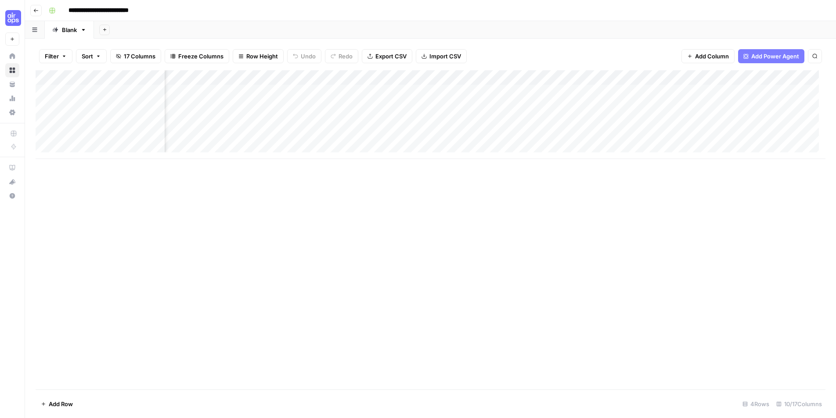
click at [636, 93] on div "Add Column" at bounding box center [431, 114] width 790 height 89
click at [682, 90] on div "Add Column" at bounding box center [431, 114] width 790 height 89
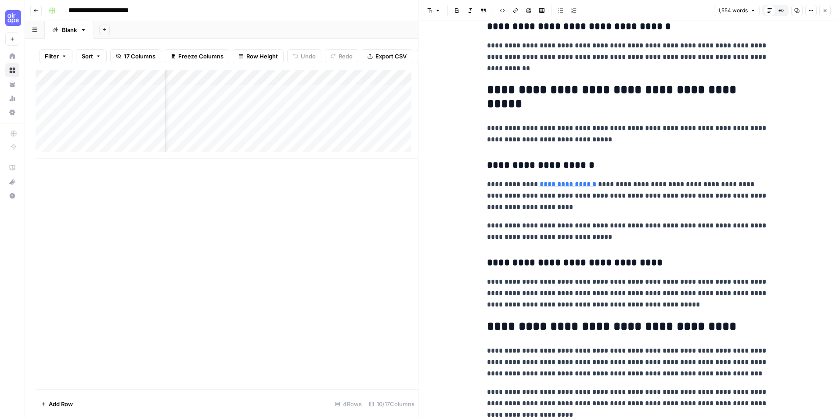
scroll to position [2417, 0]
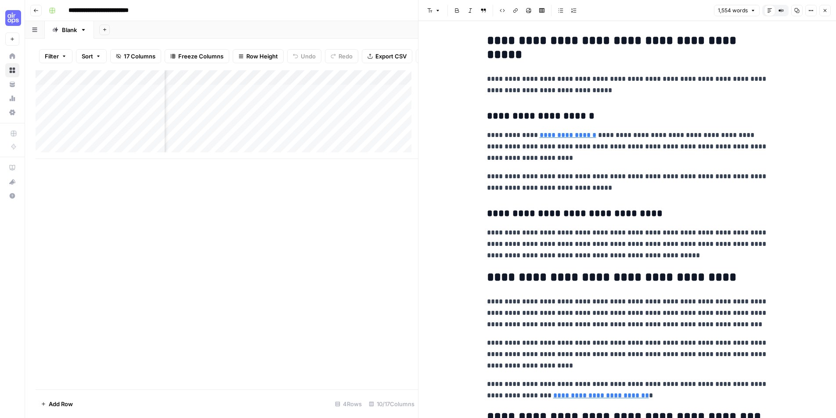
click at [763, 217] on h3 "**********" at bounding box center [627, 214] width 281 height 12
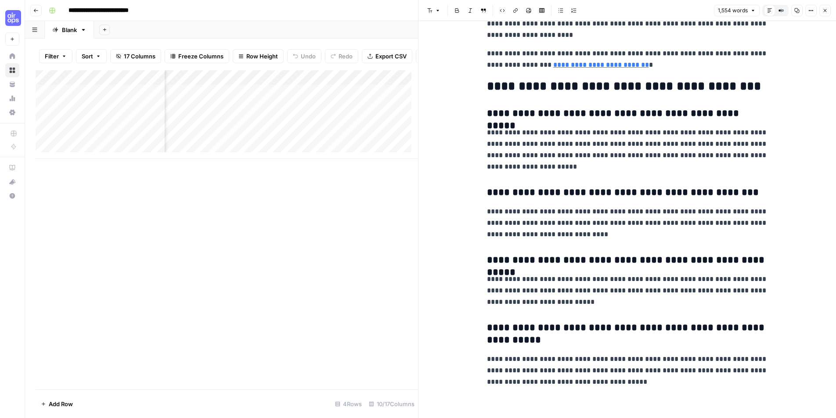
scroll to position [2749, 0]
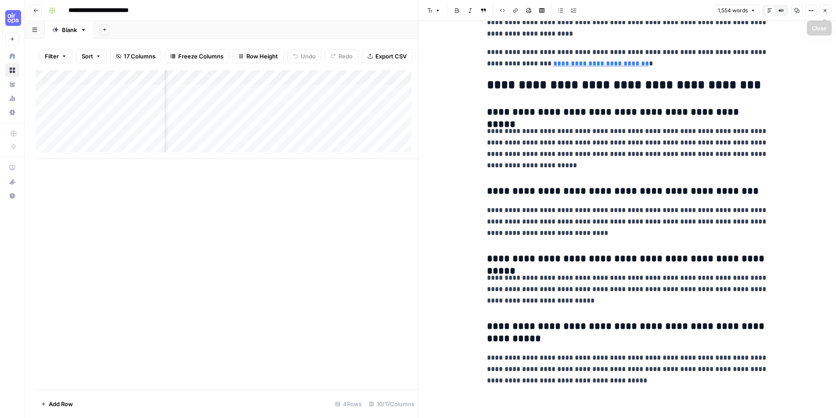
click at [828, 13] on button "Close" at bounding box center [824, 10] width 11 height 11
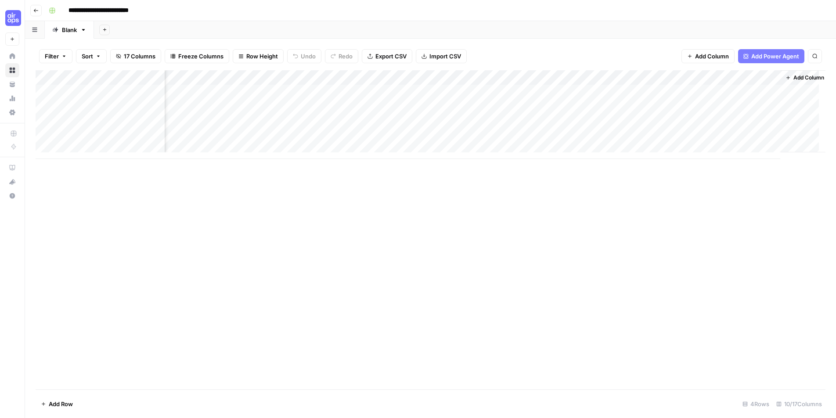
scroll to position [0, 204]
click at [732, 91] on div "Add Column" at bounding box center [431, 114] width 790 height 89
click at [749, 91] on div "Add Column" at bounding box center [431, 114] width 790 height 89
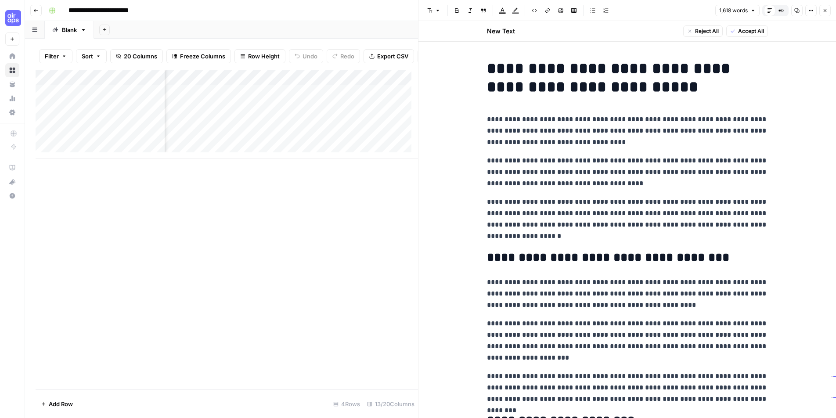
click at [822, 11] on icon "button" at bounding box center [824, 10] width 5 height 5
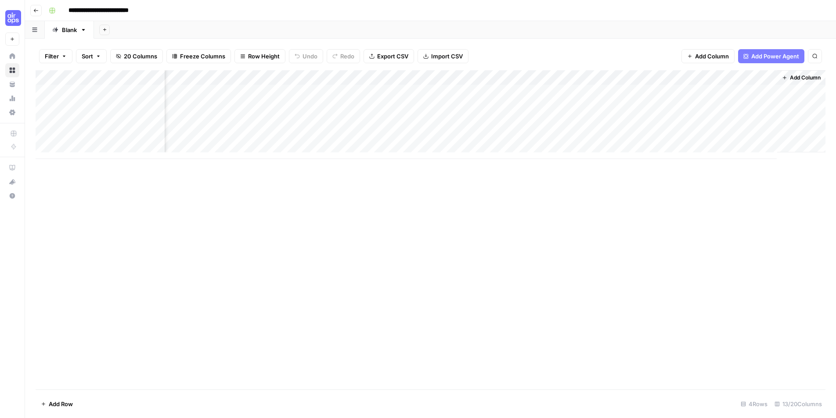
scroll to position [0, 431]
click at [694, 92] on div "Add Column" at bounding box center [431, 114] width 790 height 89
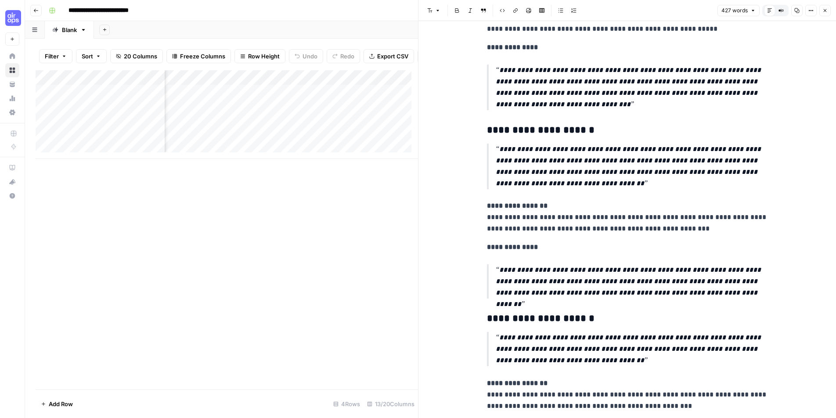
scroll to position [329, 0]
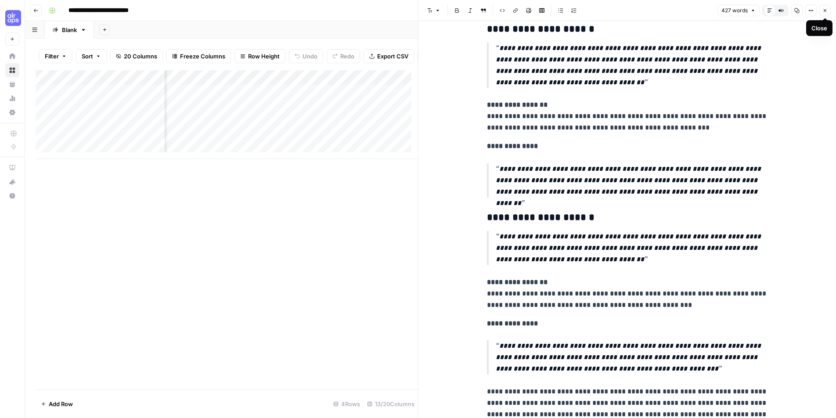
click at [825, 12] on icon "button" at bounding box center [824, 10] width 5 height 5
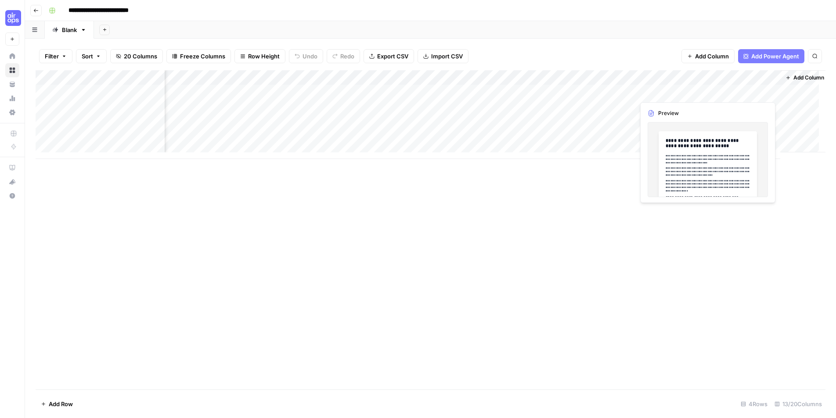
click at [741, 92] on div "Add Column" at bounding box center [431, 114] width 790 height 89
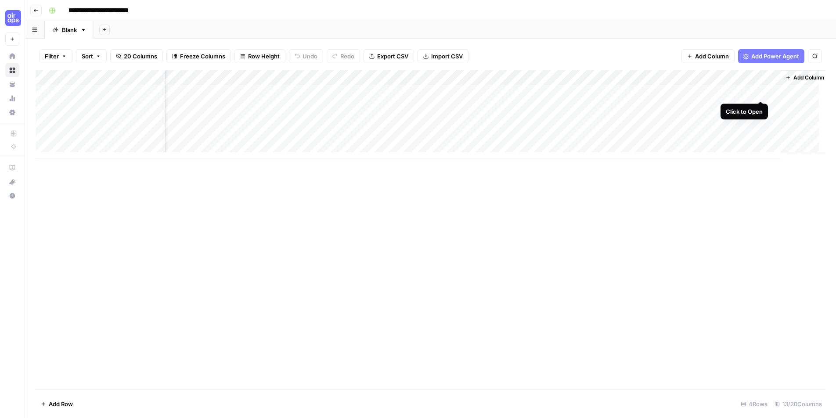
click at [762, 92] on div "Add Column" at bounding box center [431, 114] width 790 height 89
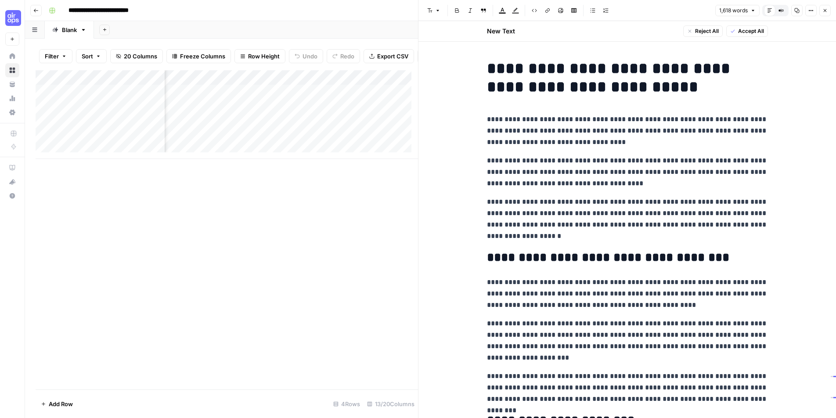
click at [748, 31] on span "Accept All" at bounding box center [751, 31] width 26 height 8
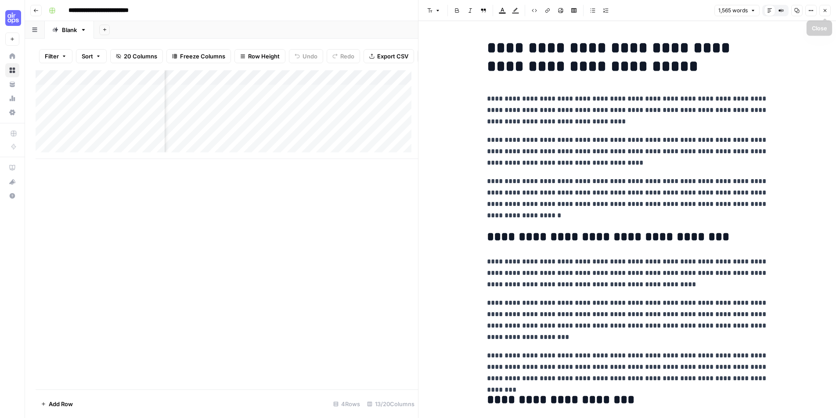
click at [825, 10] on icon "button" at bounding box center [824, 10] width 5 height 5
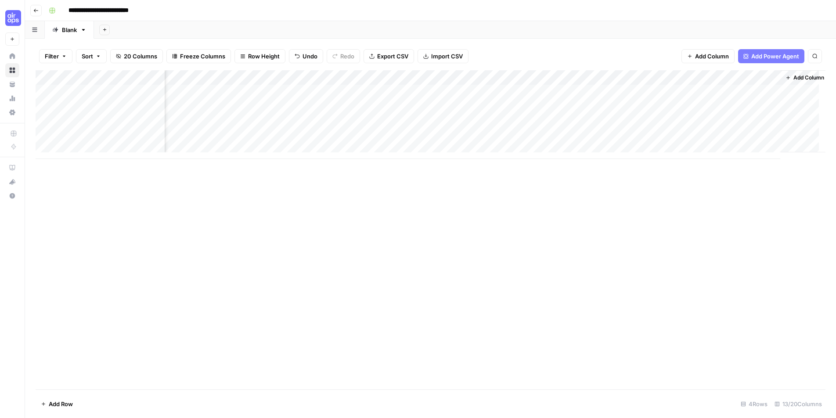
scroll to position [0, 441]
click at [752, 92] on div "Add Column" at bounding box center [431, 114] width 790 height 89
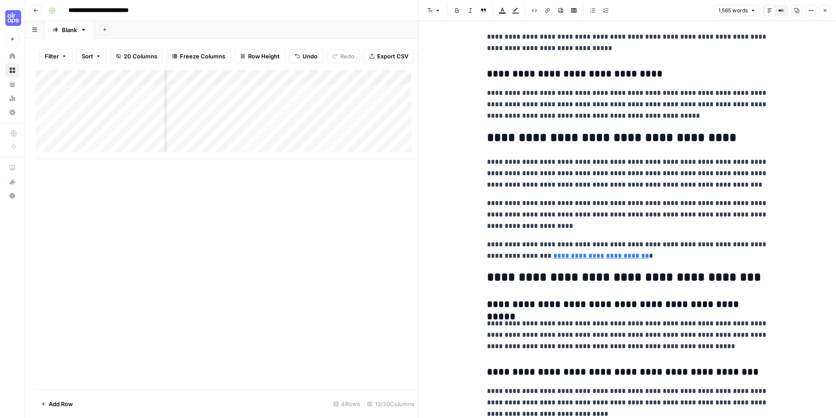
scroll to position [2726, 0]
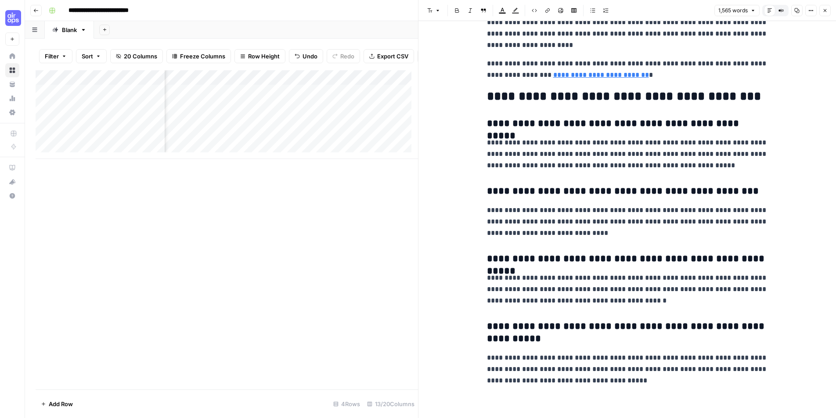
click at [821, 11] on button "Close" at bounding box center [824, 10] width 11 height 11
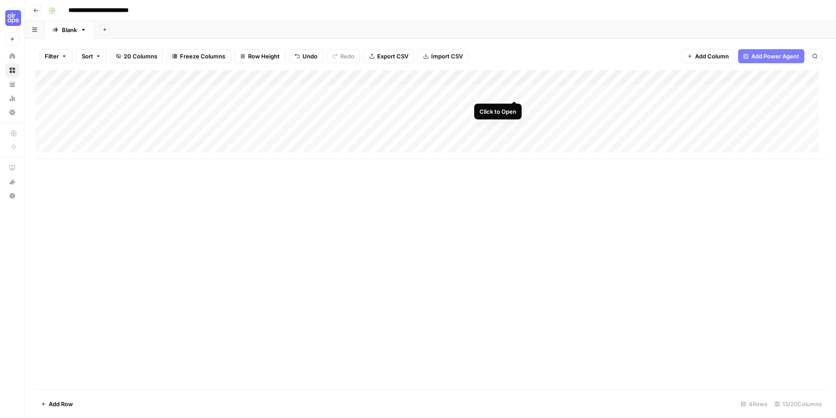
click at [513, 89] on div "Add Column" at bounding box center [431, 114] width 790 height 89
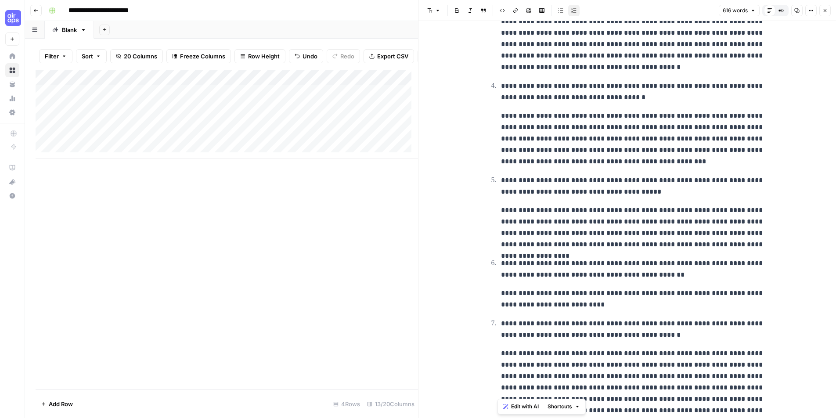
scroll to position [351, 0]
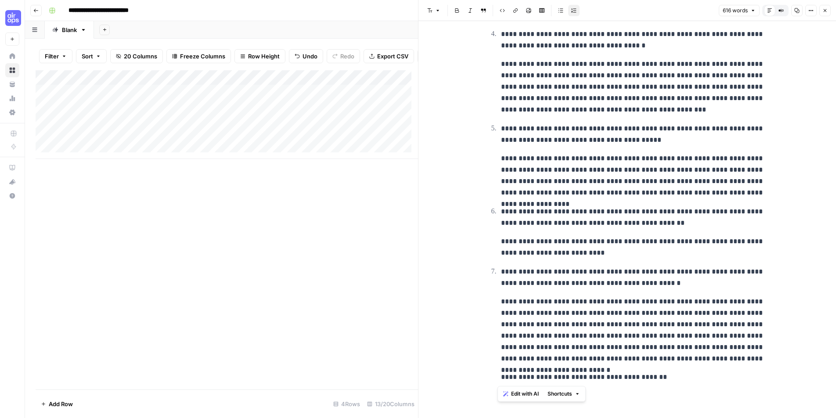
drag, startPoint x: 498, startPoint y: 52, endPoint x: 601, endPoint y: 421, distance: 383.1
click at [601, 417] on html "**********" at bounding box center [418, 209] width 836 height 418
click at [583, 311] on p "**********" at bounding box center [634, 330] width 267 height 68
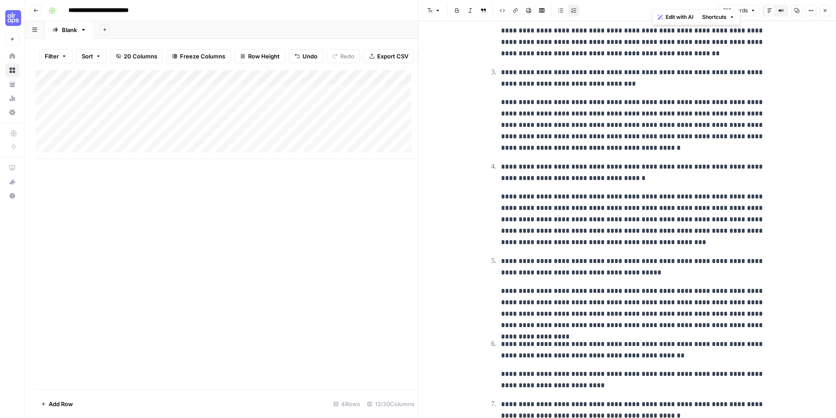
scroll to position [0, 0]
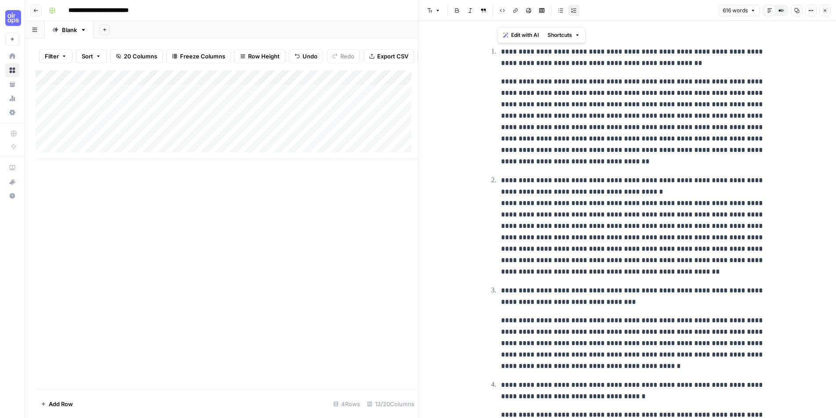
drag, startPoint x: 754, startPoint y: 361, endPoint x: 544, endPoint y: 70, distance: 358.4
click at [477, 0] on html "**********" at bounding box center [418, 209] width 836 height 418
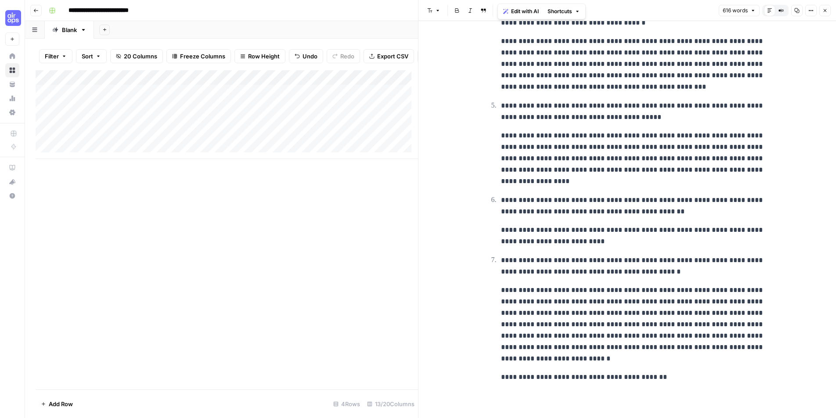
scroll to position [24, 0]
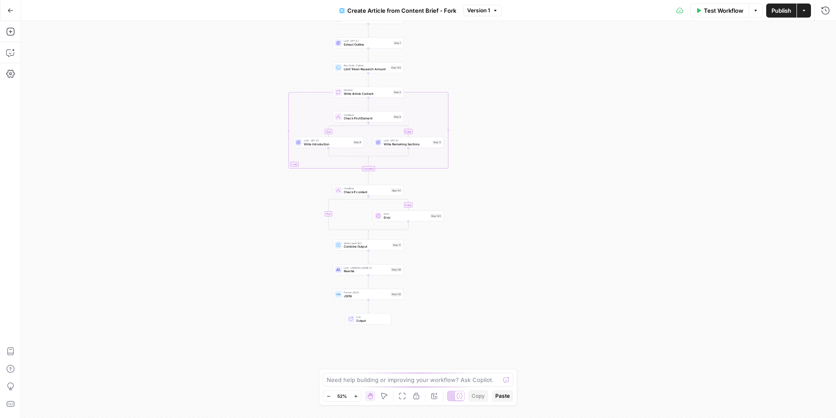
drag, startPoint x: 612, startPoint y: 227, endPoint x: 552, endPoint y: 151, distance: 96.5
click at [552, 151] on div "true false true false Workflow Set Inputs Inputs Google Search Google Search St…" at bounding box center [428, 219] width 815 height 397
click at [433, 217] on div "Step 142" at bounding box center [435, 216] width 11 height 4
click at [370, 194] on span "Check if content" at bounding box center [366, 192] width 45 height 4
click at [828, 30] on button "Close" at bounding box center [824, 31] width 11 height 11
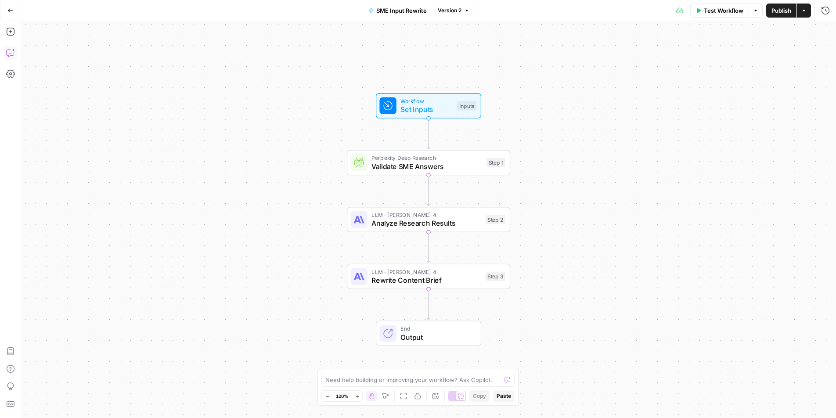
click at [12, 48] on icon "button" at bounding box center [10, 52] width 9 height 9
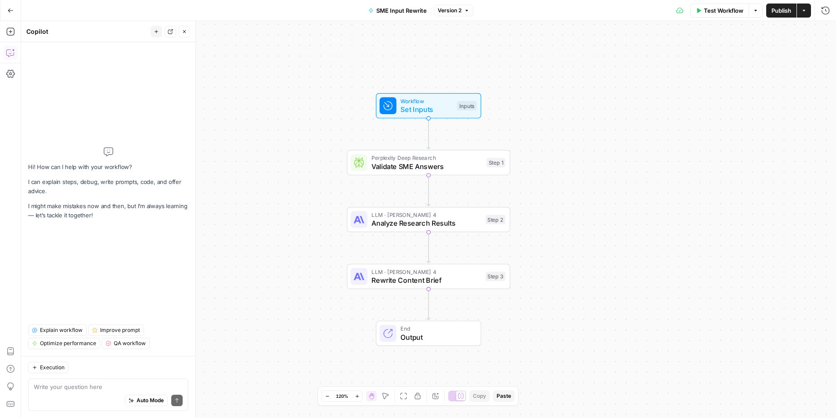
drag, startPoint x: 115, startPoint y: 384, endPoint x: 116, endPoint y: 375, distance: 8.8
click at [116, 381] on div "Write your question here Auto Mode Send" at bounding box center [108, 394] width 160 height 32
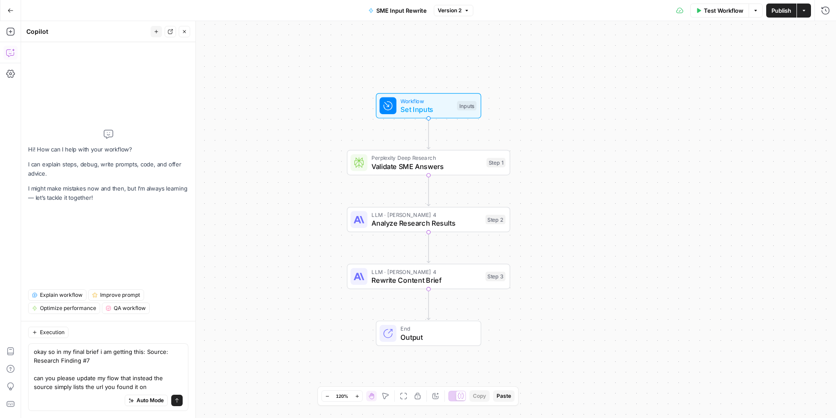
type textarea "okay so in my final brief i am getting this: Source: Research Finding #7 can yo…"
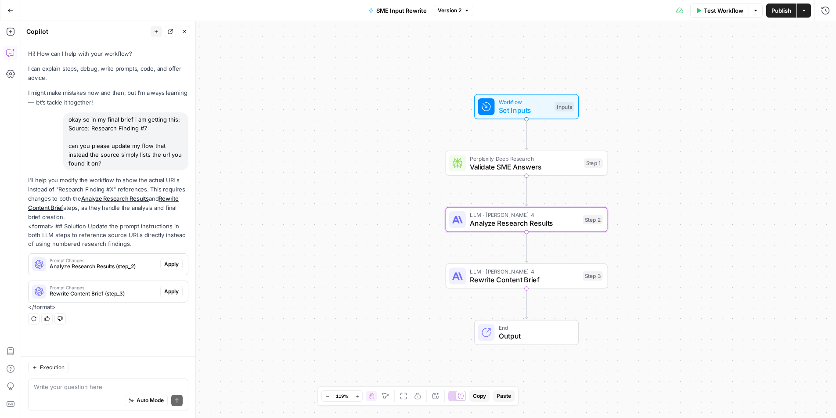
click at [170, 264] on span "Apply" at bounding box center [171, 264] width 14 height 8
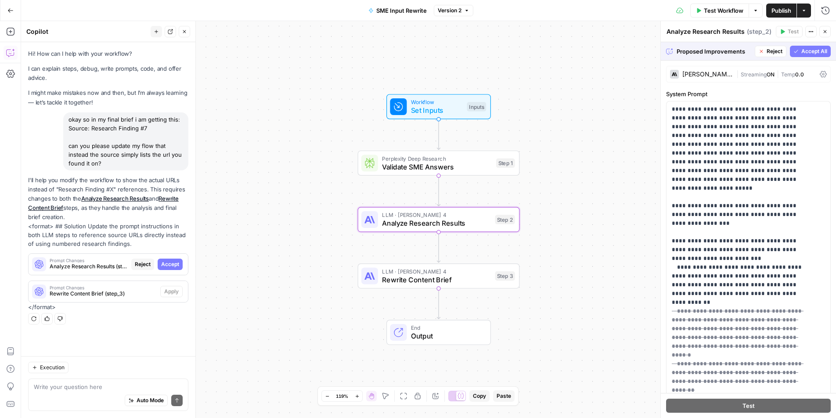
click at [177, 263] on span "Accept" at bounding box center [170, 264] width 18 height 8
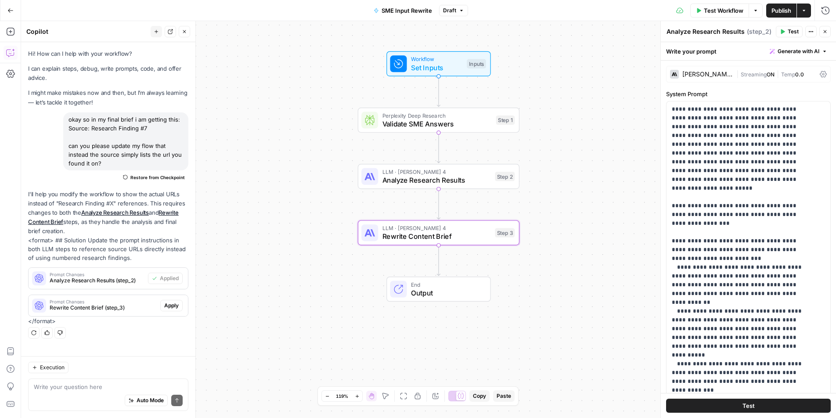
click at [169, 302] on span "Apply" at bounding box center [171, 306] width 14 height 8
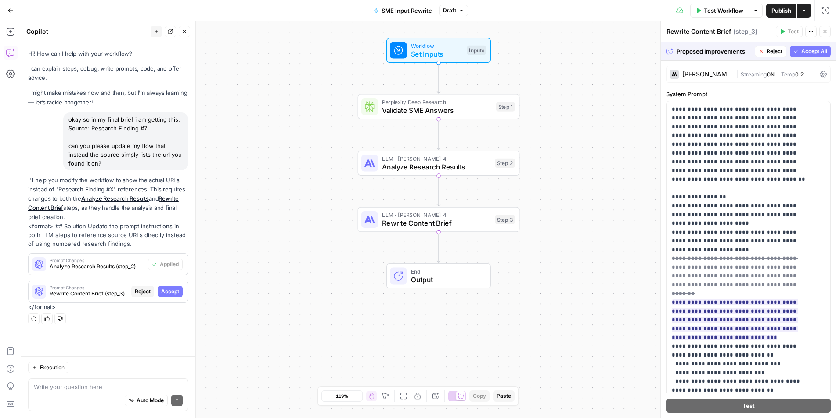
click at [797, 55] on button "Accept All" at bounding box center [810, 51] width 41 height 11
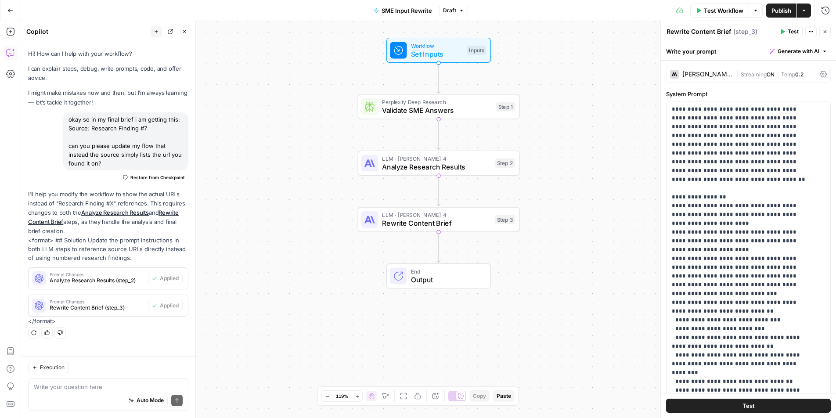
click at [786, 9] on span "Publish" at bounding box center [781, 10] width 20 height 9
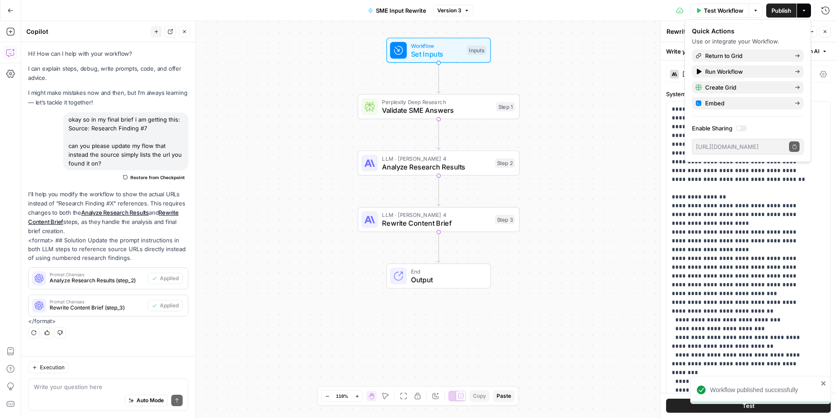
click at [784, 13] on span "Publish" at bounding box center [781, 10] width 20 height 9
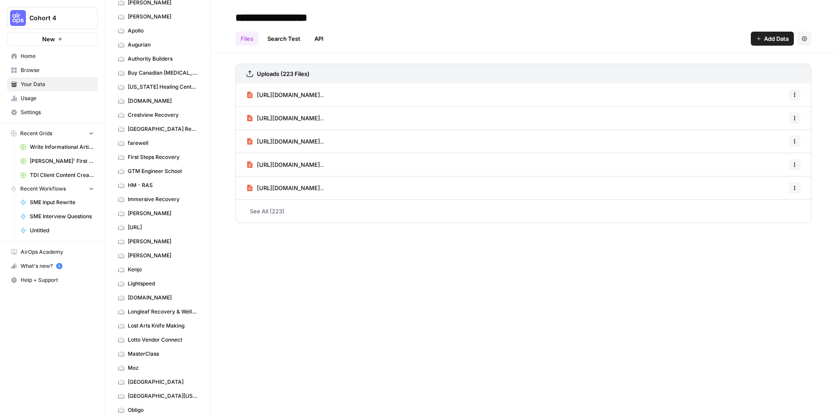
scroll to position [119, 0]
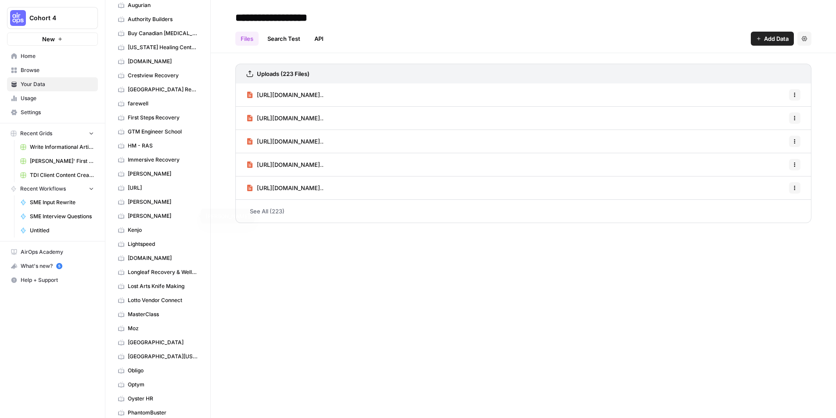
click at [163, 218] on span "[PERSON_NAME]" at bounding box center [163, 216] width 70 height 8
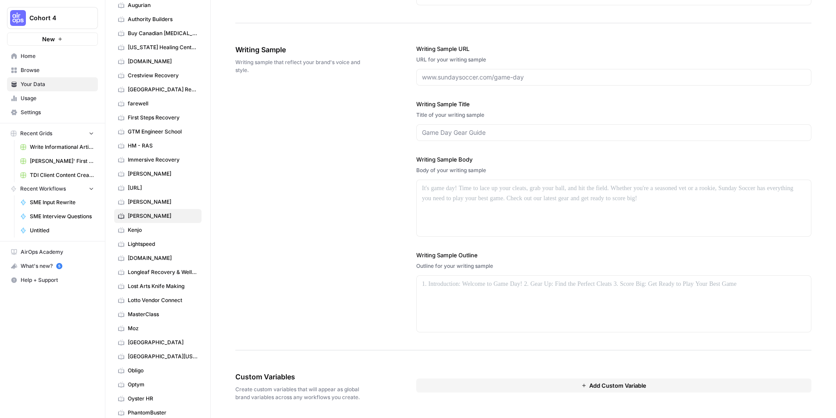
scroll to position [1173, 0]
click at [459, 208] on div at bounding box center [614, 207] width 394 height 56
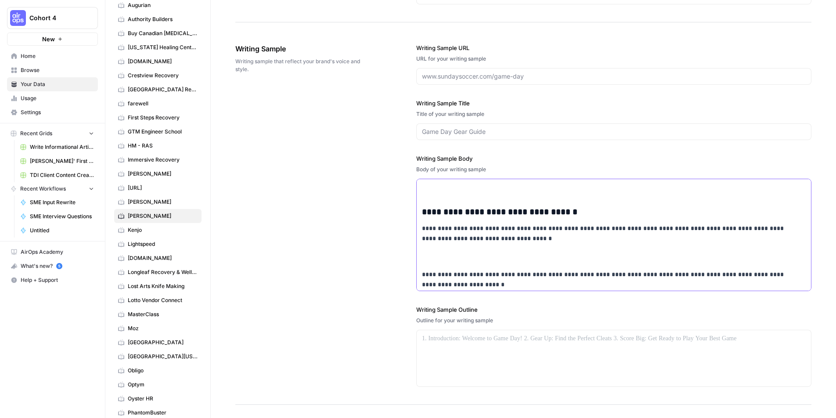
click at [526, 184] on p at bounding box center [614, 185] width 384 height 20
click at [501, 131] on input "Writing Sample Title" at bounding box center [614, 131] width 384 height 9
click at [649, 128] on input "Writing Sample Title" at bounding box center [614, 131] width 384 height 9
click at [655, 154] on label "Writing Sample Body" at bounding box center [613, 158] width 395 height 9
click at [620, 134] on input "Writing Sample Title" at bounding box center [614, 131] width 384 height 9
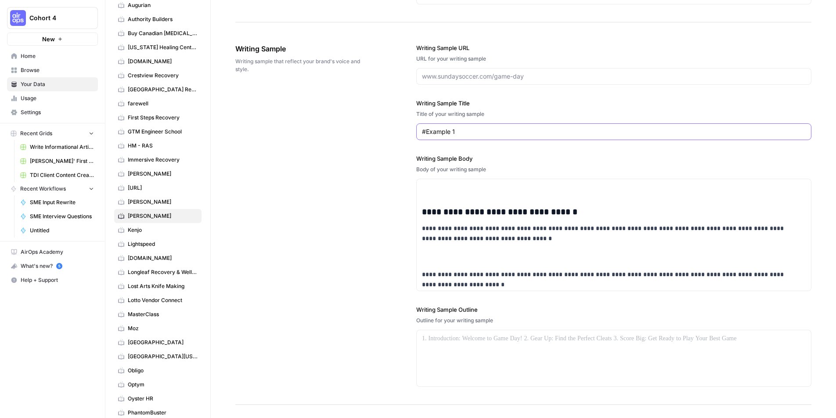
type input "#Example 1"
click at [354, 205] on div "**********" at bounding box center [523, 215] width 576 height 379
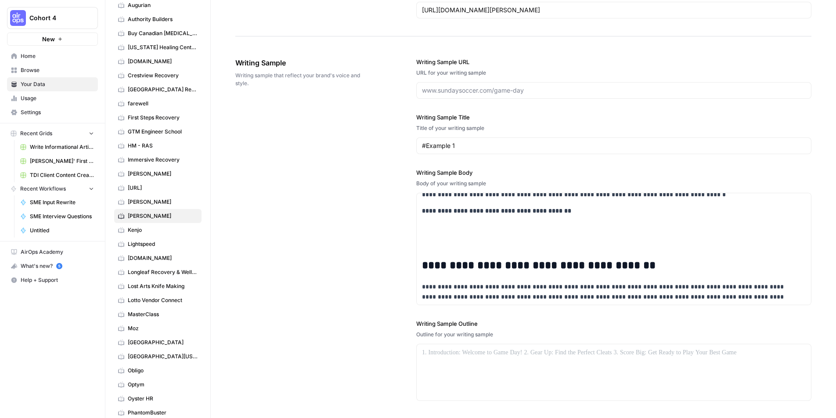
scroll to position [1157, 0]
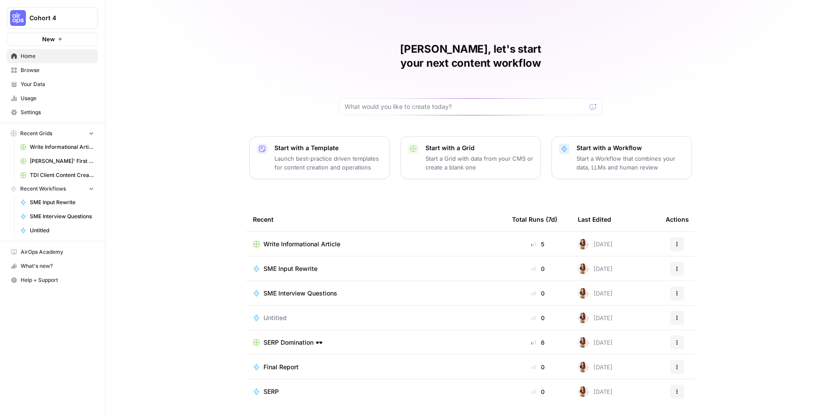
click at [298, 240] on span "Write Informational Article" at bounding box center [301, 244] width 77 height 9
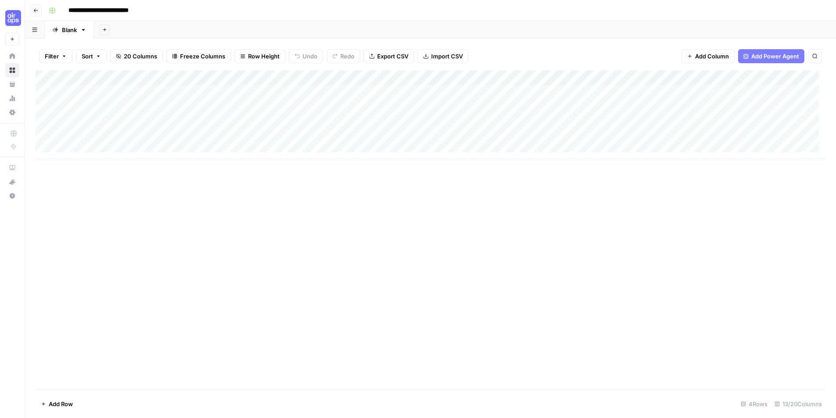
click at [139, 105] on div "Add Column" at bounding box center [431, 114] width 790 height 89
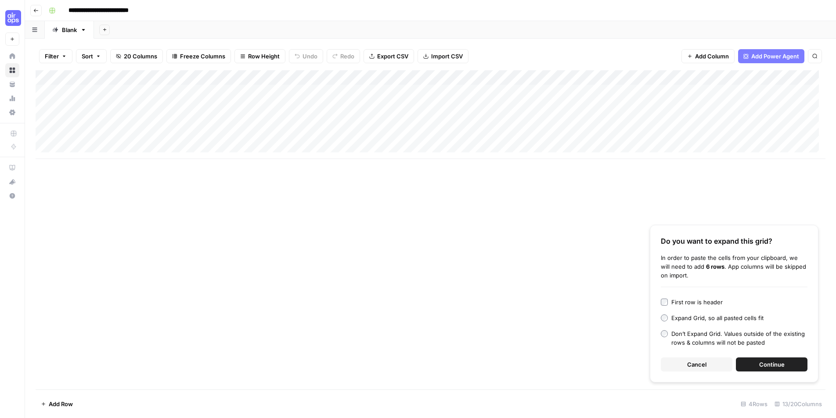
click at [710, 301] on div "First row is header" at bounding box center [696, 302] width 51 height 9
click at [767, 363] on span "Continue" at bounding box center [771, 364] width 25 height 9
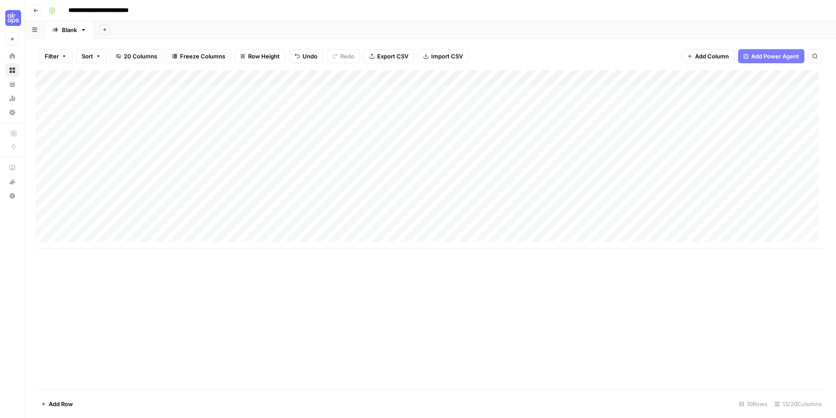
click at [46, 119] on div "Add Column" at bounding box center [431, 159] width 790 height 178
click at [42, 152] on div "Add Column" at bounding box center [431, 159] width 790 height 178
click at [45, 176] on div "Add Column" at bounding box center [431, 159] width 790 height 178
click at [47, 180] on div "Add Column" at bounding box center [431, 159] width 790 height 178
click at [45, 211] on div "Add Column" at bounding box center [431, 159] width 790 height 178
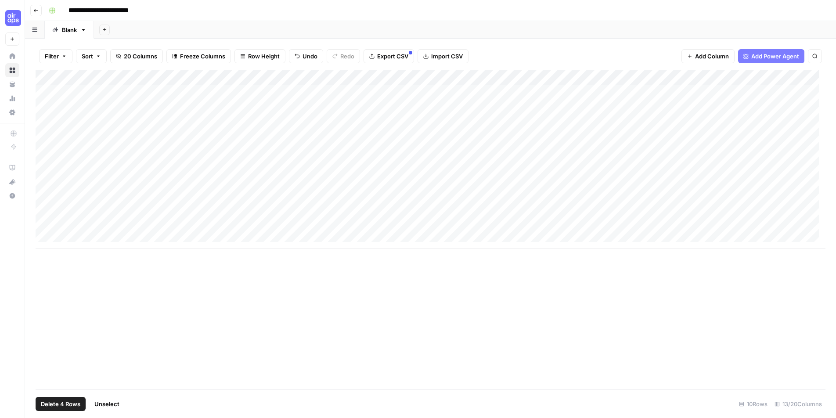
click at [69, 405] on span "Delete 4 Rows" at bounding box center [61, 403] width 40 height 9
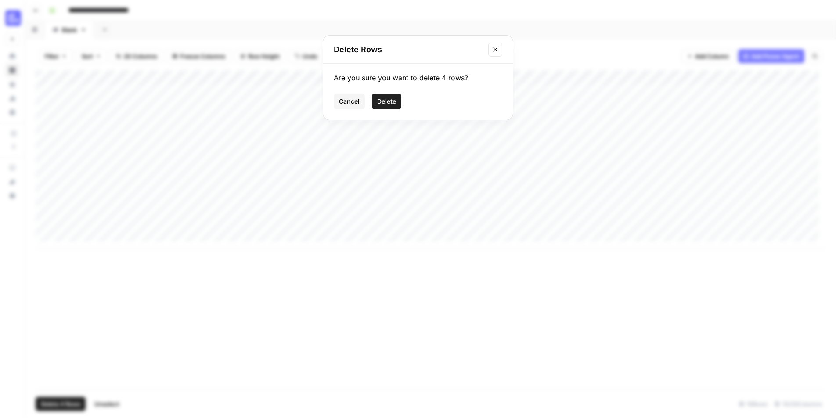
click at [391, 98] on span "Delete" at bounding box center [386, 101] width 19 height 9
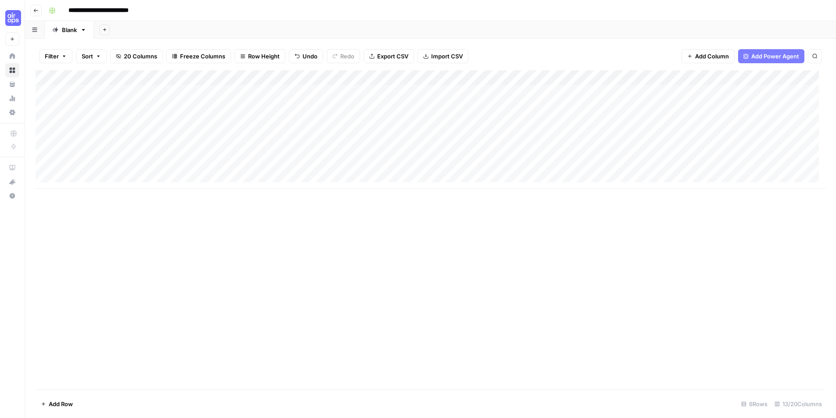
click at [227, 105] on div "Add Column" at bounding box center [431, 129] width 790 height 119
click at [226, 121] on div "Add Column" at bounding box center [431, 129] width 790 height 119
click at [230, 135] on div "Add Column" at bounding box center [431, 129] width 790 height 119
click at [224, 149] on div "Add Column" at bounding box center [431, 129] width 790 height 119
click at [221, 165] on div "Add Column" at bounding box center [431, 129] width 790 height 119
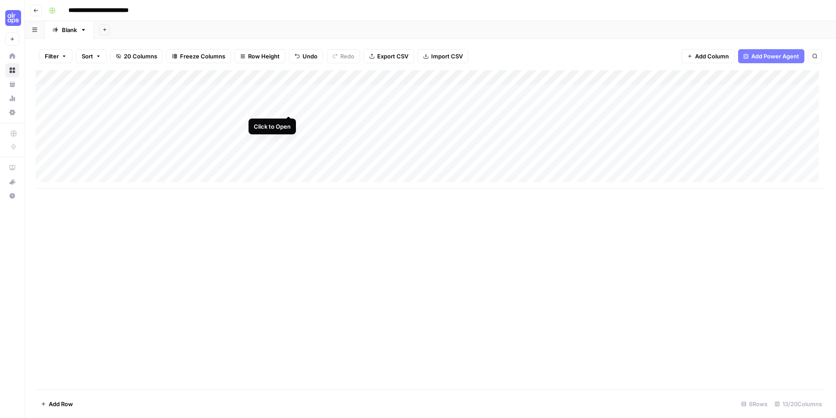
click at [289, 106] on div "Add Column" at bounding box center [431, 129] width 790 height 119
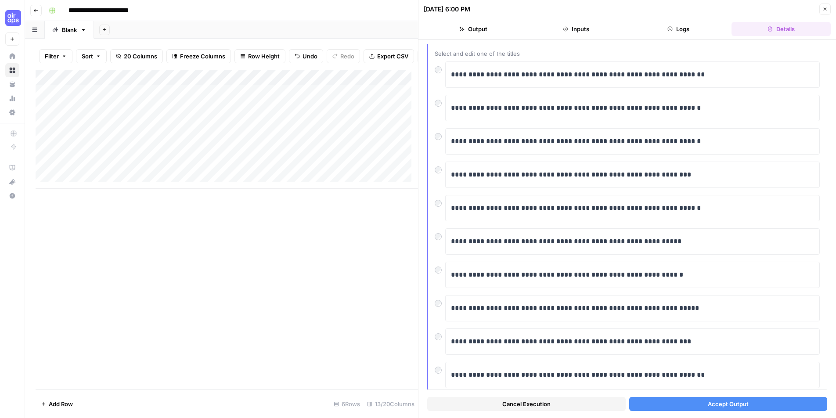
scroll to position [73, 0]
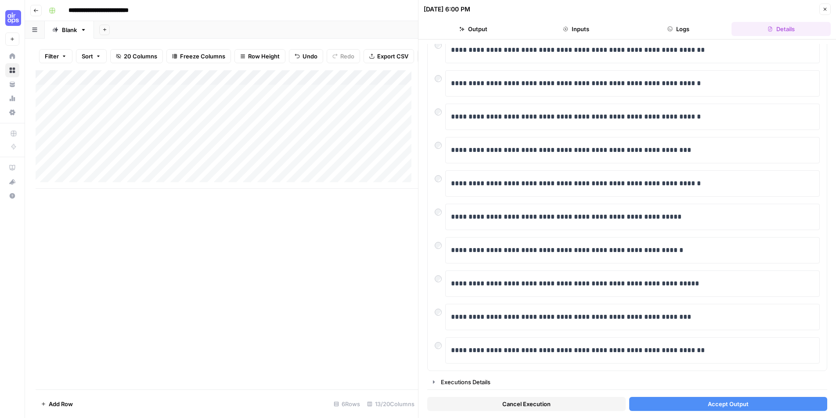
click at [682, 401] on button "Accept Output" at bounding box center [728, 404] width 198 height 14
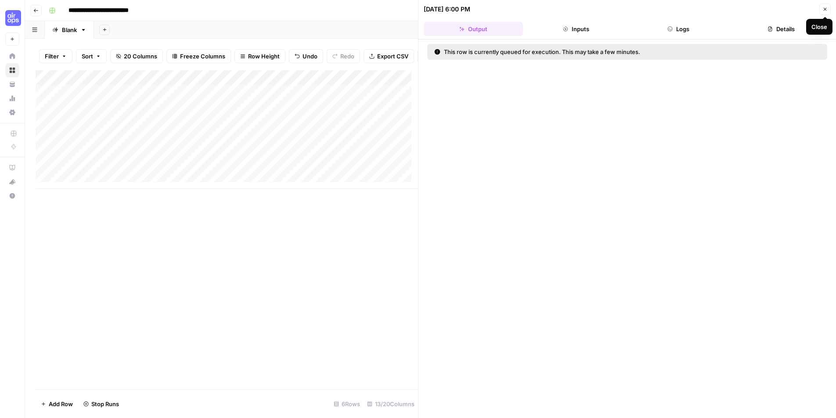
click at [828, 8] on button "Close" at bounding box center [824, 9] width 11 height 11
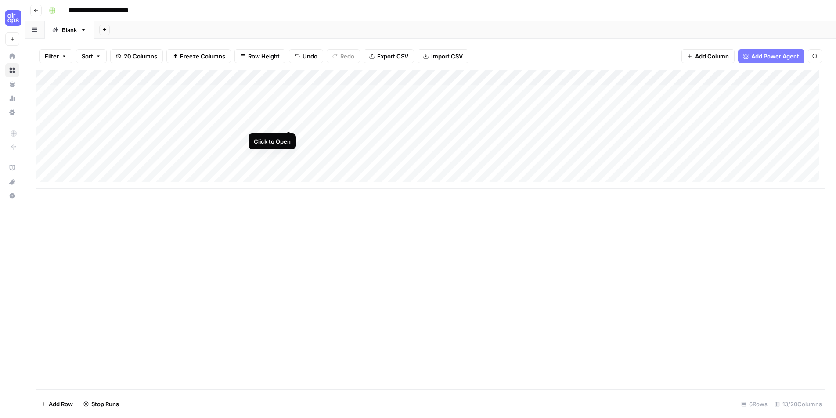
click at [290, 121] on div "Add Column" at bounding box center [431, 129] width 790 height 119
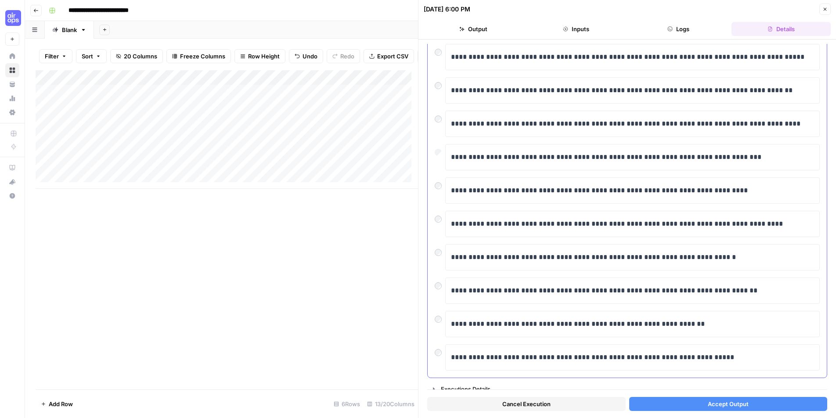
scroll to position [73, 0]
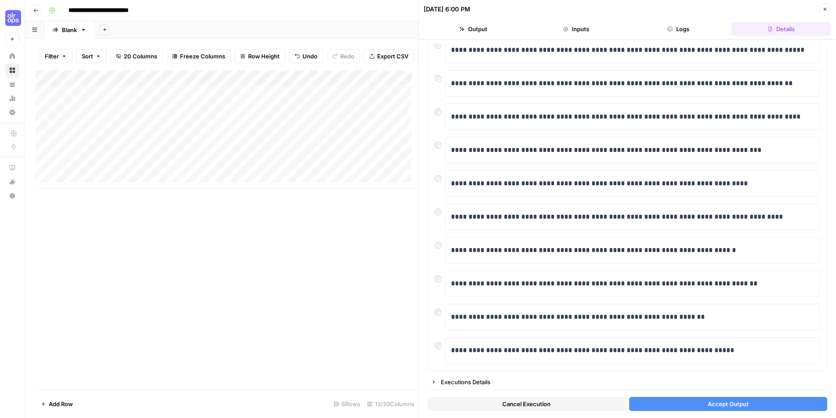
click at [696, 405] on button "Accept Output" at bounding box center [728, 404] width 198 height 14
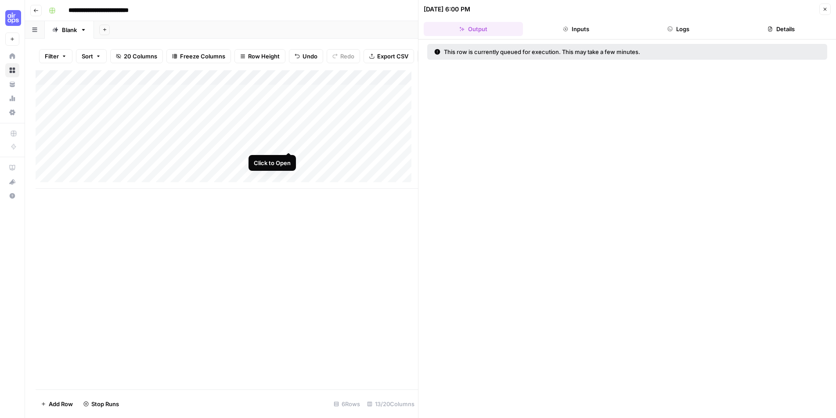
click at [289, 144] on div "Add Column" at bounding box center [227, 129] width 382 height 119
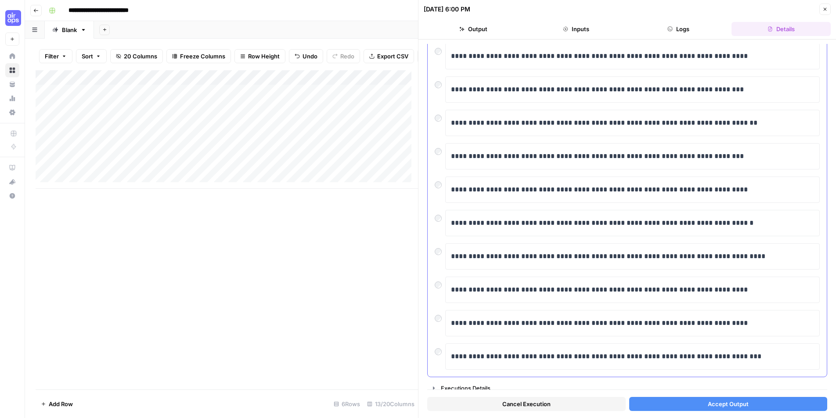
scroll to position [73, 0]
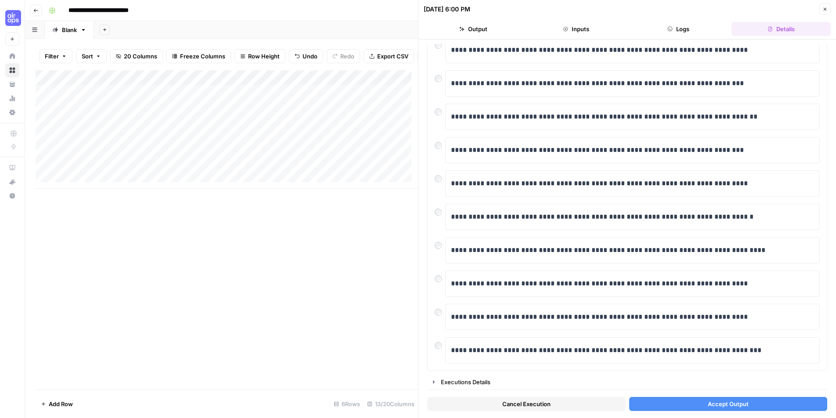
click at [684, 401] on button "Accept Output" at bounding box center [728, 404] width 198 height 14
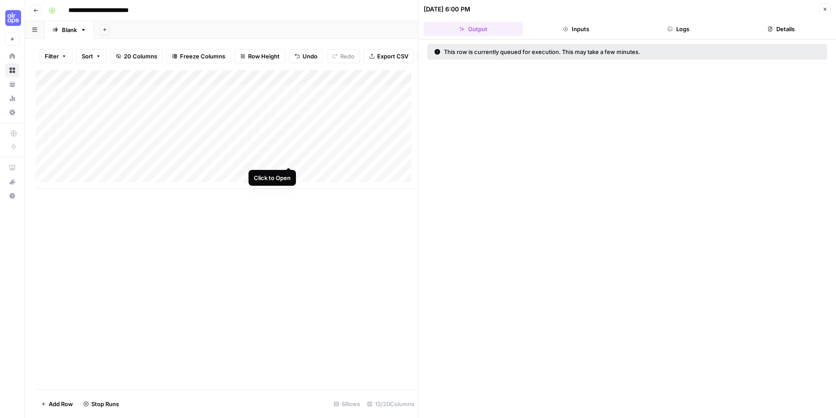
click at [289, 159] on div "Add Column" at bounding box center [227, 129] width 382 height 119
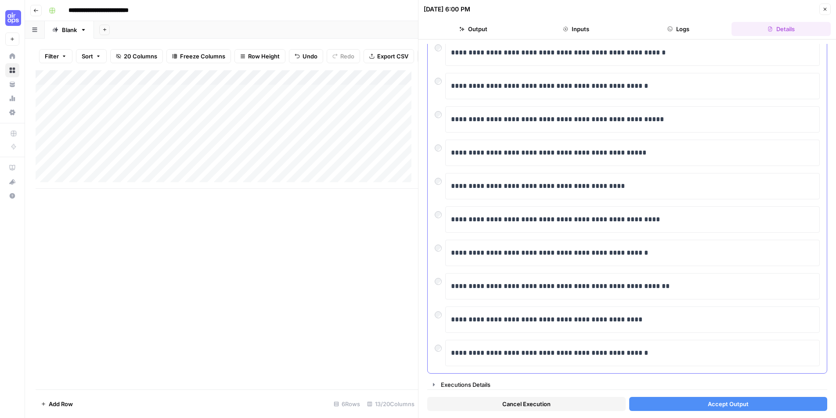
scroll to position [73, 0]
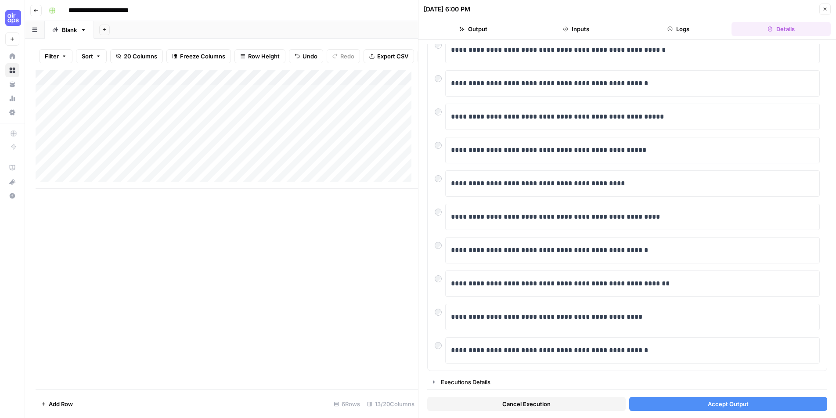
click at [824, 10] on icon "button" at bounding box center [824, 9] width 5 height 5
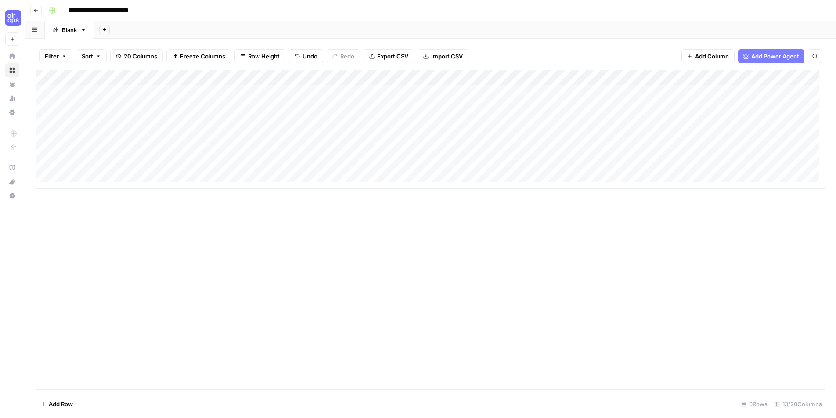
click at [290, 168] on div "Add Column" at bounding box center [431, 129] width 790 height 119
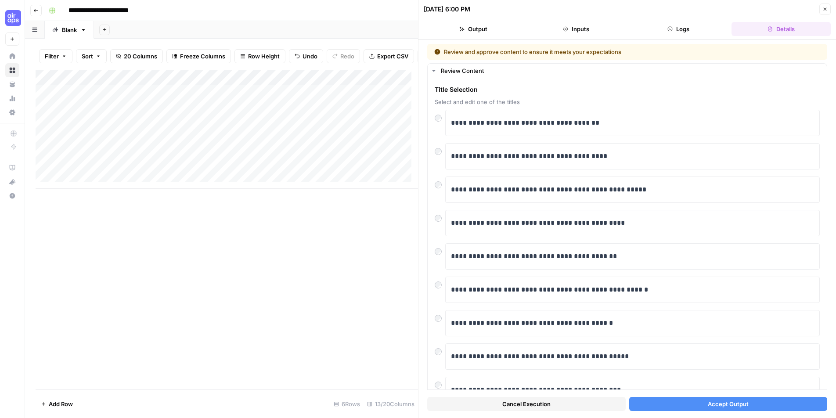
click at [130, 159] on div "Add Column" at bounding box center [227, 129] width 382 height 119
click at [130, 159] on body "**********" at bounding box center [418, 209] width 836 height 418
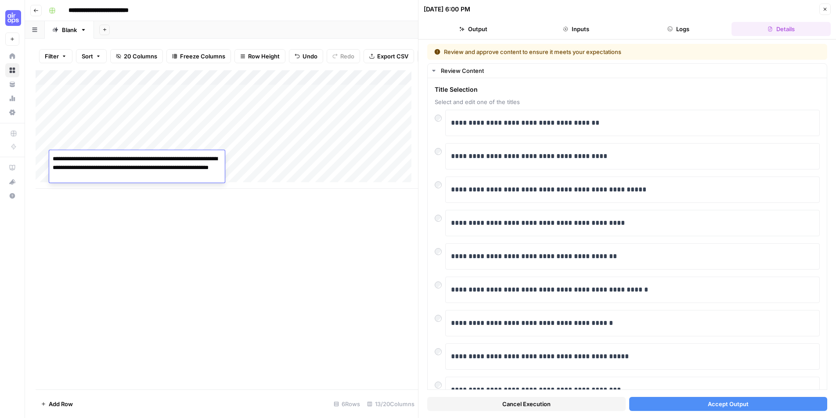
drag, startPoint x: 164, startPoint y: 158, endPoint x: 108, endPoint y: 158, distance: 55.7
click at [108, 158] on textarea "**********" at bounding box center [137, 168] width 176 height 30
click at [107, 159] on textarea "**********" at bounding box center [137, 168] width 176 height 30
drag, startPoint x: 162, startPoint y: 160, endPoint x: 47, endPoint y: 158, distance: 115.0
click at [47, 158] on body "**********" at bounding box center [418, 209] width 836 height 418
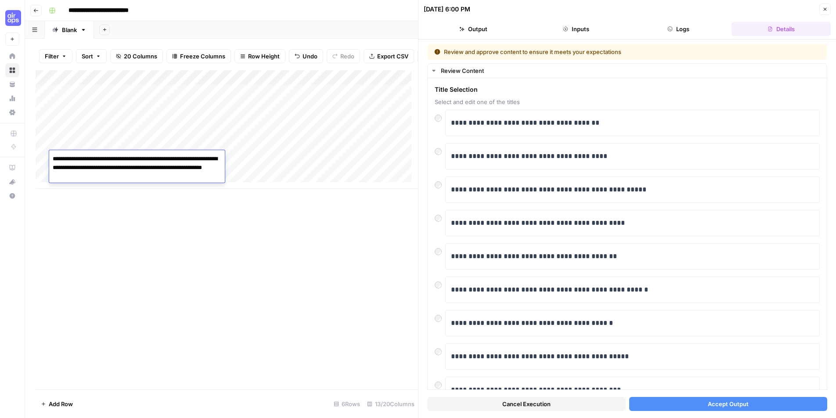
type textarea "**********"
drag, startPoint x: 254, startPoint y: 262, endPoint x: 271, endPoint y: 225, distance: 41.0
click at [256, 258] on div "Add Column" at bounding box center [227, 229] width 382 height 319
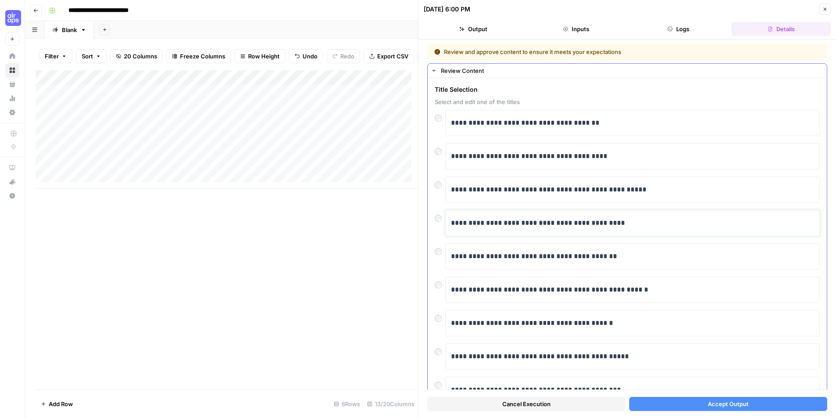
click at [496, 227] on p "**********" at bounding box center [629, 222] width 356 height 11
click at [570, 403] on button "Cancel Execution" at bounding box center [526, 404] width 198 height 14
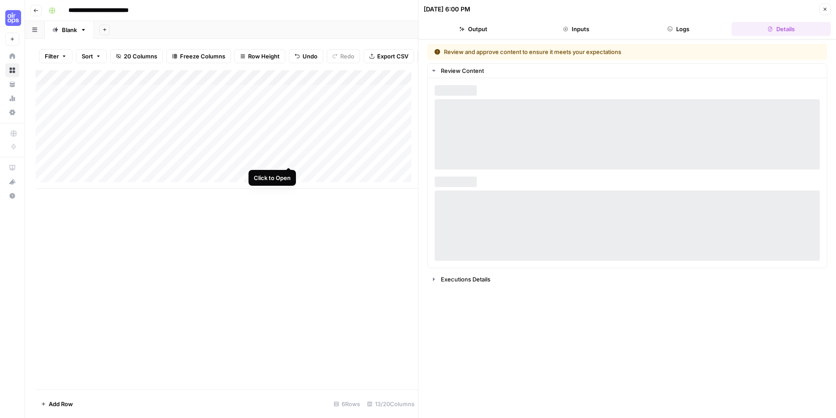
click at [287, 157] on div "Add Column" at bounding box center [227, 129] width 382 height 119
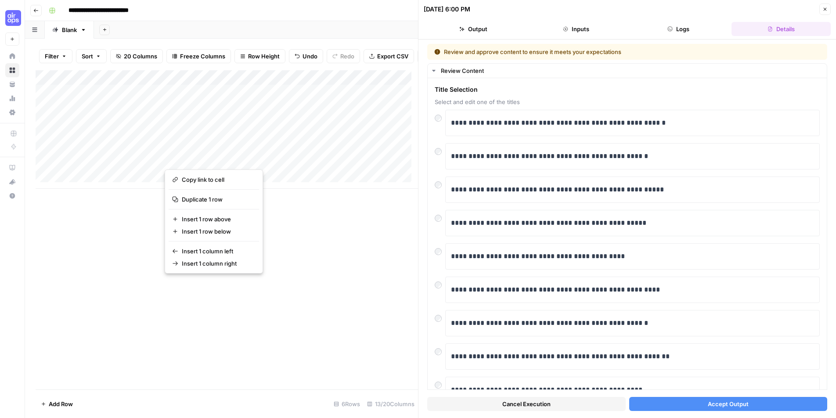
click at [339, 225] on div "Add Column" at bounding box center [227, 229] width 382 height 319
click at [715, 400] on span "Accept Output" at bounding box center [727, 403] width 41 height 9
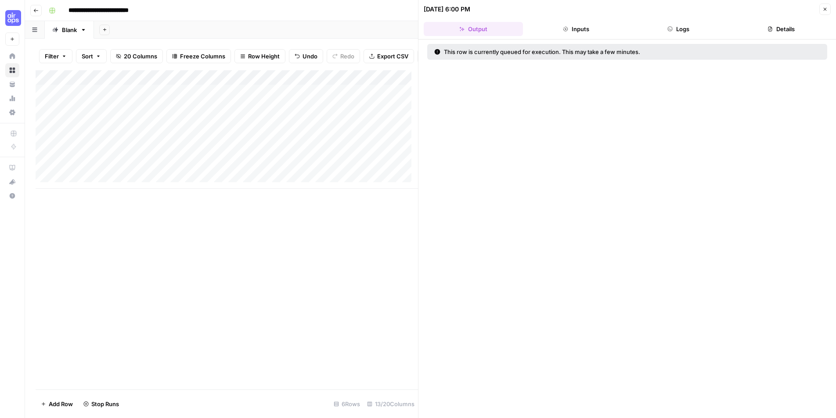
click at [248, 171] on div "Add Column" at bounding box center [227, 129] width 382 height 119
click at [99, 173] on div "Add Column" at bounding box center [227, 129] width 382 height 119
click at [105, 172] on div "Add Column" at bounding box center [227, 129] width 382 height 119
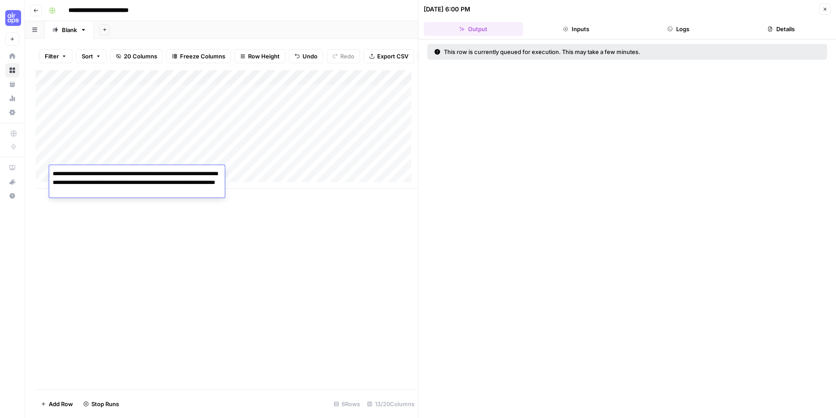
click at [105, 172] on textarea "**********" at bounding box center [137, 183] width 176 height 30
click at [159, 172] on textarea "**********" at bounding box center [137, 183] width 176 height 30
click at [195, 226] on div "Add Column" at bounding box center [227, 229] width 382 height 319
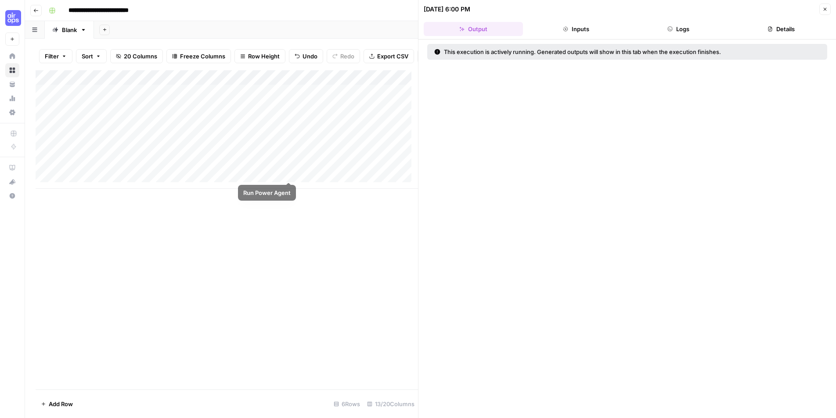
click at [286, 173] on div "Add Column" at bounding box center [227, 129] width 382 height 119
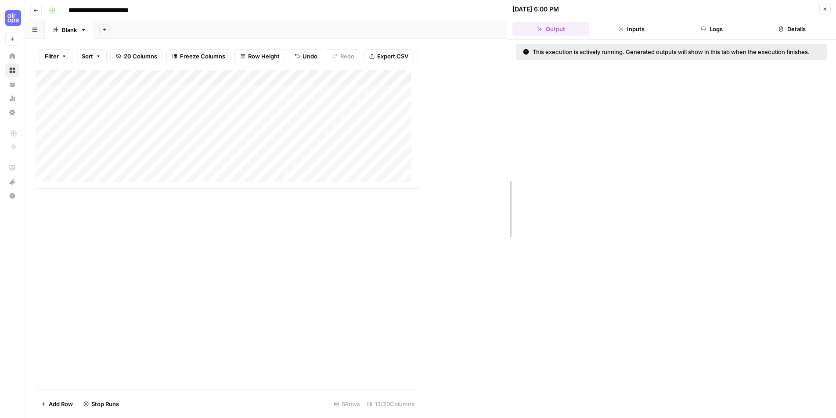
drag, startPoint x: 418, startPoint y: 122, endPoint x: 534, endPoint y: 123, distance: 115.9
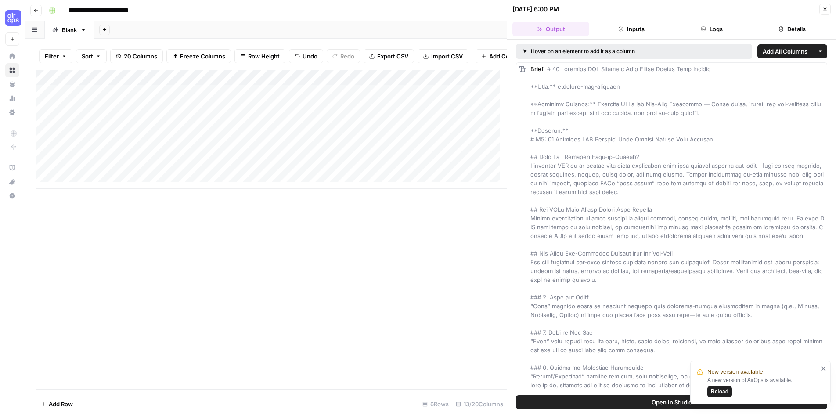
click at [825, 12] on button "Close" at bounding box center [824, 9] width 11 height 11
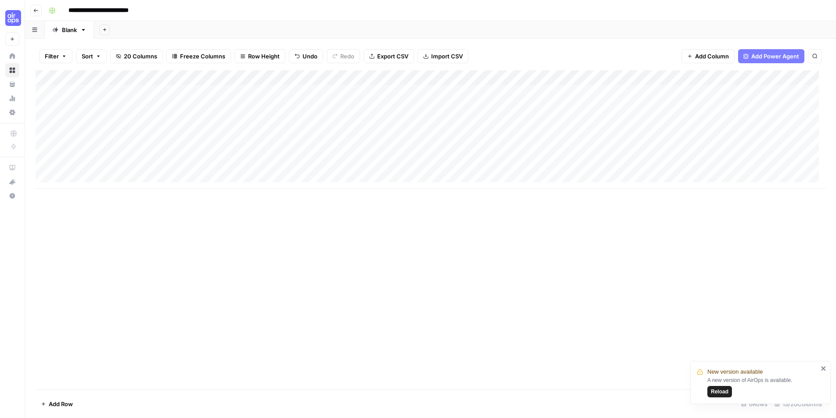
click at [415, 106] on div "Add Column" at bounding box center [431, 129] width 790 height 119
click at [414, 121] on div "Add Column" at bounding box center [431, 129] width 790 height 119
click at [414, 136] on div "Add Column" at bounding box center [431, 129] width 790 height 119
click at [412, 150] on div "Add Column" at bounding box center [431, 129] width 790 height 119
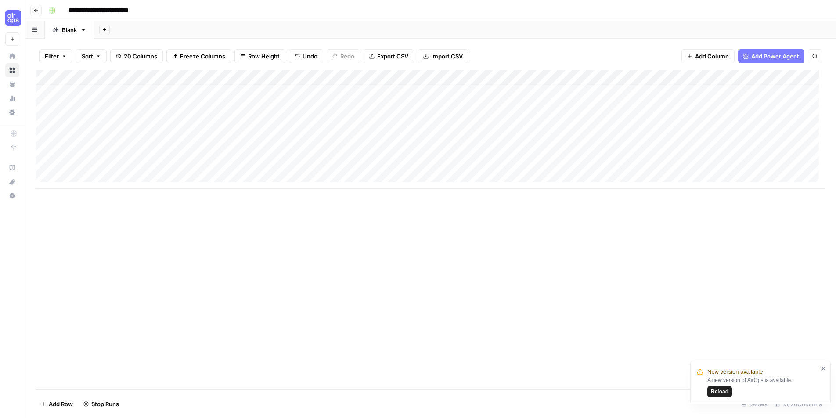
click at [212, 158] on div "Add Column" at bounding box center [431, 129] width 790 height 119
click at [289, 159] on div "Add Column" at bounding box center [431, 129] width 790 height 119
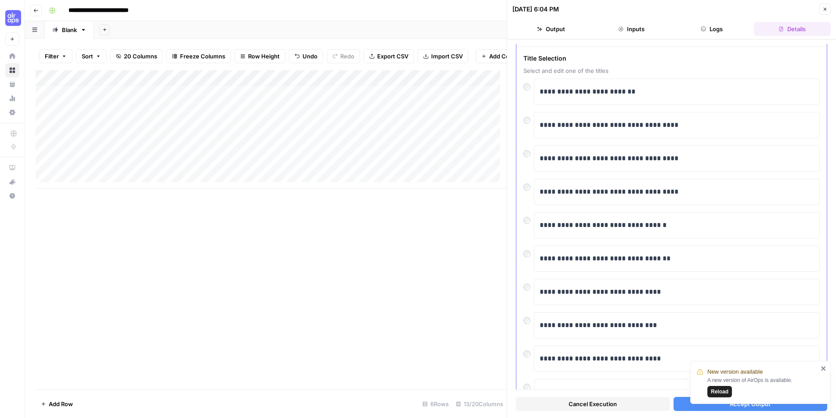
scroll to position [73, 0]
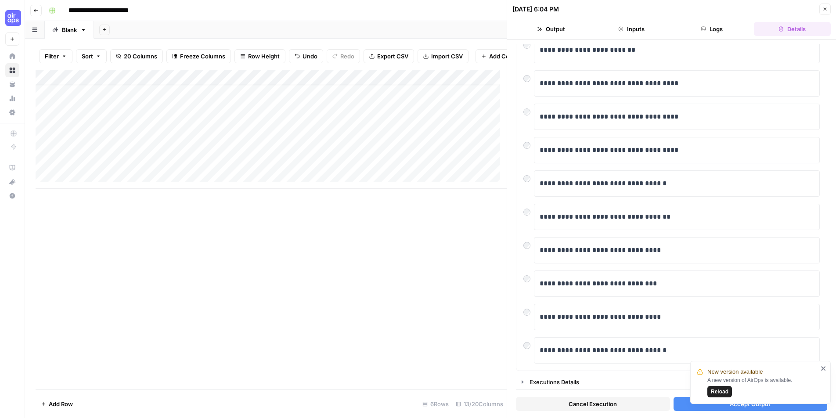
click at [825, 368] on icon "close" at bounding box center [823, 368] width 6 height 7
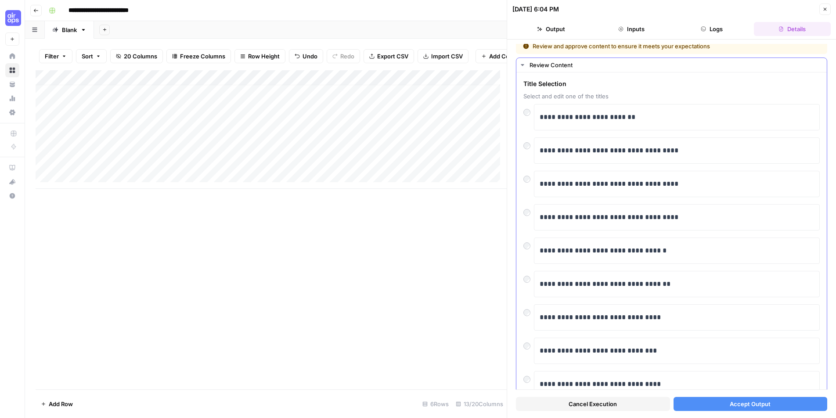
scroll to position [0, 0]
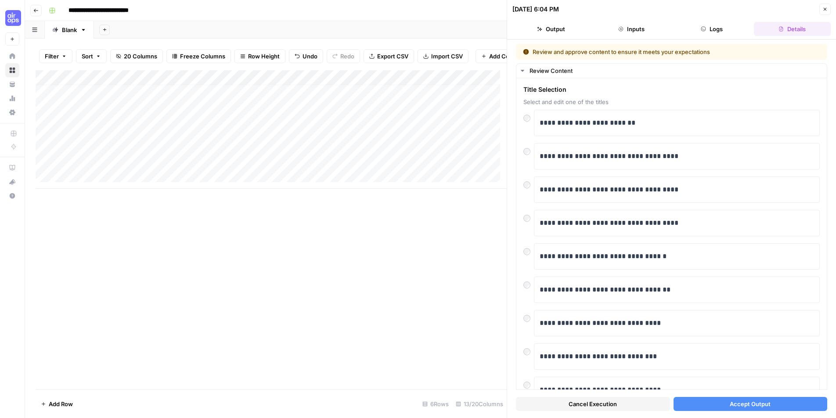
click at [748, 404] on span "Accept Output" at bounding box center [749, 403] width 41 height 9
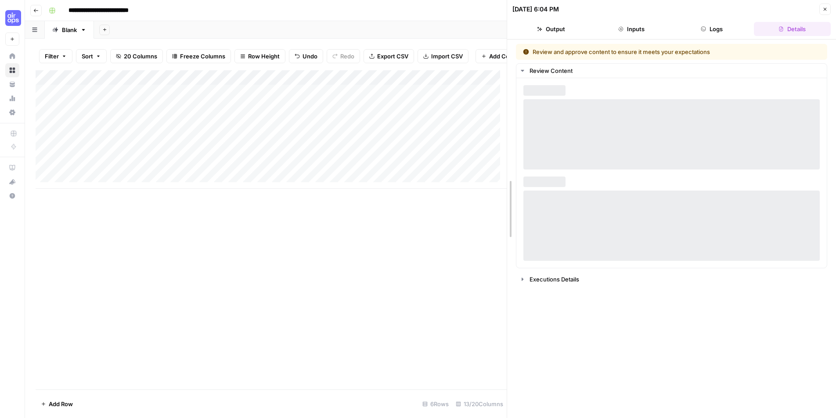
drag, startPoint x: 509, startPoint y: 131, endPoint x: 562, endPoint y: 132, distance: 53.6
drag, startPoint x: 506, startPoint y: 126, endPoint x: 563, endPoint y: 126, distance: 57.5
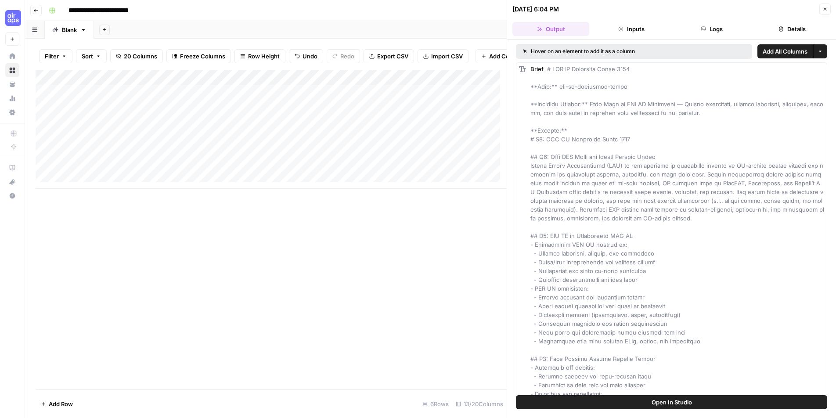
click at [823, 9] on icon "button" at bounding box center [824, 9] width 5 height 5
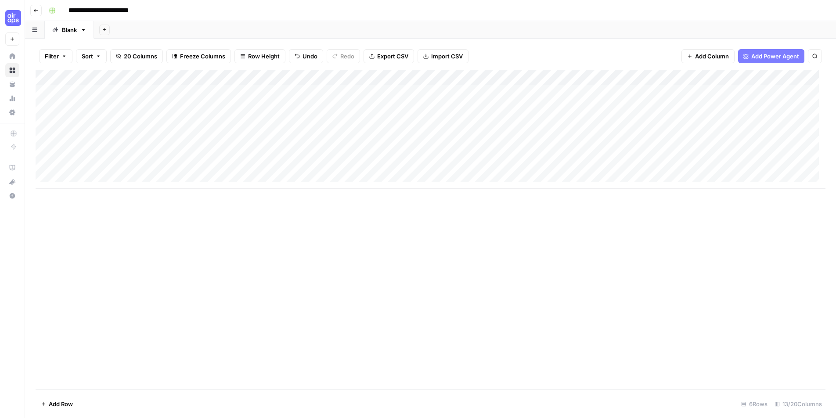
click at [420, 165] on div "Add Column" at bounding box center [431, 129] width 790 height 119
click at [524, 106] on div "Add Column" at bounding box center [431, 129] width 790 height 119
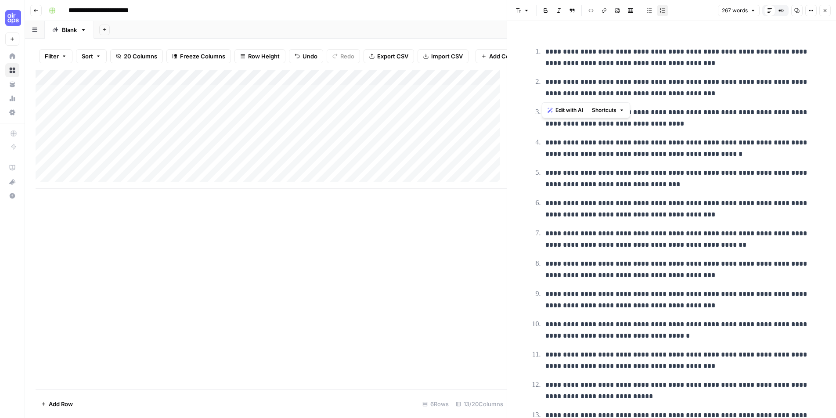
drag, startPoint x: 708, startPoint y: 91, endPoint x: 517, endPoint y: 46, distance: 196.3
click at [517, 46] on div "**********" at bounding box center [671, 274] width 329 height 507
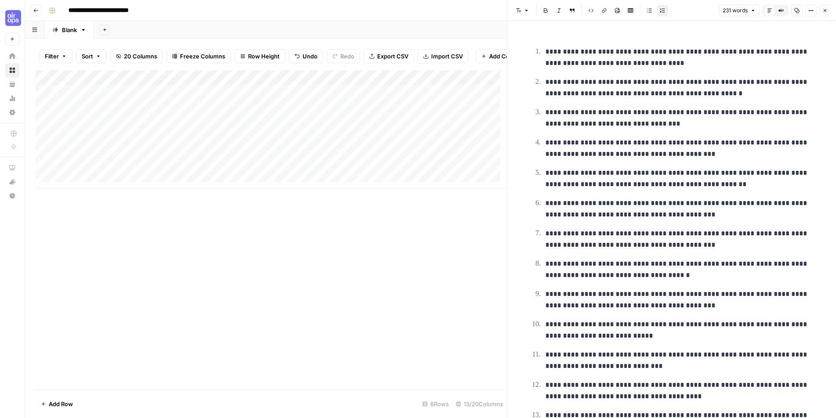
click at [697, 61] on p "**********" at bounding box center [678, 57] width 267 height 23
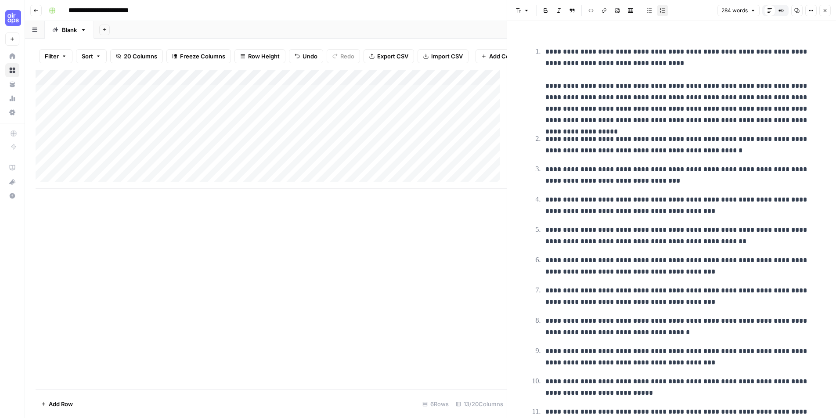
click at [661, 108] on p "**********" at bounding box center [678, 86] width 267 height 80
click at [811, 119] on div "**********" at bounding box center [671, 265] width 291 height 461
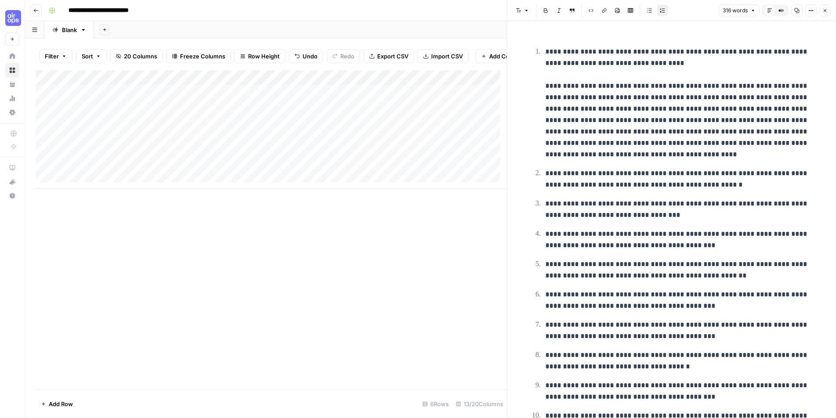
click at [606, 178] on p "**********" at bounding box center [678, 179] width 267 height 23
click at [614, 175] on p "**********" at bounding box center [678, 179] width 267 height 23
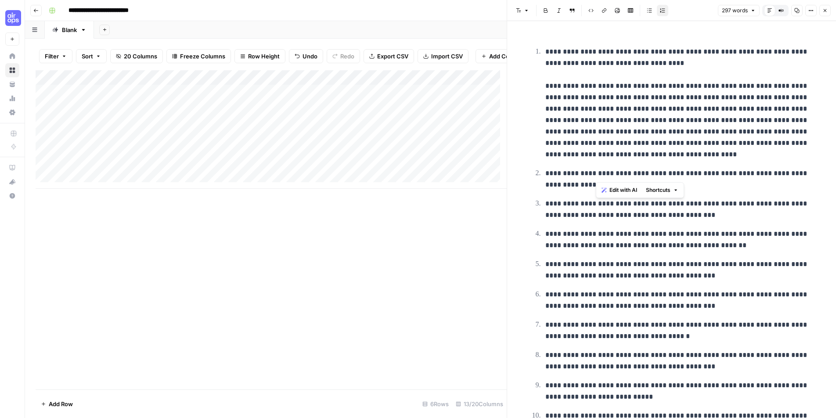
click at [614, 175] on p "**********" at bounding box center [678, 179] width 267 height 23
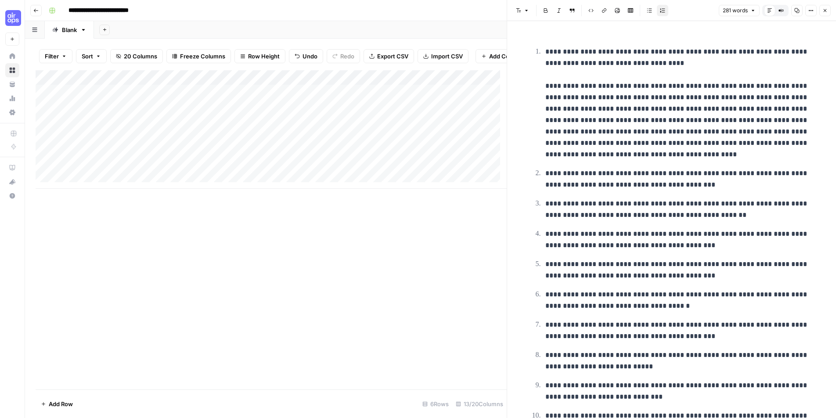
click at [733, 185] on p "**********" at bounding box center [678, 179] width 267 height 23
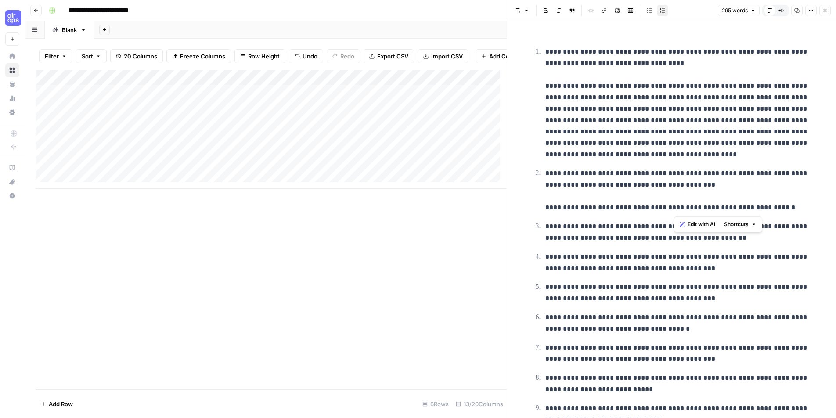
click at [758, 207] on p "**********" at bounding box center [678, 191] width 267 height 46
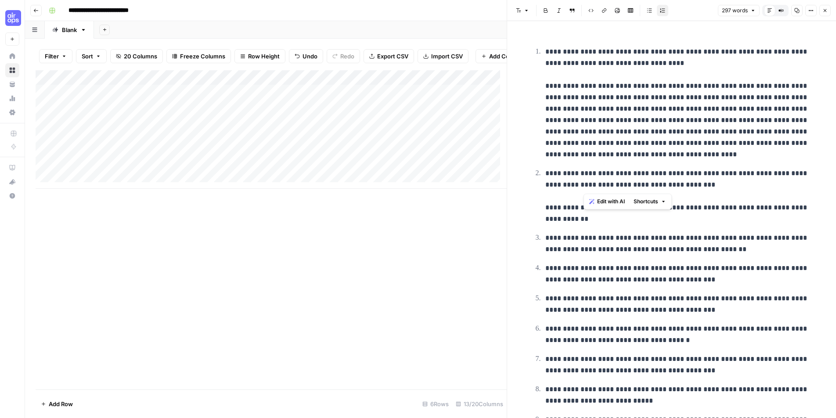
drag, startPoint x: 640, startPoint y: 173, endPoint x: 582, endPoint y: 185, distance: 58.8
click at [582, 185] on p "**********" at bounding box center [678, 196] width 267 height 57
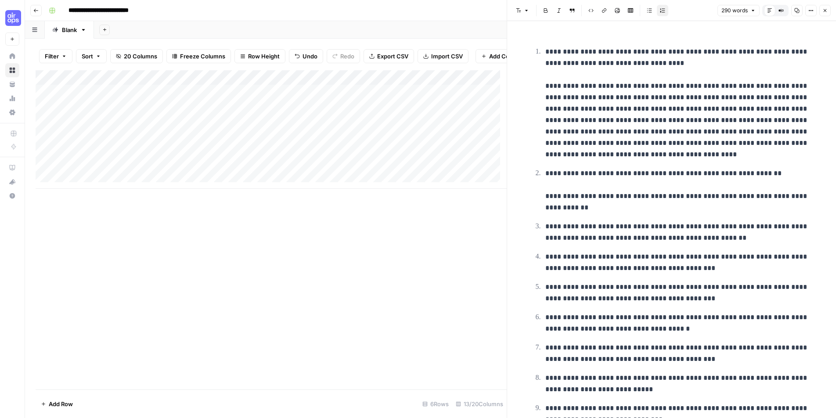
click at [741, 186] on p "**********" at bounding box center [678, 191] width 267 height 46
click at [695, 208] on p "**********" at bounding box center [678, 191] width 267 height 46
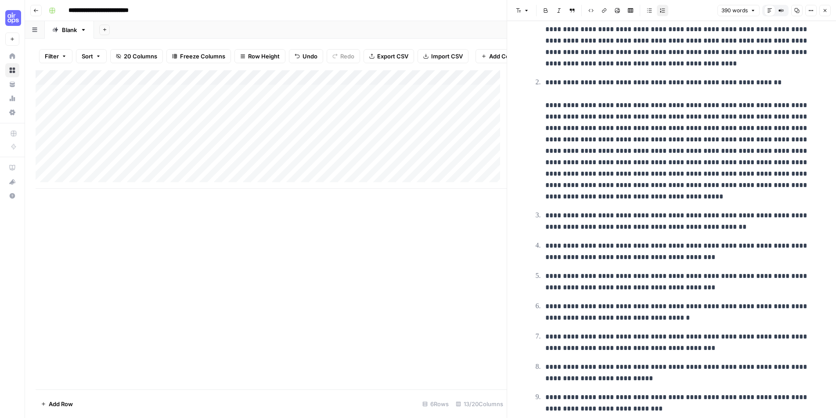
scroll to position [124, 0]
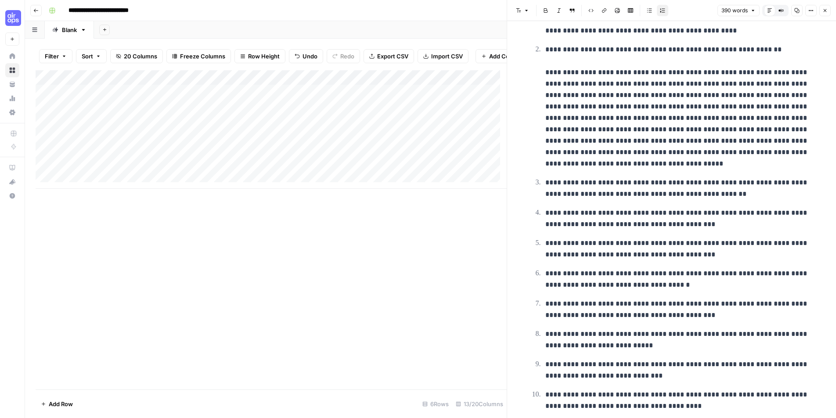
click at [641, 187] on p "**********" at bounding box center [678, 188] width 267 height 23
click at [744, 193] on p "**********" at bounding box center [678, 188] width 267 height 23
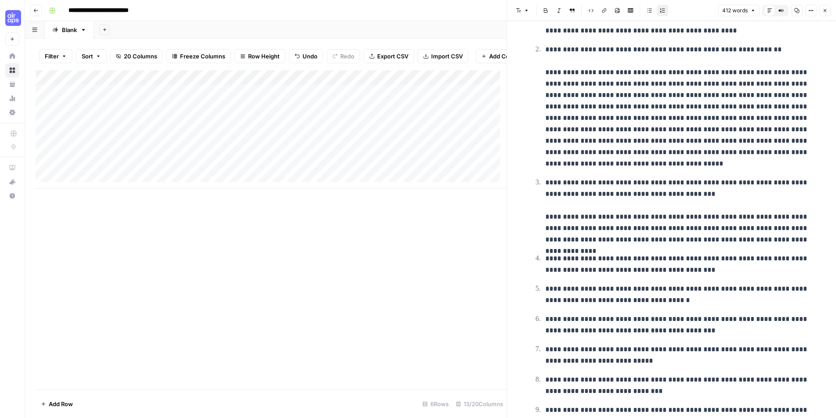
click at [806, 241] on p "**********" at bounding box center [678, 211] width 267 height 68
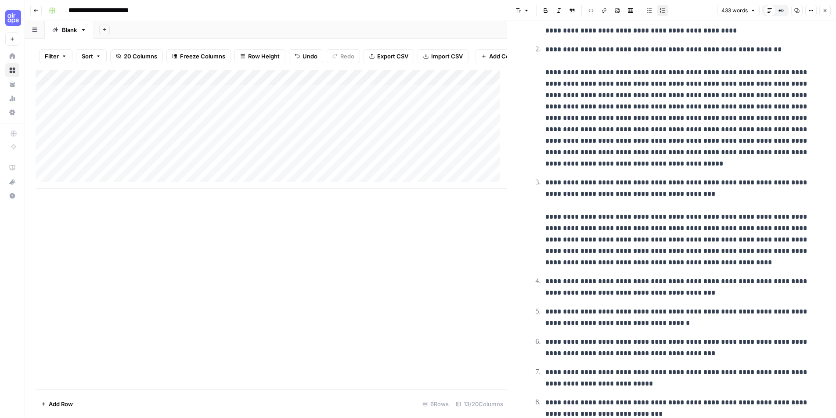
click at [693, 265] on p "**********" at bounding box center [678, 222] width 267 height 91
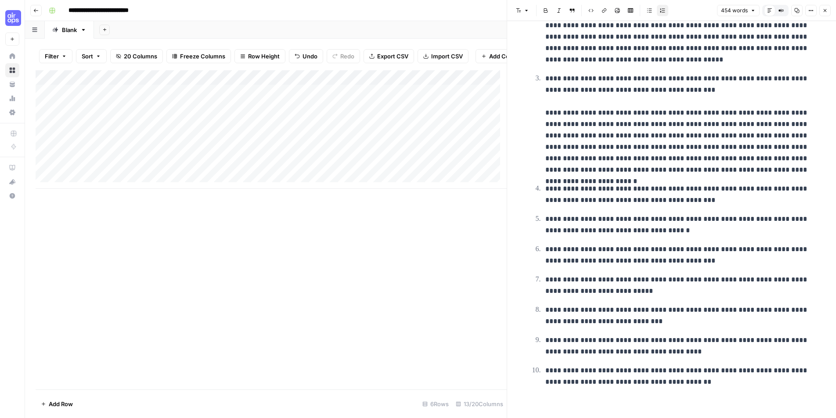
scroll to position [233, 0]
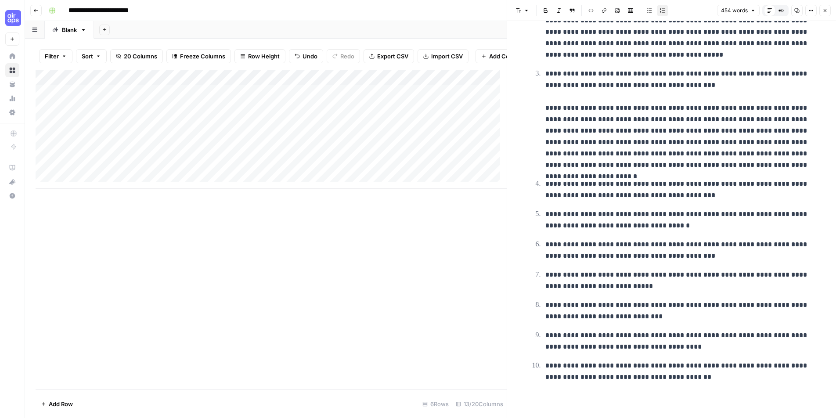
click at [649, 197] on p "**********" at bounding box center [678, 189] width 267 height 23
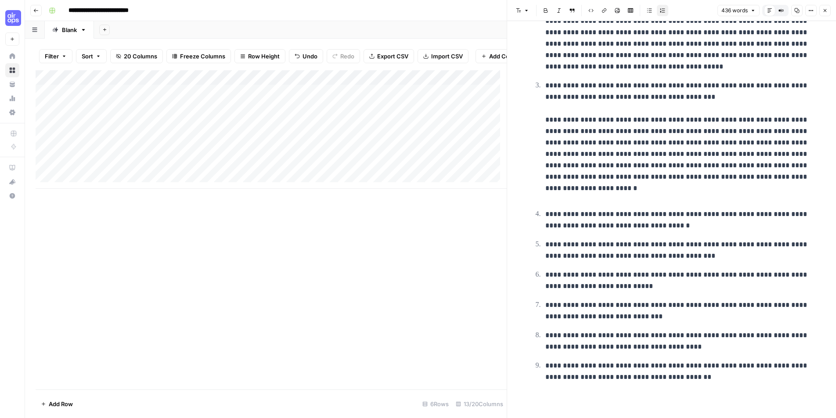
scroll to position [202, 0]
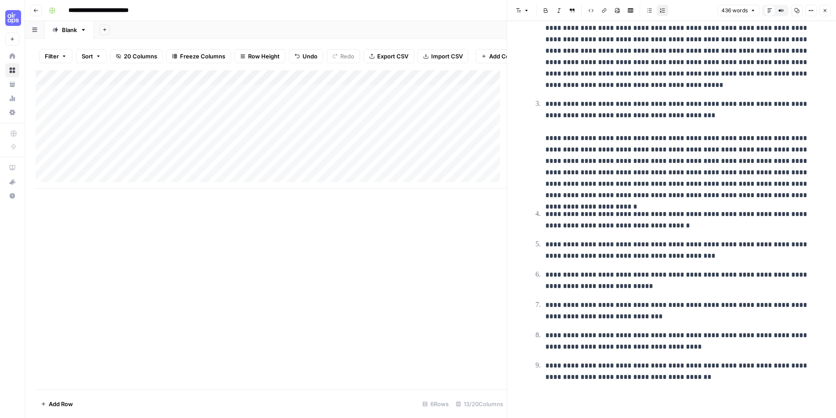
click at [680, 224] on p "**********" at bounding box center [678, 219] width 267 height 23
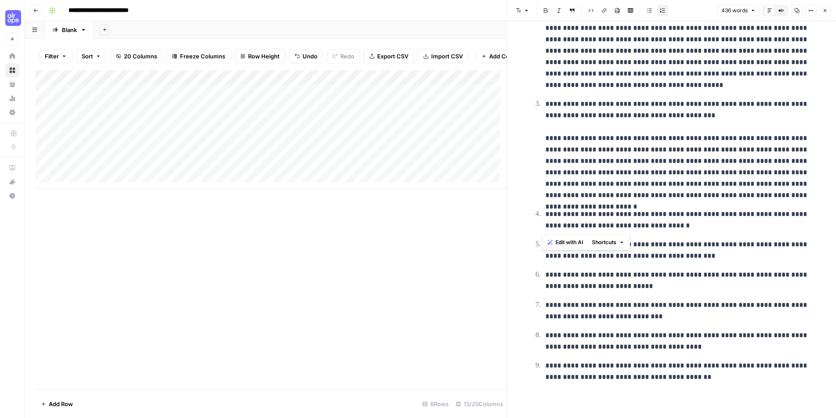
click at [693, 258] on p "**********" at bounding box center [678, 250] width 267 height 23
click at [600, 218] on p "**********" at bounding box center [678, 219] width 267 height 23
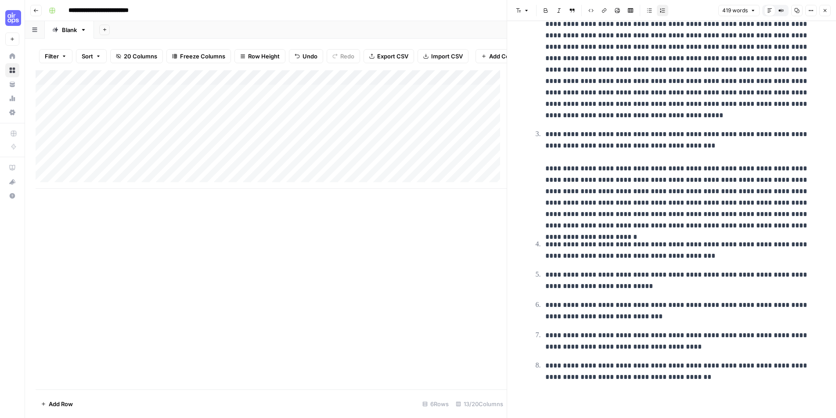
scroll to position [172, 0]
click at [704, 253] on p "**********" at bounding box center [678, 250] width 267 height 23
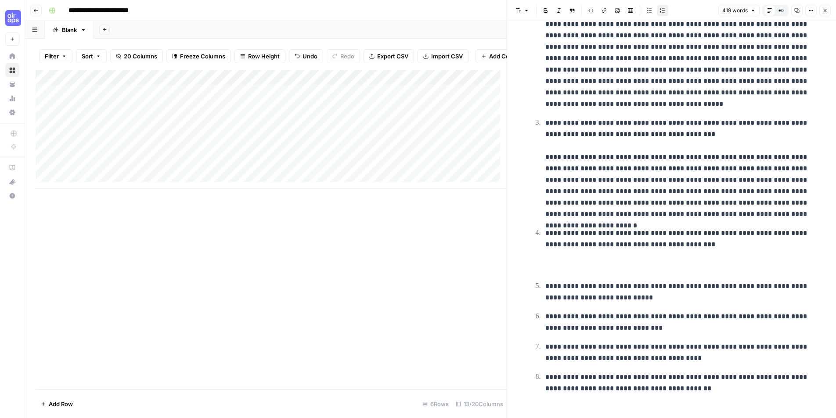
scroll to position [195, 0]
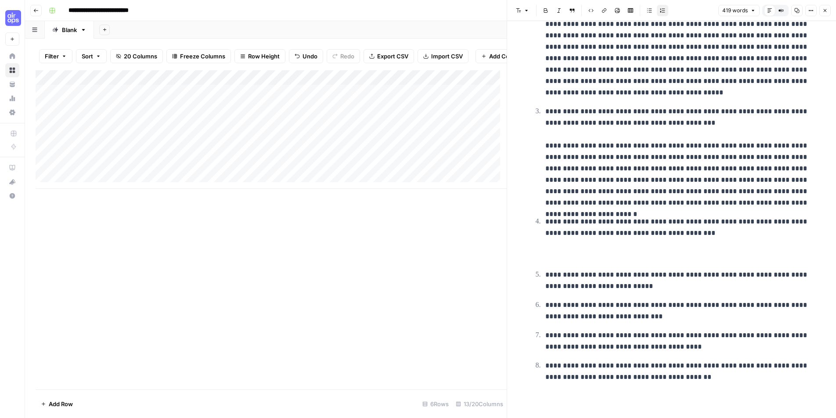
click at [614, 267] on ol "**********" at bounding box center [671, 117] width 281 height 532
click at [614, 272] on p "**********" at bounding box center [678, 280] width 267 height 23
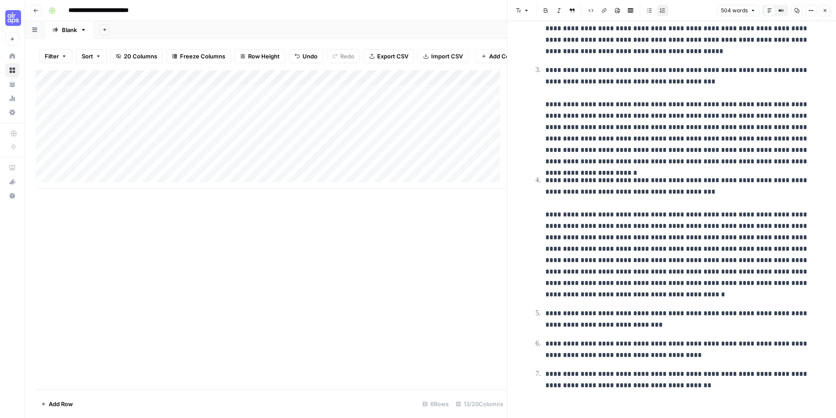
scroll to position [244, 0]
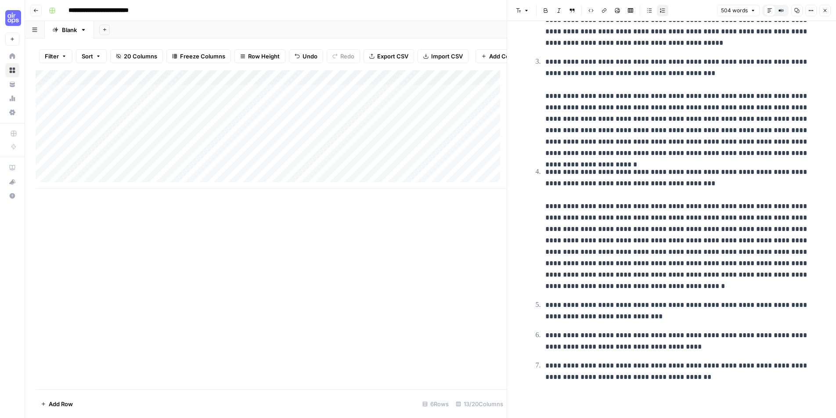
click at [665, 315] on p "**********" at bounding box center [678, 310] width 267 height 23
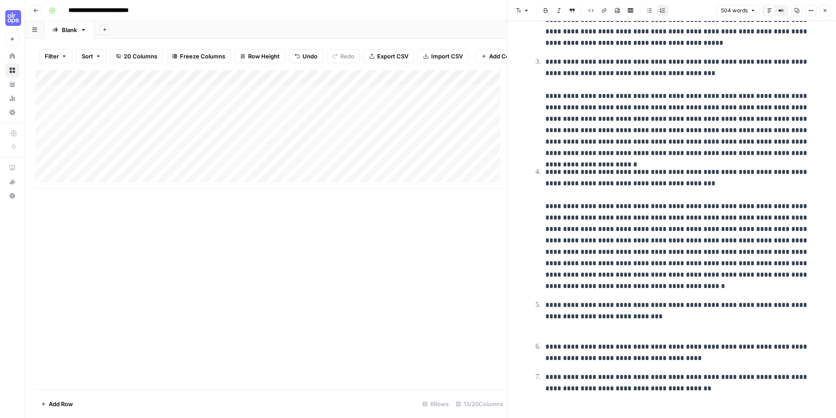
scroll to position [256, 0]
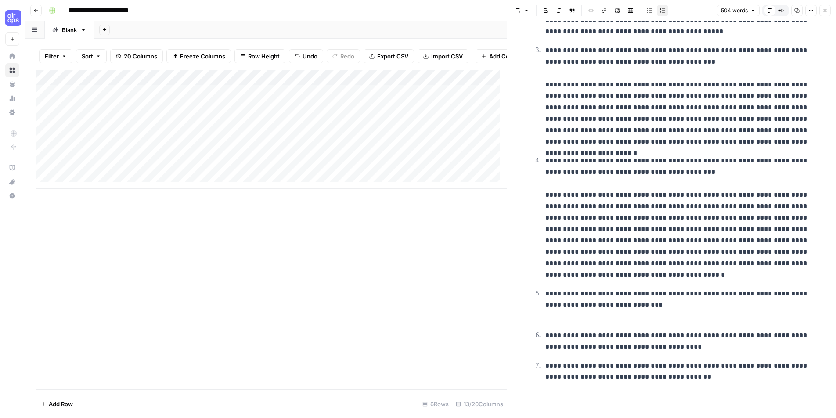
click at [709, 345] on p "**********" at bounding box center [678, 341] width 267 height 23
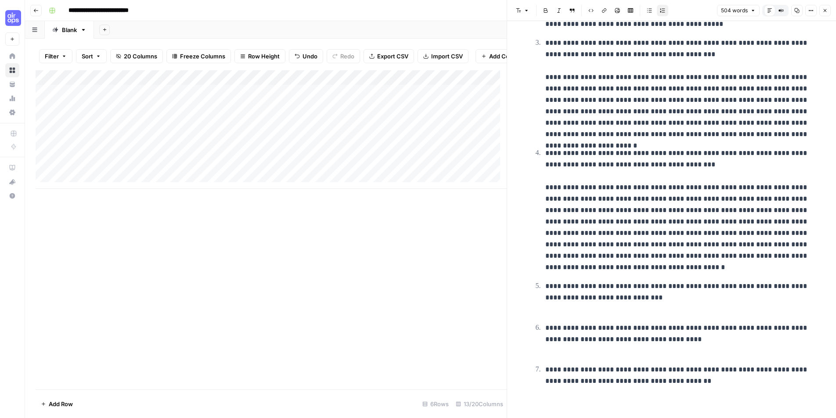
scroll to position [264, 0]
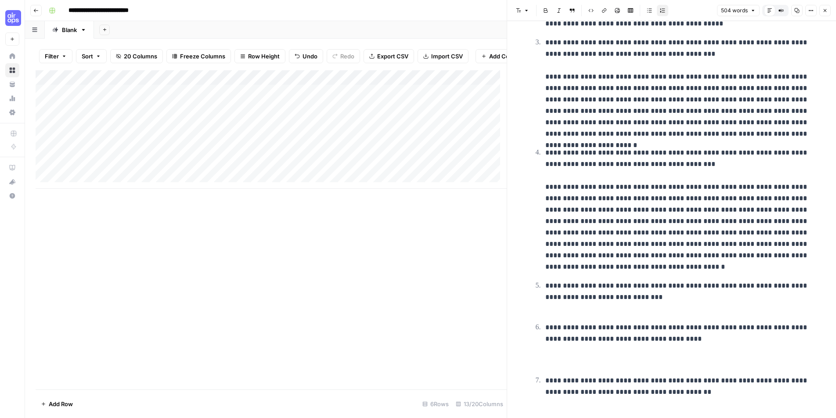
click at [573, 308] on p "**********" at bounding box center [678, 297] width 267 height 34
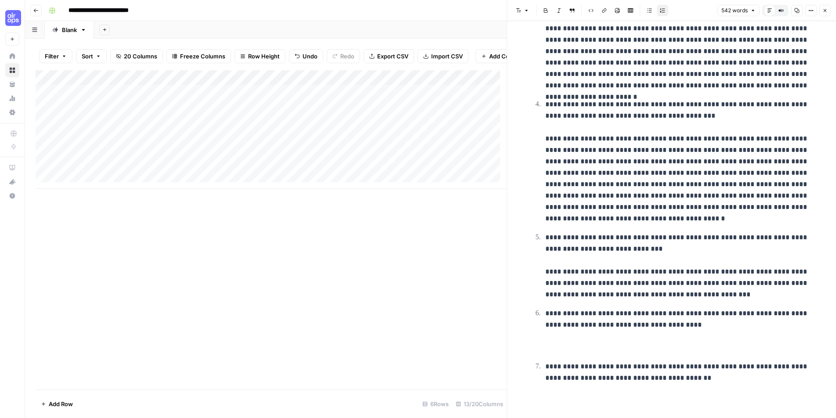
scroll to position [313, 0]
click at [565, 339] on p "**********" at bounding box center [678, 330] width 267 height 46
click at [591, 316] on p "**********" at bounding box center [678, 330] width 267 height 46
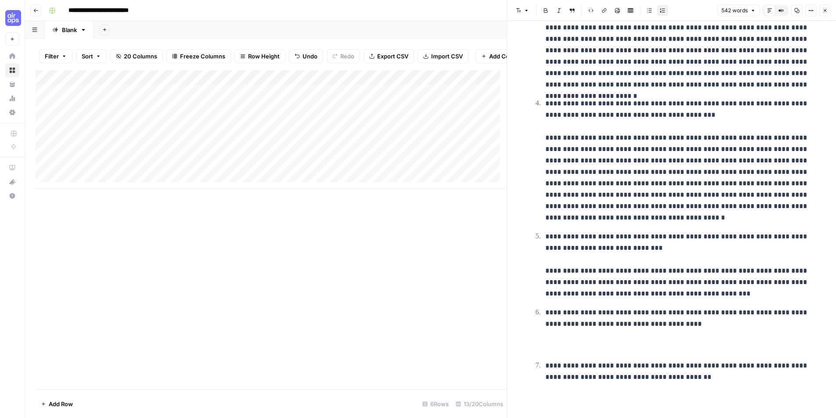
click at [710, 355] on ol "**********" at bounding box center [671, 58] width 281 height 650
drag, startPoint x: 671, startPoint y: 351, endPoint x: 526, endPoint y: 314, distance: 149.5
click at [526, 314] on div "**********" at bounding box center [671, 56] width 291 height 668
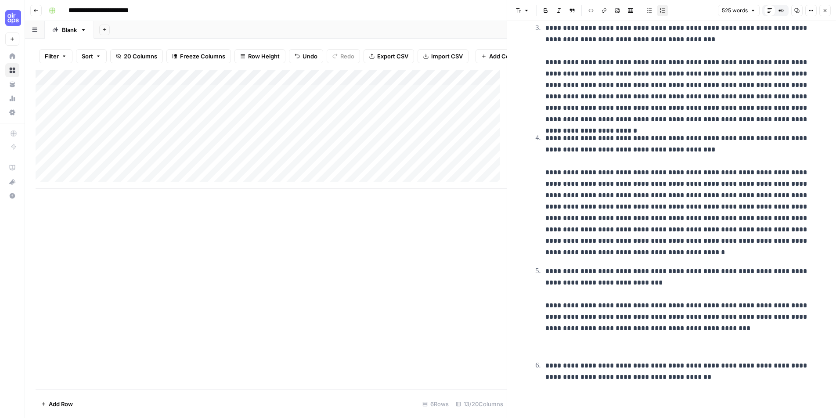
scroll to position [260, 0]
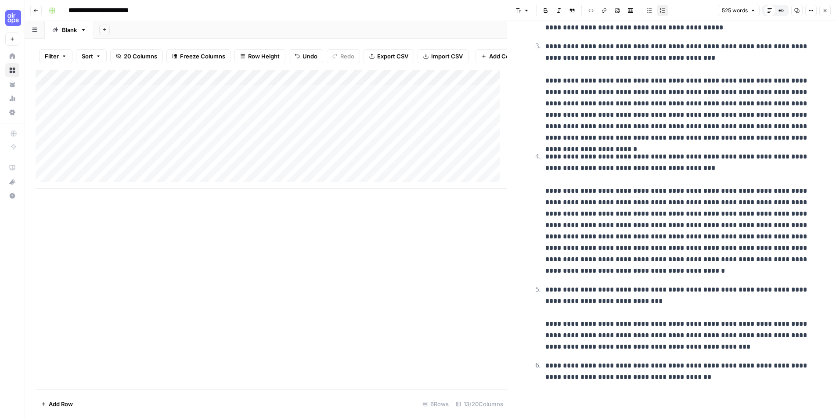
click at [653, 376] on p "**********" at bounding box center [678, 371] width 267 height 23
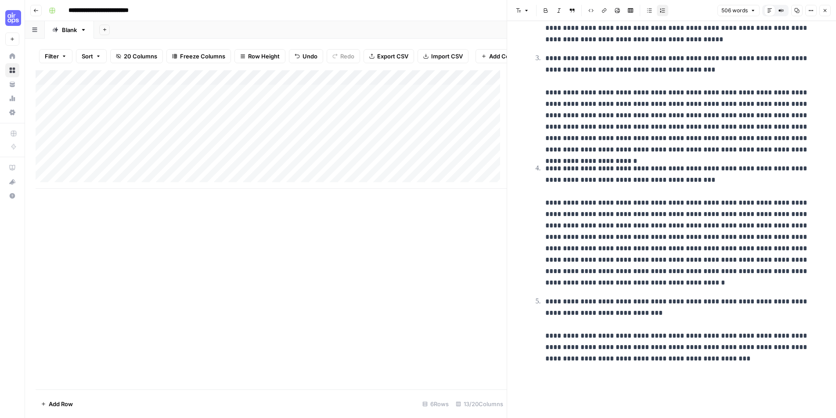
scroll to position [230, 0]
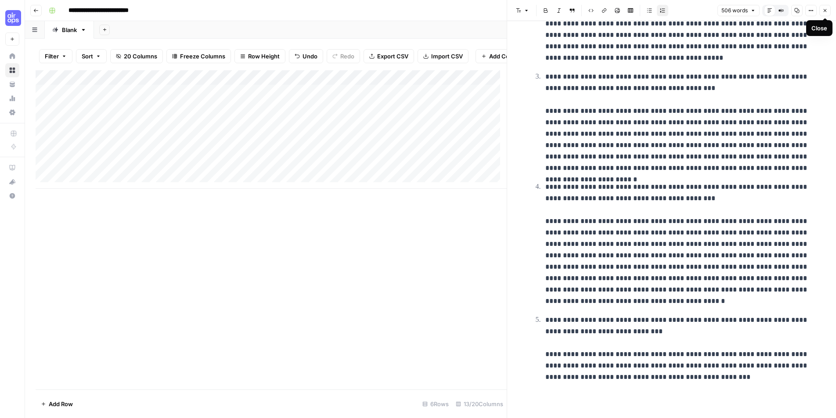
click at [827, 11] on span "Close" at bounding box center [827, 11] width 0 height 0
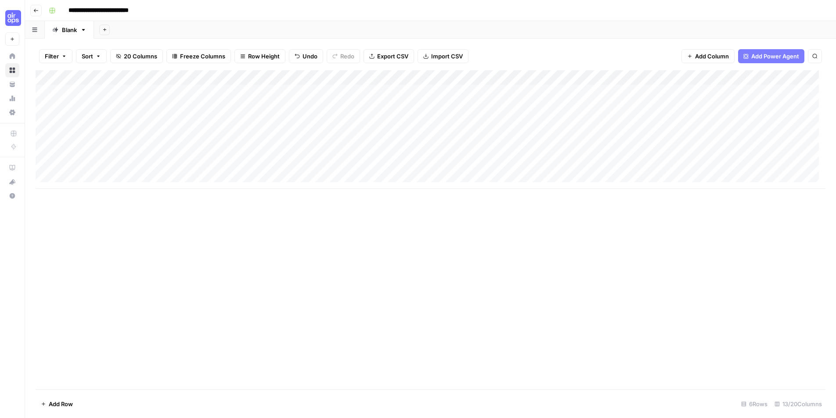
click at [575, 105] on div "Add Column" at bounding box center [431, 129] width 790 height 119
click at [525, 122] on div "Add Column" at bounding box center [431, 129] width 790 height 119
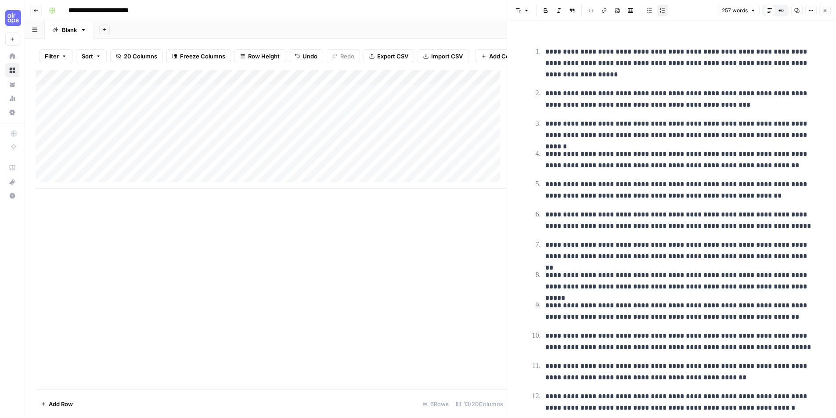
click at [628, 65] on p "**********" at bounding box center [678, 63] width 267 height 34
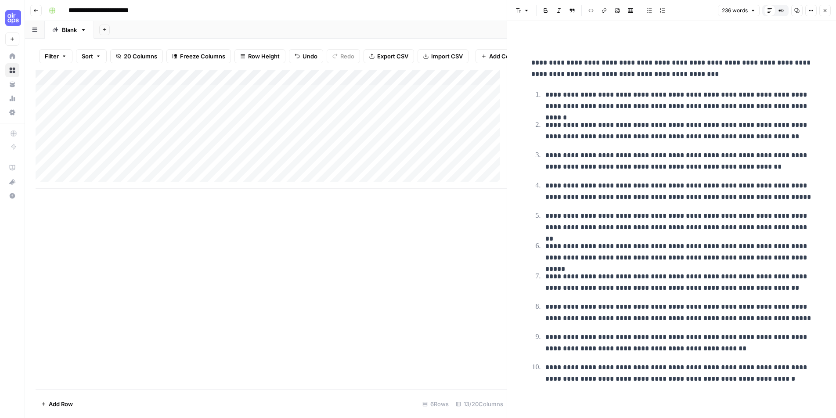
click at [678, 69] on p "**********" at bounding box center [671, 68] width 281 height 23
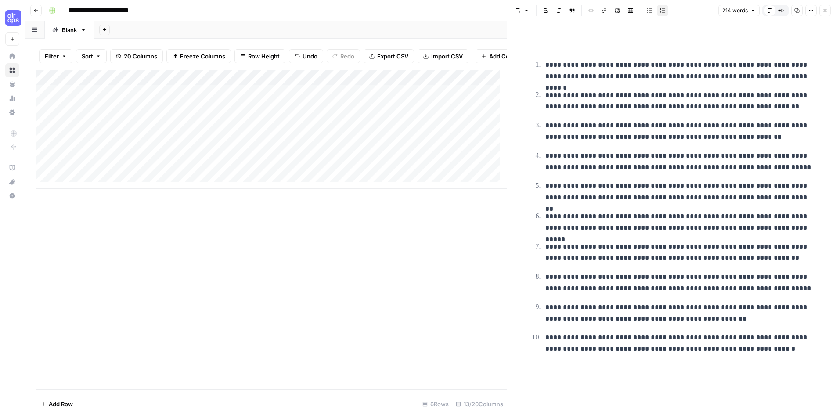
click at [816, 76] on div "**********" at bounding box center [671, 198] width 291 height 327
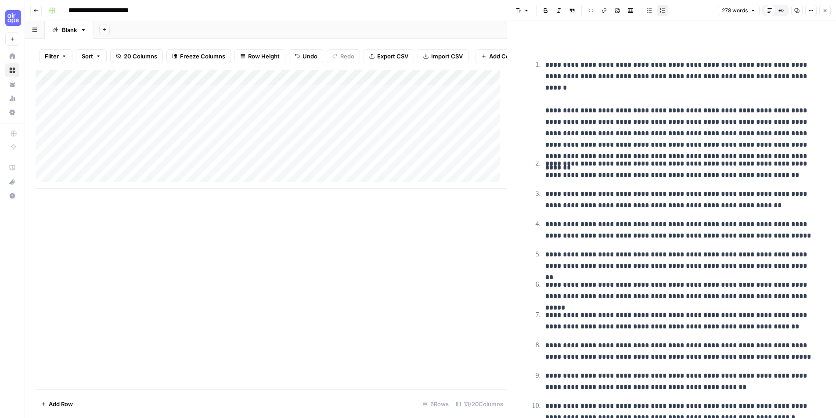
click at [621, 101] on p "**********" at bounding box center [678, 104] width 267 height 91
click at [792, 174] on p "**********" at bounding box center [678, 169] width 267 height 23
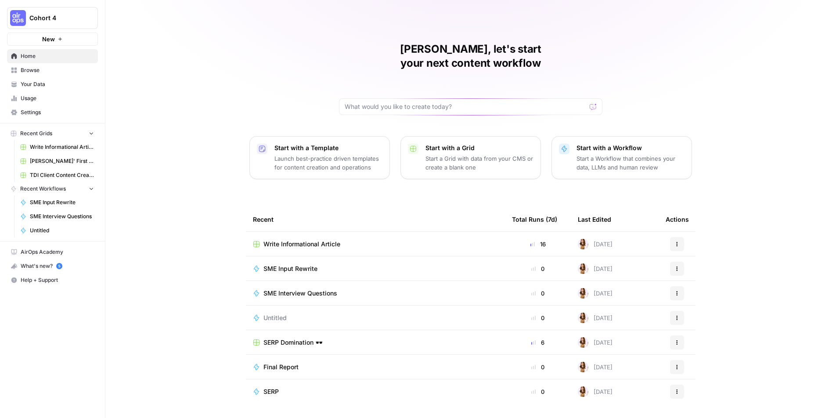
click at [314, 240] on span "Write Informational Article" at bounding box center [301, 244] width 77 height 9
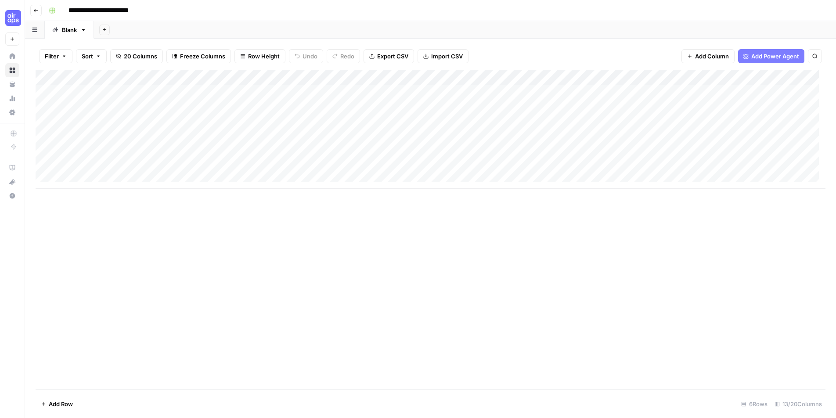
click at [515, 121] on div "Add Column" at bounding box center [431, 129] width 790 height 119
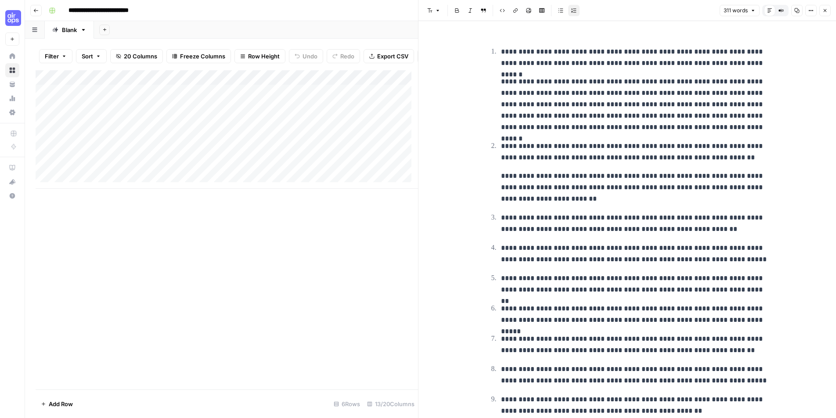
click at [591, 197] on p "**********" at bounding box center [634, 187] width 267 height 34
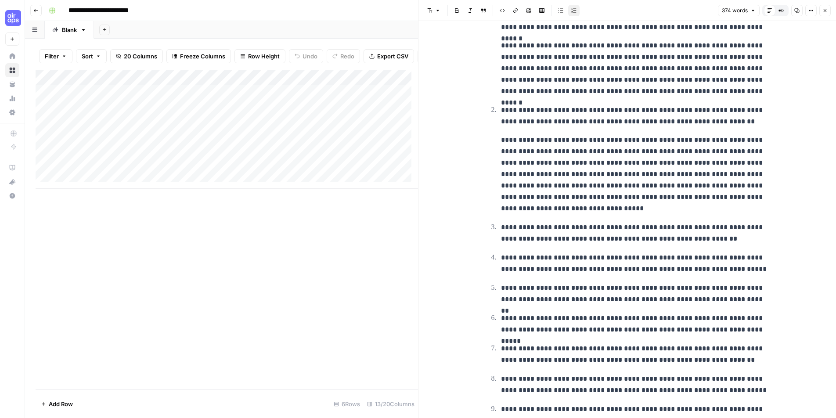
scroll to position [85, 0]
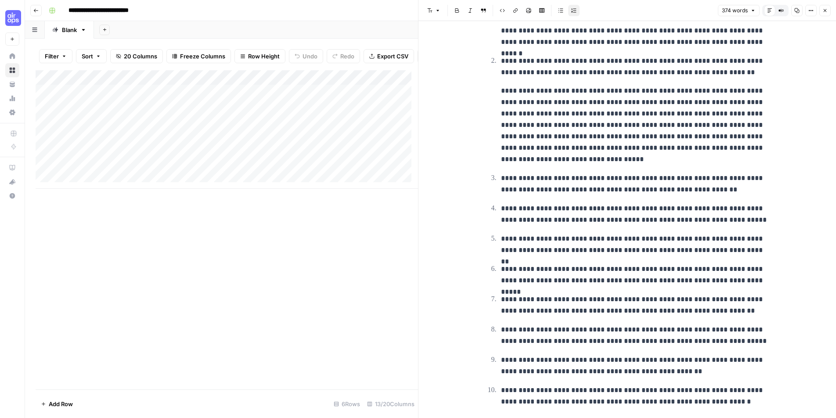
click at [733, 180] on p "**********" at bounding box center [634, 183] width 267 height 23
click at [747, 188] on p "**********" at bounding box center [634, 183] width 267 height 23
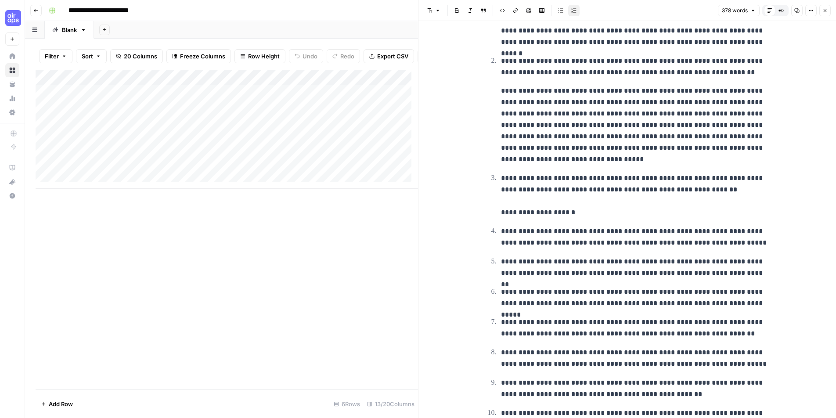
click at [669, 234] on p "**********" at bounding box center [634, 237] width 267 height 23
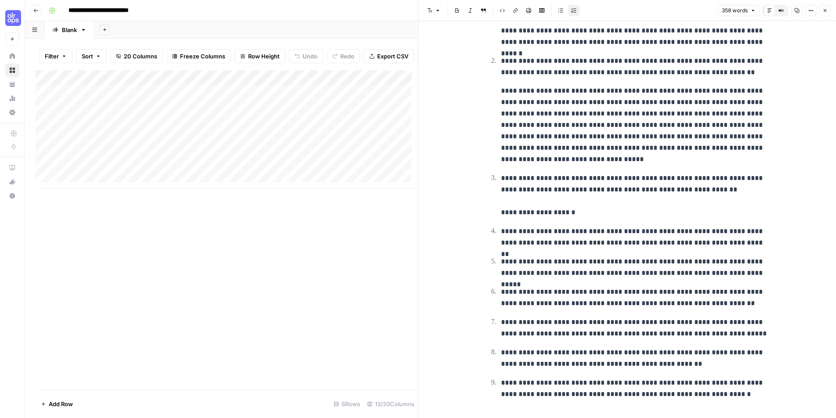
click at [723, 244] on p "**********" at bounding box center [634, 237] width 267 height 23
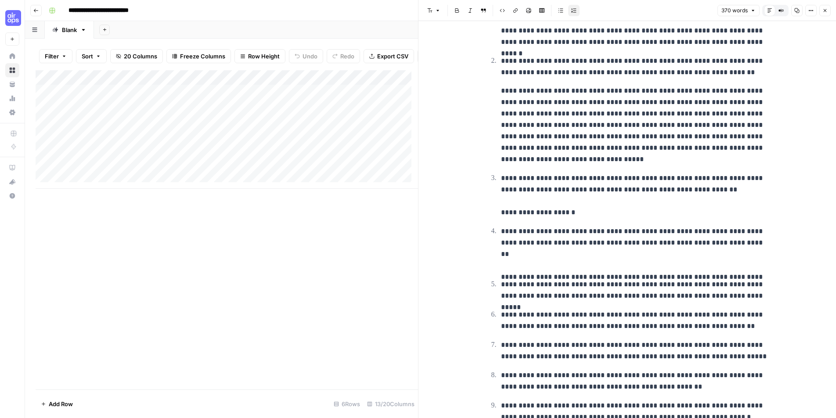
click at [742, 264] on p "**********" at bounding box center [634, 249] width 267 height 46
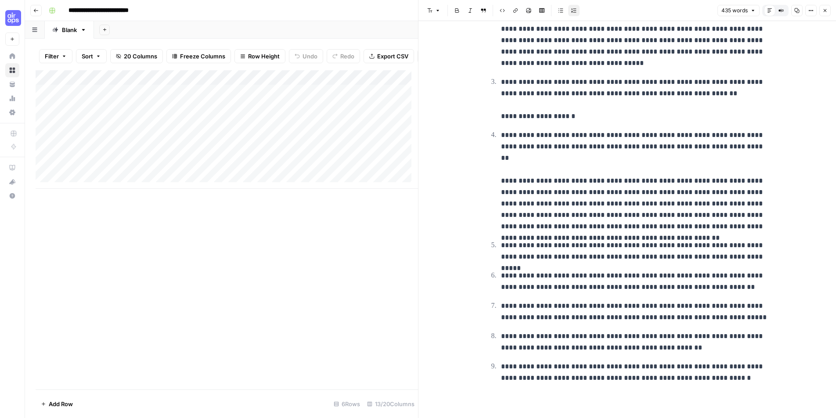
scroll to position [182, 0]
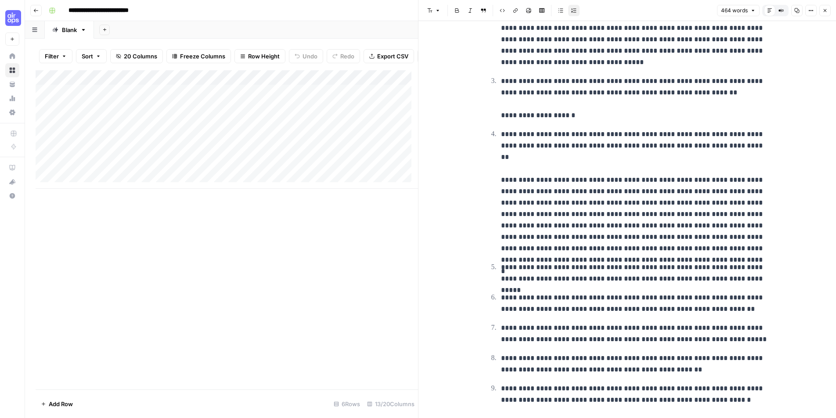
click at [517, 245] on p "**********" at bounding box center [634, 192] width 267 height 126
click at [516, 251] on p "**********" at bounding box center [634, 192] width 267 height 126
click at [515, 250] on p "**********" at bounding box center [634, 192] width 267 height 126
click at [604, 270] on p "**********" at bounding box center [634, 273] width 267 height 23
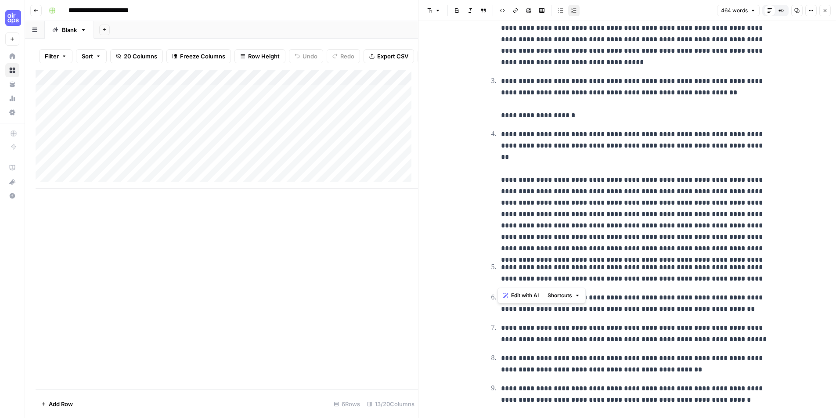
click at [604, 270] on p "**********" at bounding box center [634, 273] width 267 height 23
drag, startPoint x: 775, startPoint y: 280, endPoint x: 758, endPoint y: 280, distance: 16.7
click at [771, 280] on div "**********" at bounding box center [626, 140] width 417 height 602
click at [758, 280] on p "**********" at bounding box center [634, 273] width 267 height 23
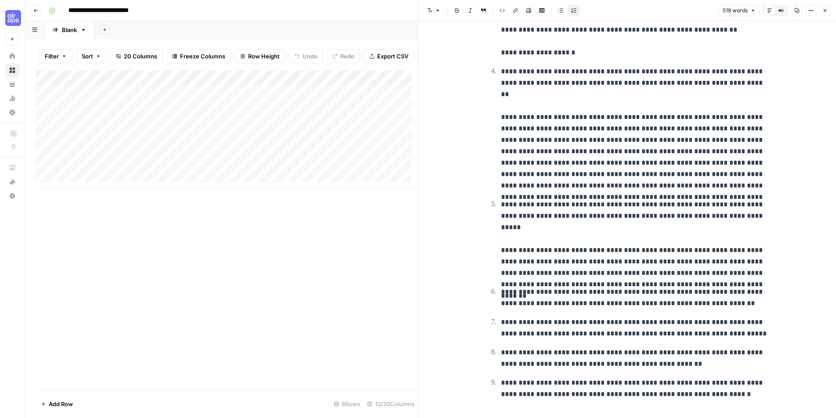
scroll to position [262, 0]
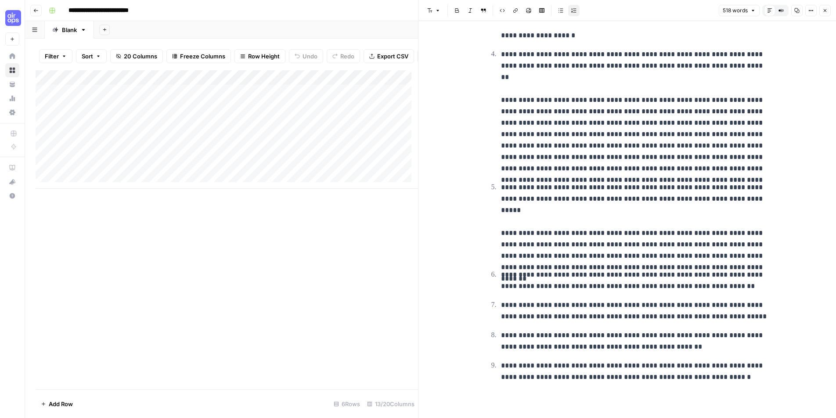
click at [736, 287] on p "**********" at bounding box center [634, 280] width 267 height 23
click at [735, 285] on p "**********" at bounding box center [634, 280] width 267 height 23
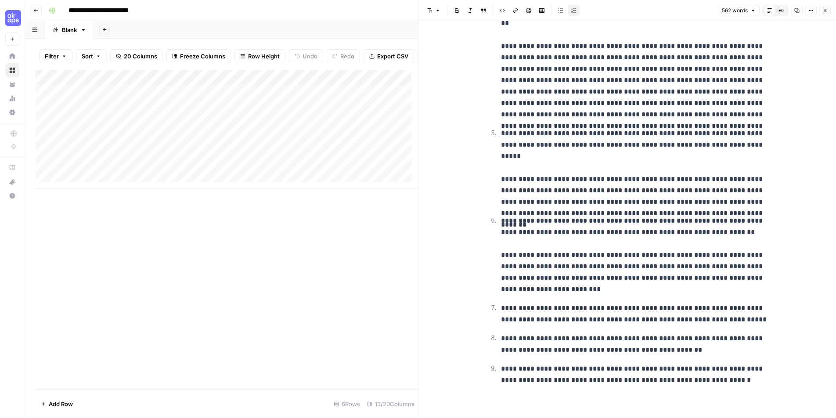
scroll to position [319, 0]
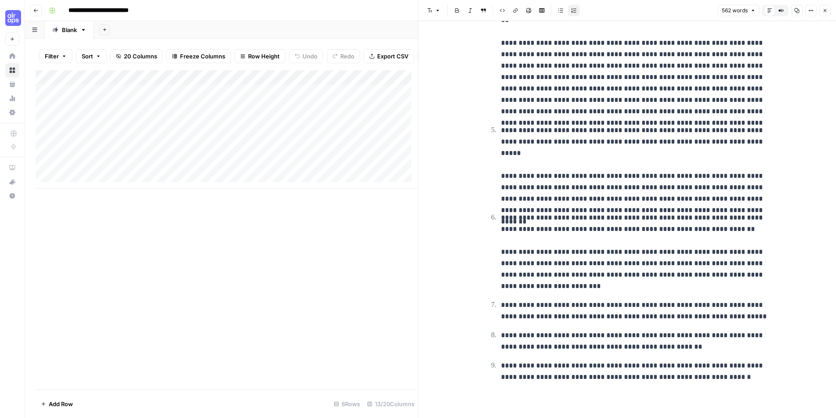
click at [686, 312] on p "**********" at bounding box center [634, 310] width 267 height 23
click at [700, 299] on p "**********" at bounding box center [634, 310] width 267 height 23
click at [758, 314] on p "**********" at bounding box center [634, 310] width 267 height 23
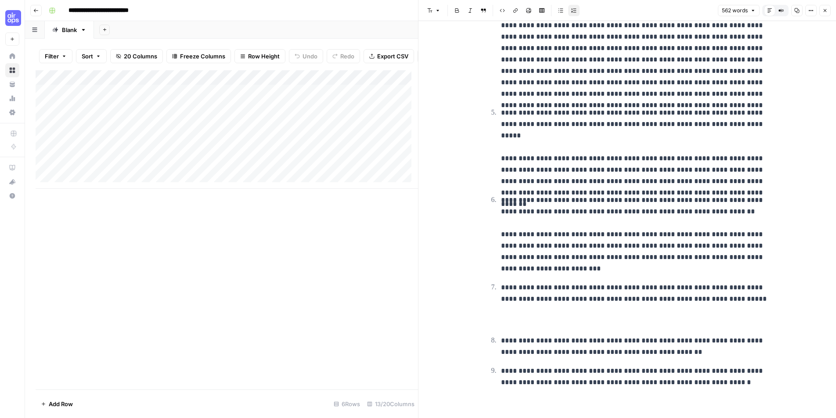
scroll to position [342, 0]
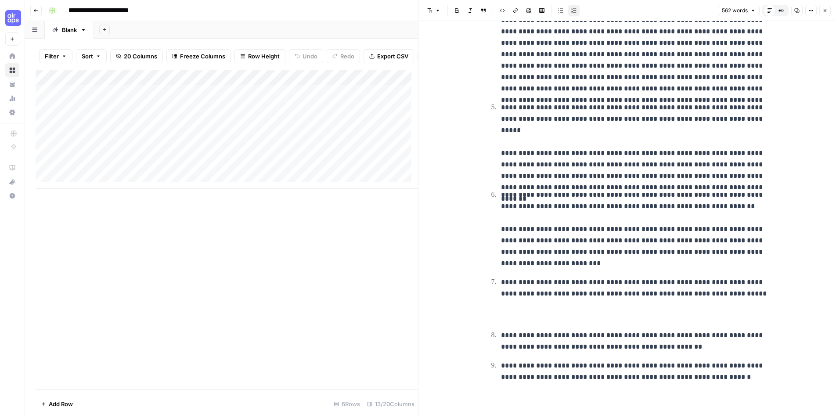
click at [686, 289] on p "**********" at bounding box center [634, 300] width 267 height 46
click at [686, 288] on p "**********" at bounding box center [634, 300] width 267 height 46
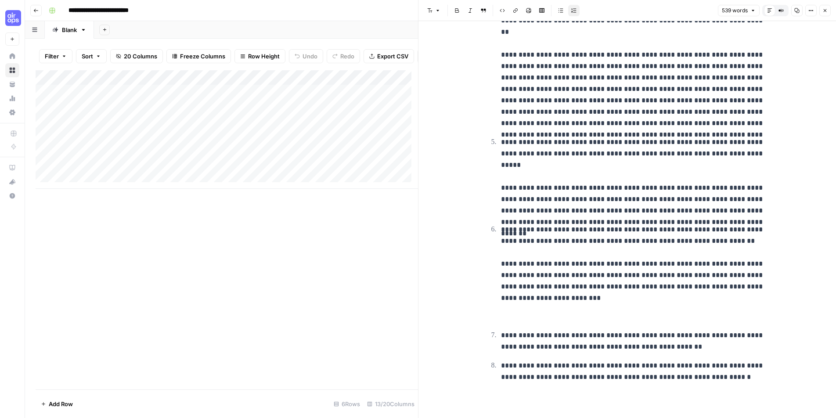
scroll to position [289, 0]
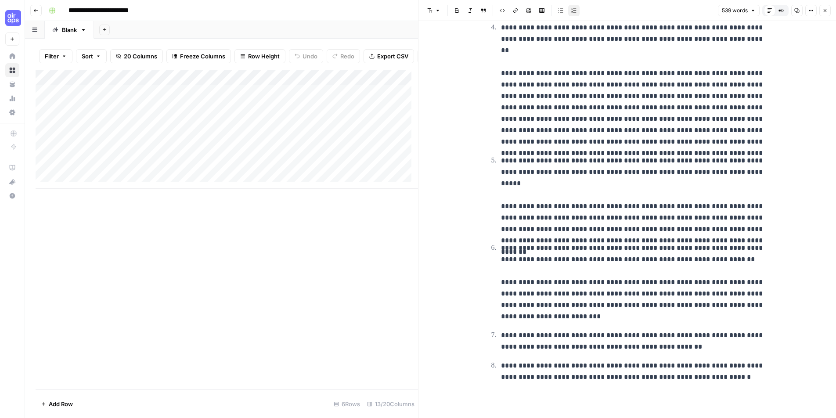
click at [718, 346] on p "**********" at bounding box center [634, 341] width 267 height 23
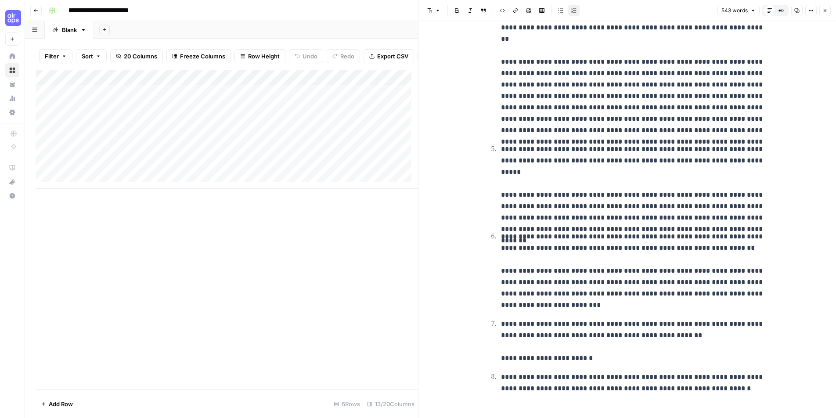
scroll to position [312, 0]
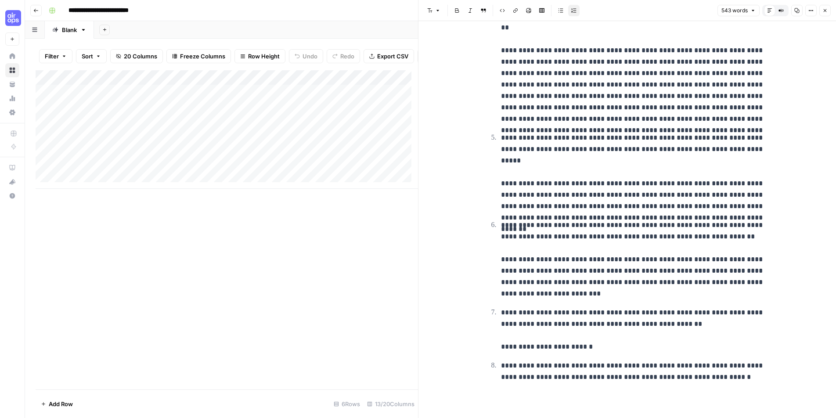
click at [598, 348] on p "**********" at bounding box center [634, 330] width 267 height 46
drag, startPoint x: 606, startPoint y: 345, endPoint x: 575, endPoint y: 348, distance: 31.3
click at [604, 345] on p "**********" at bounding box center [634, 330] width 267 height 46
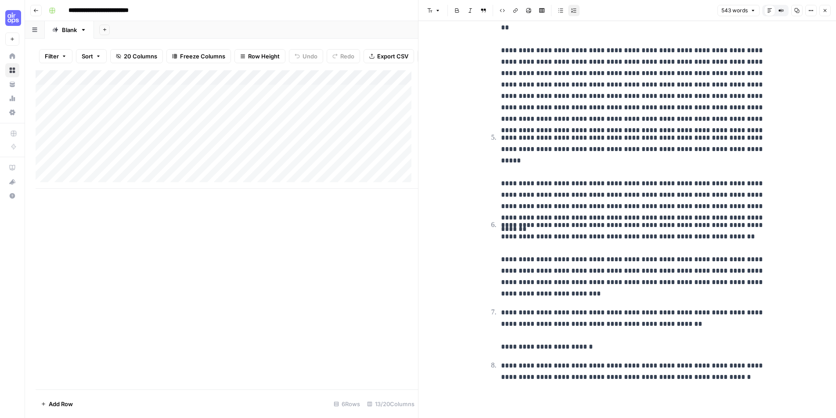
click at [574, 348] on p "**********" at bounding box center [634, 330] width 267 height 46
click at [591, 345] on p "**********" at bounding box center [634, 330] width 267 height 46
drag, startPoint x: 596, startPoint y: 348, endPoint x: 632, endPoint y: 284, distance: 73.7
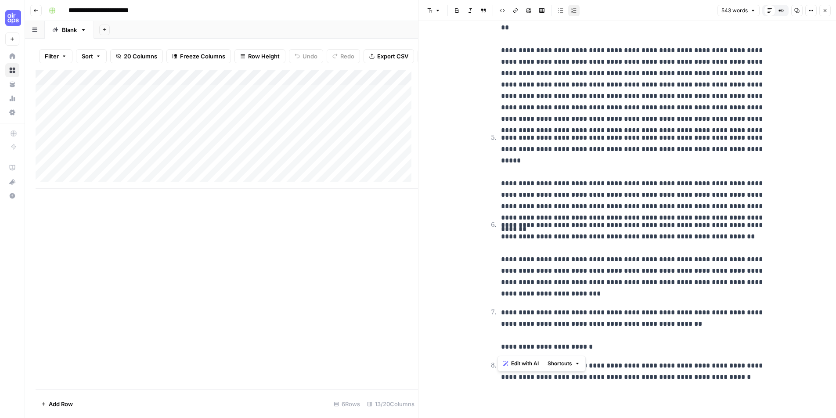
click at [488, 341] on ol "**********" at bounding box center [627, 58] width 281 height 649
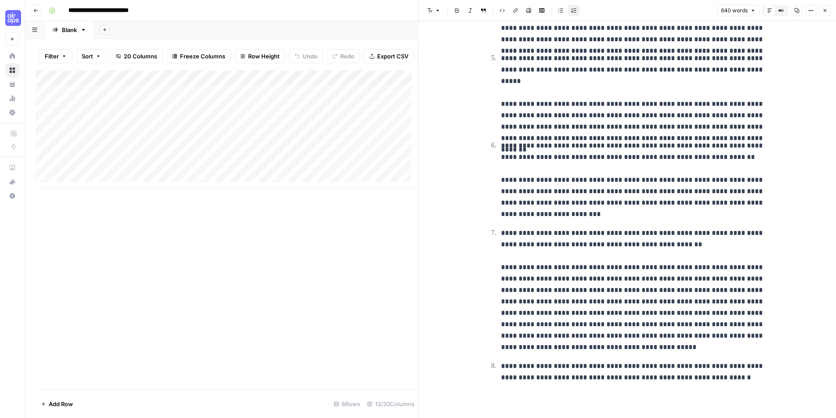
scroll to position [391, 0]
click at [649, 366] on p "**********" at bounding box center [634, 371] width 267 height 23
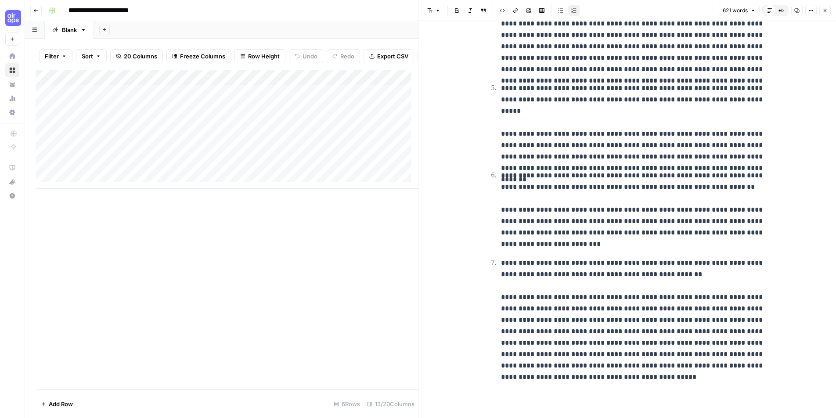
scroll to position [361, 0]
click at [348, 279] on div "Add Column" at bounding box center [227, 229] width 382 height 319
click at [829, 6] on button "Close" at bounding box center [824, 10] width 11 height 11
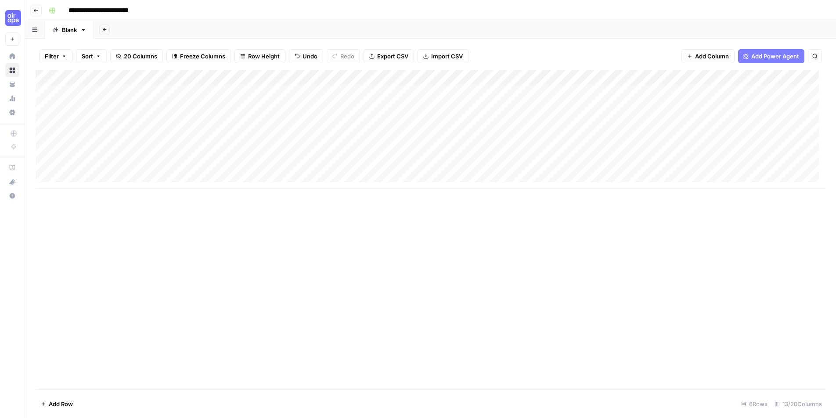
click at [572, 119] on div "Add Column" at bounding box center [431, 129] width 790 height 119
click at [574, 103] on div "Add Column" at bounding box center [431, 129] width 790 height 119
click at [719, 90] on div "Add Column" at bounding box center [431, 129] width 790 height 119
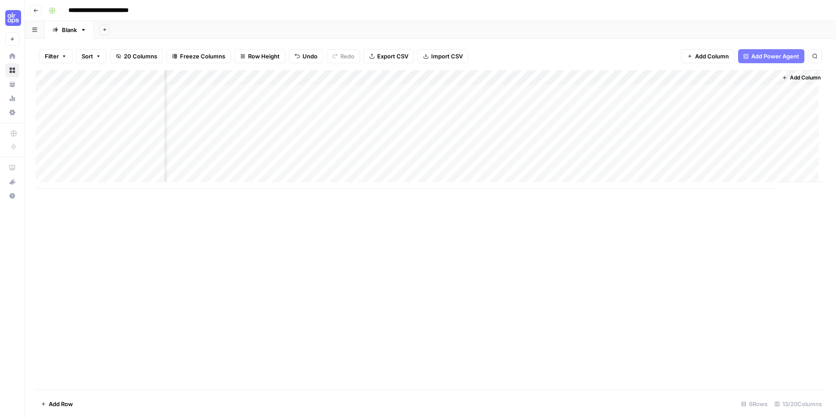
click at [749, 91] on div "Add Column" at bounding box center [431, 129] width 790 height 119
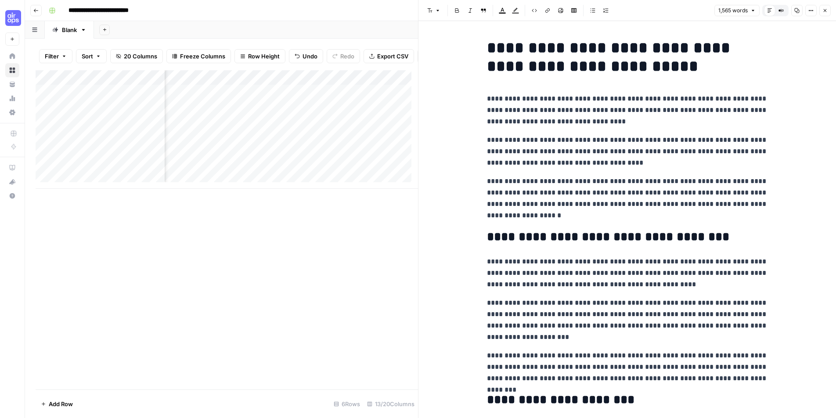
click at [827, 7] on button "Close" at bounding box center [824, 10] width 11 height 11
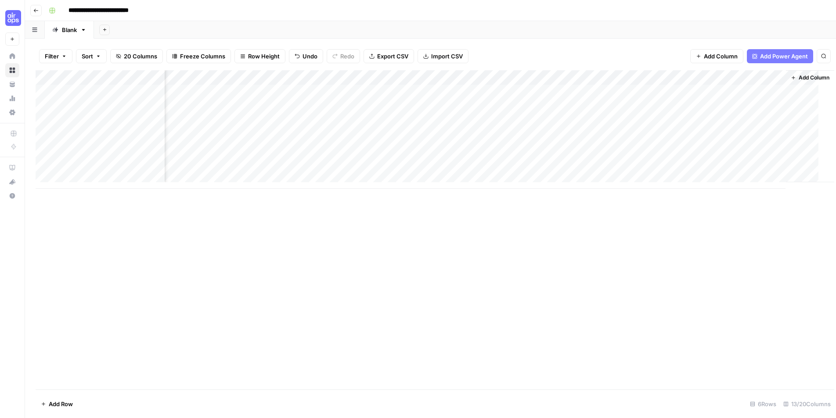
scroll to position [0, 431]
click at [663, 91] on div "Add Column" at bounding box center [431, 129] width 790 height 119
click at [692, 90] on div "Add Column" at bounding box center [431, 129] width 790 height 119
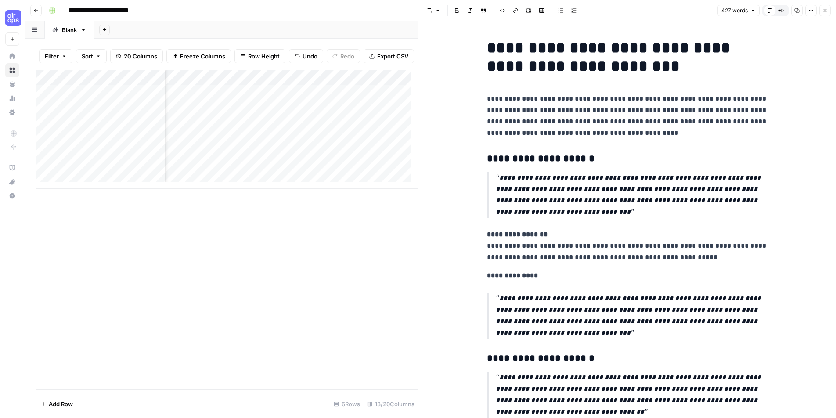
click at [827, 11] on button "Close" at bounding box center [824, 10] width 11 height 11
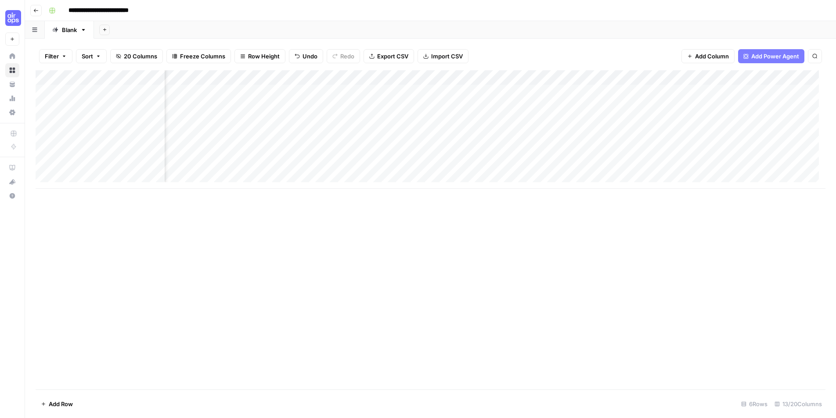
scroll to position [0, 267]
click at [485, 120] on div "Add Column" at bounding box center [431, 129] width 790 height 119
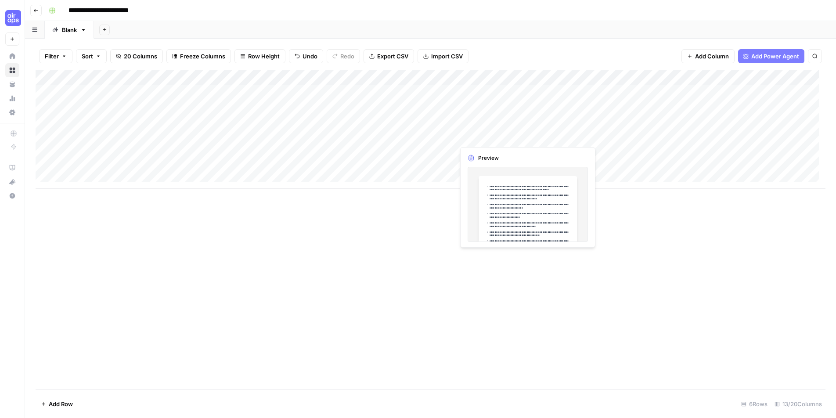
click at [504, 137] on div "Add Column" at bounding box center [431, 129] width 790 height 119
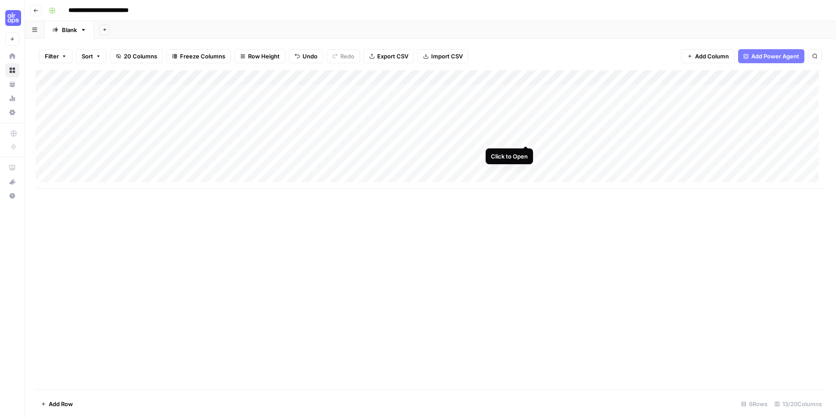
click at [525, 133] on div "Add Column" at bounding box center [431, 129] width 790 height 119
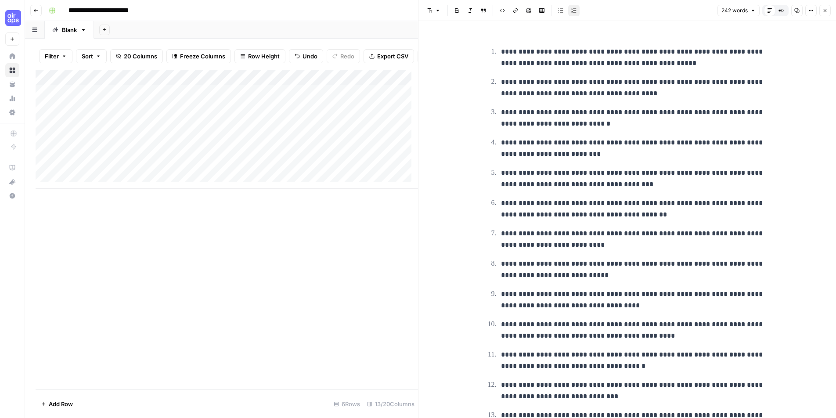
click at [613, 61] on p "**********" at bounding box center [634, 57] width 267 height 23
click at [666, 61] on p "**********" at bounding box center [634, 57] width 267 height 23
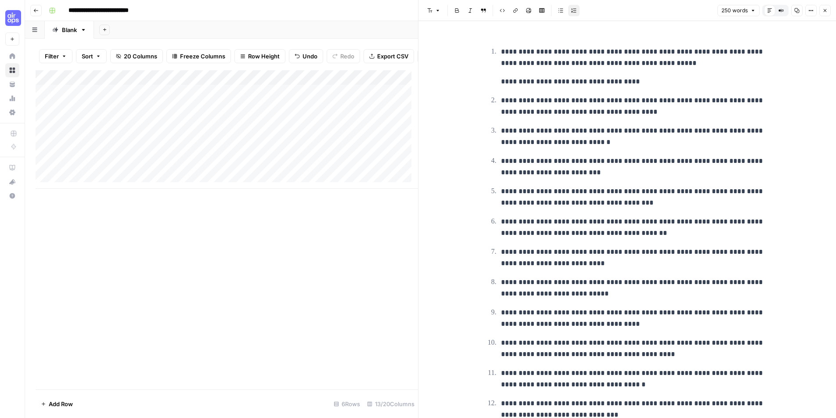
click at [653, 99] on p "**********" at bounding box center [634, 106] width 267 height 23
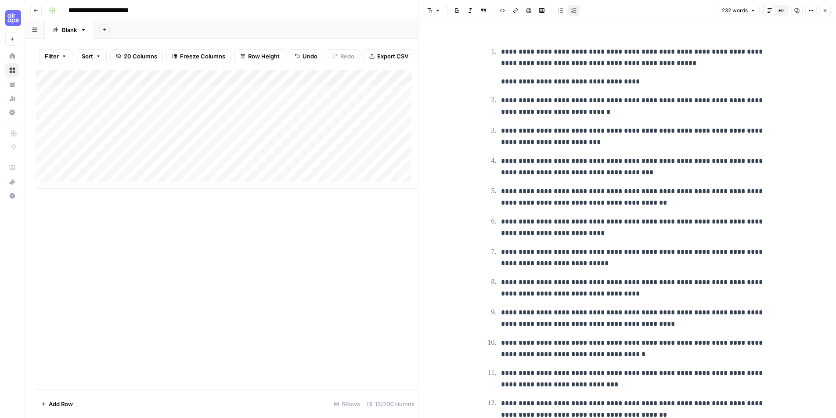
click at [675, 105] on p "**********" at bounding box center [634, 106] width 267 height 23
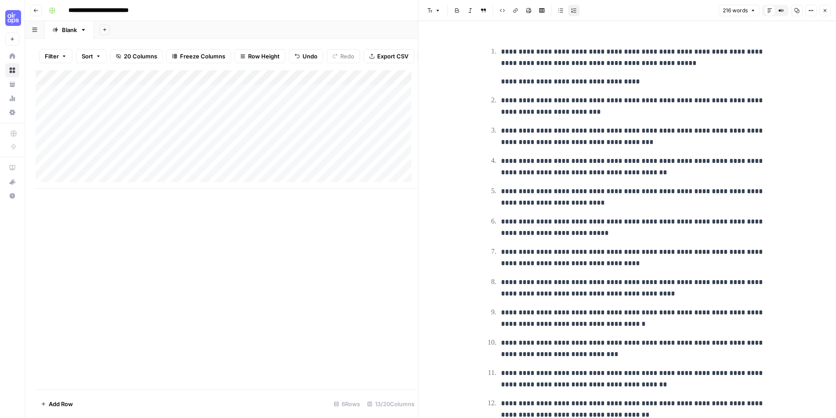
click at [674, 110] on p "**********" at bounding box center [634, 106] width 267 height 23
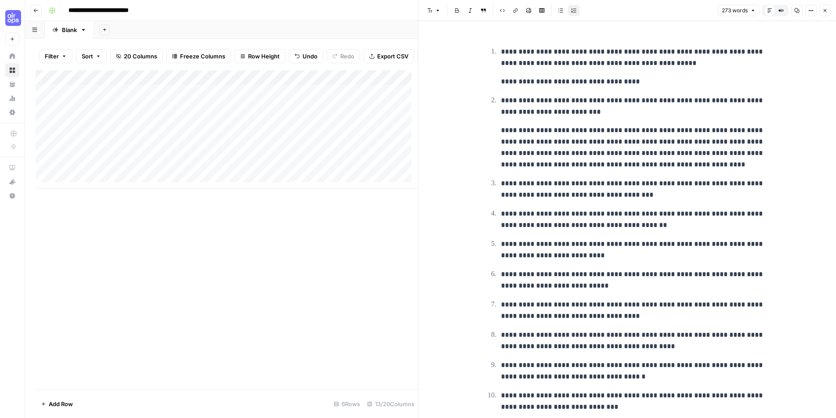
click at [688, 190] on p "**********" at bounding box center [634, 189] width 267 height 23
click at [722, 219] on p "**********" at bounding box center [634, 219] width 267 height 23
drag, startPoint x: 663, startPoint y: 225, endPoint x: 473, endPoint y: 176, distance: 196.3
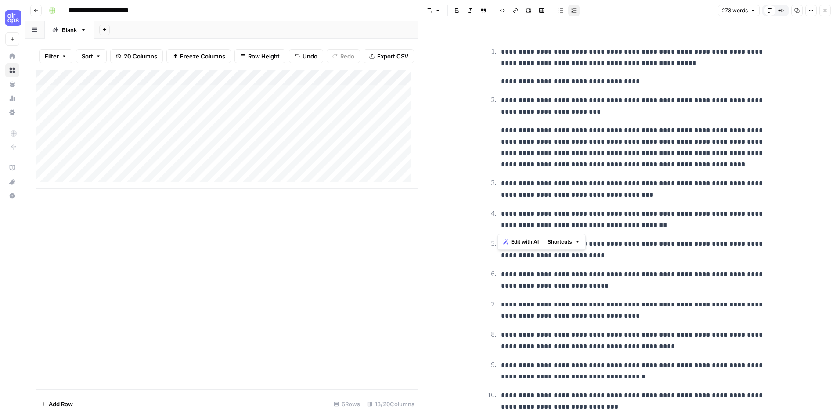
click at [472, 180] on div "**********" at bounding box center [626, 279] width 417 height 517
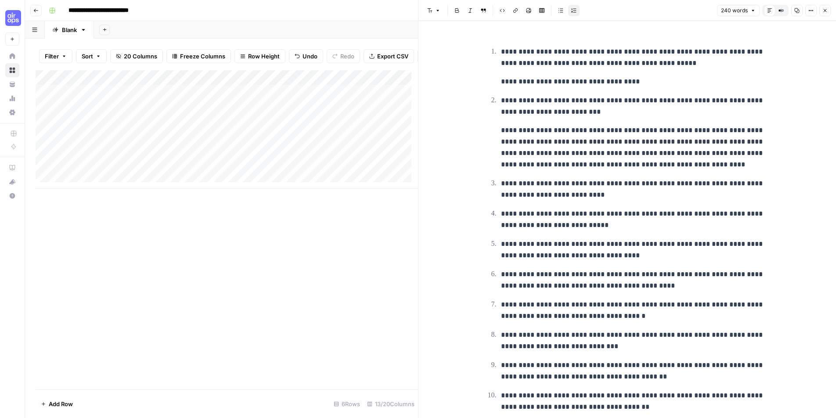
click at [528, 183] on p "**********" at bounding box center [634, 189] width 267 height 23
click at [646, 233] on ol "**********" at bounding box center [627, 244] width 281 height 397
drag, startPoint x: 529, startPoint y: 226, endPoint x: 463, endPoint y: 177, distance: 82.8
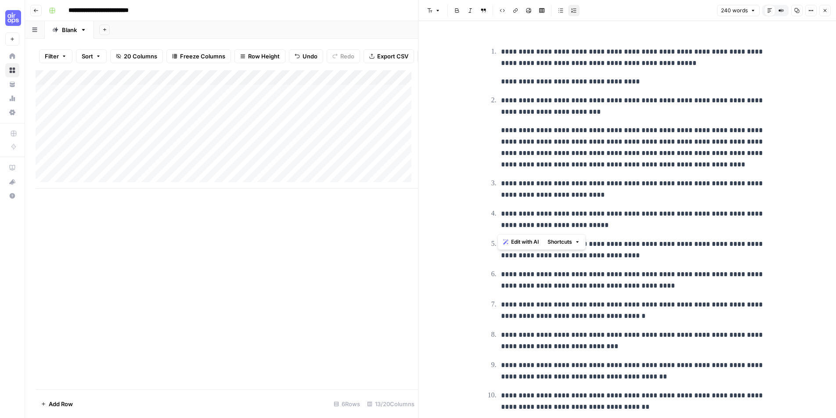
click at [463, 177] on div "**********" at bounding box center [626, 249] width 417 height 457
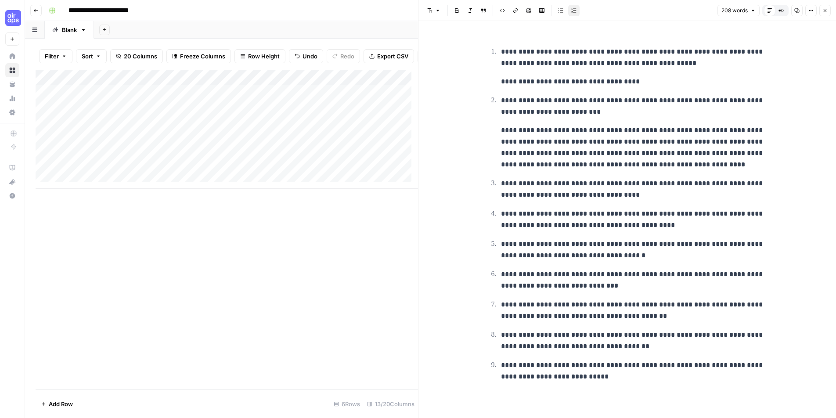
click at [676, 195] on p "**********" at bounding box center [634, 189] width 267 height 23
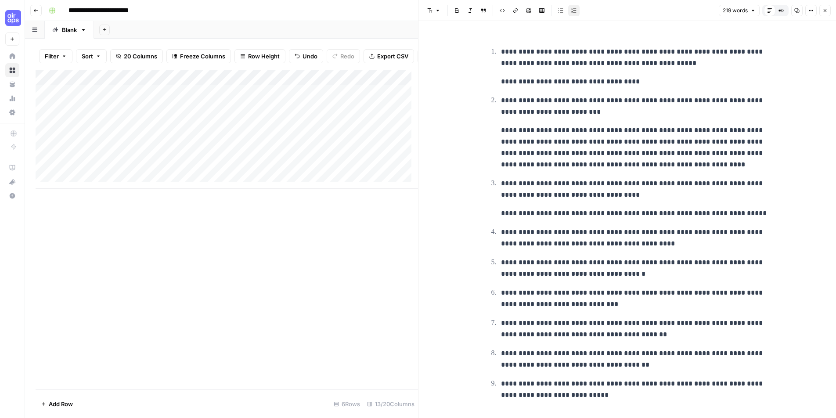
click at [686, 242] on p "**********" at bounding box center [634, 237] width 267 height 23
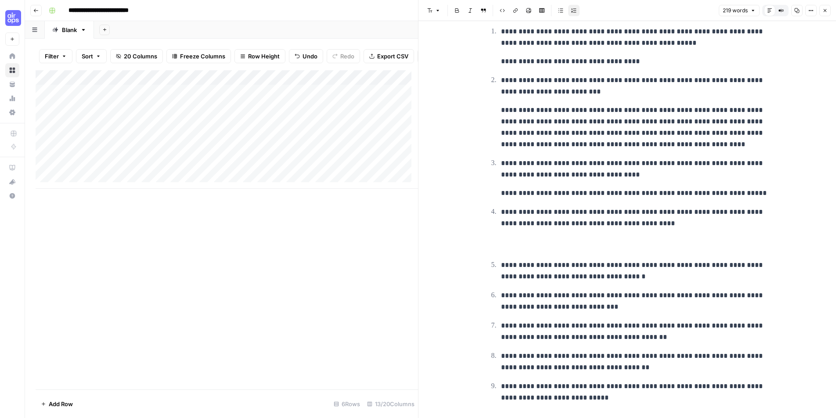
scroll to position [41, 0]
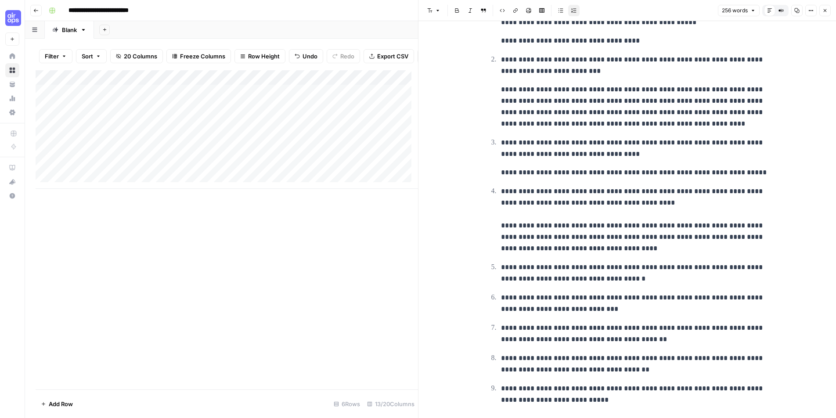
click at [519, 248] on p "**********" at bounding box center [634, 220] width 267 height 68
click at [525, 251] on p "**********" at bounding box center [634, 220] width 267 height 68
click at [510, 248] on p "**********" at bounding box center [634, 220] width 267 height 68
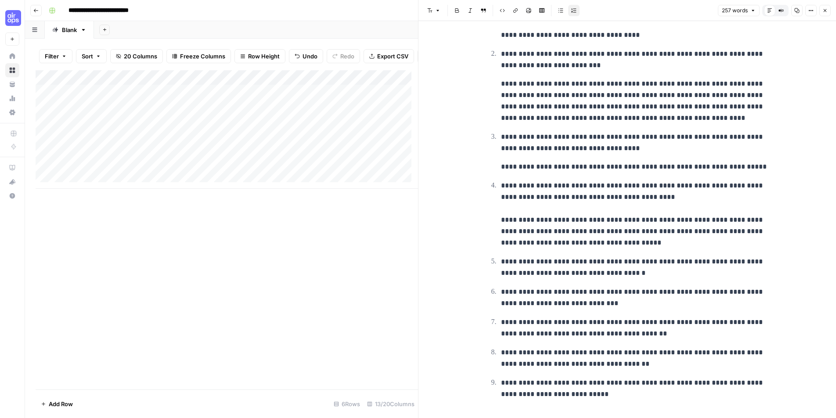
scroll to position [55, 0]
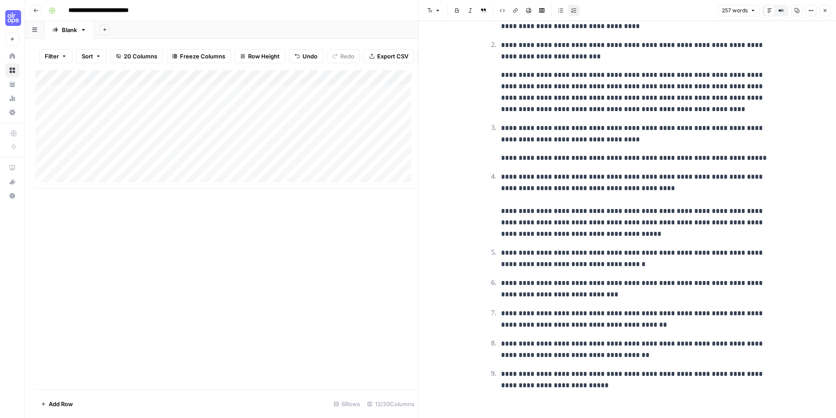
click at [629, 253] on p "**********" at bounding box center [634, 258] width 267 height 23
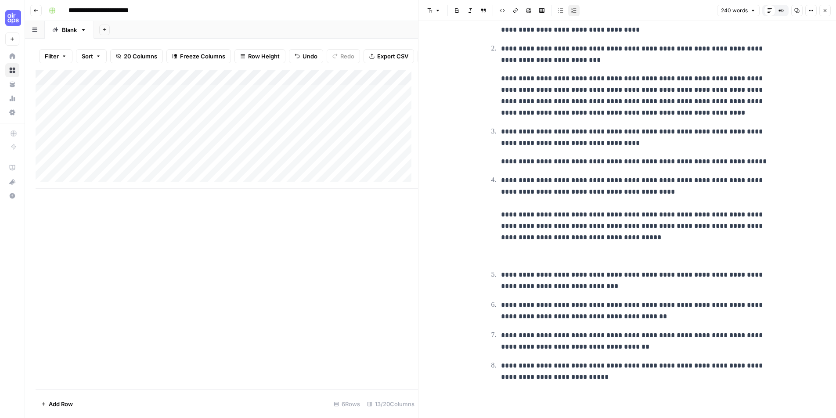
scroll to position [33, 0]
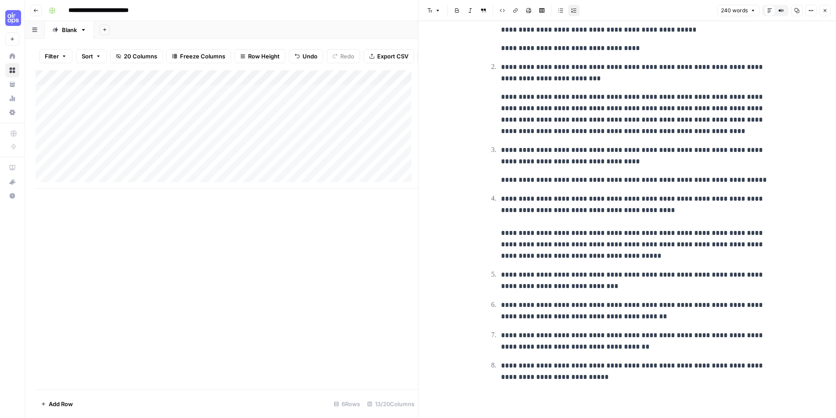
click at [621, 286] on p "**********" at bounding box center [634, 280] width 267 height 23
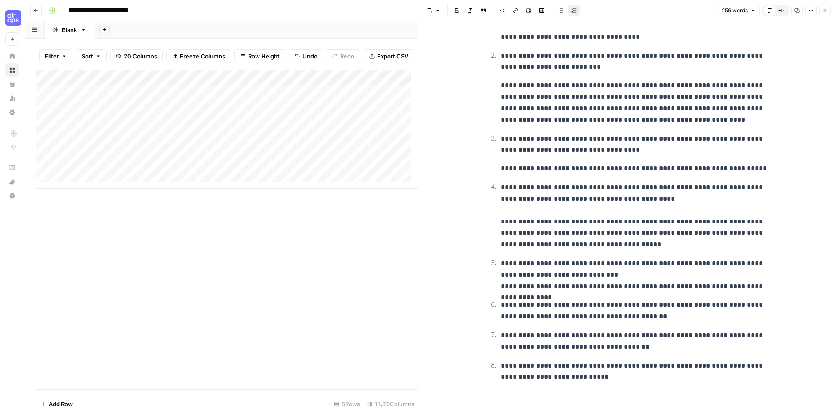
scroll to position [55, 0]
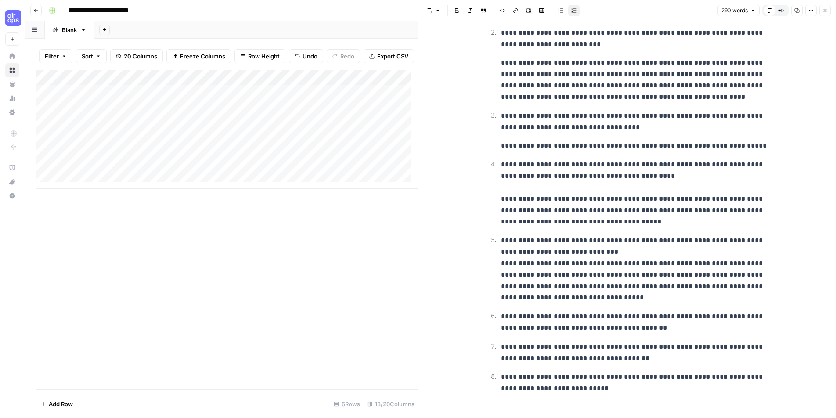
scroll to position [79, 0]
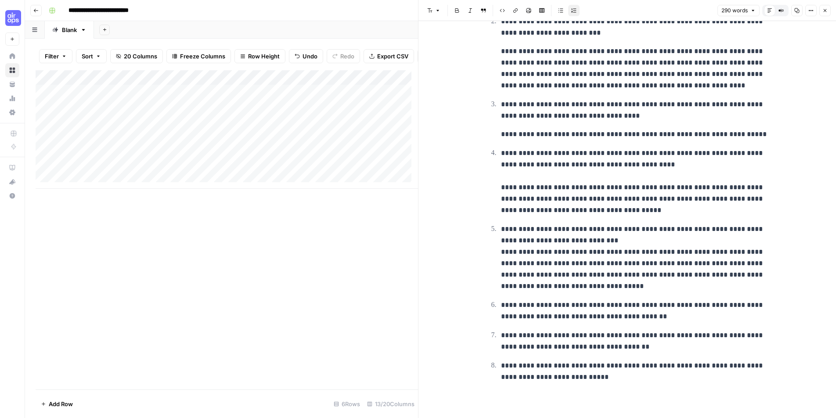
click at [688, 316] on p "**********" at bounding box center [634, 310] width 267 height 23
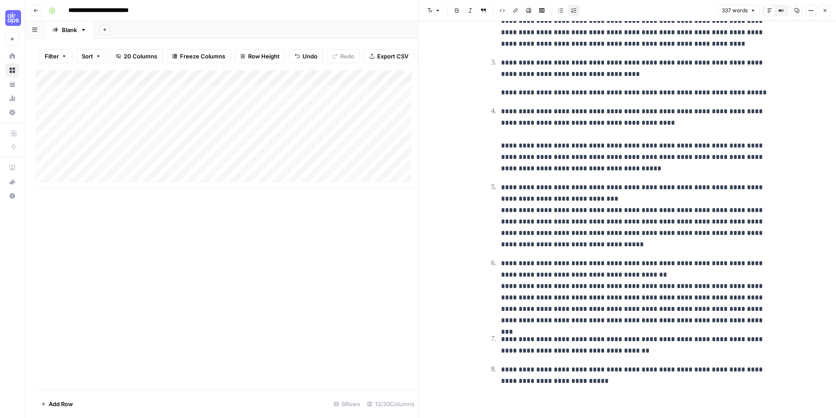
scroll to position [125, 0]
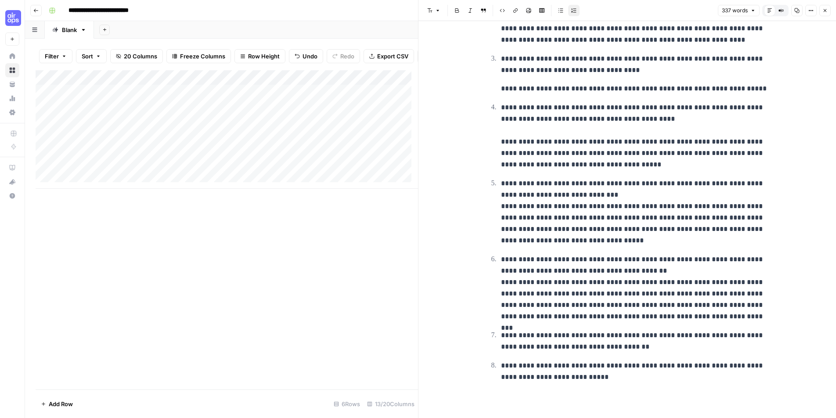
click at [590, 349] on p "**********" at bounding box center [634, 341] width 267 height 23
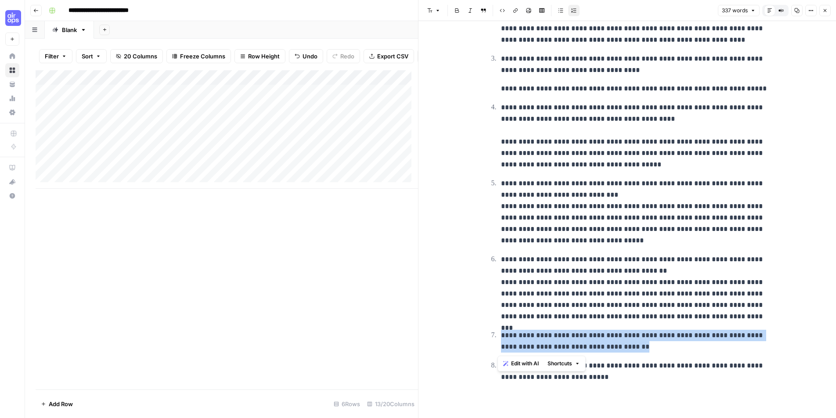
click at [590, 349] on p "**********" at bounding box center [634, 341] width 267 height 23
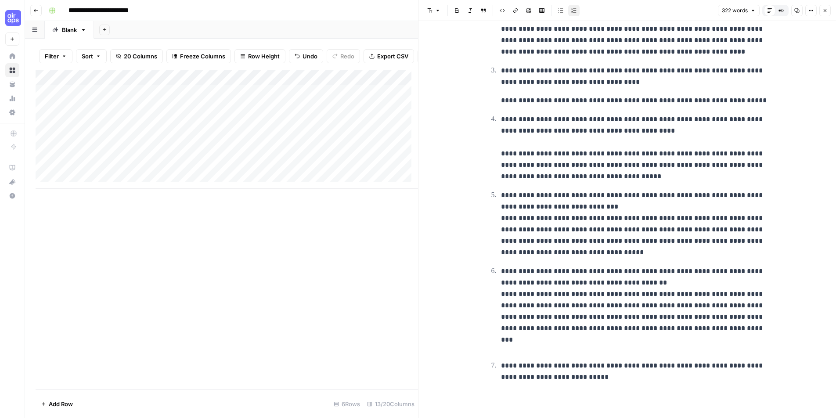
scroll to position [94, 0]
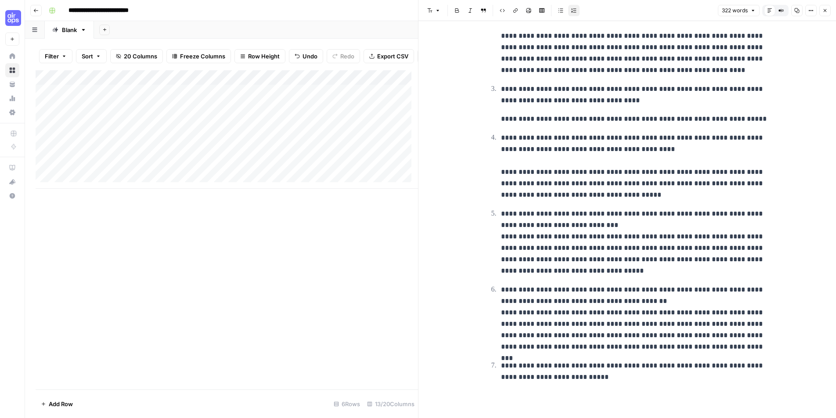
click at [617, 383] on div "**********" at bounding box center [626, 165] width 291 height 449
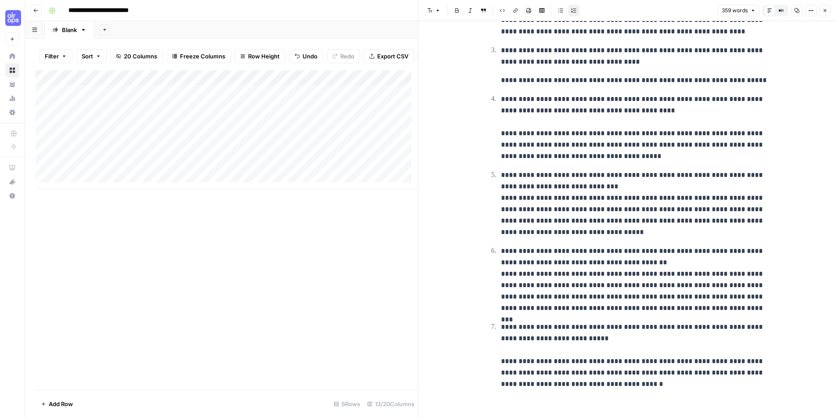
scroll to position [140, 0]
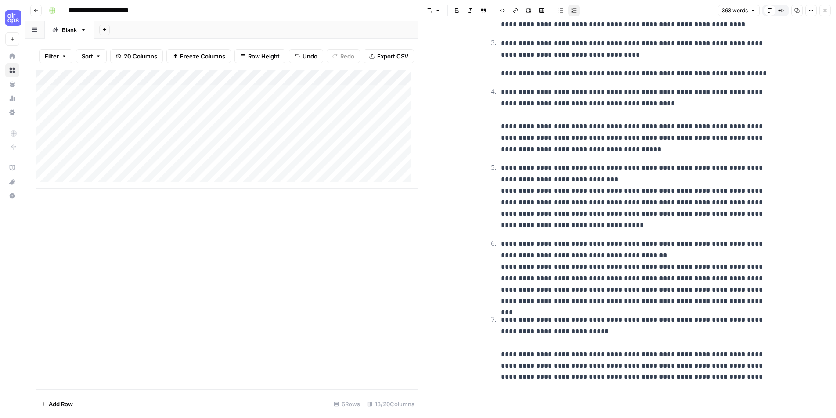
click at [328, 242] on div "Add Column" at bounding box center [227, 229] width 382 height 319
click at [830, 12] on button "Close" at bounding box center [824, 10] width 11 height 11
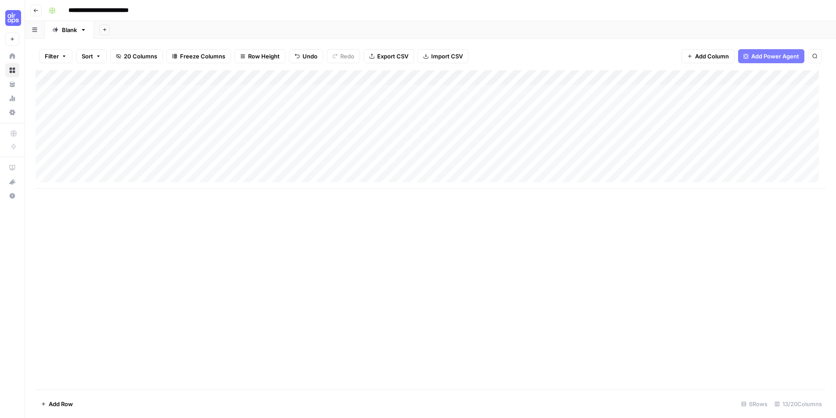
click at [564, 133] on div "Add Column" at bounding box center [431, 129] width 790 height 119
click at [570, 104] on div "Add Column" at bounding box center [431, 129] width 790 height 119
click at [572, 119] on div "Add Column" at bounding box center [431, 129] width 790 height 119
